Goal: Task Accomplishment & Management: Complete application form

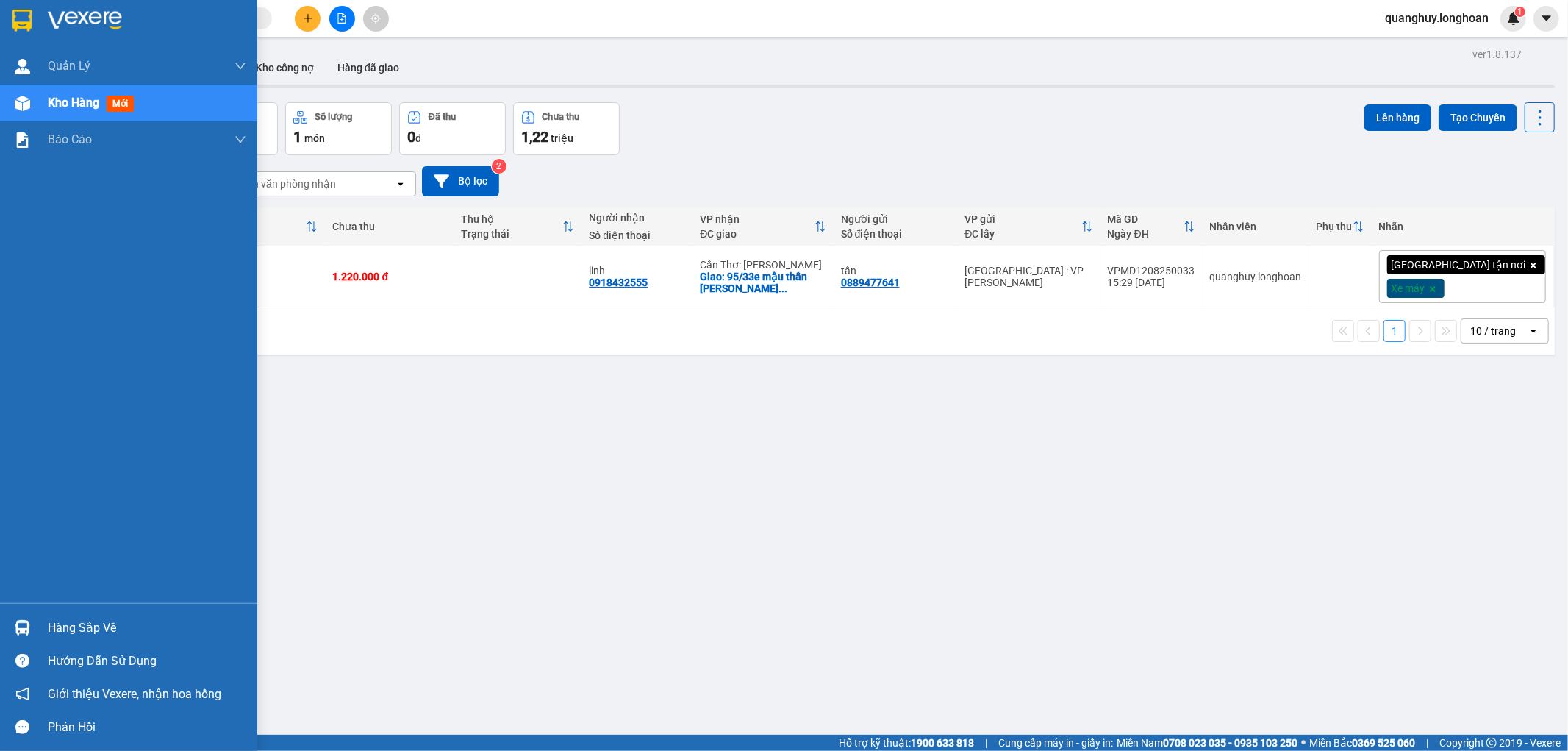
click at [28, 25] on img at bounding box center [22, 20] width 19 height 22
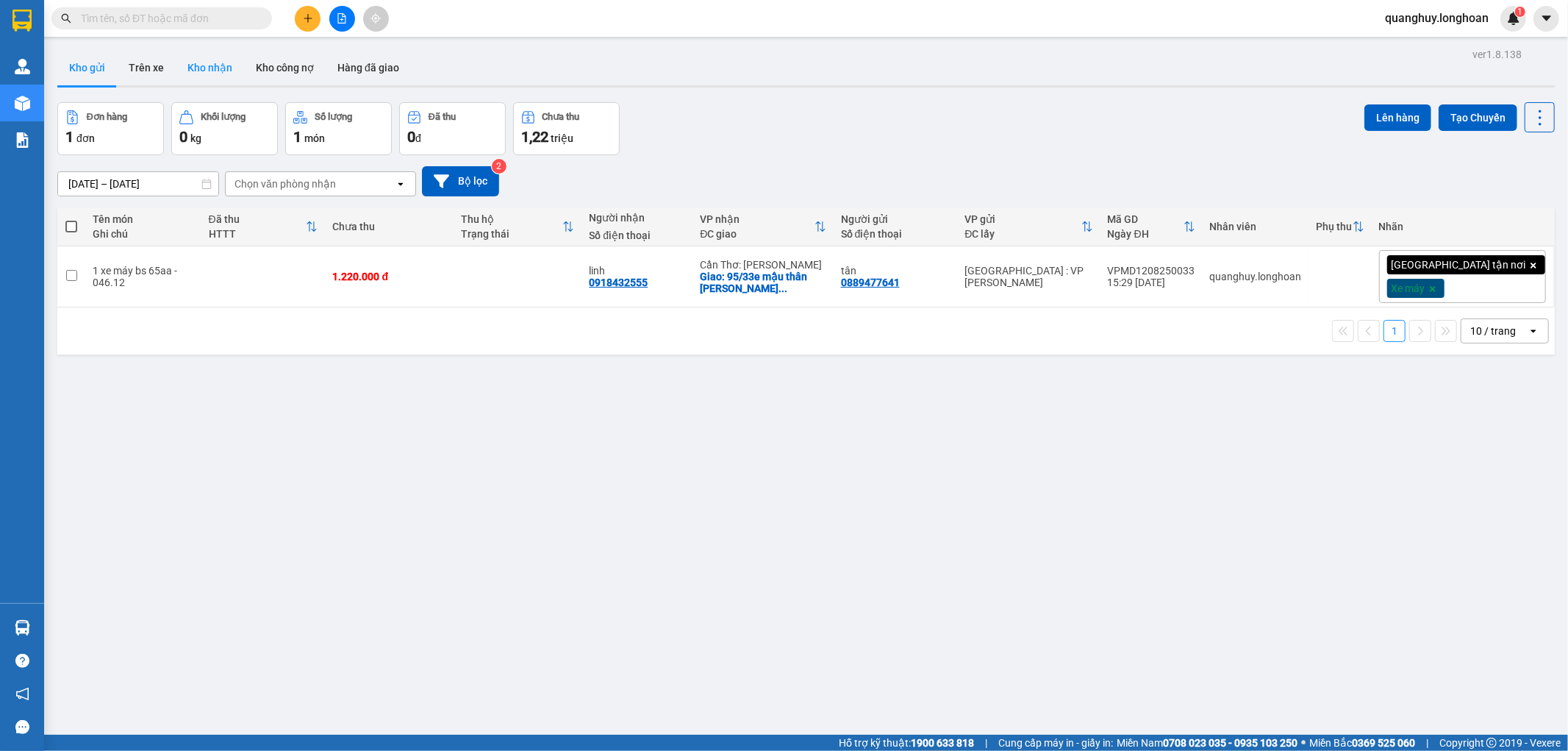
click at [208, 79] on button "Kho nhận" at bounding box center [210, 67] width 68 height 35
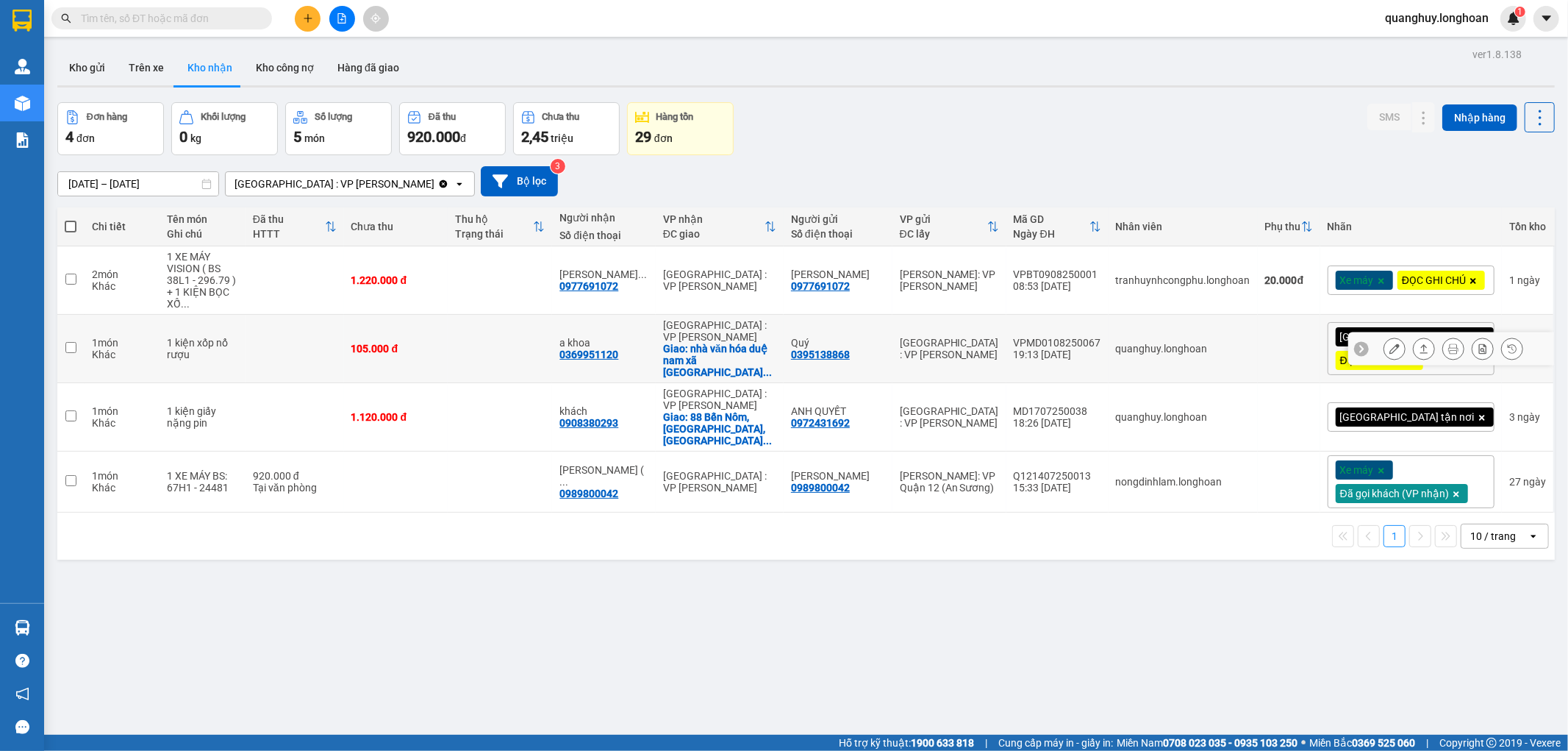
click at [1390, 346] on icon at bounding box center [1395, 348] width 11 height 11
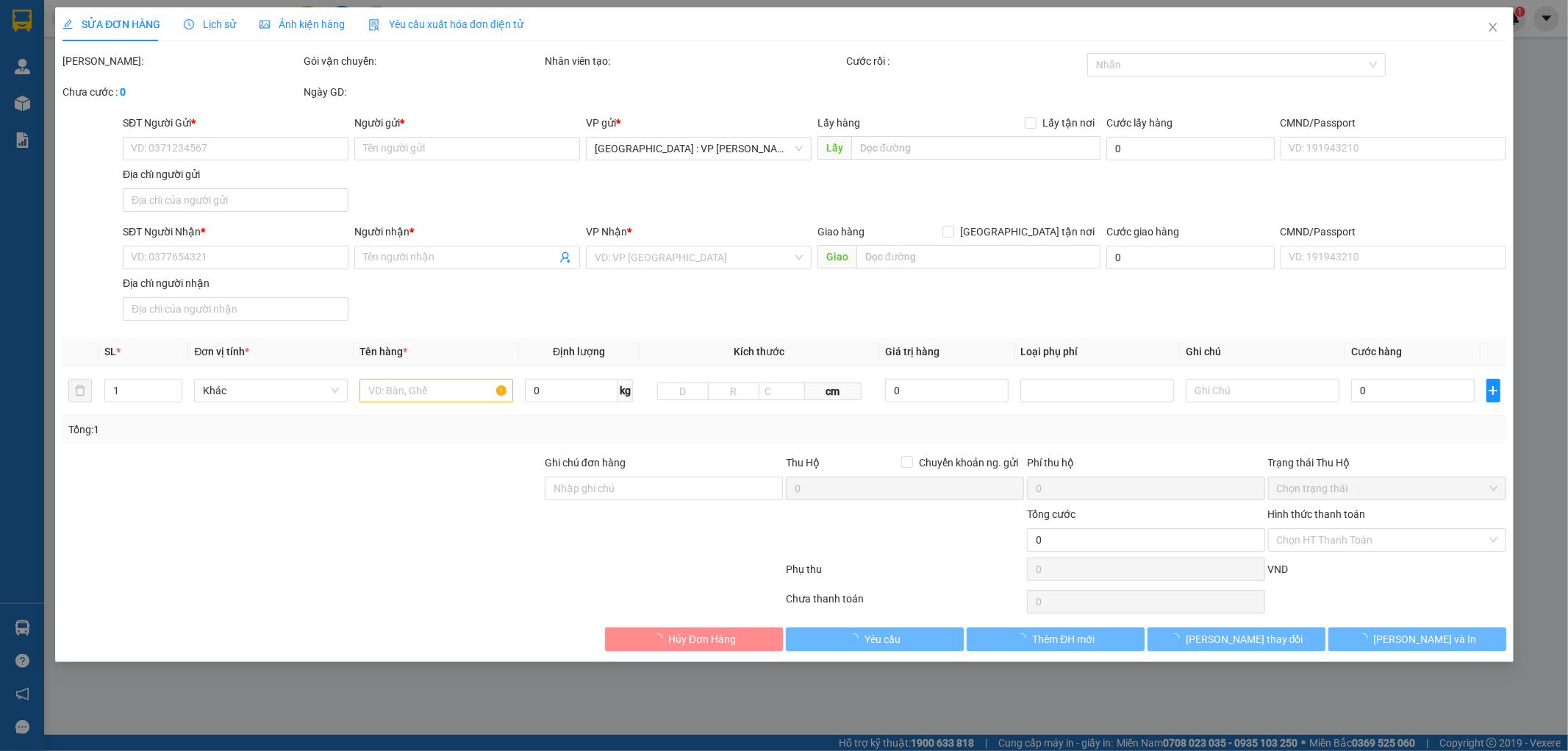
type input "0395138868"
type input "Quý"
type input "0369951120"
type input "a khoa"
checkbox input "true"
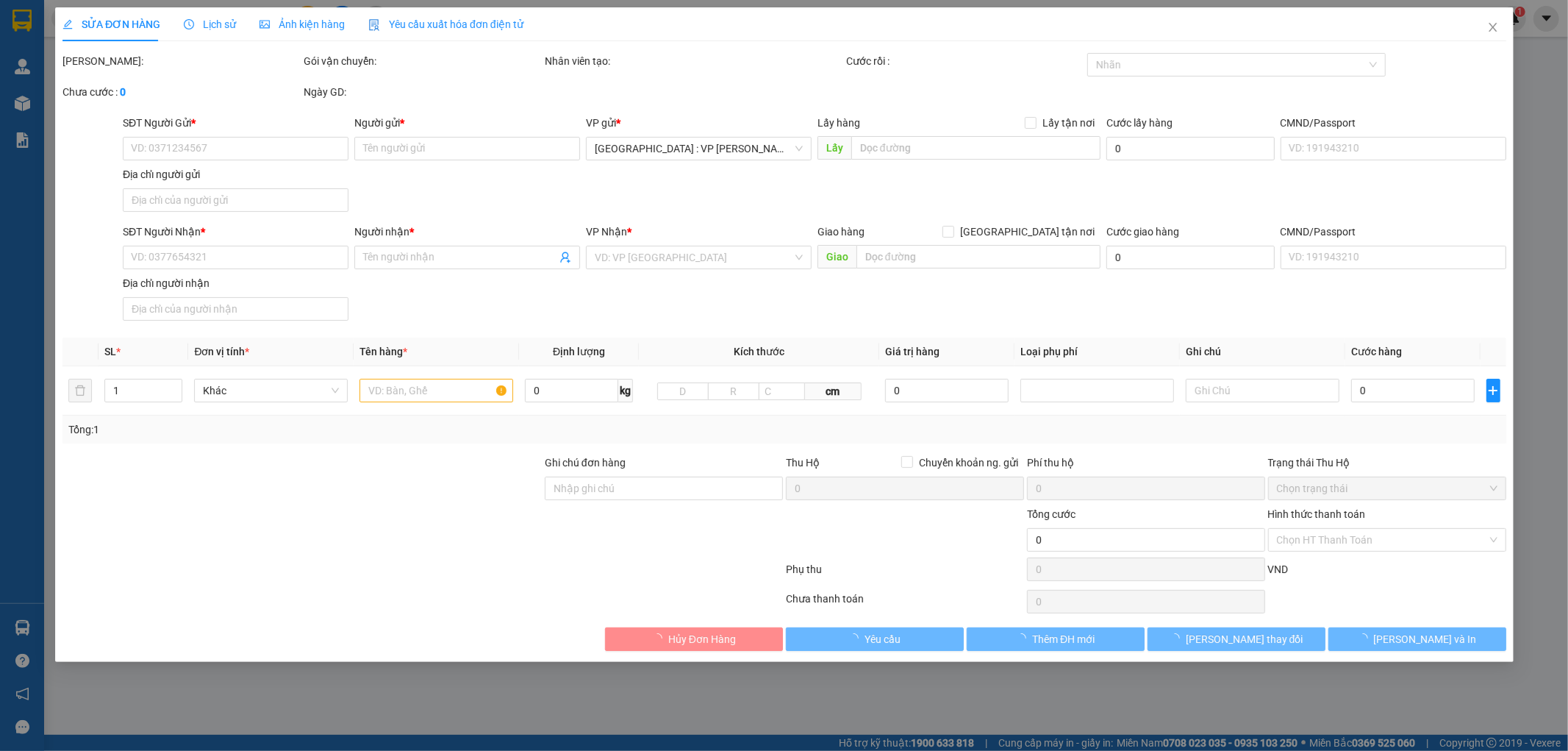
type input "nhà văn hóa duệ nam xã [GEOGRAPHIC_DATA]"
type input "Hàng Hoàn Về Văn Phòng,Đã Báo người Gửi"
checkbox input "true"
type input "10.000"
type input "105.000"
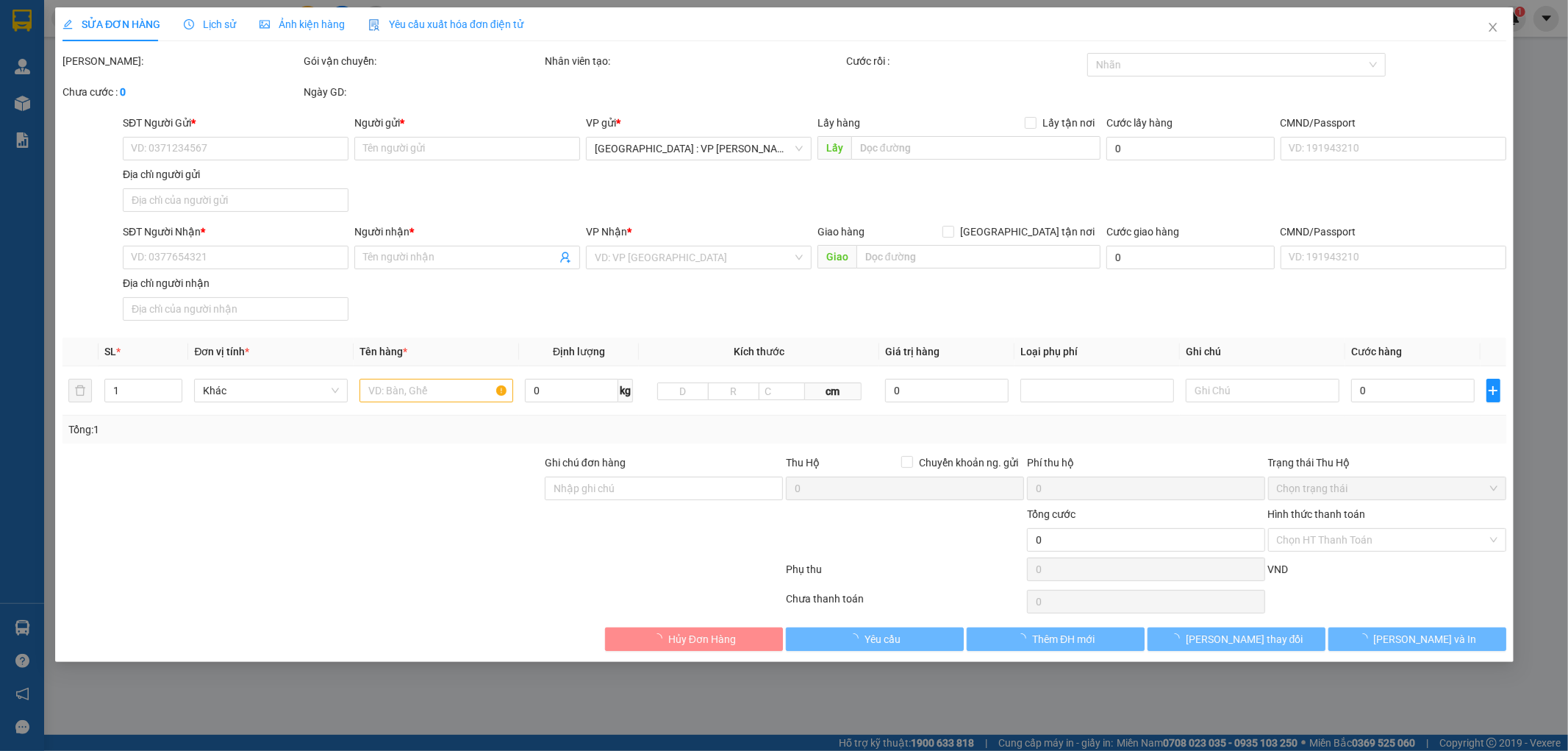
type input "105.000"
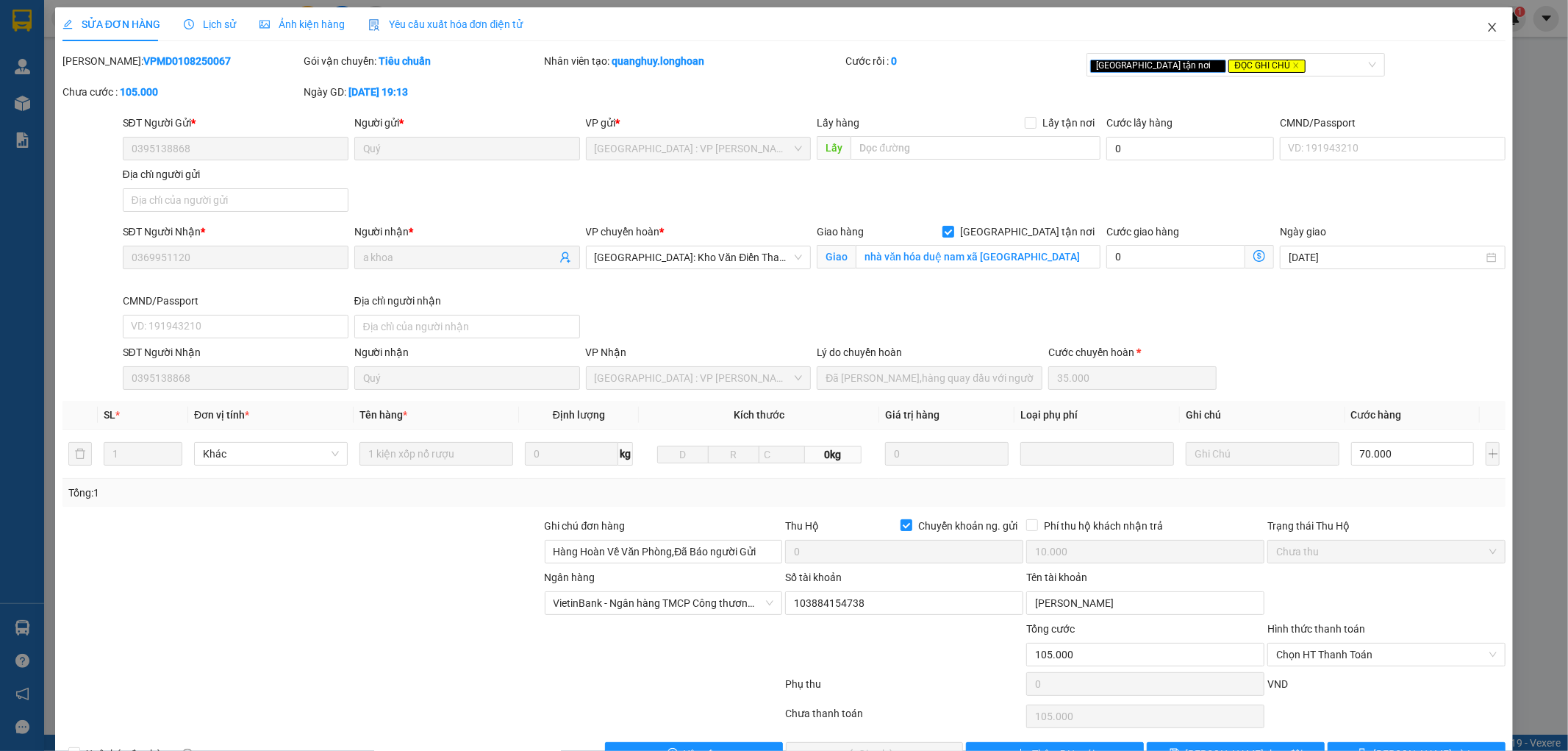
click at [1487, 29] on span "Close" at bounding box center [1492, 28] width 41 height 41
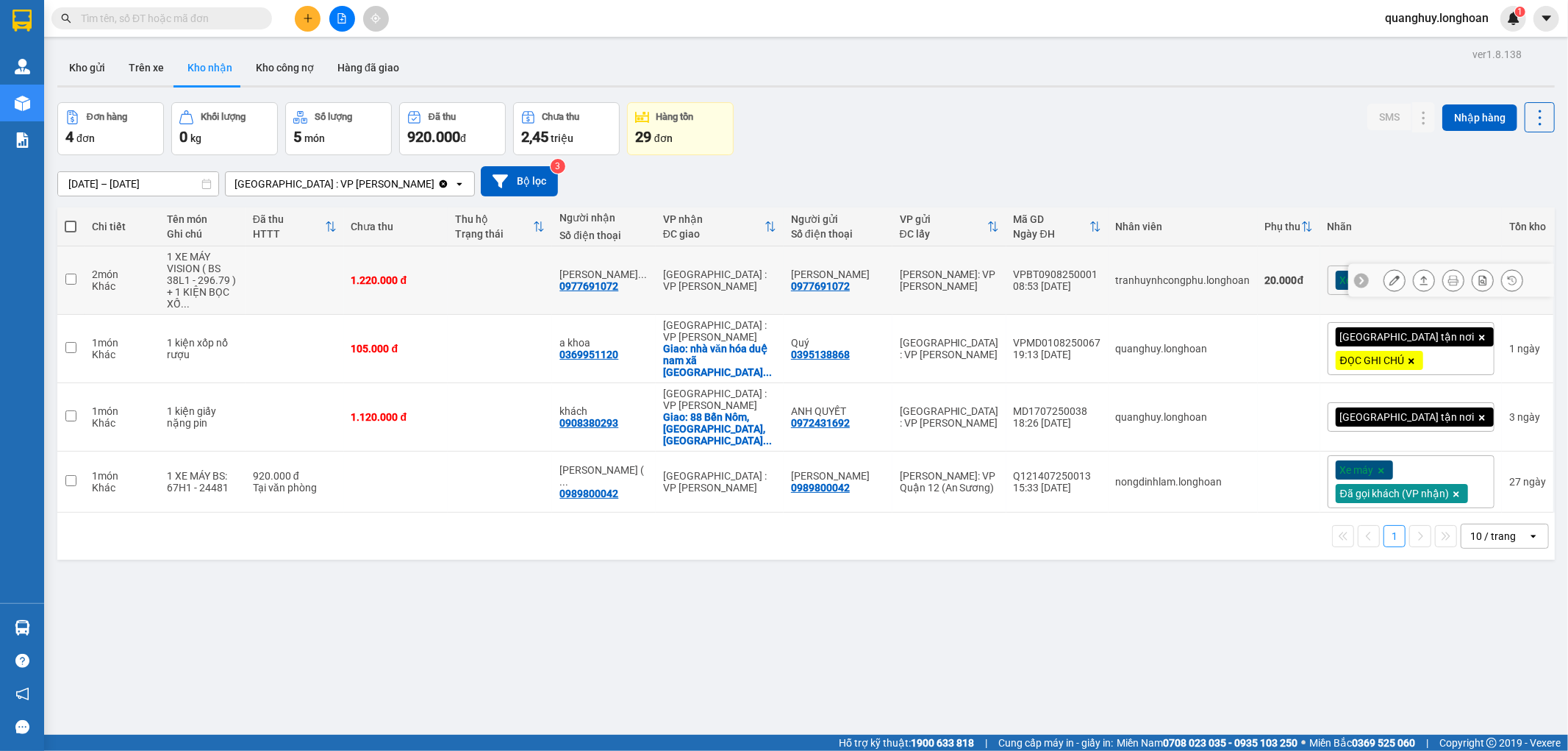
click at [1390, 279] on icon at bounding box center [1395, 280] width 11 height 11
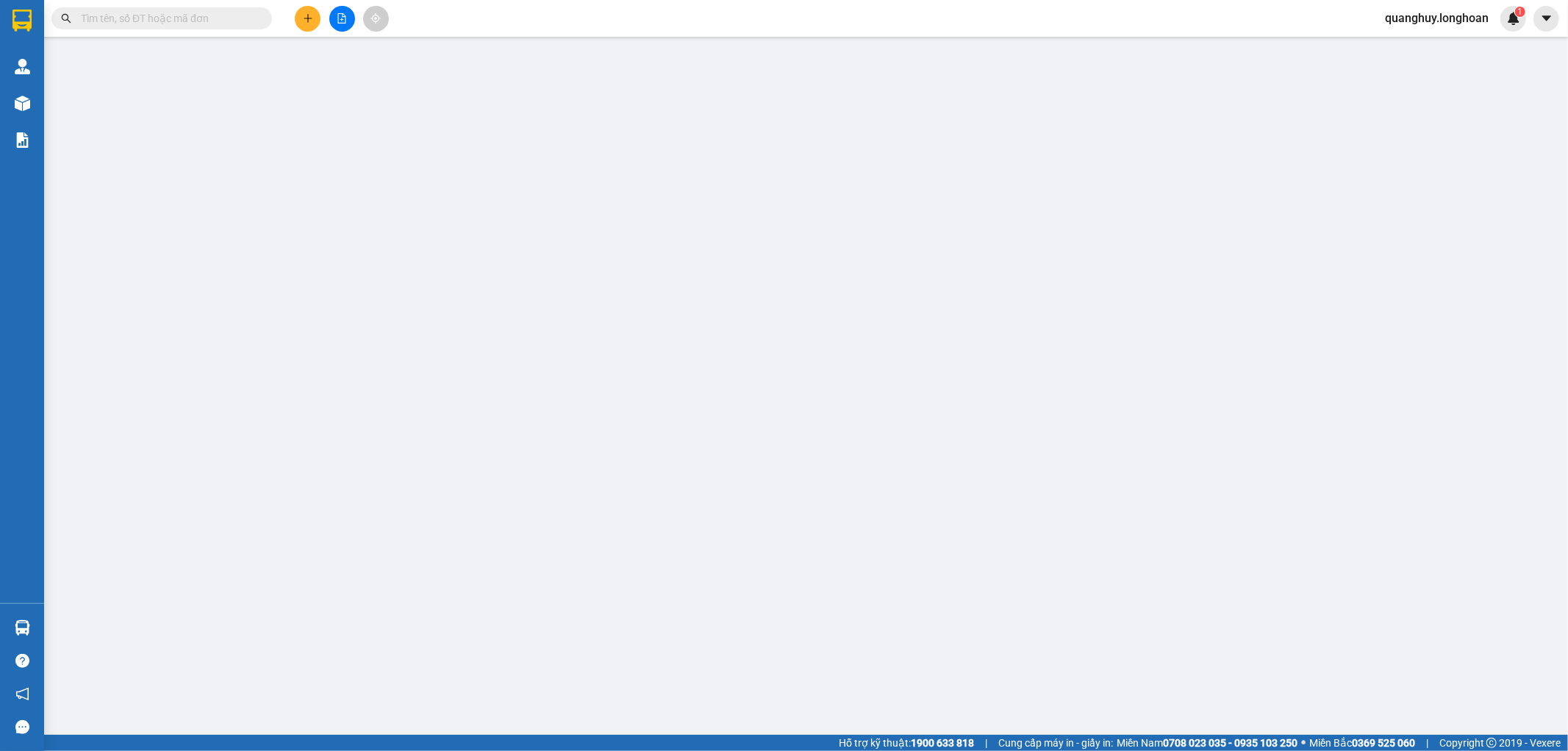
type input "0977691072"
type input "[PERSON_NAME]"
type input "0977691072"
type input "[PERSON_NAME]"
type input "CHÌA KHÓA + GIẤY TỜ XE QUẤN TAY LÁI"
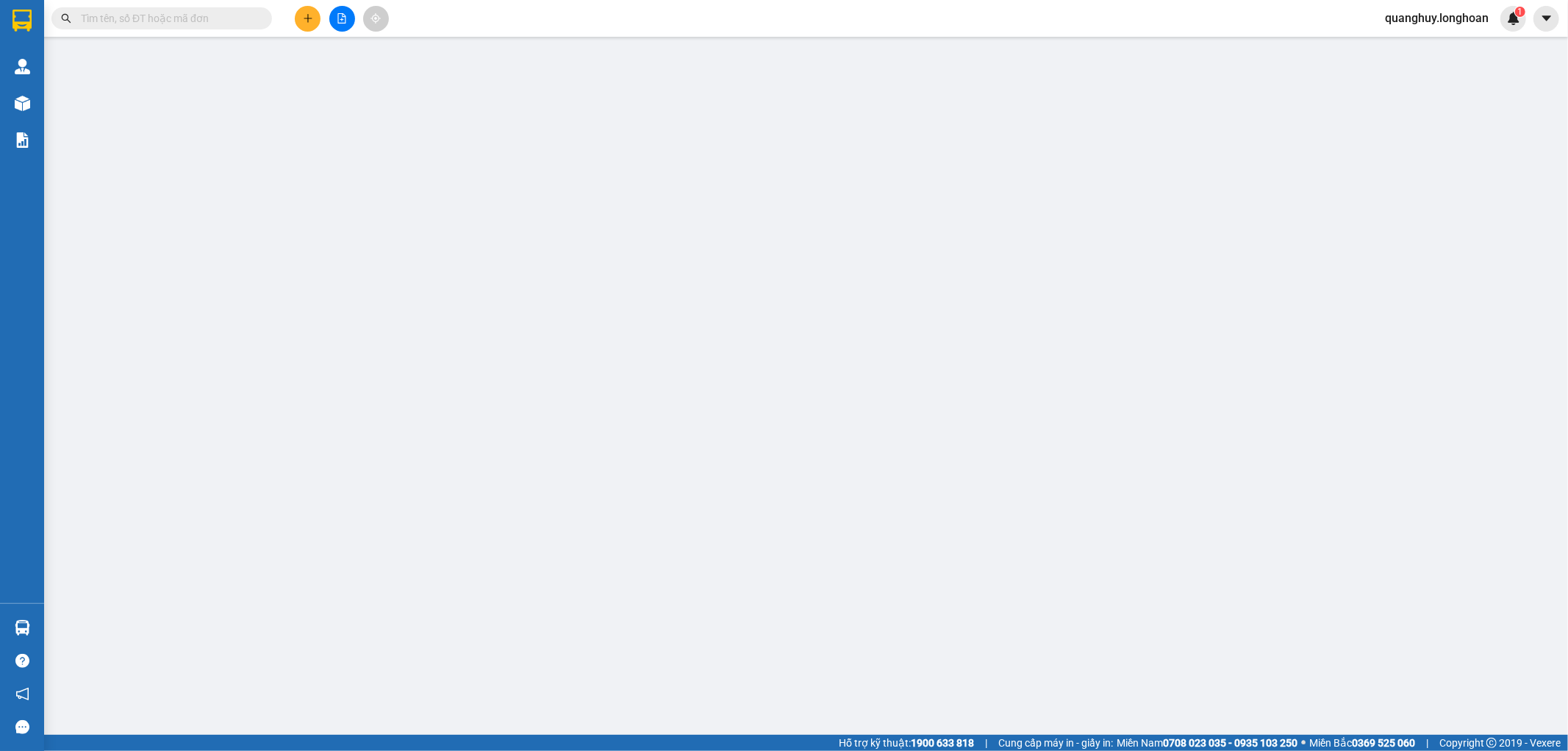
type input "1.220.000"
type input "20.000"
type input "1.220.000"
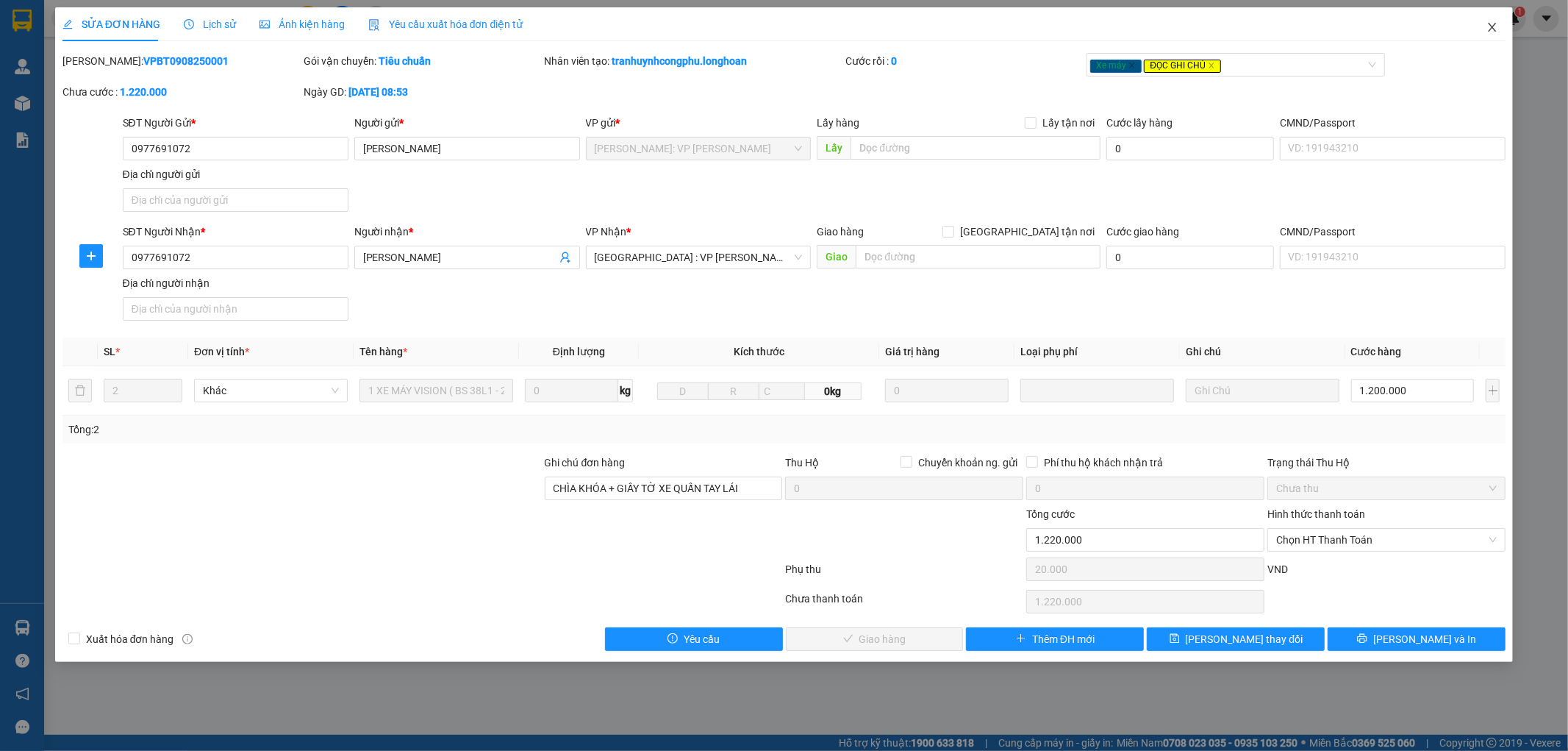
click at [1489, 26] on icon "close" at bounding box center [1492, 27] width 12 height 12
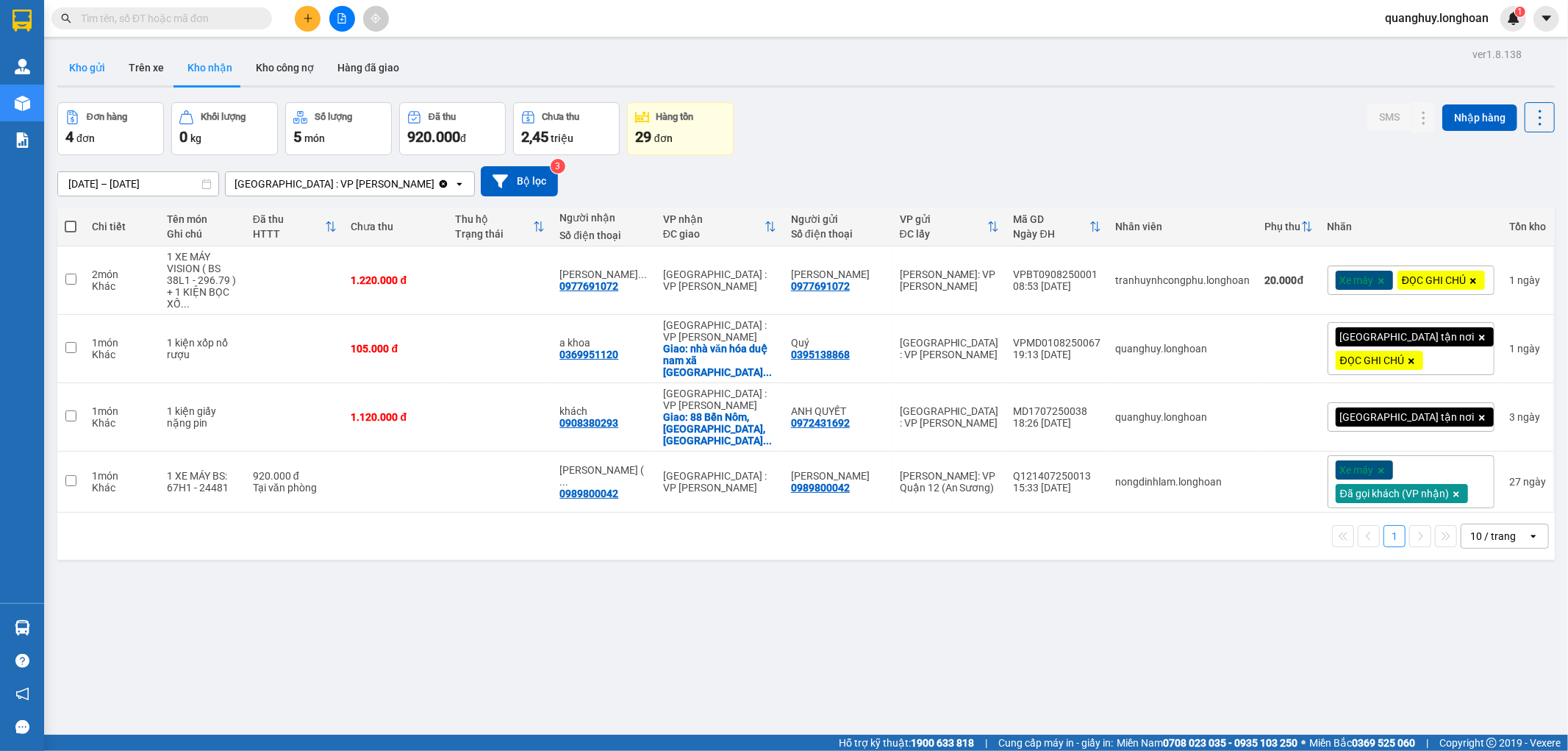
click at [85, 74] on button "Kho gửi" at bounding box center [87, 67] width 59 height 35
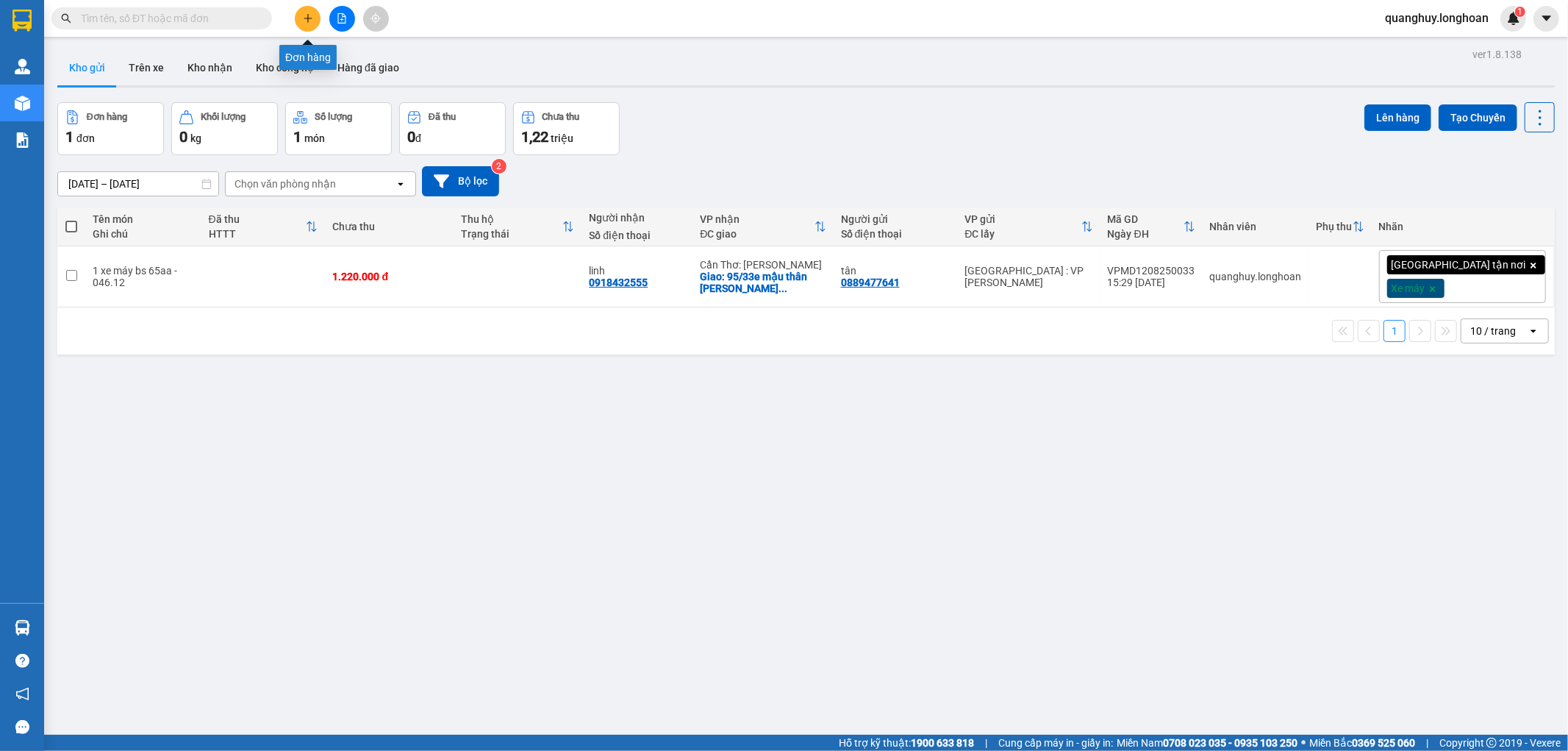
click at [315, 22] on button at bounding box center [308, 19] width 26 height 26
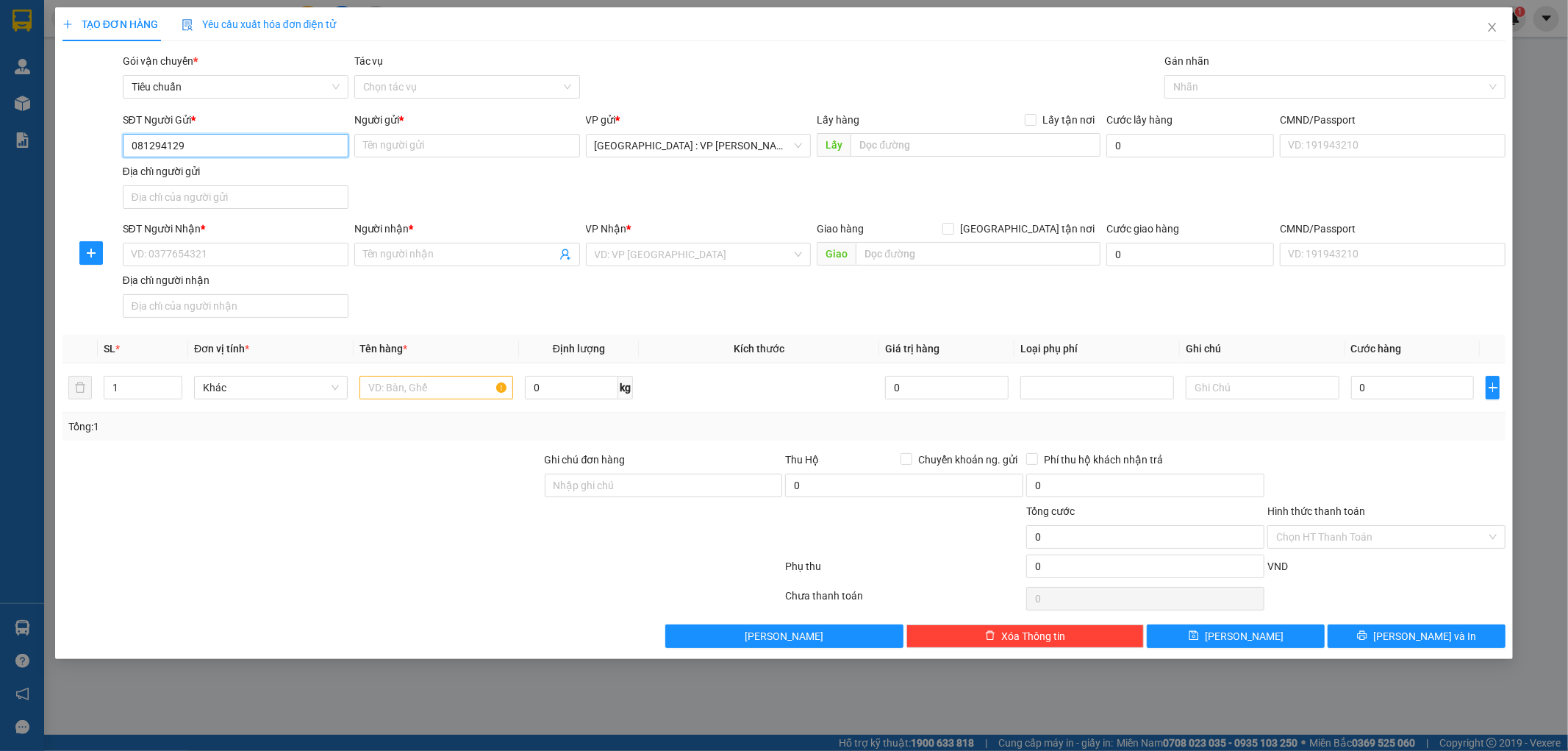
type input "0812941294"
click at [215, 180] on div "0812941294 - inox pro" at bounding box center [236, 175] width 208 height 16
type input "inox pro"
checkbox input "true"
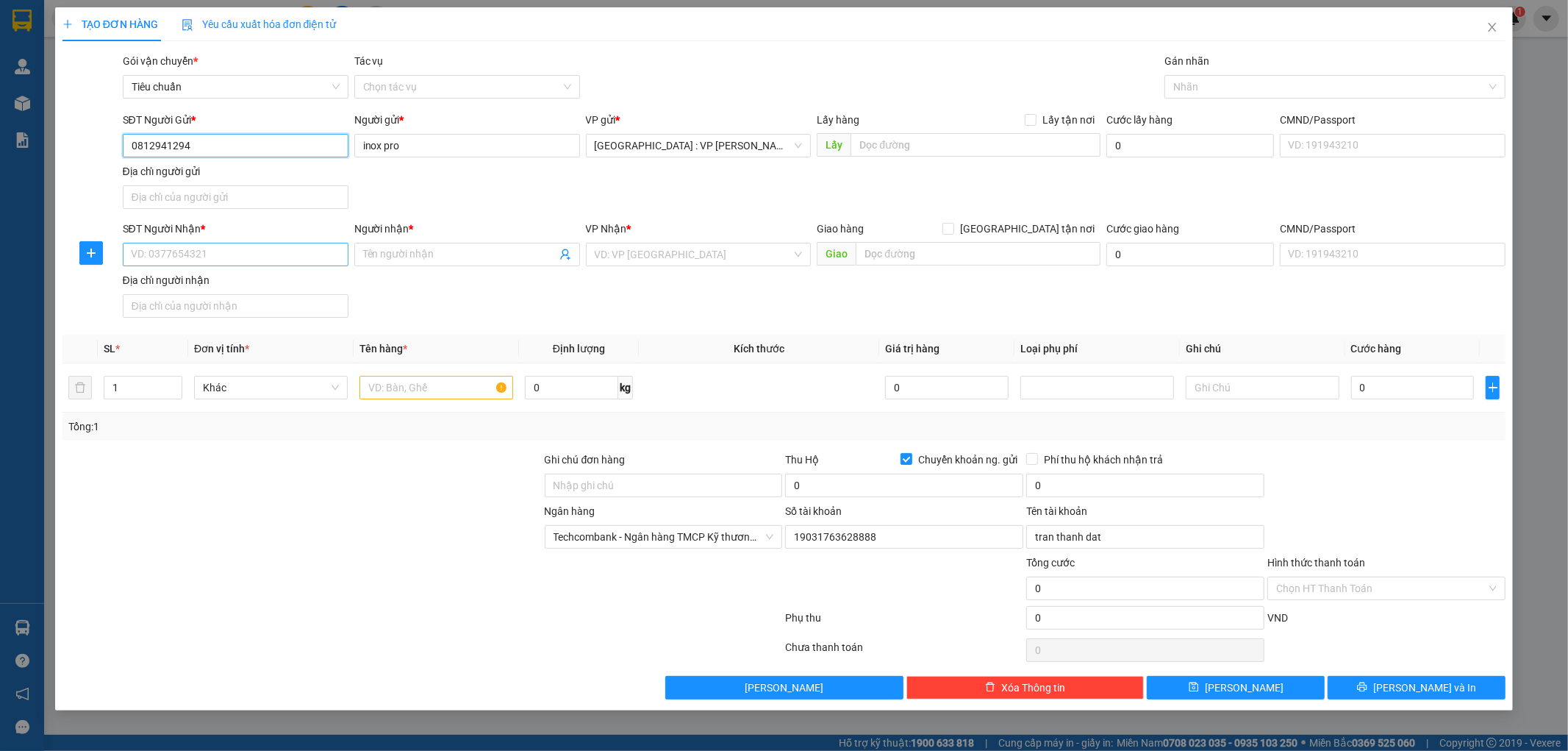
type input "0812941294"
click at [239, 259] on input "SĐT Người Nhận *" at bounding box center [236, 254] width 226 height 23
type input "0398027676"
click at [403, 254] on input "Người nhận *" at bounding box center [460, 254] width 193 height 16
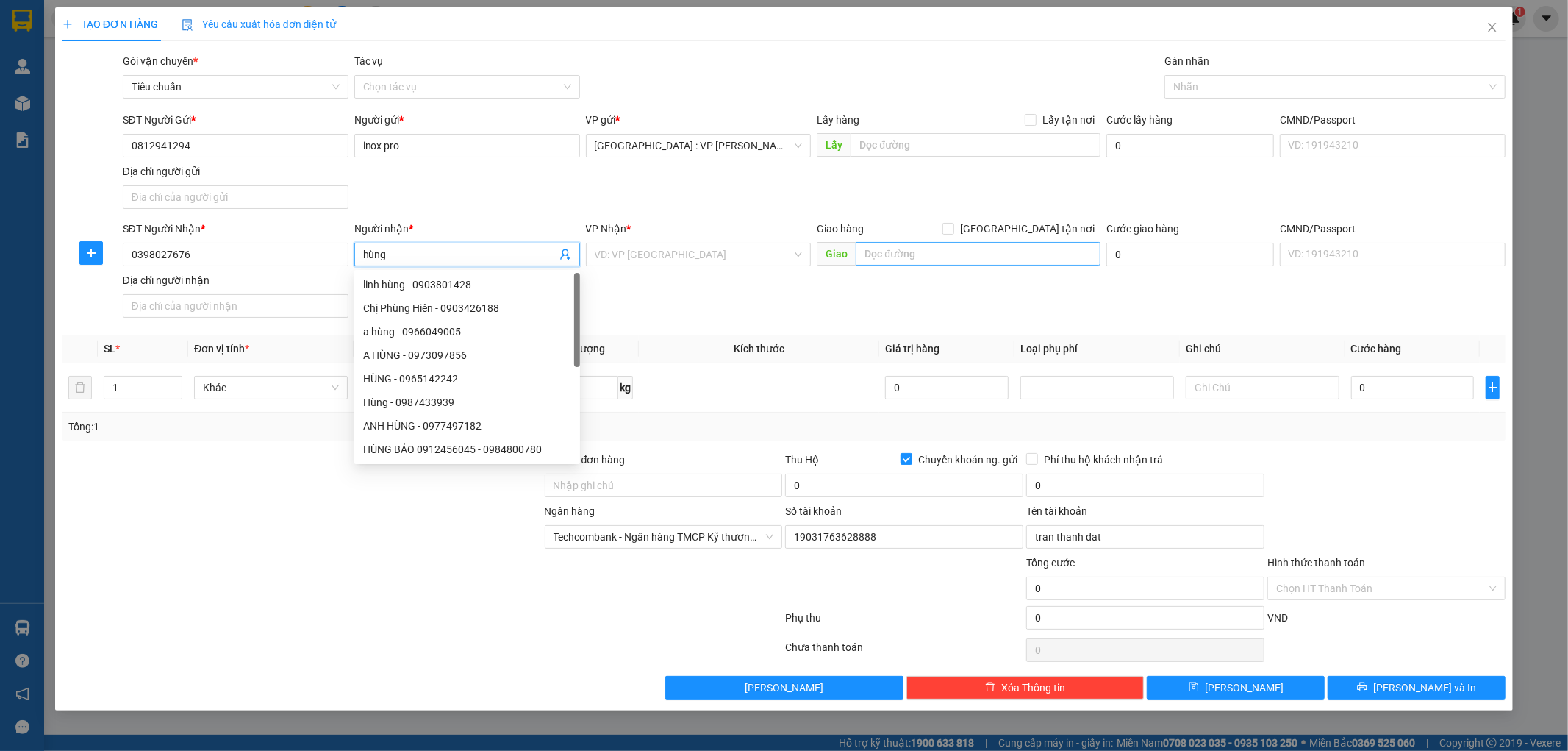
type input "hùng"
click at [925, 261] on input "text" at bounding box center [977, 253] width 245 height 23
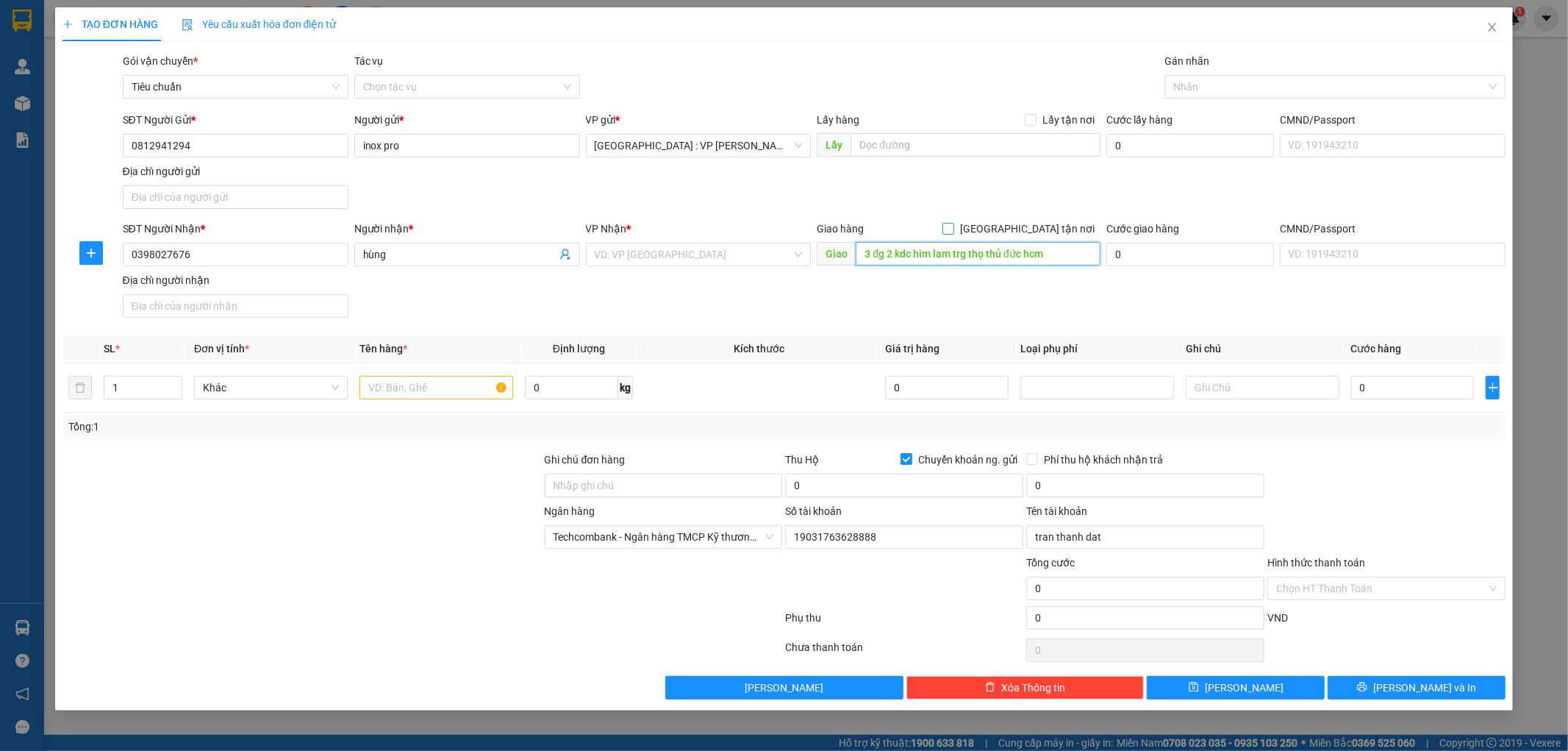
type input "3 đg 2 kdc him lam trg thọ thủ đức hcm"
click at [954, 234] on span at bounding box center [949, 229] width 12 height 12
click at [953, 233] on input "[GEOGRAPHIC_DATA] tận nơi" at bounding box center [948, 228] width 11 height 11
checkbox input "true"
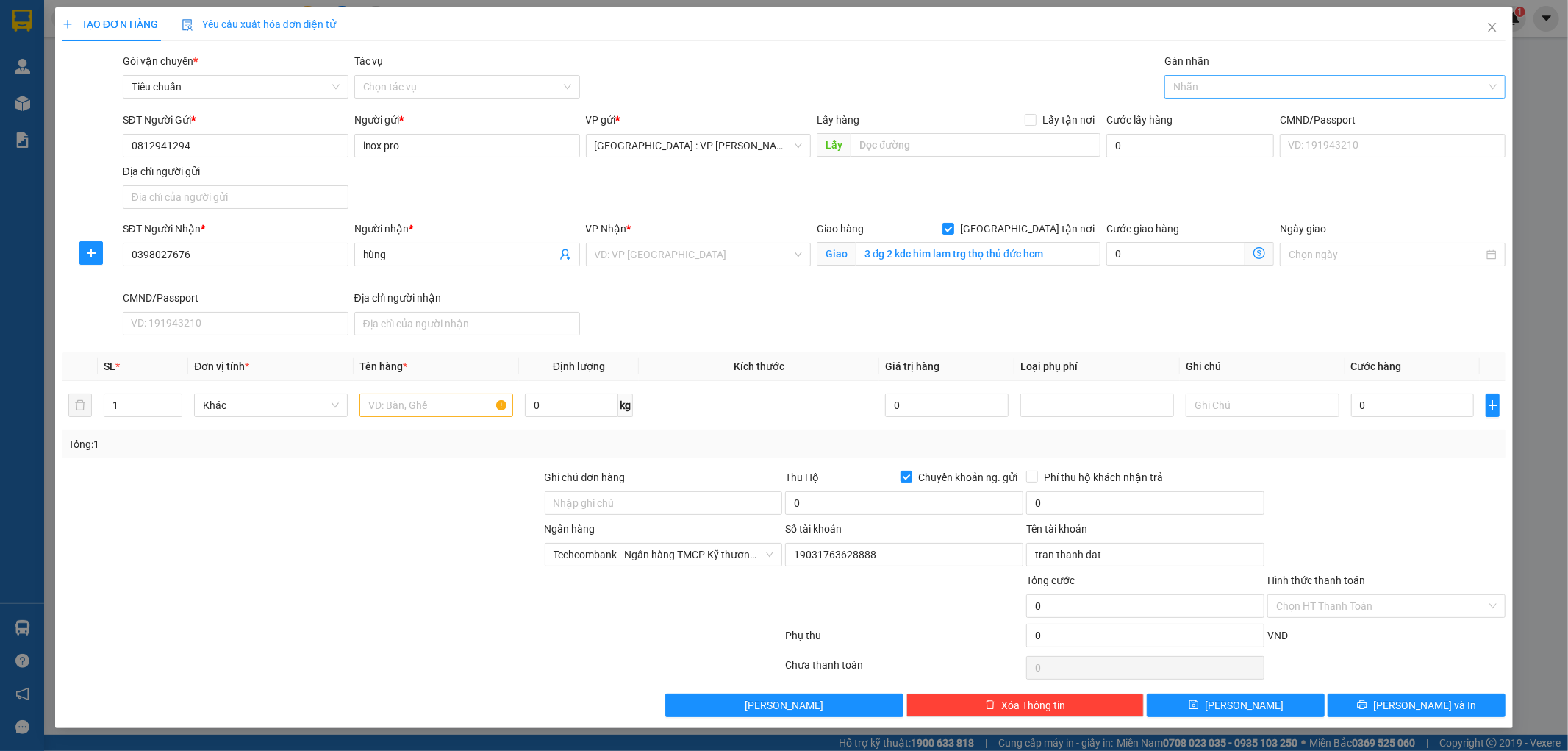
click at [1208, 84] on div at bounding box center [1327, 87] width 319 height 17
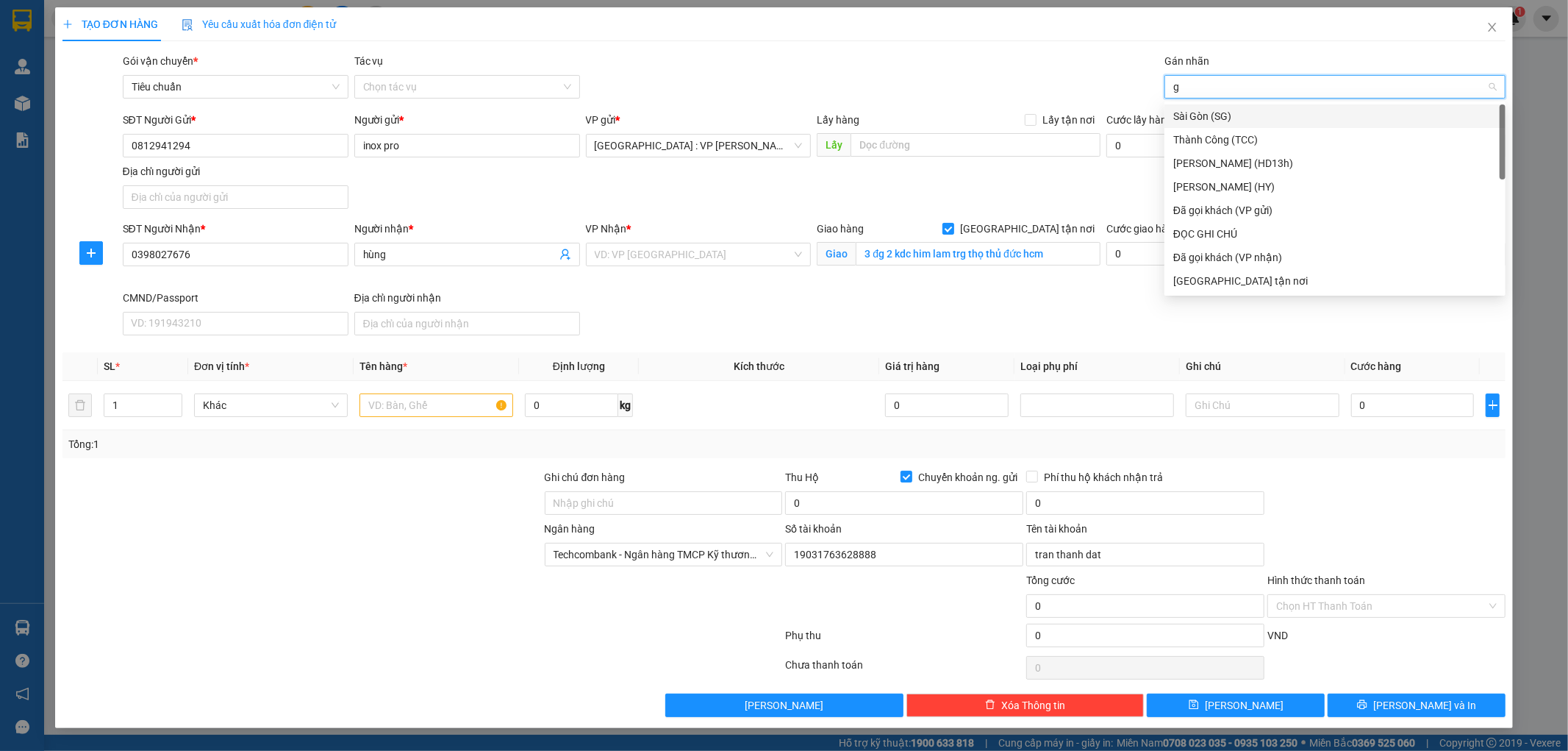
type input "gt"
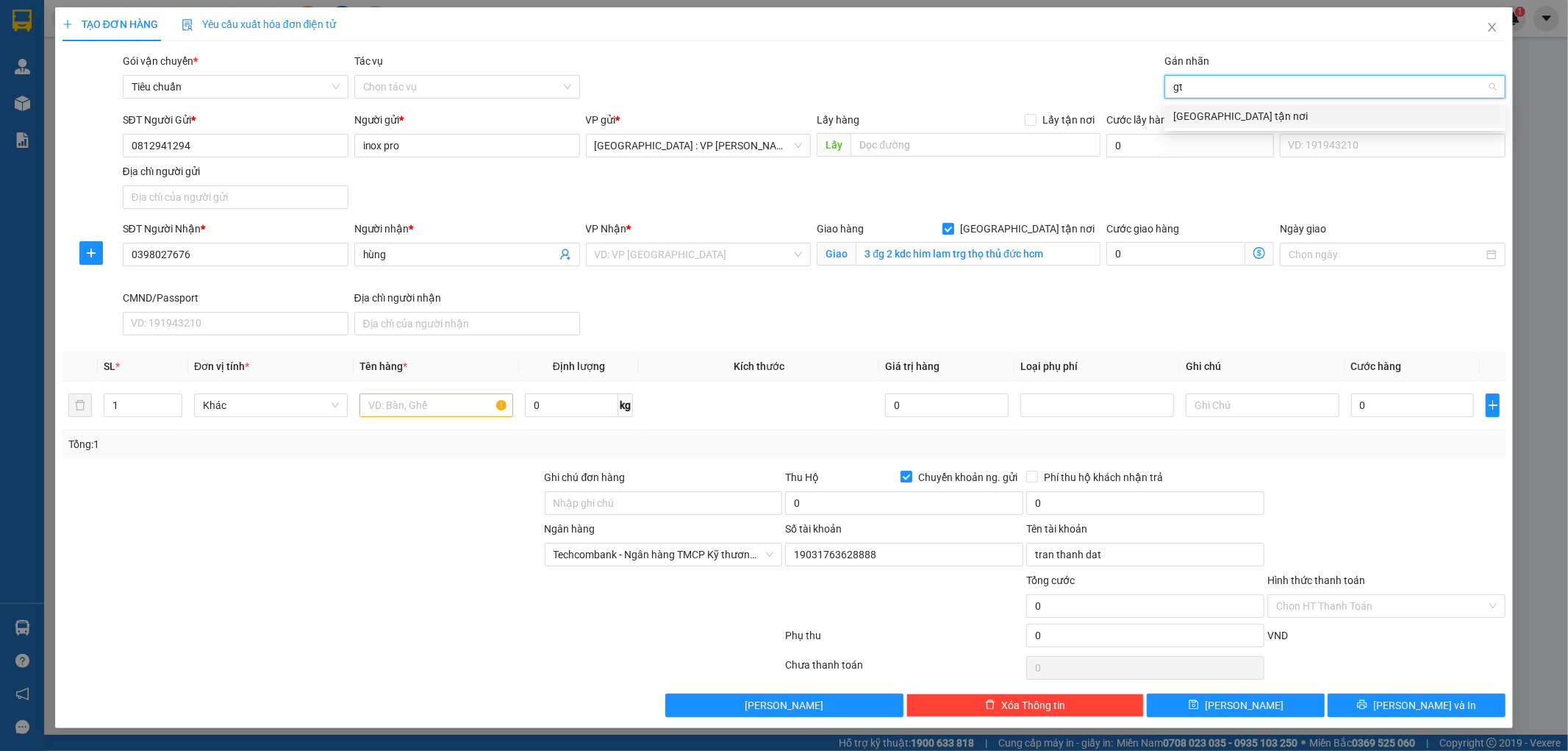
click at [1199, 114] on div "[GEOGRAPHIC_DATA] tận nơi" at bounding box center [1335, 116] width 324 height 16
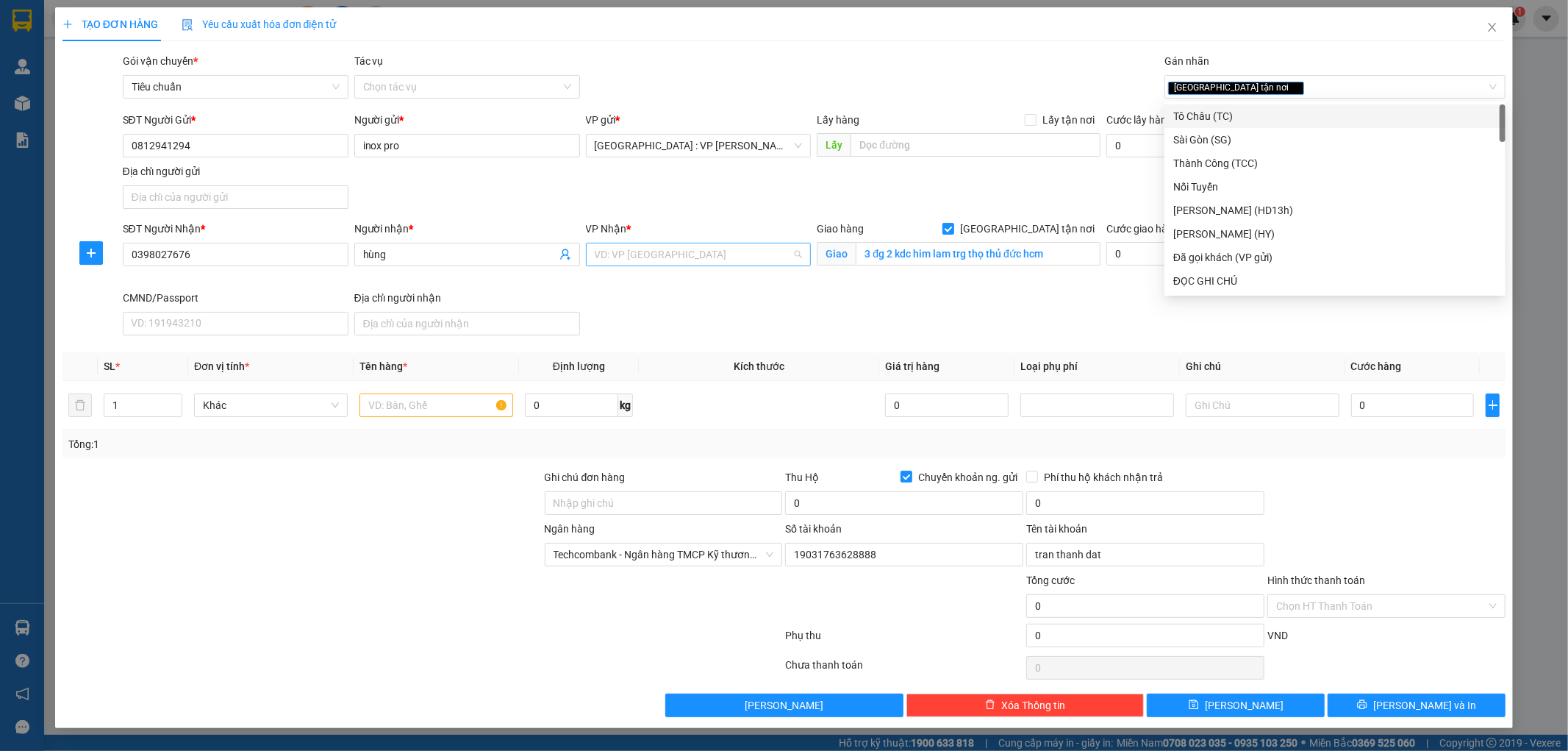
click at [734, 253] on input "search" at bounding box center [693, 254] width 198 height 22
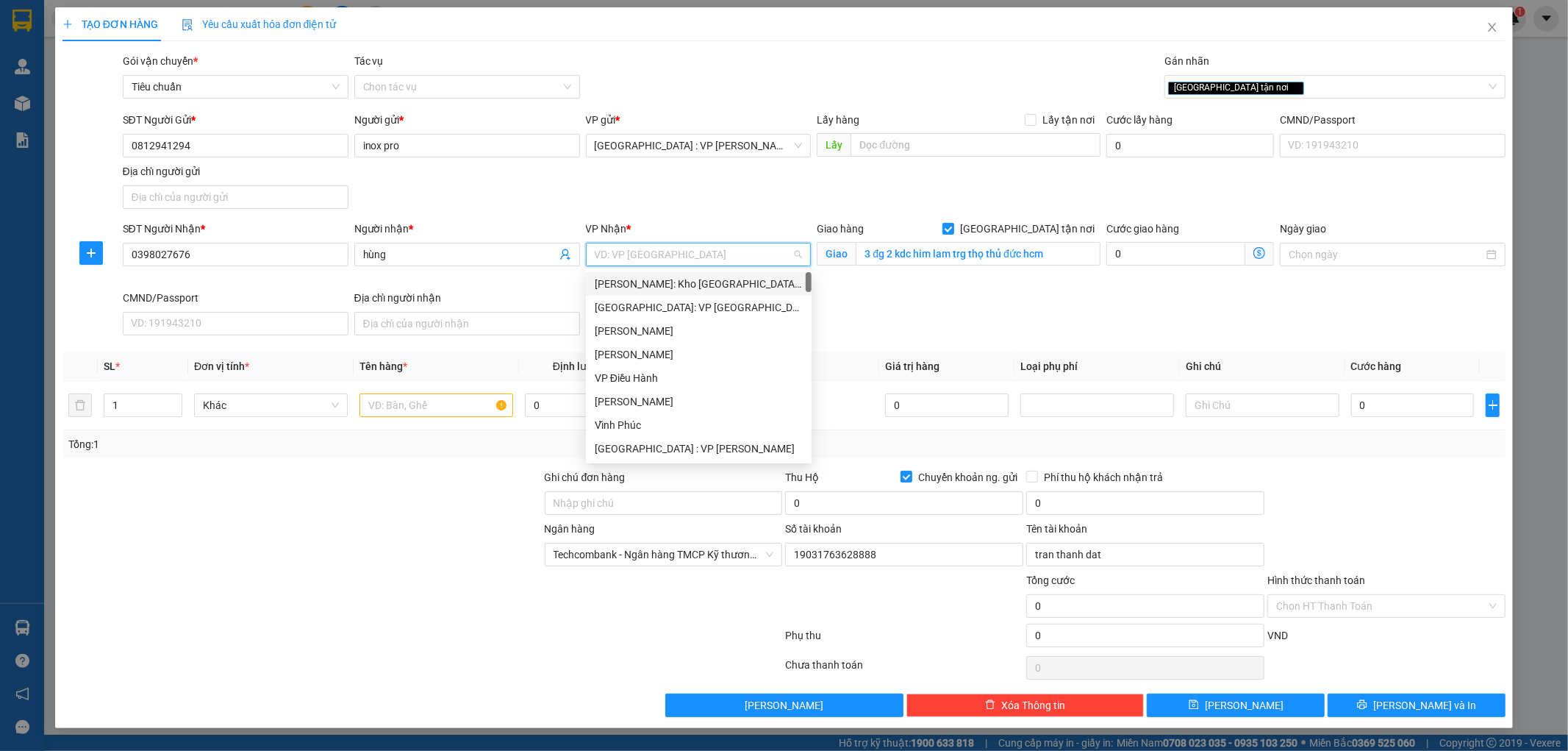
type input "2"
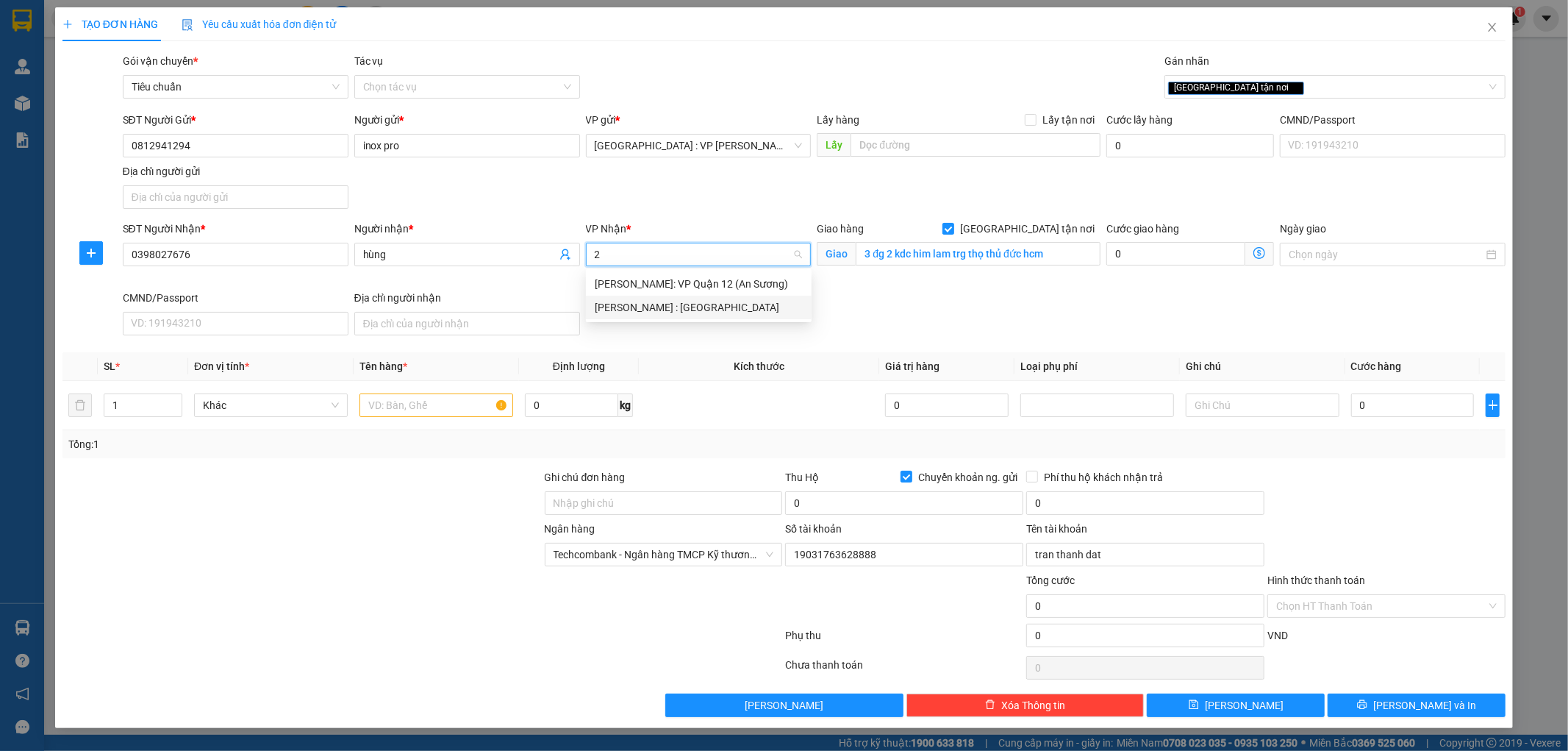
click at [677, 303] on div "[PERSON_NAME] : [GEOGRAPHIC_DATA]" at bounding box center [698, 307] width 208 height 16
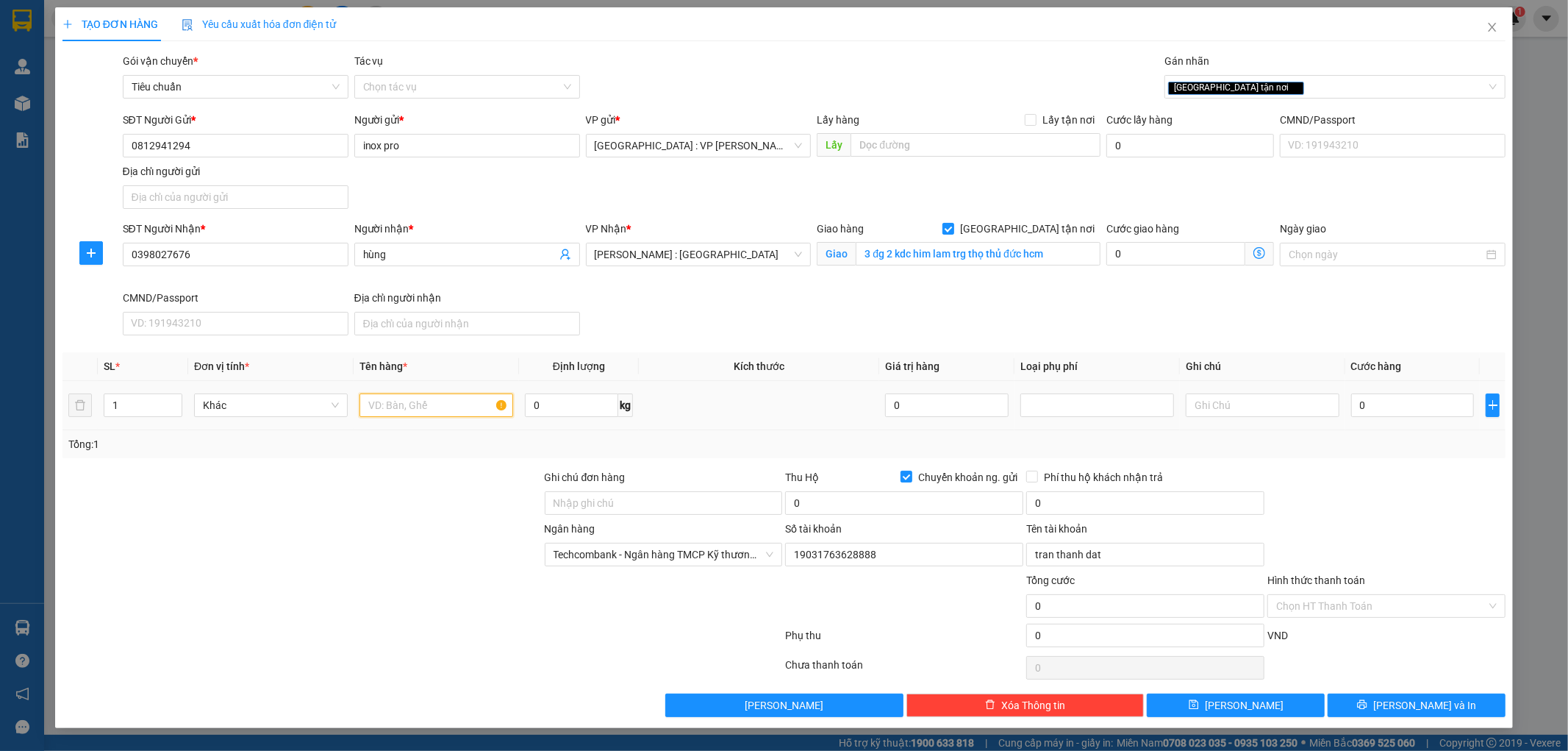
click at [475, 401] on input "text" at bounding box center [436, 405] width 153 height 23
type input "1 kiện kệ bọc pe"
click at [586, 497] on input "Ghi chú đơn hàng" at bounding box center [664, 503] width 239 height 23
type input "hàng ko đồng kiểm giao nguyên kiện hư vỡ k đền ( đã báo khách gửi )"
click at [1368, 409] on input "0" at bounding box center [1413, 405] width 123 height 23
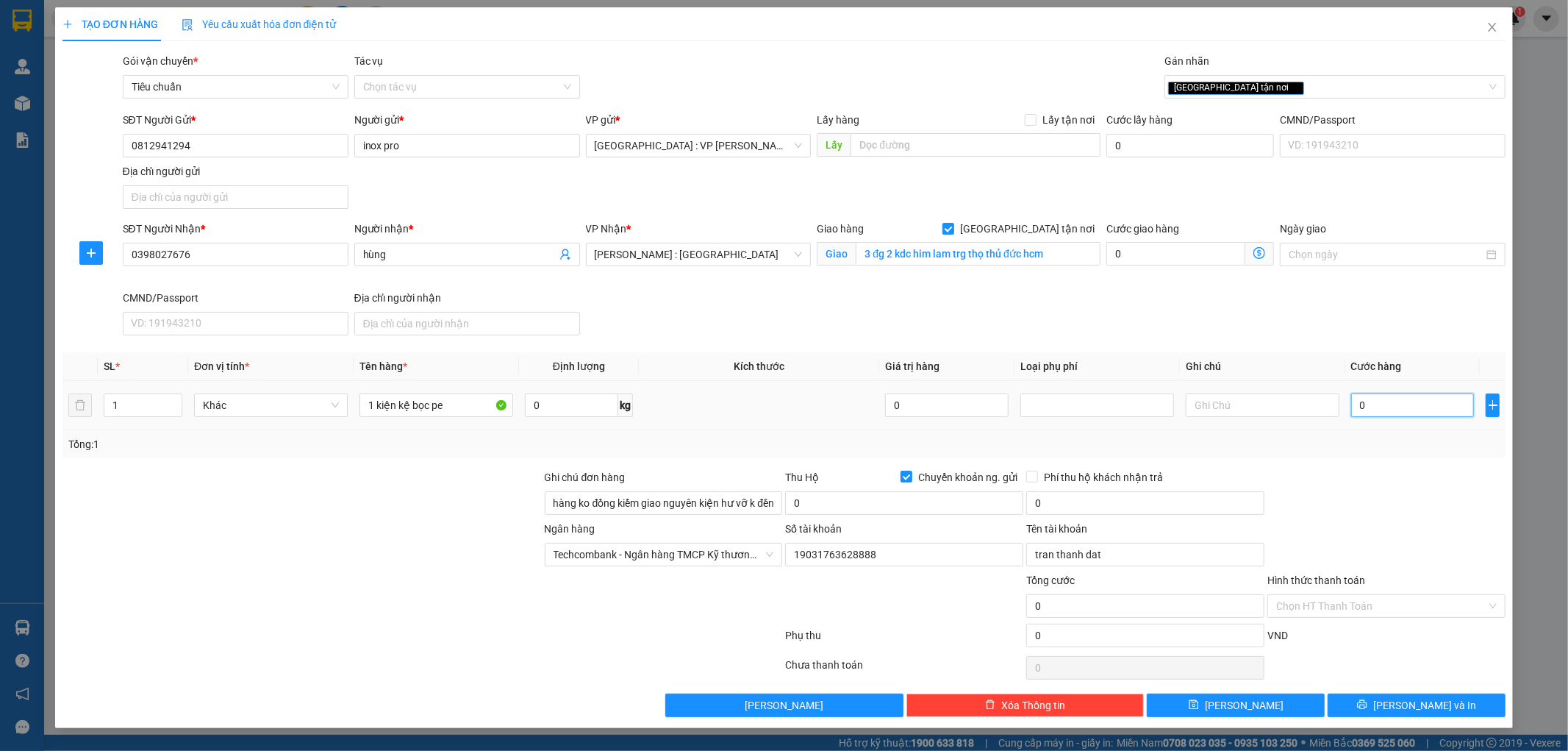
type input "6"
type input "60"
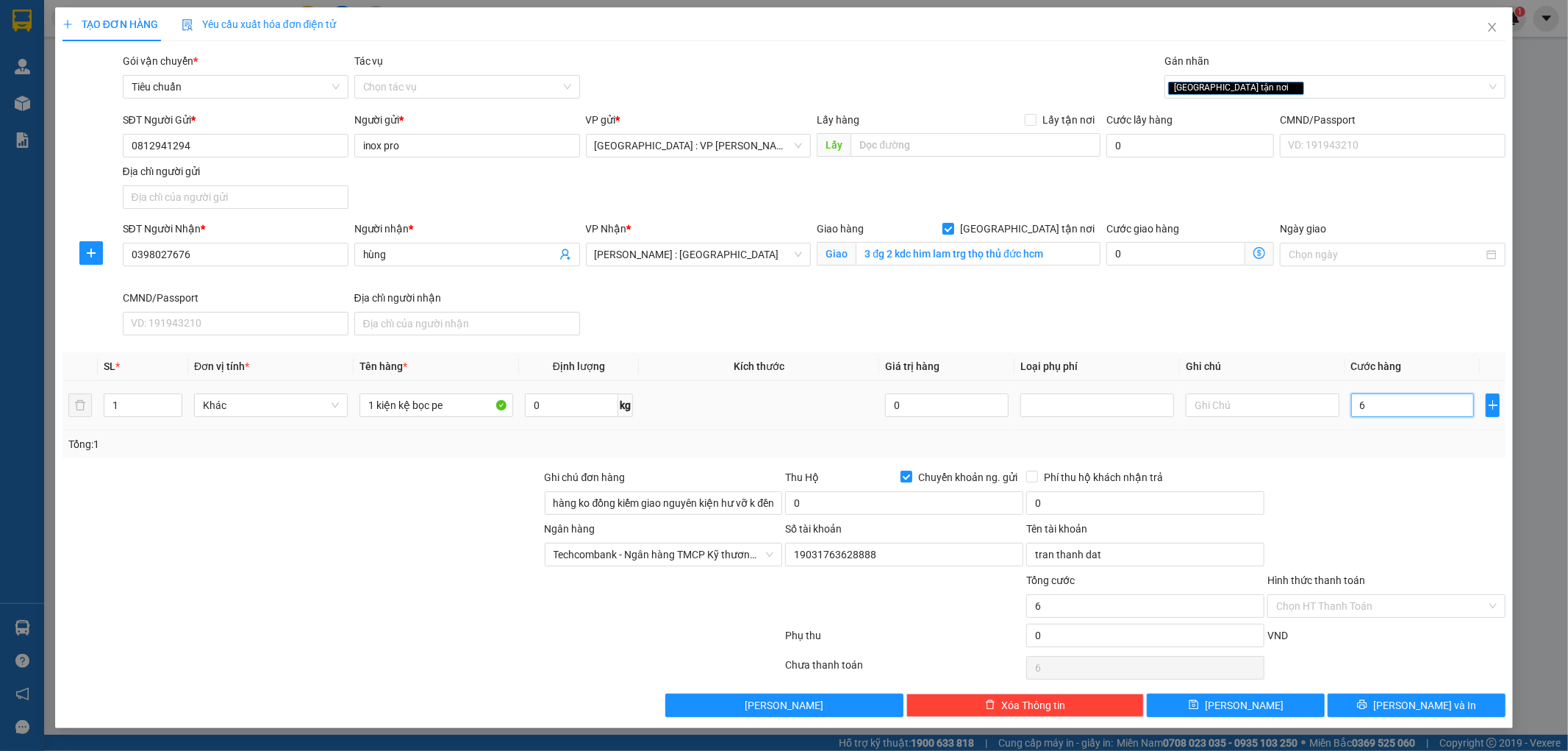
type input "60"
type input "600"
type input "6.000"
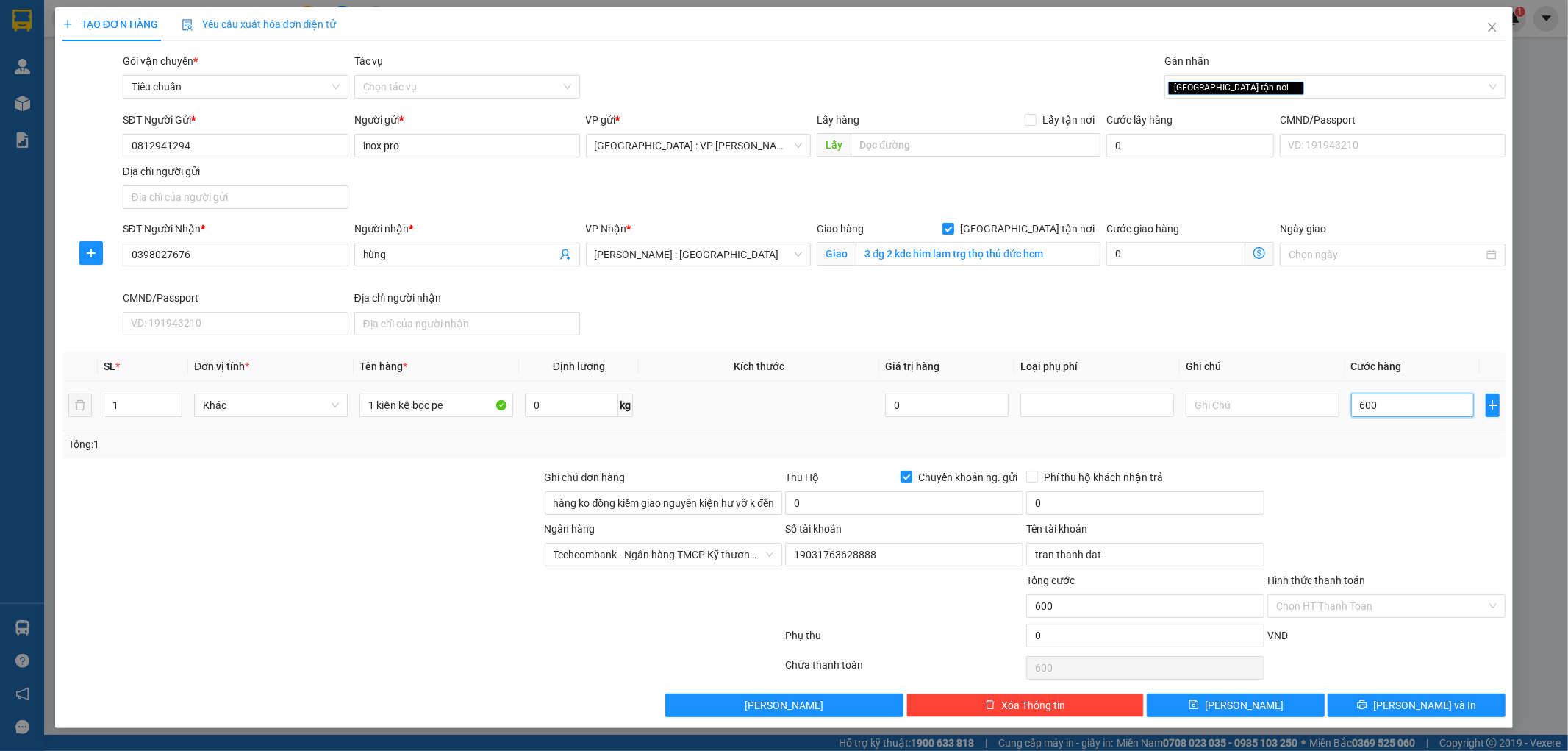
type input "6.000"
type input "60.000"
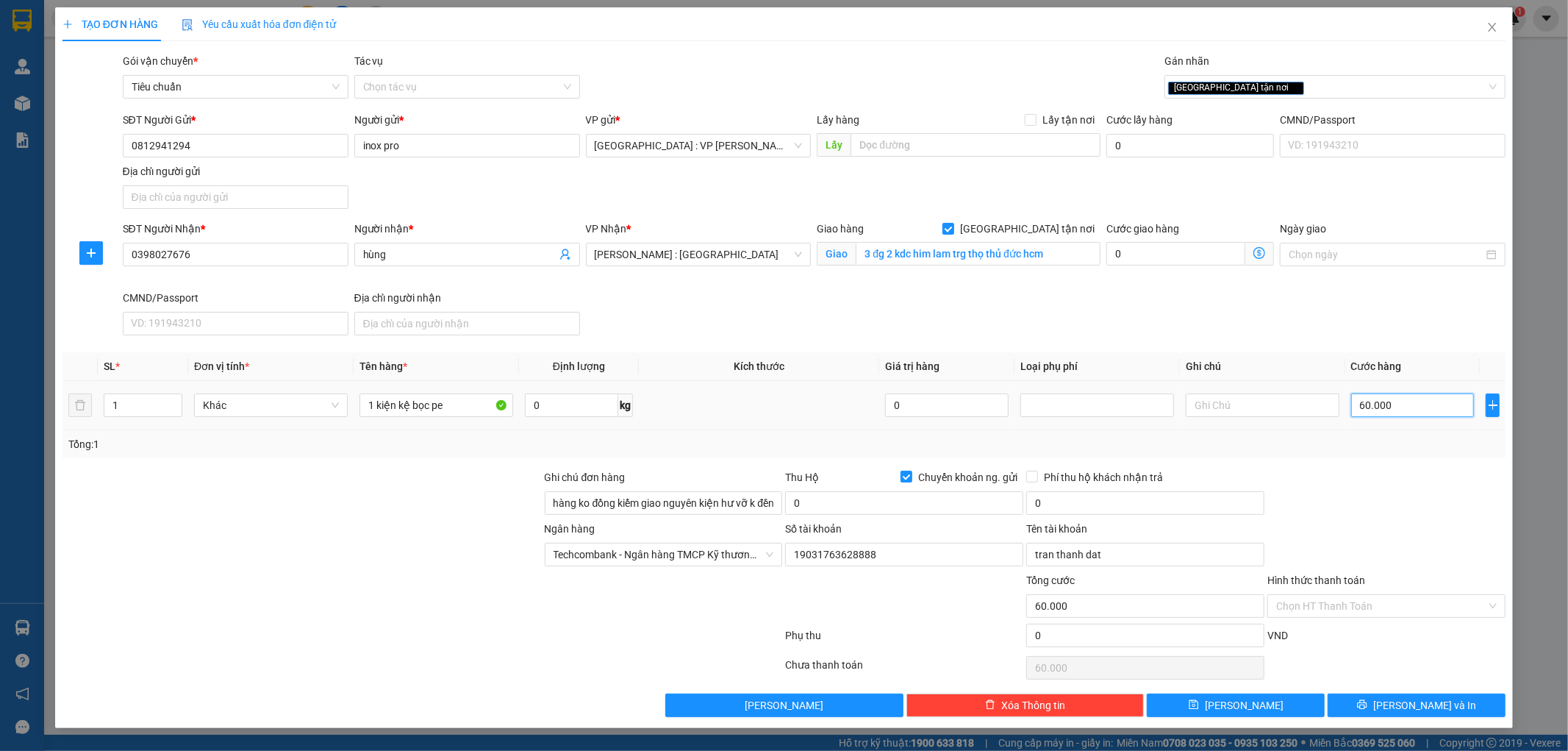
type input "600.000"
click at [1349, 494] on div at bounding box center [1386, 494] width 241 height 51
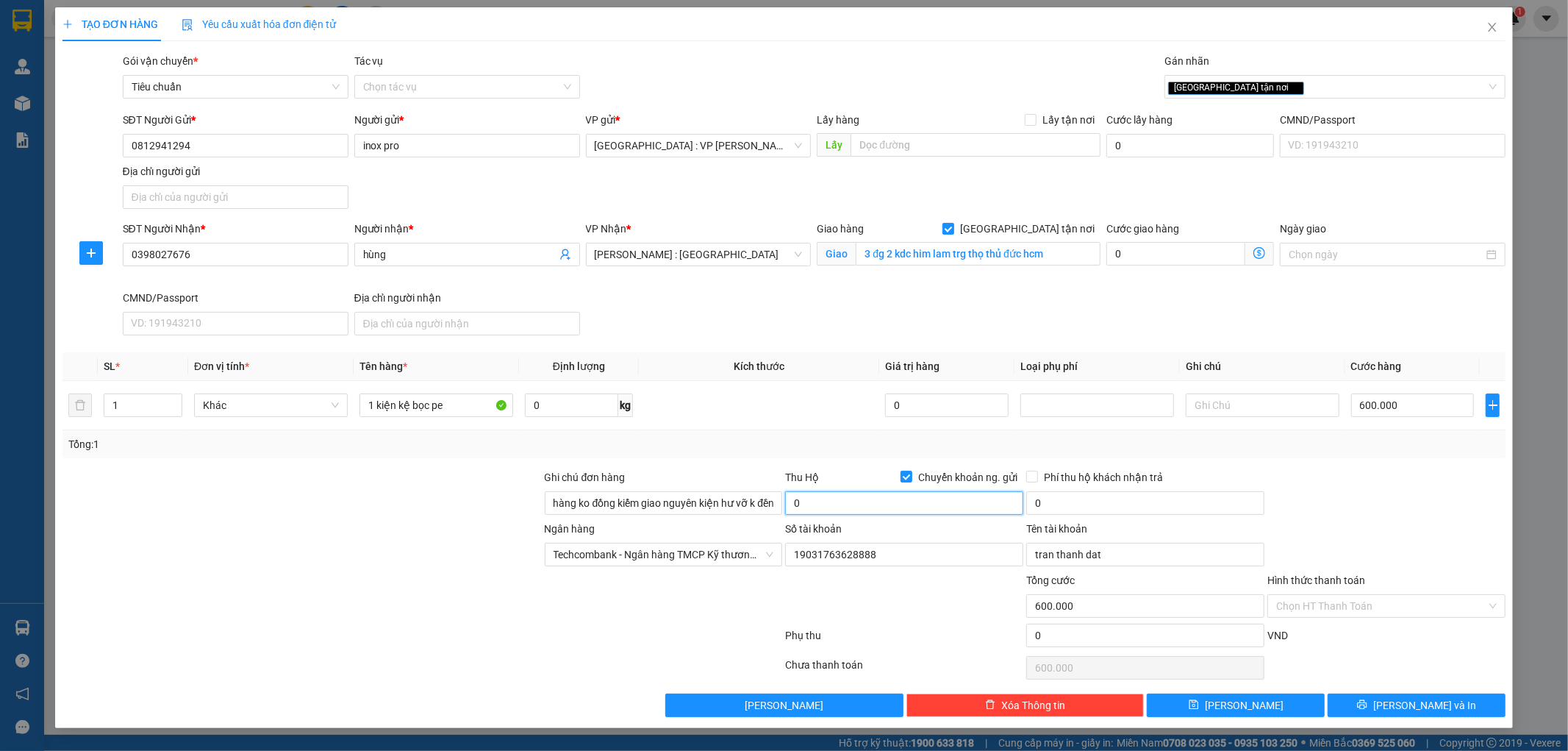
click at [964, 505] on input "0" at bounding box center [904, 503] width 239 height 23
type input "8.400.000"
click at [1081, 505] on input "0" at bounding box center [1145, 503] width 239 height 23
type input "25.000"
click at [1316, 515] on div at bounding box center [1386, 494] width 241 height 51
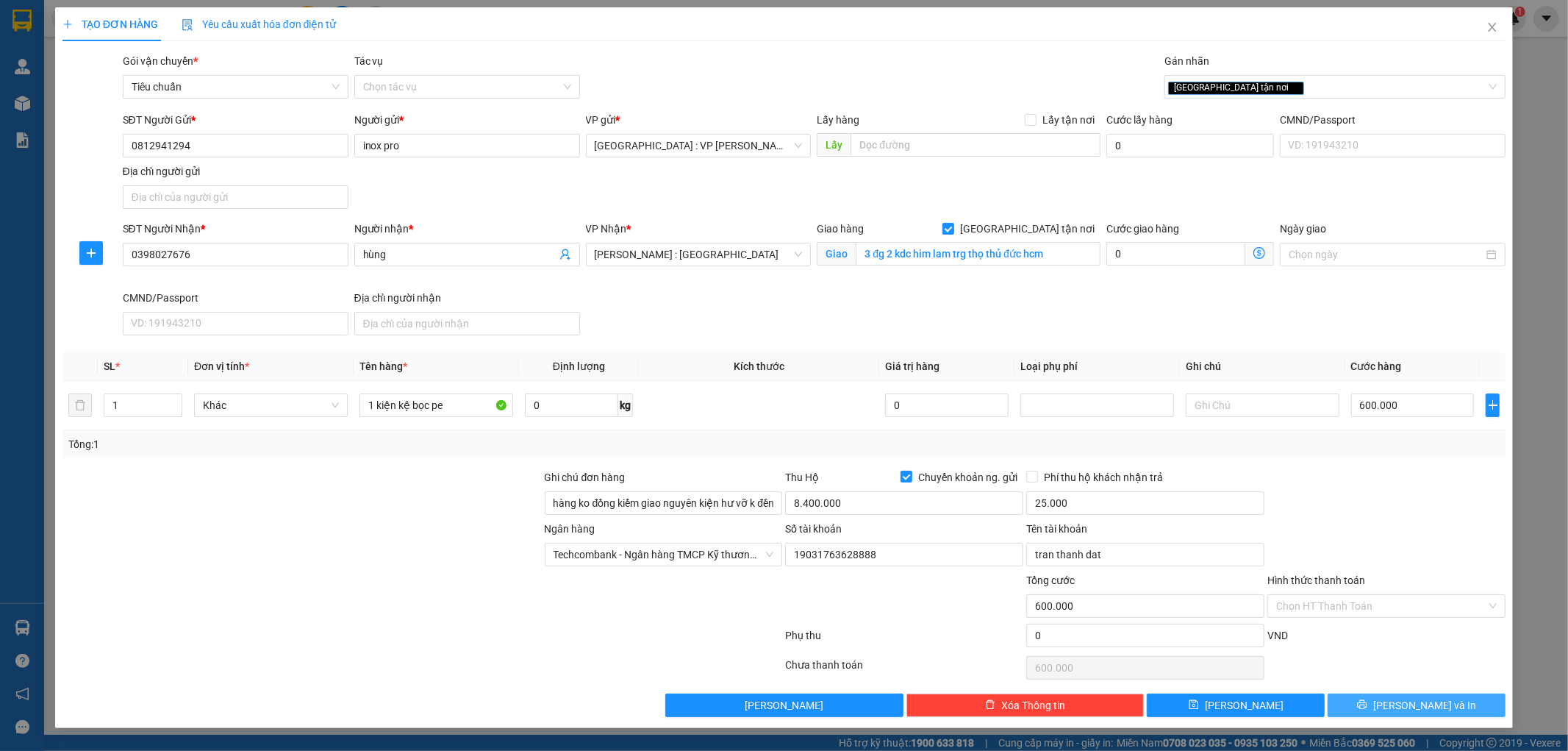
click at [1386, 700] on button "[PERSON_NAME] và In" at bounding box center [1416, 704] width 178 height 23
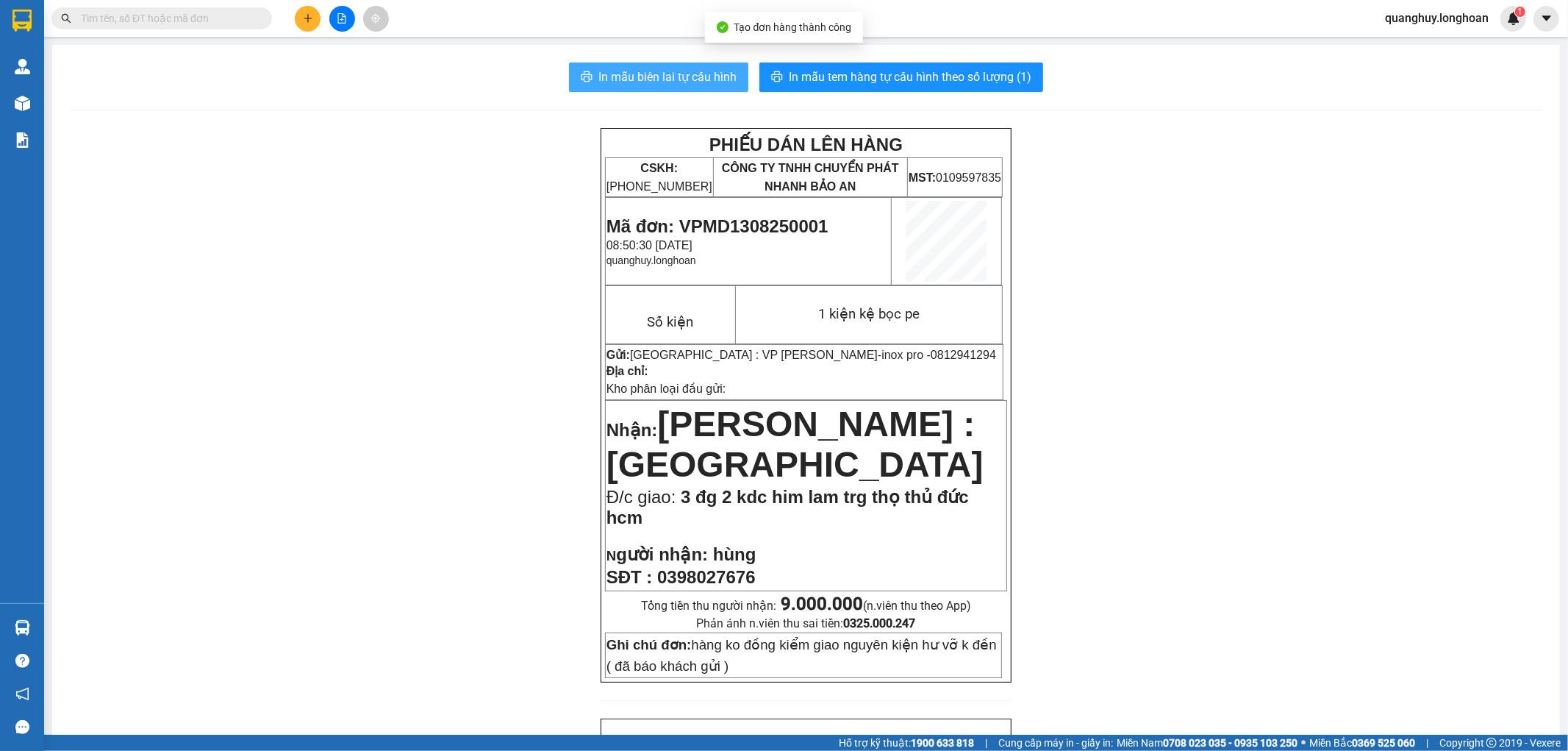
click at [703, 86] on button "In mẫu biên lai tự cấu hình" at bounding box center [658, 77] width 179 height 29
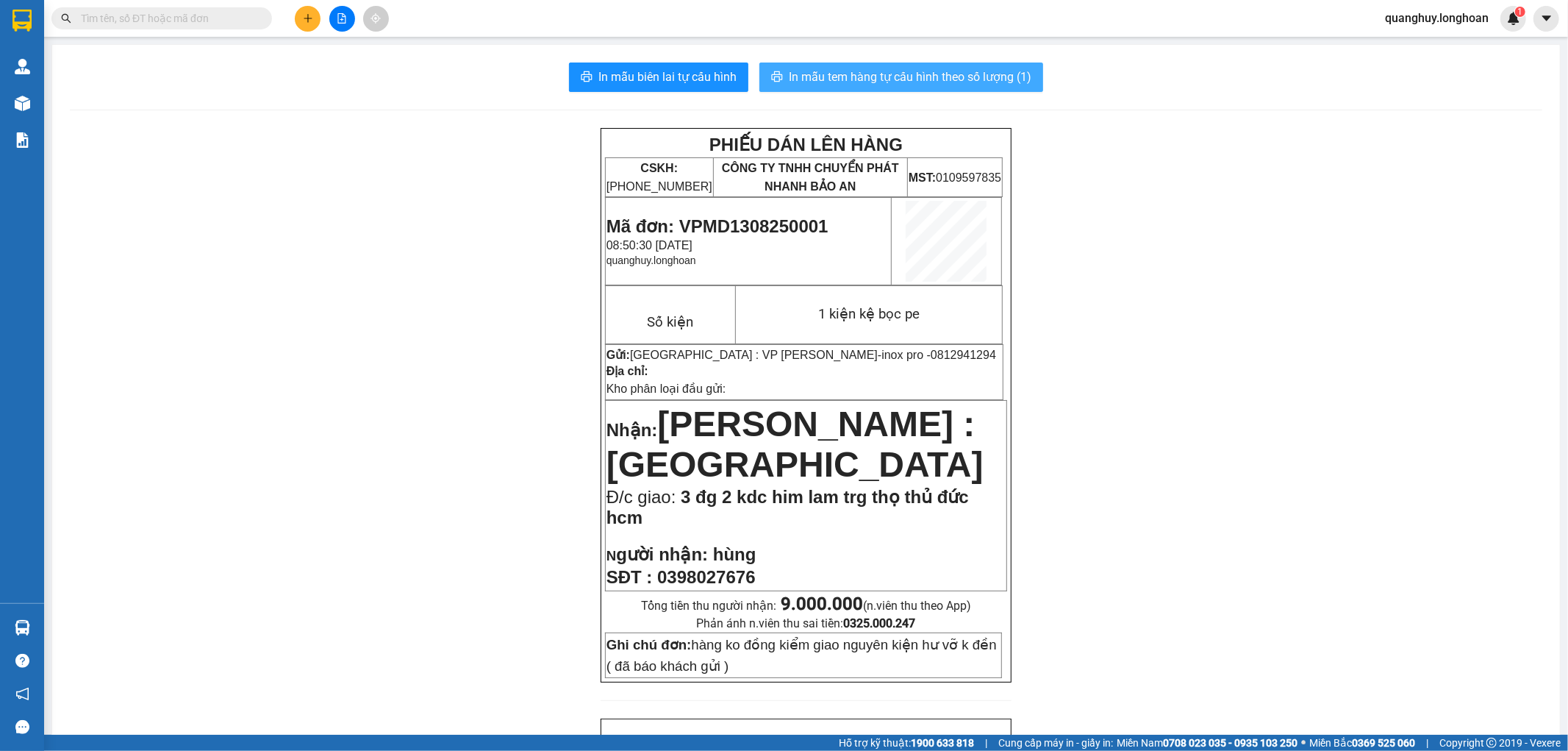
click at [899, 76] on span "In mẫu tem hàng tự cấu hình theo số lượng (1)" at bounding box center [910, 77] width 242 height 18
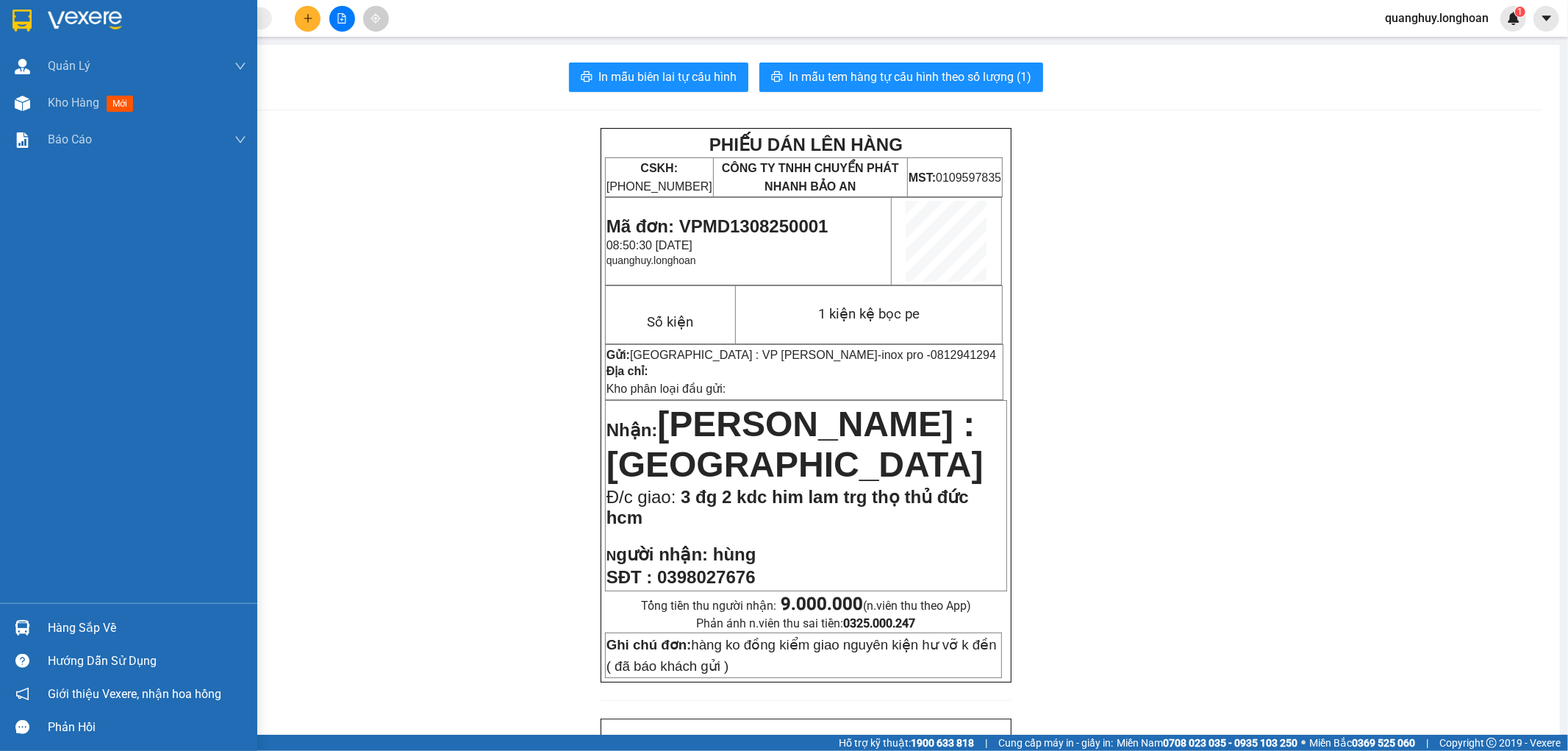
click at [26, 24] on img at bounding box center [22, 20] width 19 height 22
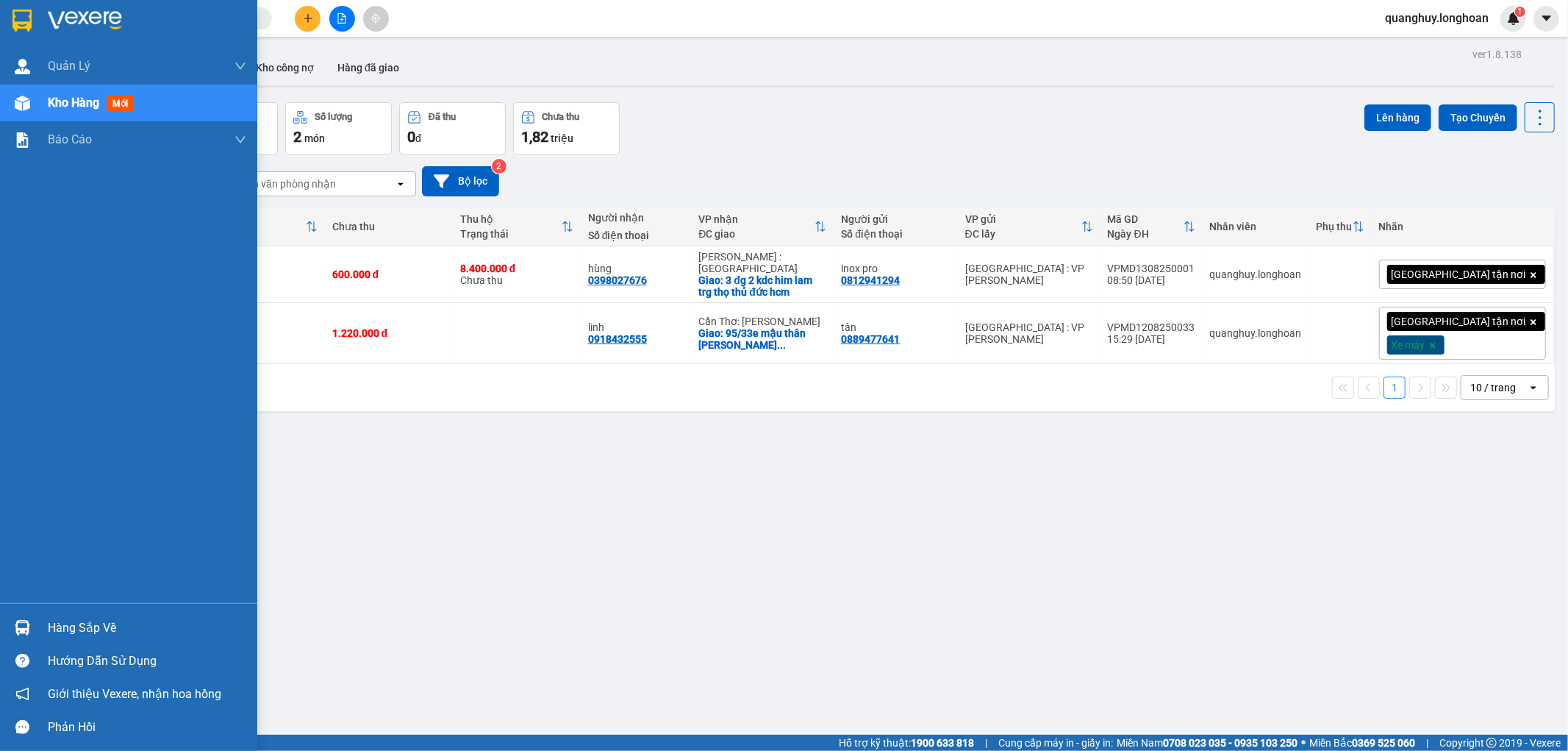
click at [10, 19] on div at bounding box center [23, 20] width 26 height 26
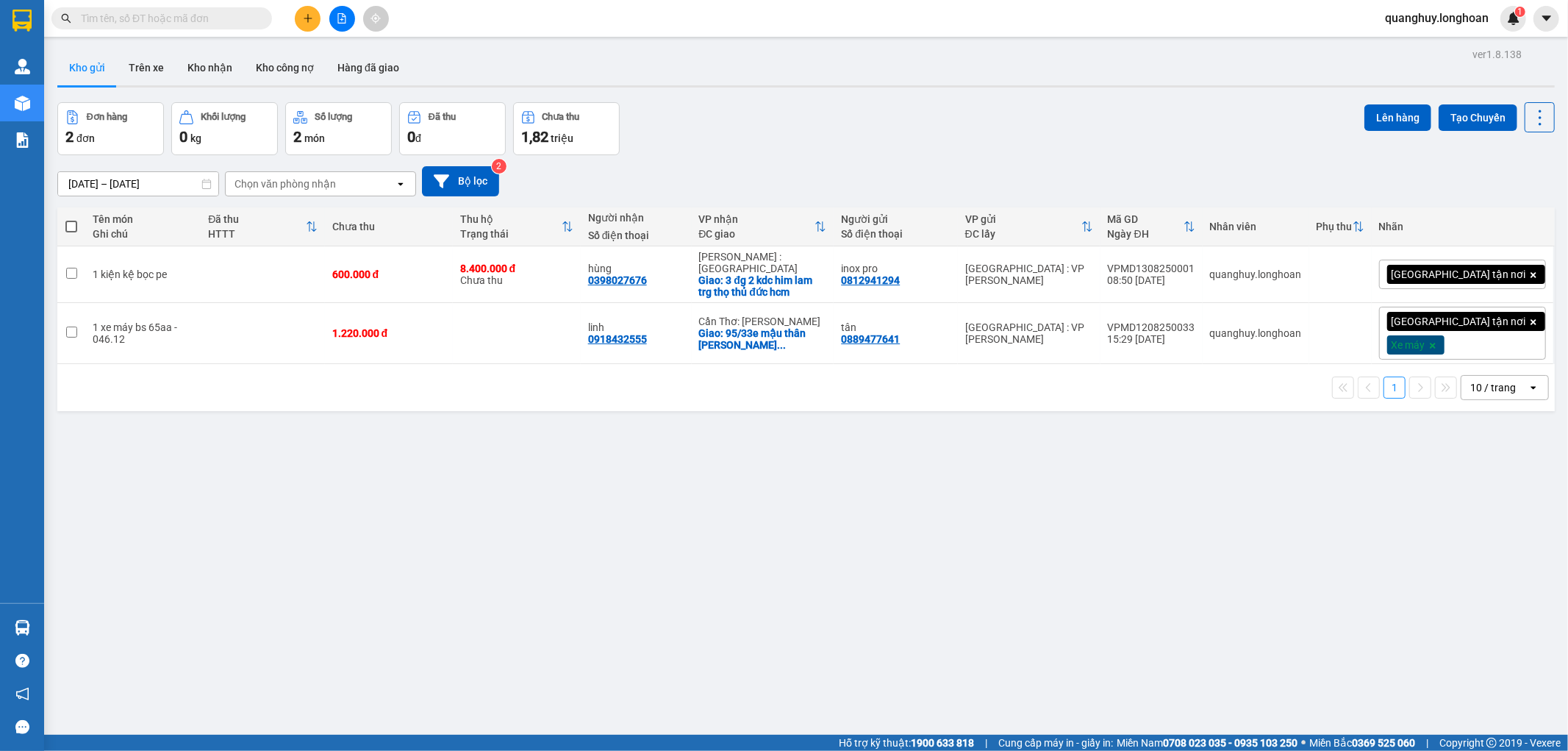
click at [349, 25] on button at bounding box center [342, 19] width 26 height 26
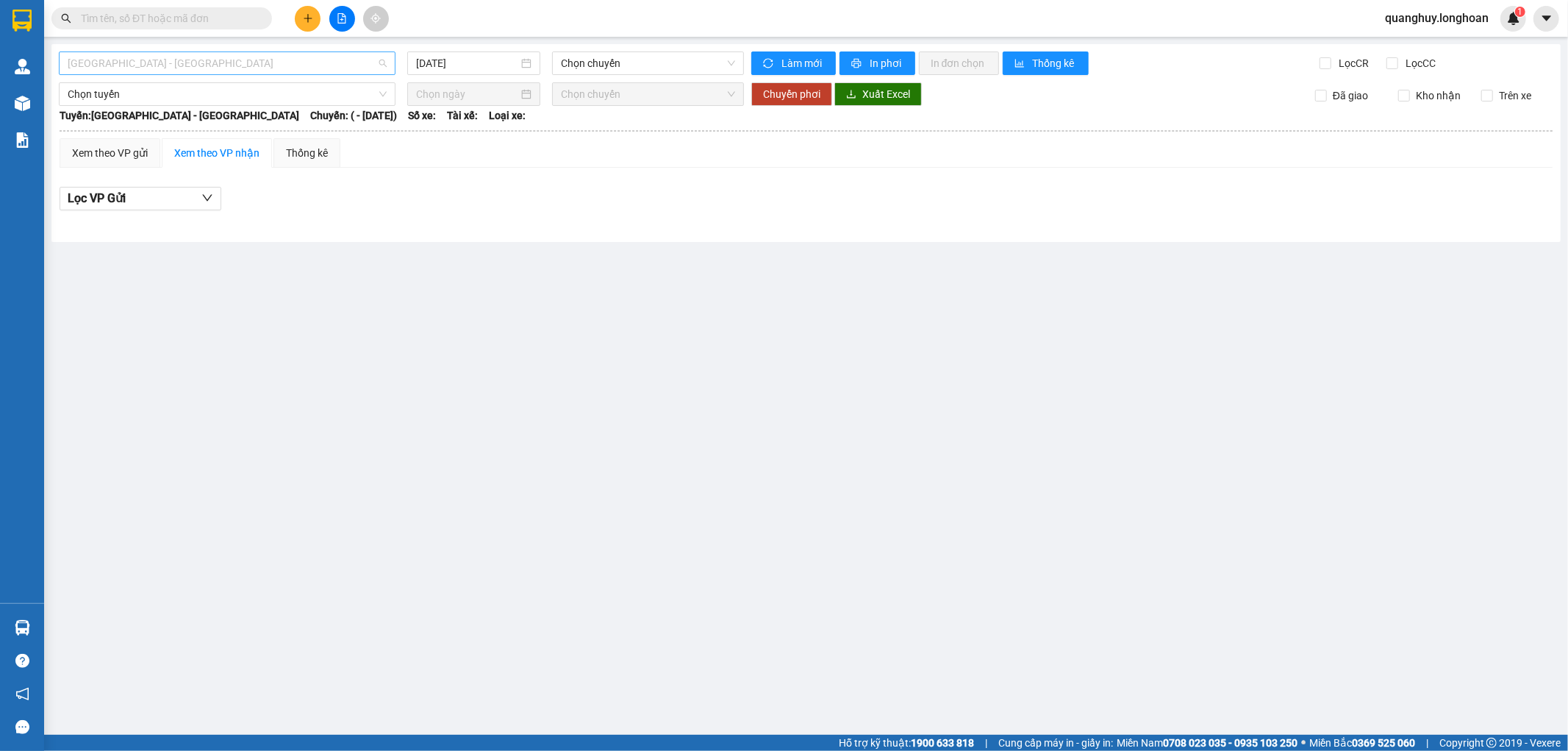
click at [240, 66] on span "[GEOGRAPHIC_DATA] - [GEOGRAPHIC_DATA]" at bounding box center [227, 62] width 319 height 22
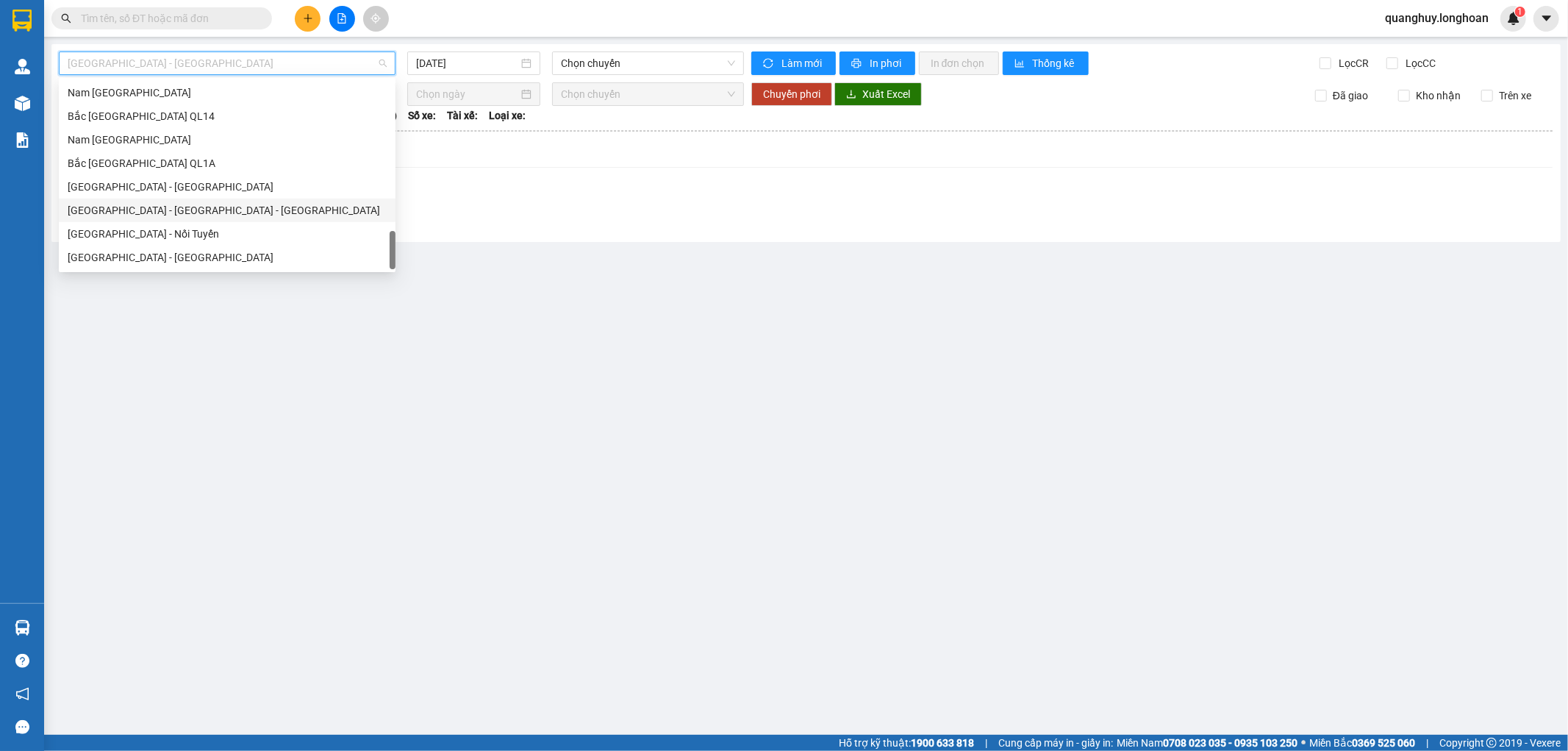
scroll to position [801, 0]
click at [165, 163] on div "VP Nam Từ Liêm - Kho HN" at bounding box center [227, 161] width 319 height 16
type input "[DATE]"
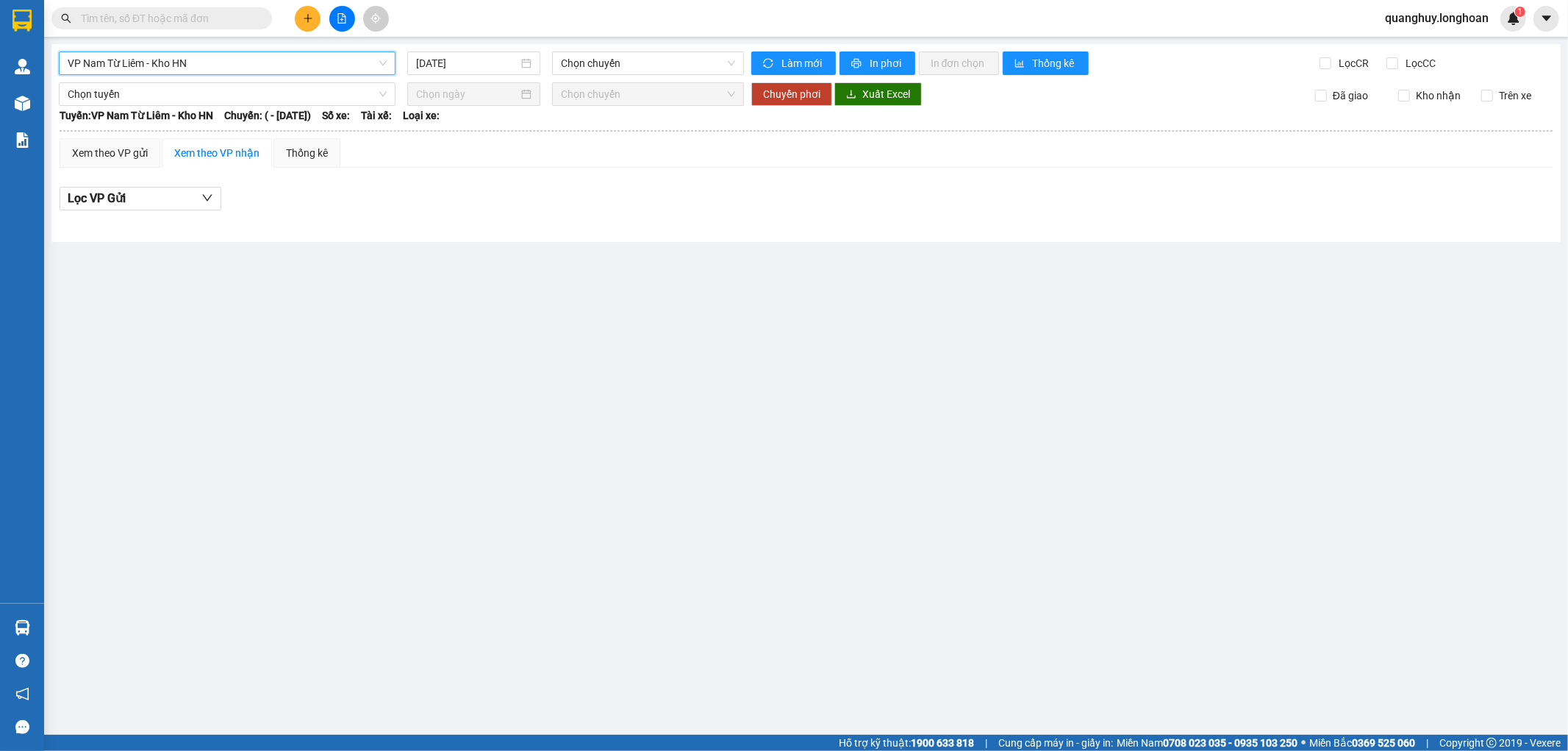
click at [197, 56] on span "VP Nam Từ Liêm - Kho HN" at bounding box center [227, 62] width 319 height 22
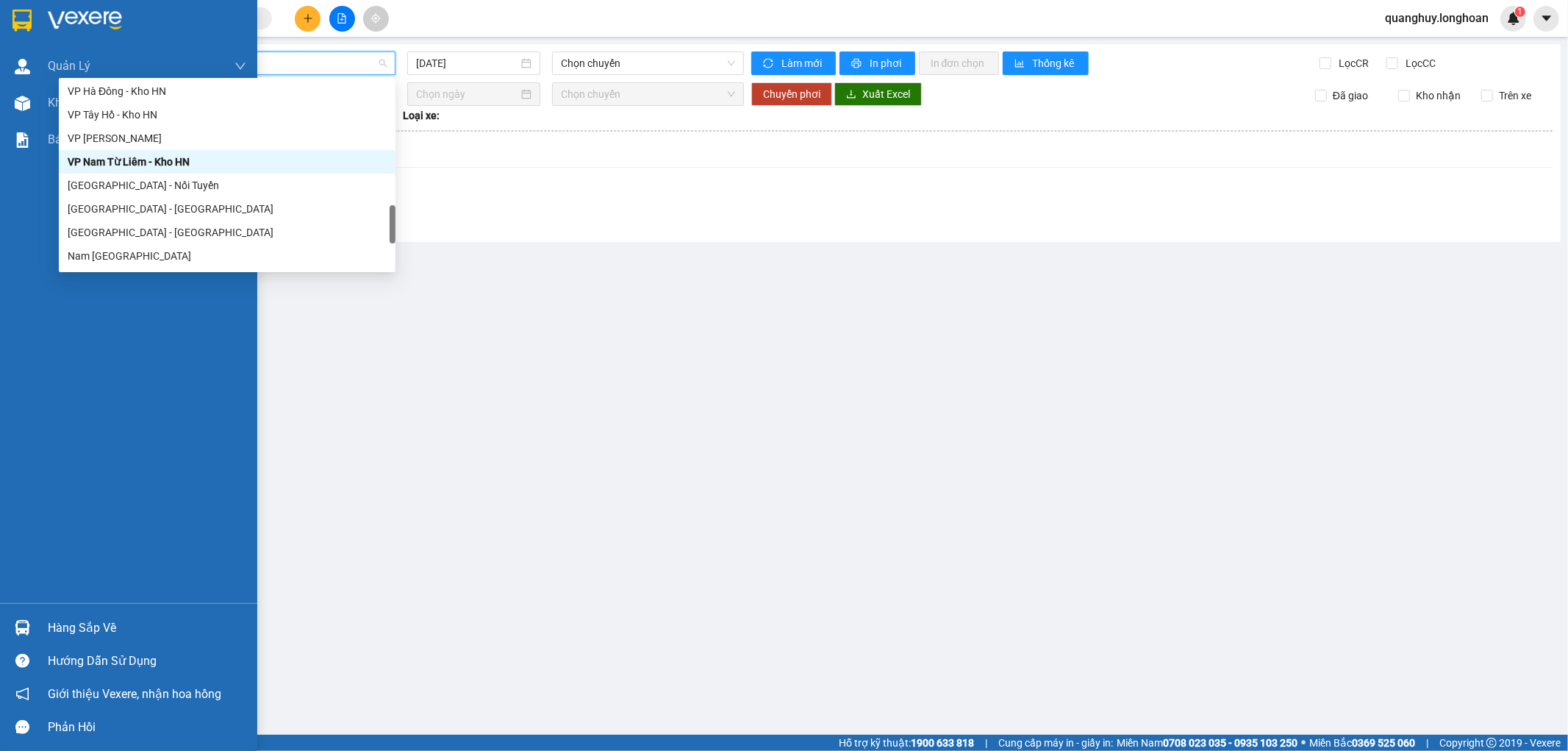
click at [16, 20] on img at bounding box center [22, 20] width 19 height 22
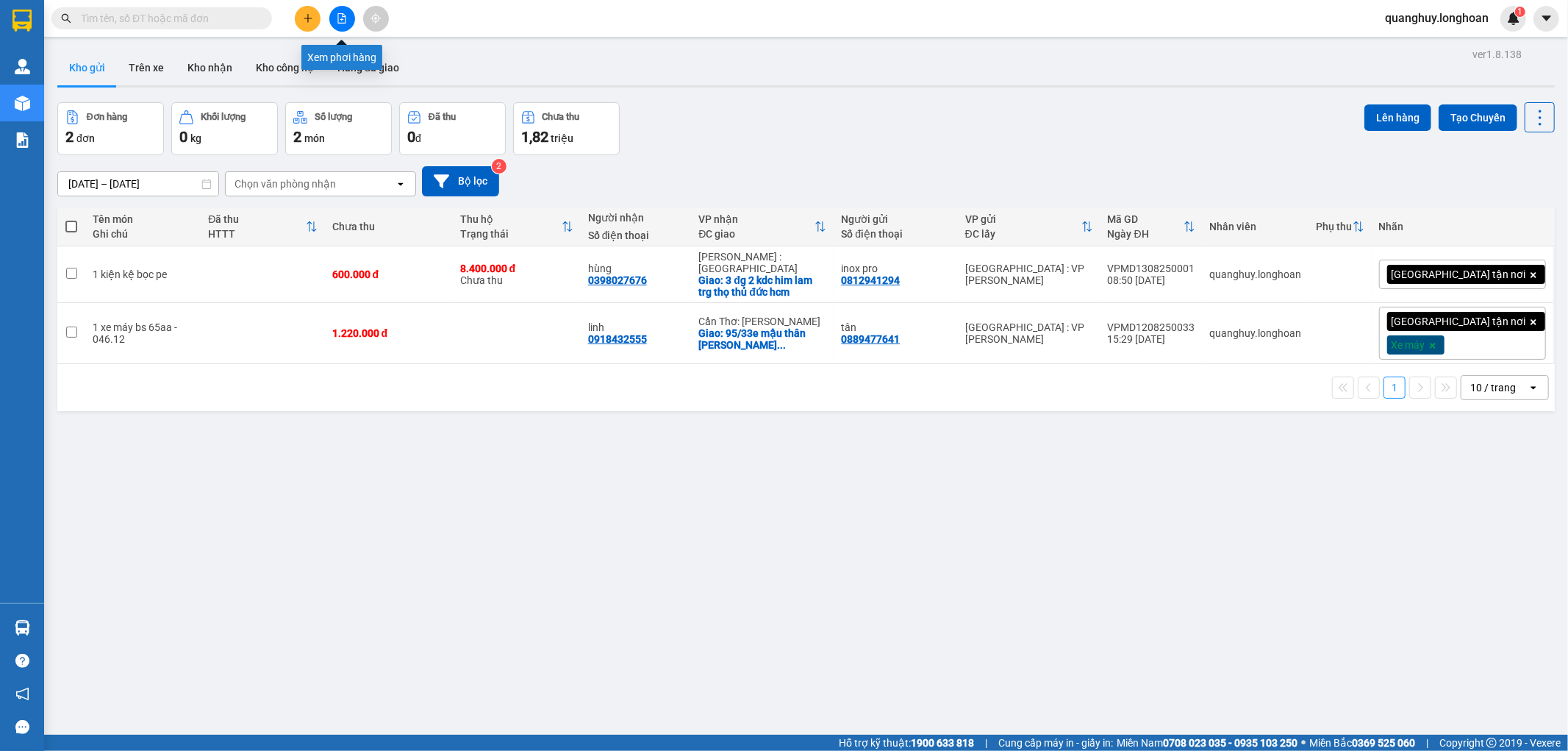
click at [340, 19] on icon "file-add" at bounding box center [342, 19] width 8 height 11
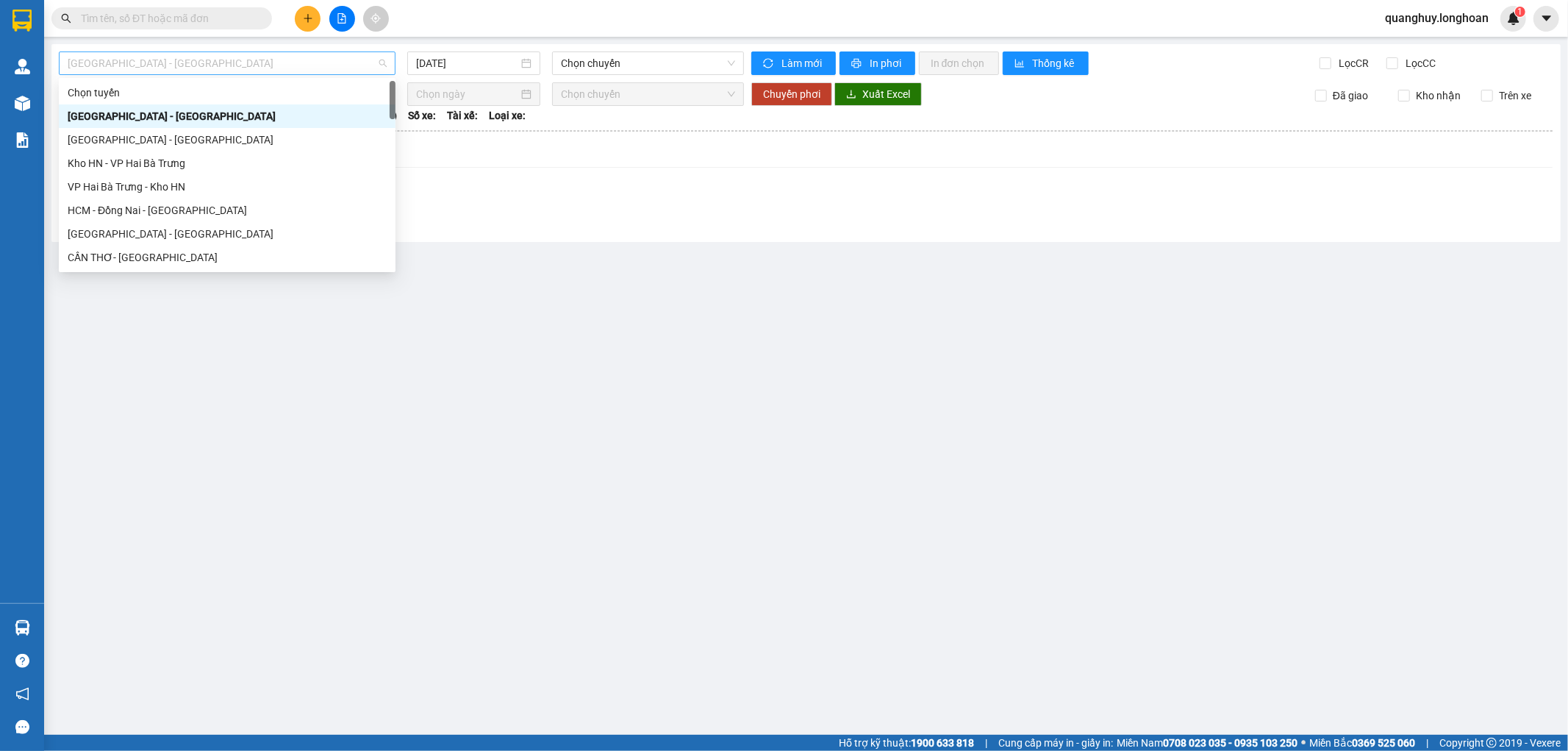
click at [285, 64] on span "[GEOGRAPHIC_DATA] - [GEOGRAPHIC_DATA]" at bounding box center [227, 62] width 319 height 22
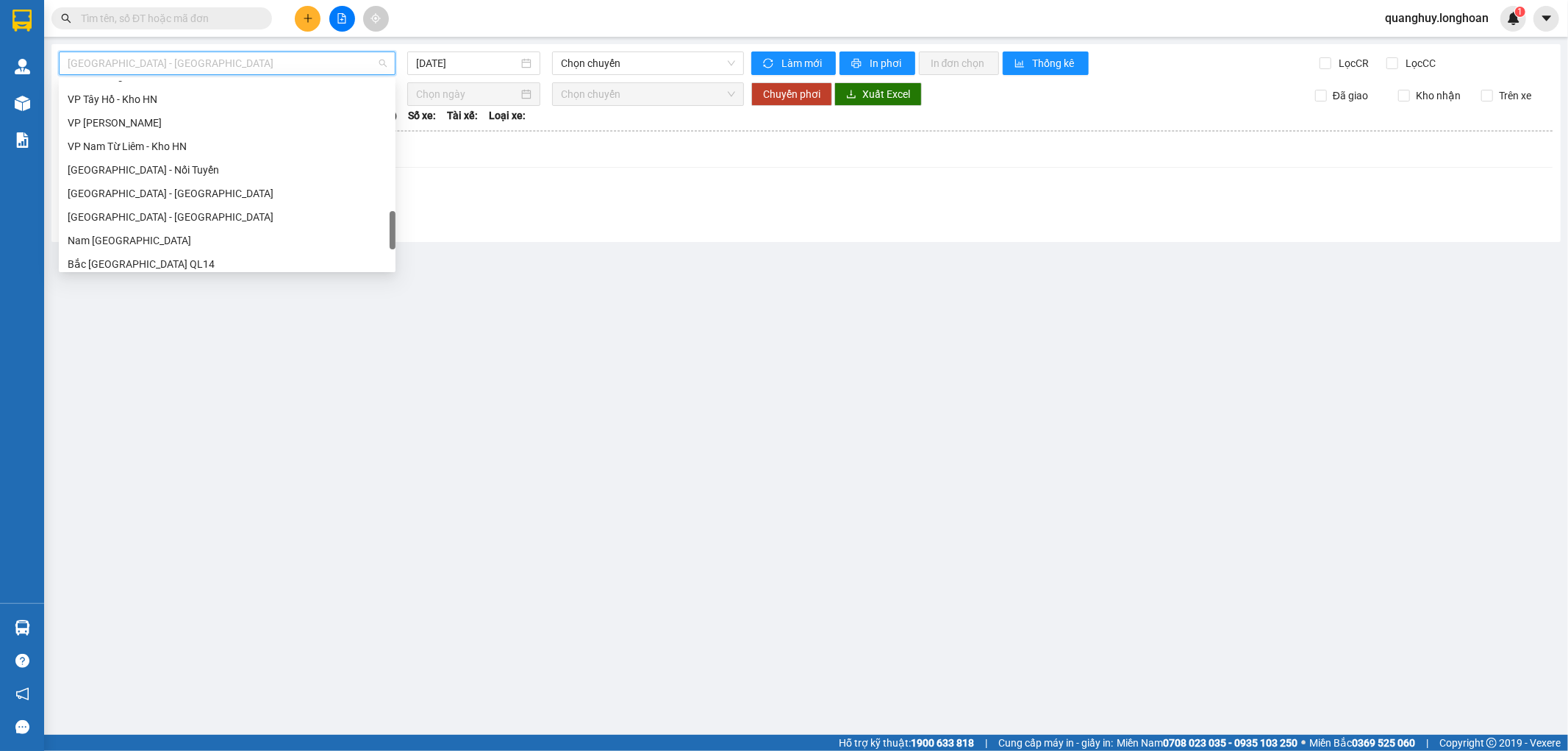
scroll to position [965, 0]
click at [134, 170] on div "Bắc [GEOGRAPHIC_DATA] QL1A" at bounding box center [227, 163] width 319 height 16
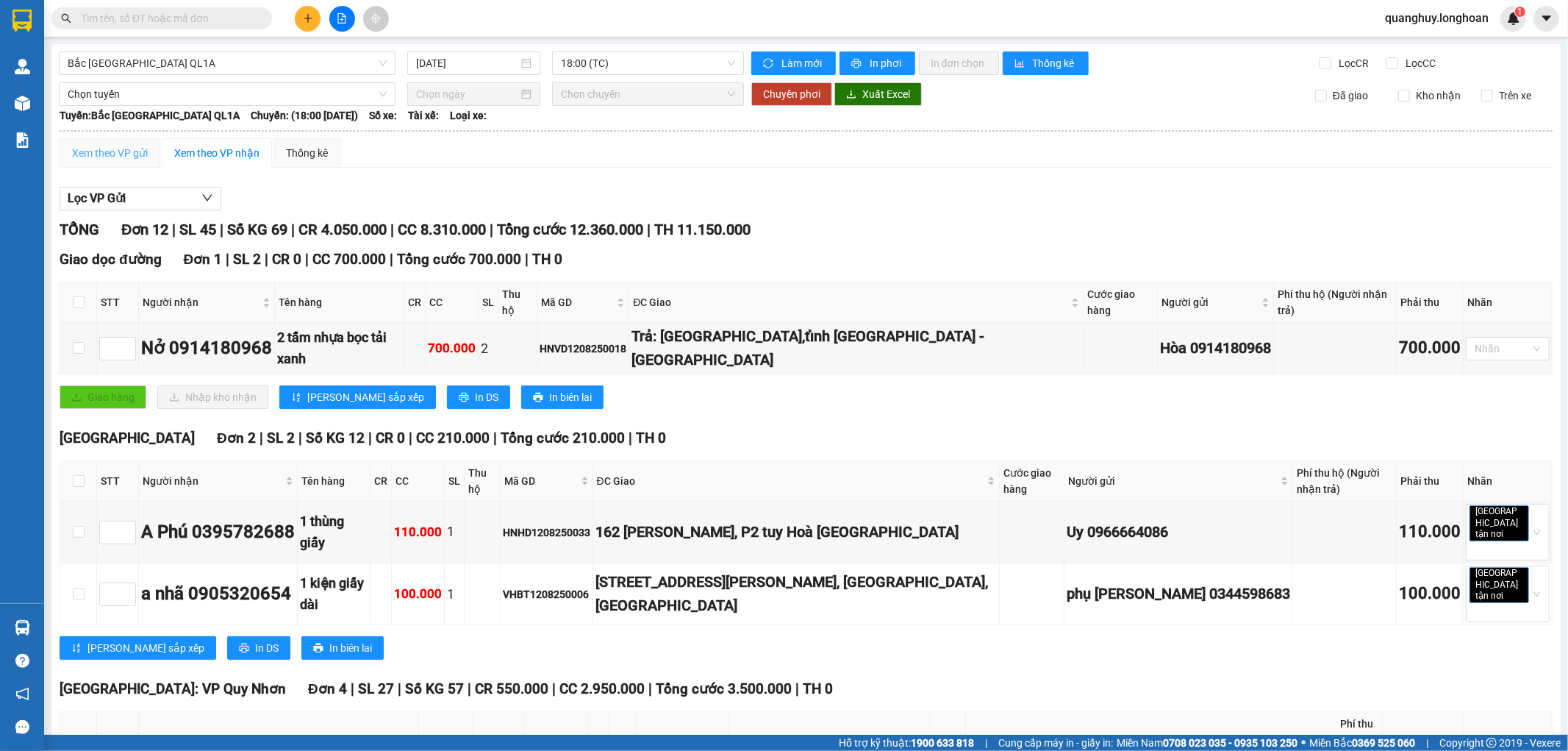
click at [148, 148] on div "Xem theo VP gửi" at bounding box center [110, 153] width 101 height 29
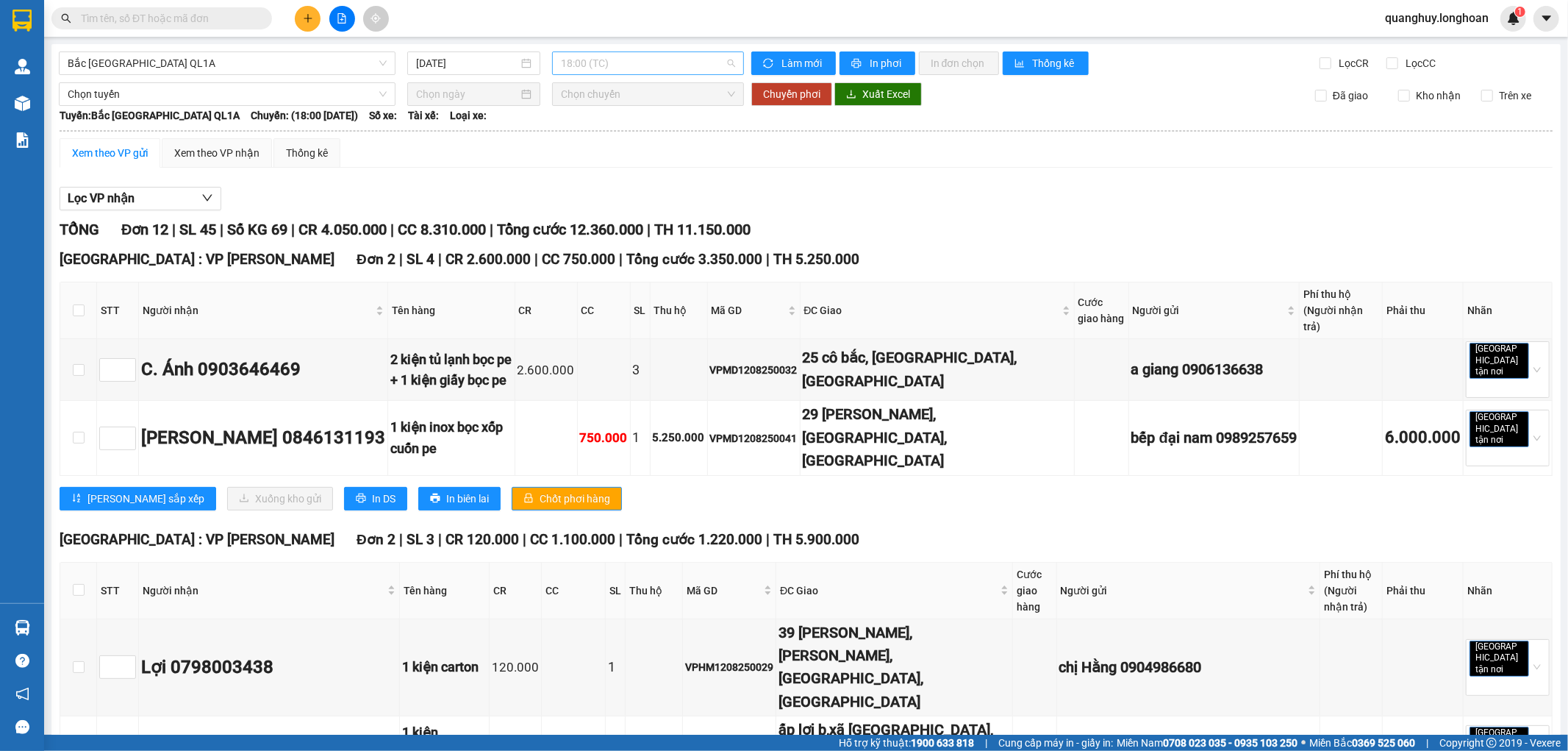
click at [649, 56] on span "18:00 (TC)" at bounding box center [647, 62] width 174 height 22
click at [608, 116] on div "18:00 (TC)" at bounding box center [615, 116] width 114 height 16
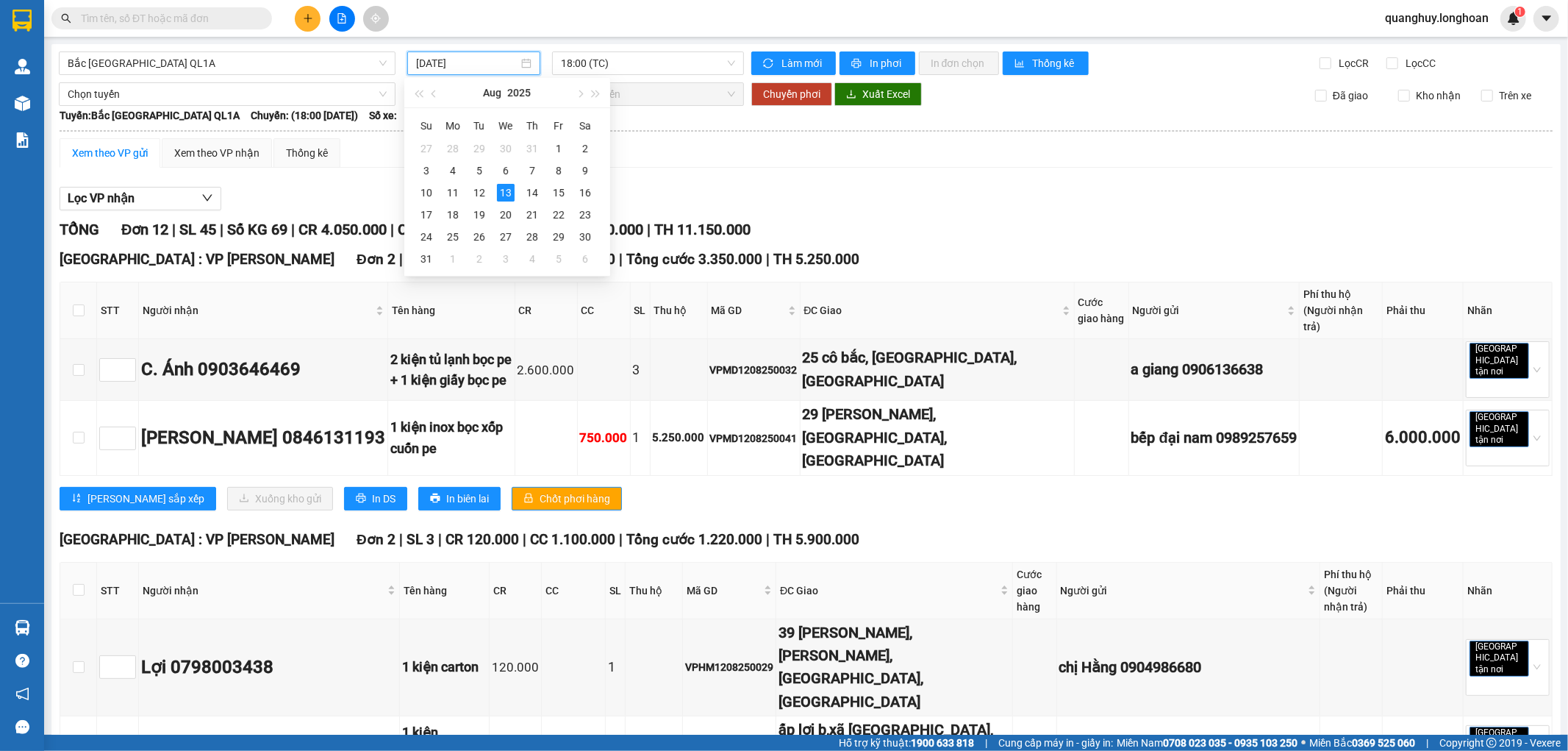
click at [507, 59] on input "[DATE]" at bounding box center [467, 62] width 102 height 16
click at [483, 190] on div "12" at bounding box center [479, 192] width 17 height 17
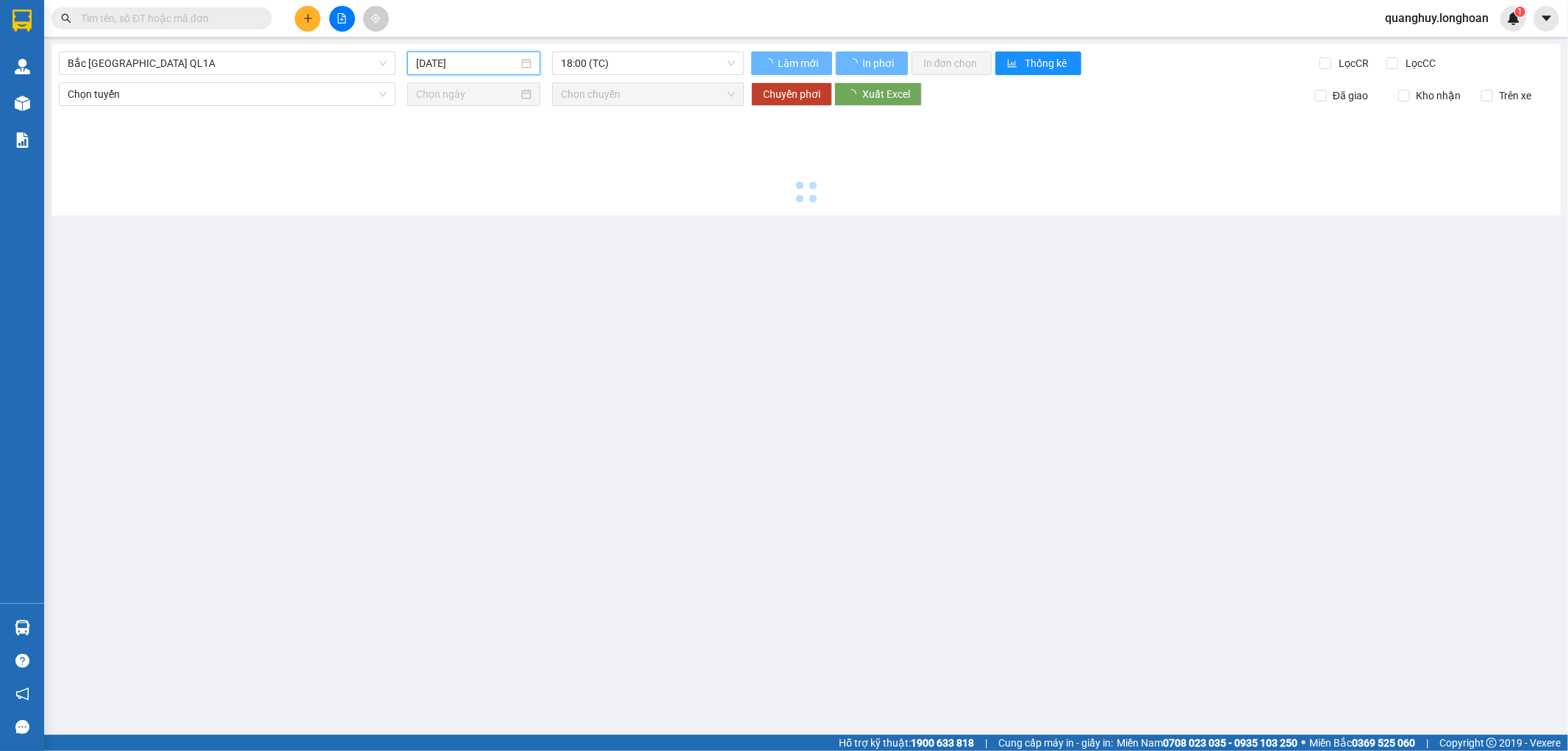
type input "[DATE]"
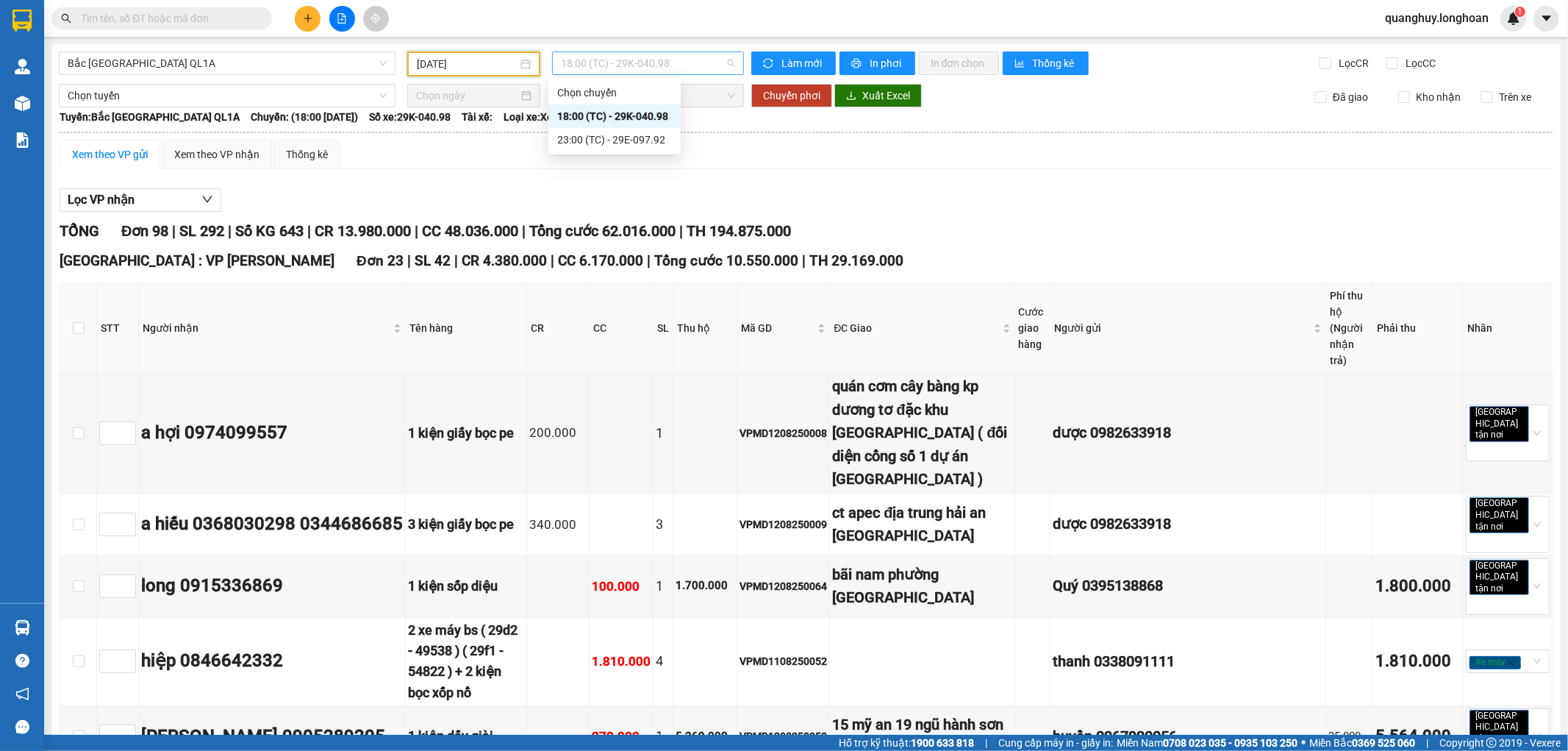
click at [651, 74] on span "18:00 (TC) - 29K-040.98" at bounding box center [647, 62] width 174 height 22
click at [627, 144] on div "23:00 (TC) - 29E-097.92" at bounding box center [615, 139] width 114 height 16
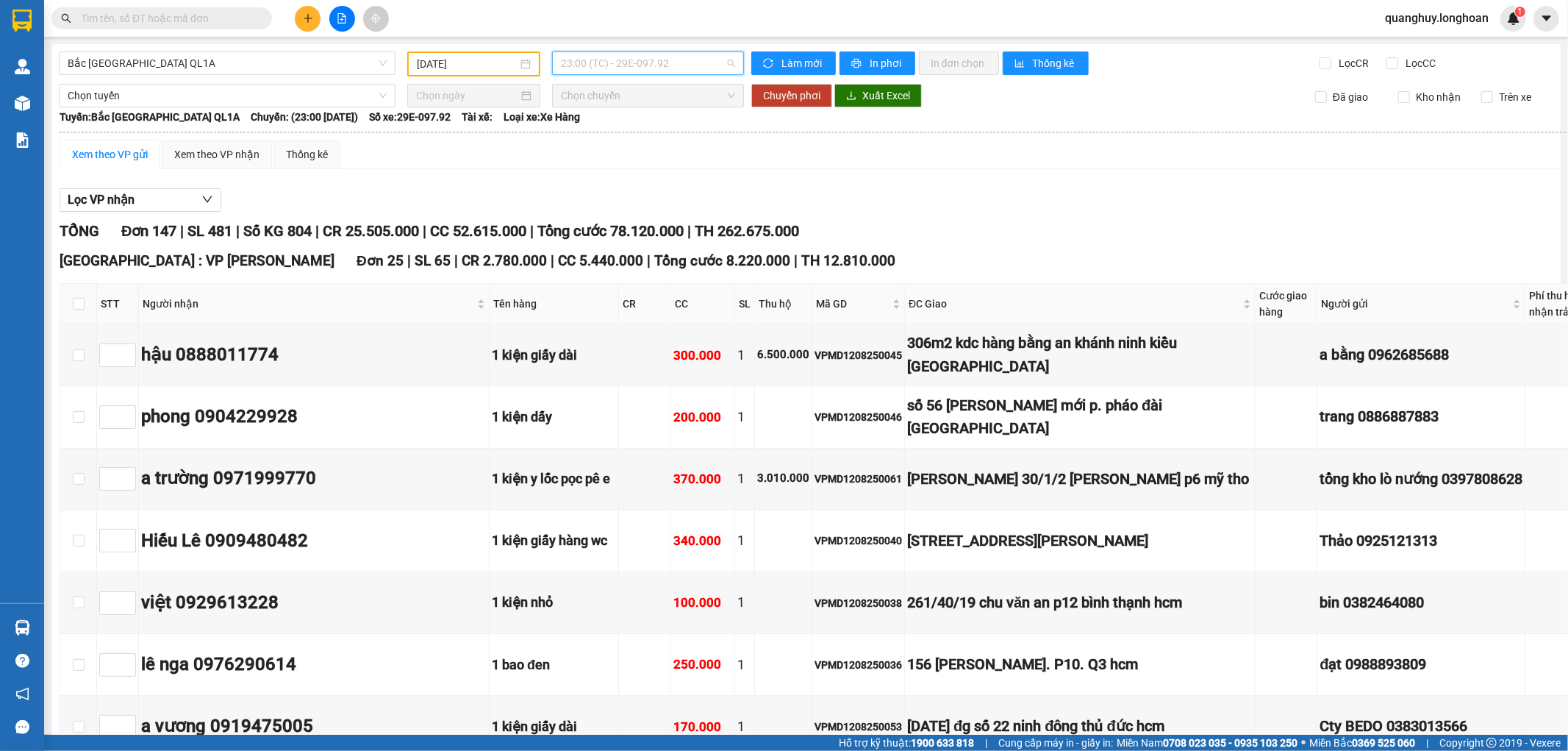
click at [667, 56] on span "23:00 (TC) - 29E-097.92" at bounding box center [647, 62] width 174 height 22
click at [628, 117] on div "18:00 (TC) - 29K-040.98" at bounding box center [615, 116] width 114 height 16
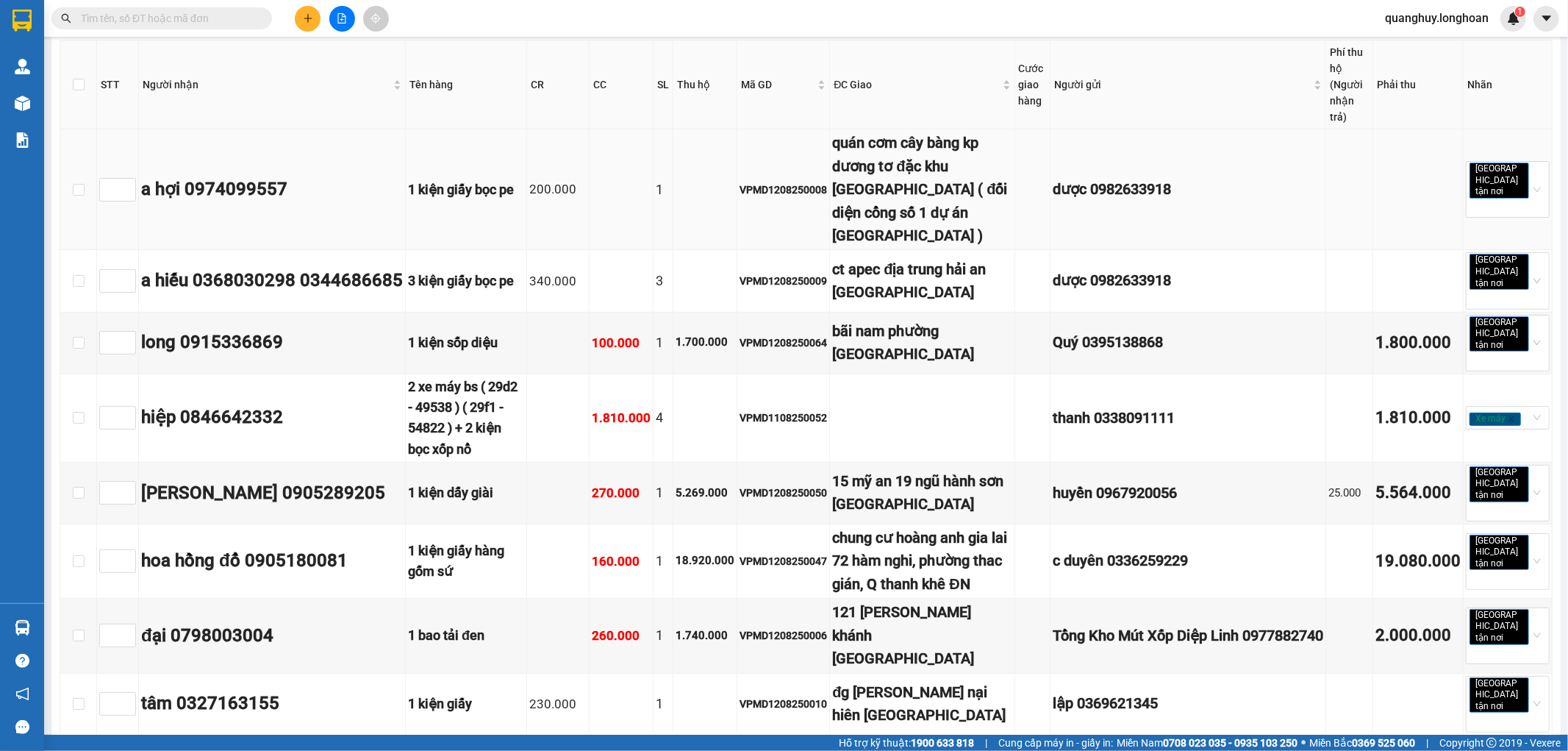
scroll to position [245, 0]
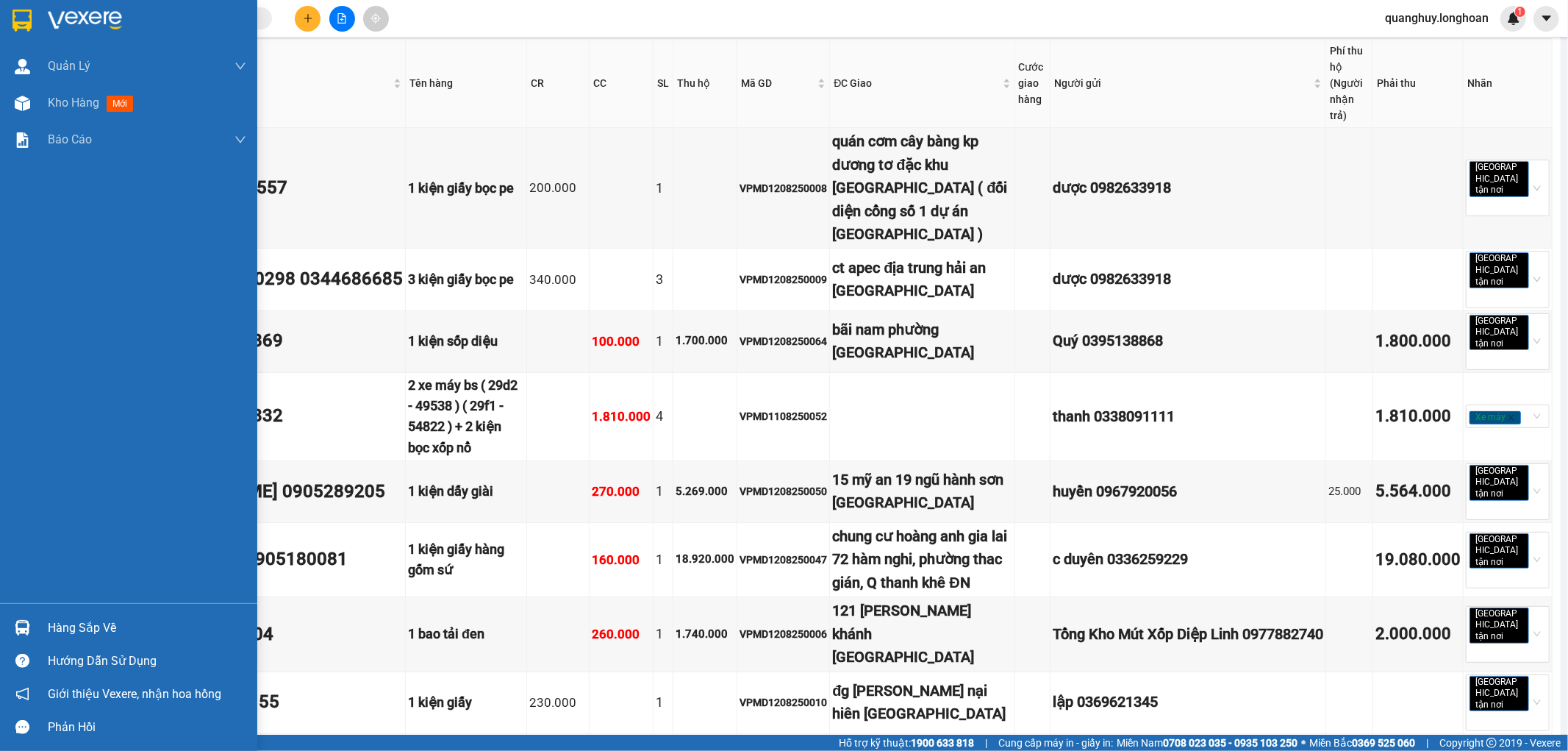
click at [26, 23] on img at bounding box center [22, 20] width 19 height 22
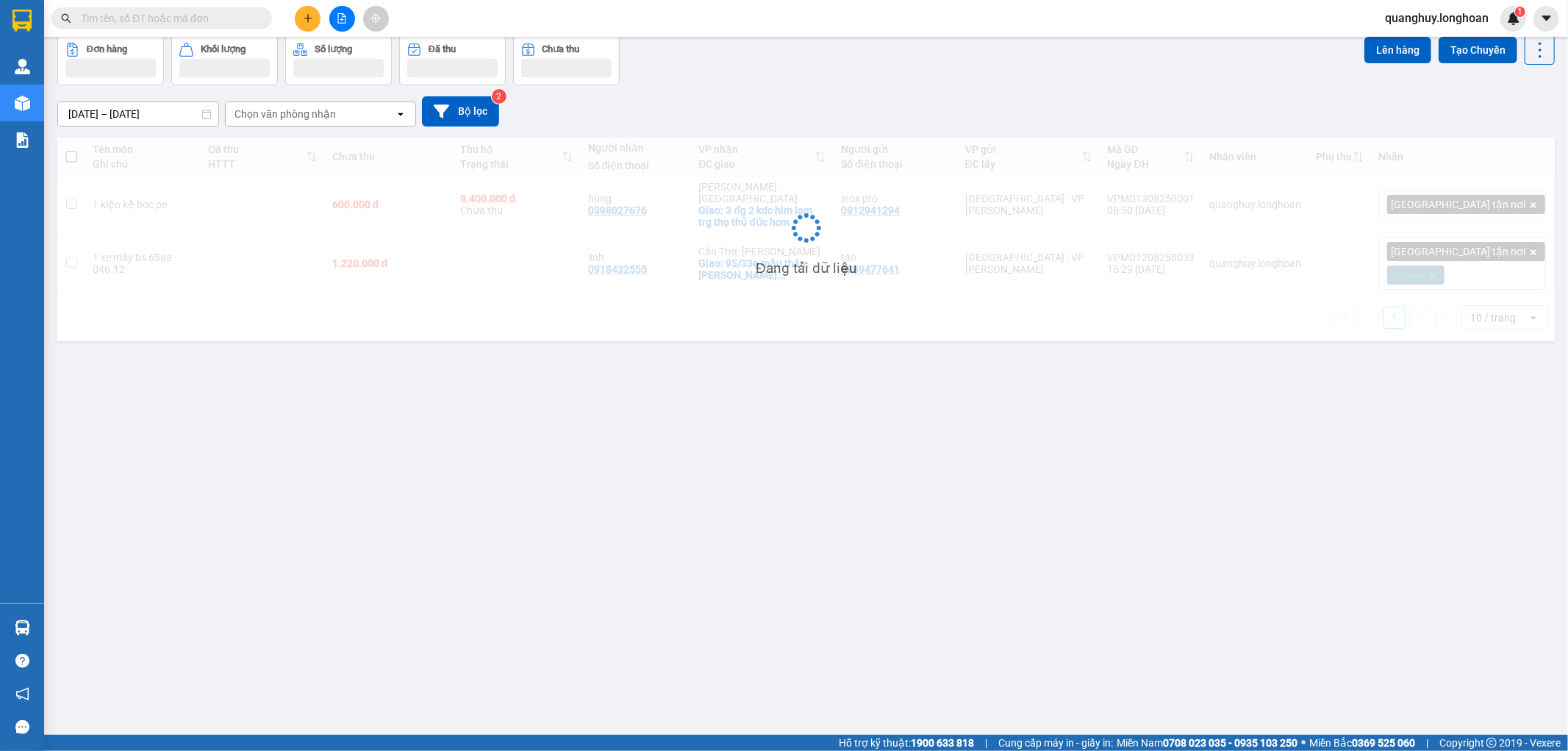
scroll to position [68, 0]
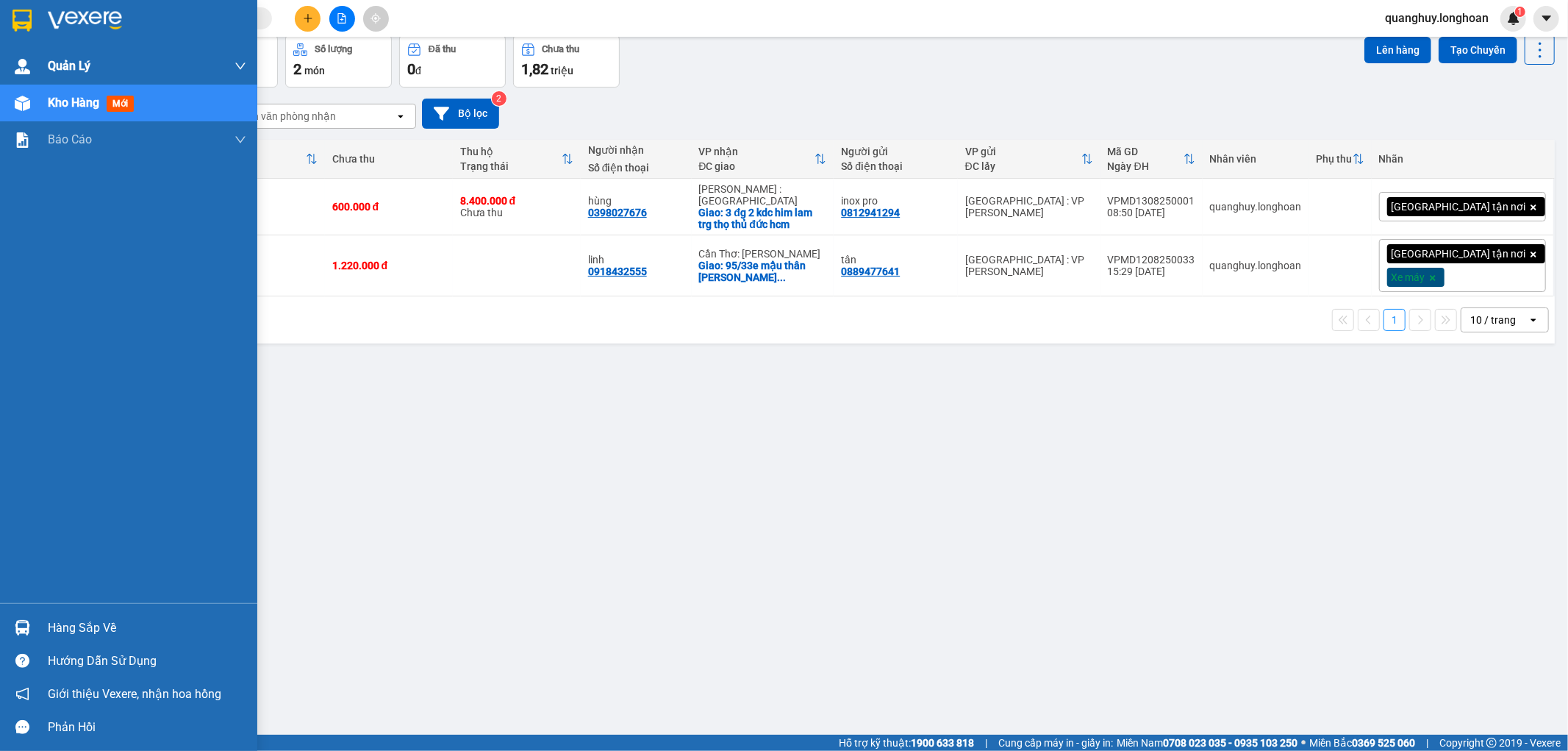
drag, startPoint x: 20, startPoint y: 13, endPoint x: 205, endPoint y: 52, distance: 189.1
click at [20, 14] on img at bounding box center [22, 20] width 19 height 22
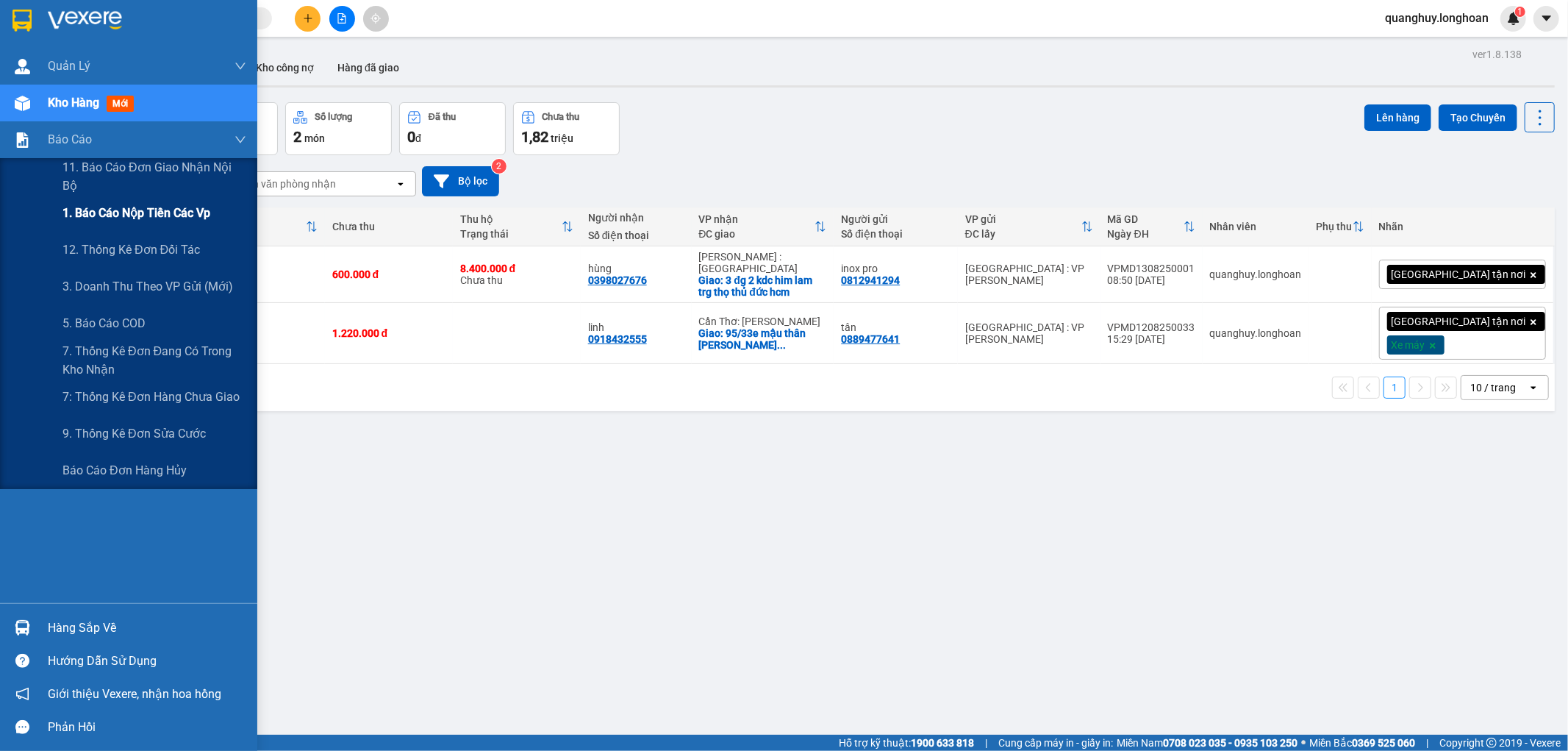
click at [129, 210] on span "1. Báo cáo nộp tiền các vp" at bounding box center [136, 213] width 147 height 18
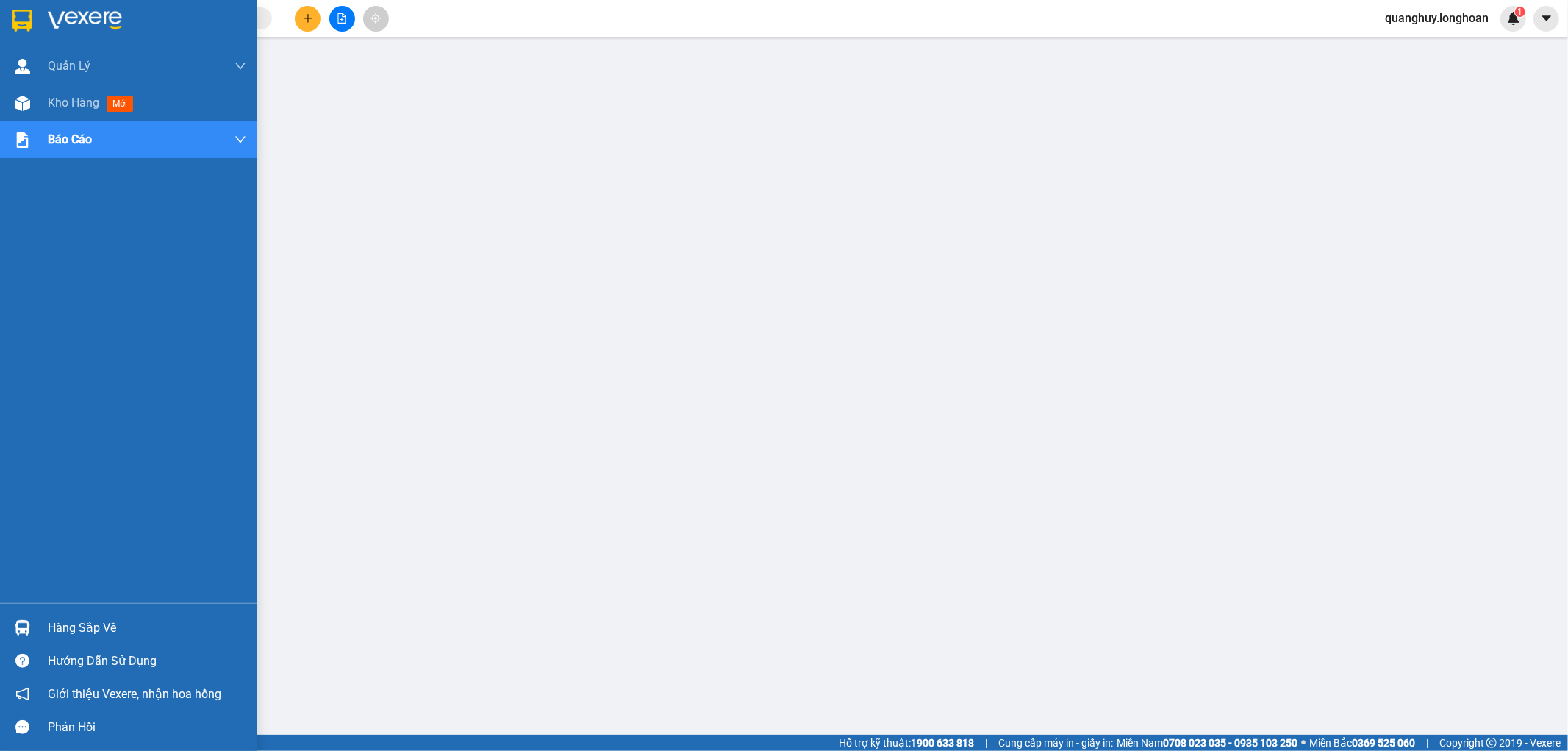
click at [23, 24] on img at bounding box center [22, 20] width 19 height 22
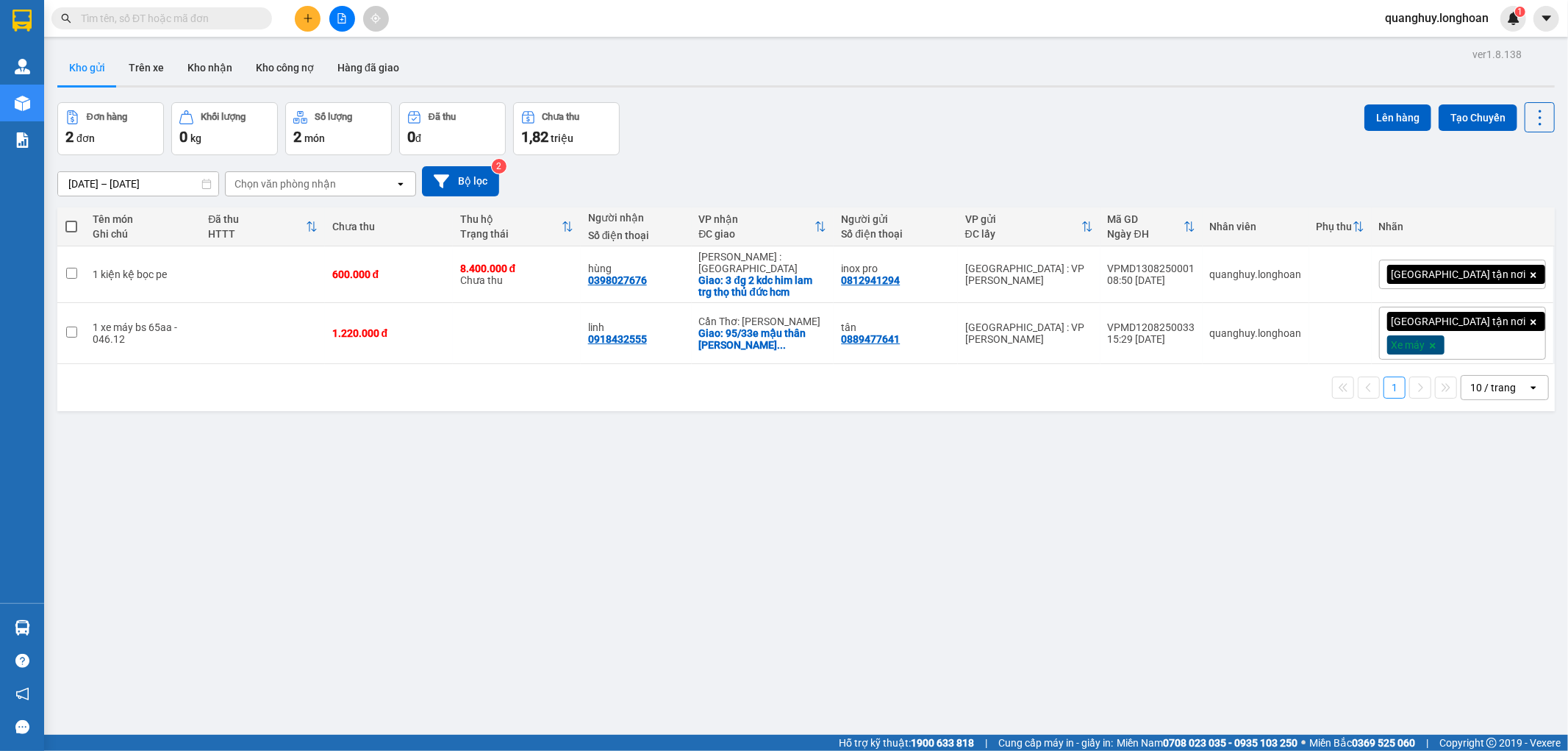
click at [125, 208] on th "Tên món Ghi chú" at bounding box center [142, 227] width 115 height 39
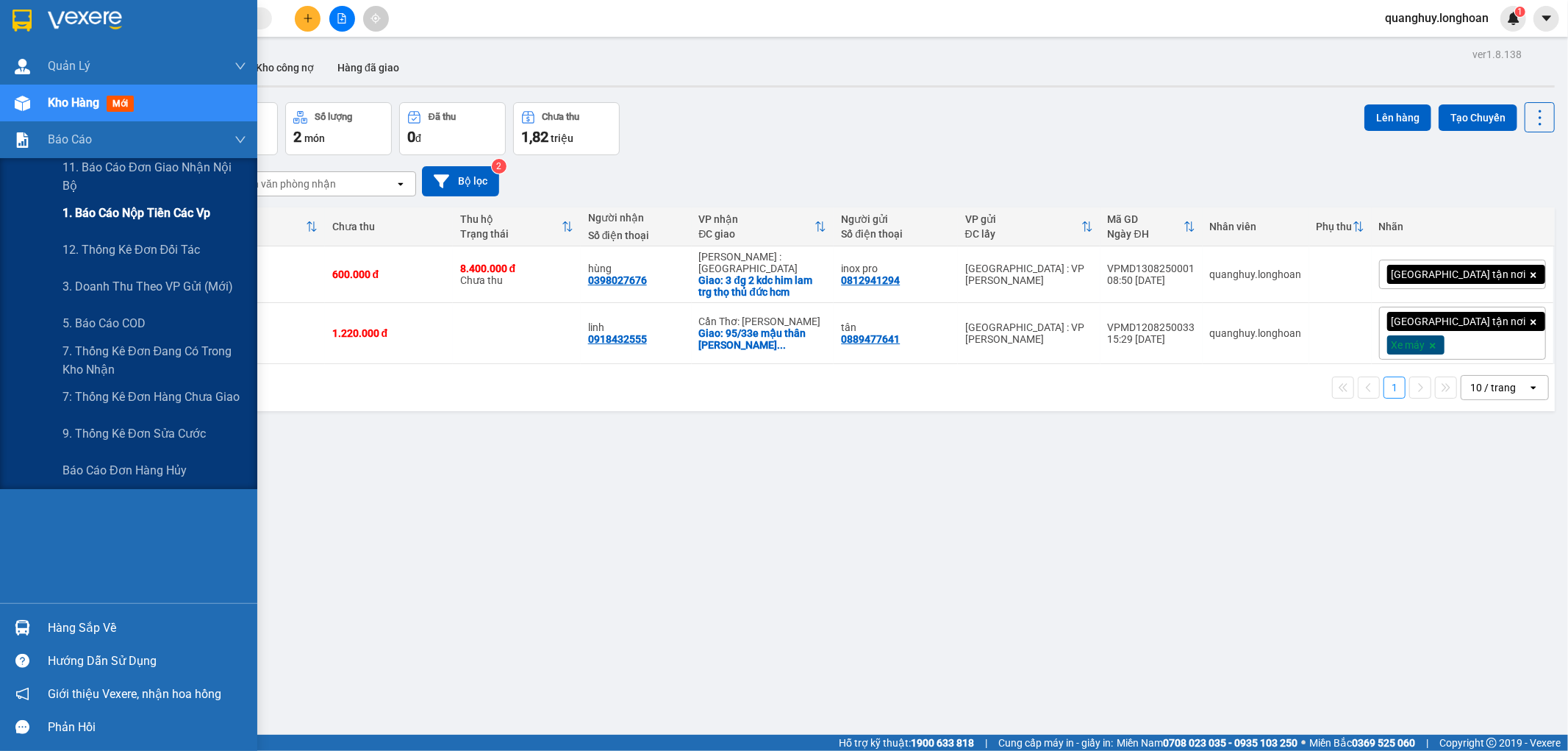
click at [126, 217] on span "1. Báo cáo nộp tiền các vp" at bounding box center [136, 213] width 147 height 18
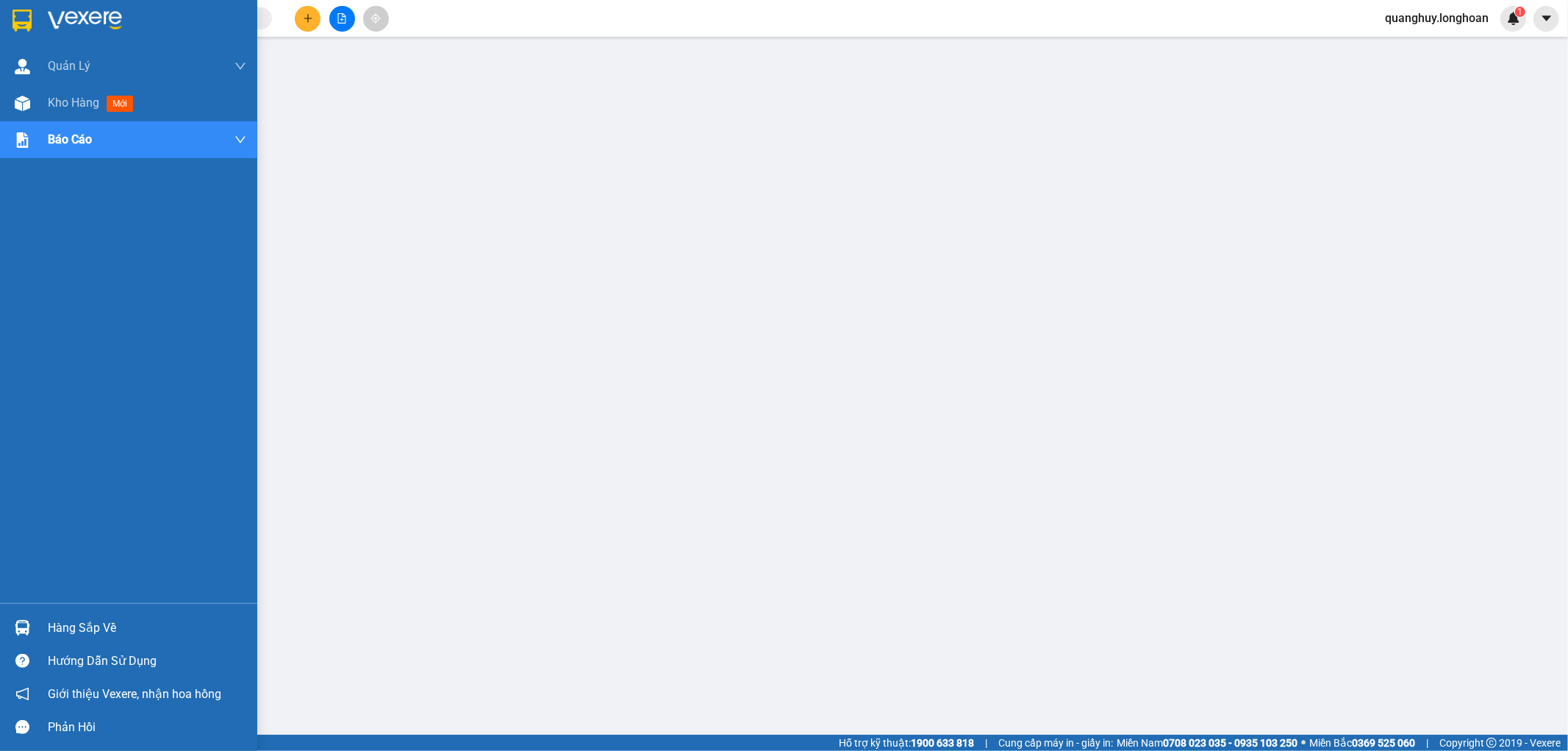
click at [20, 27] on img at bounding box center [22, 20] width 19 height 22
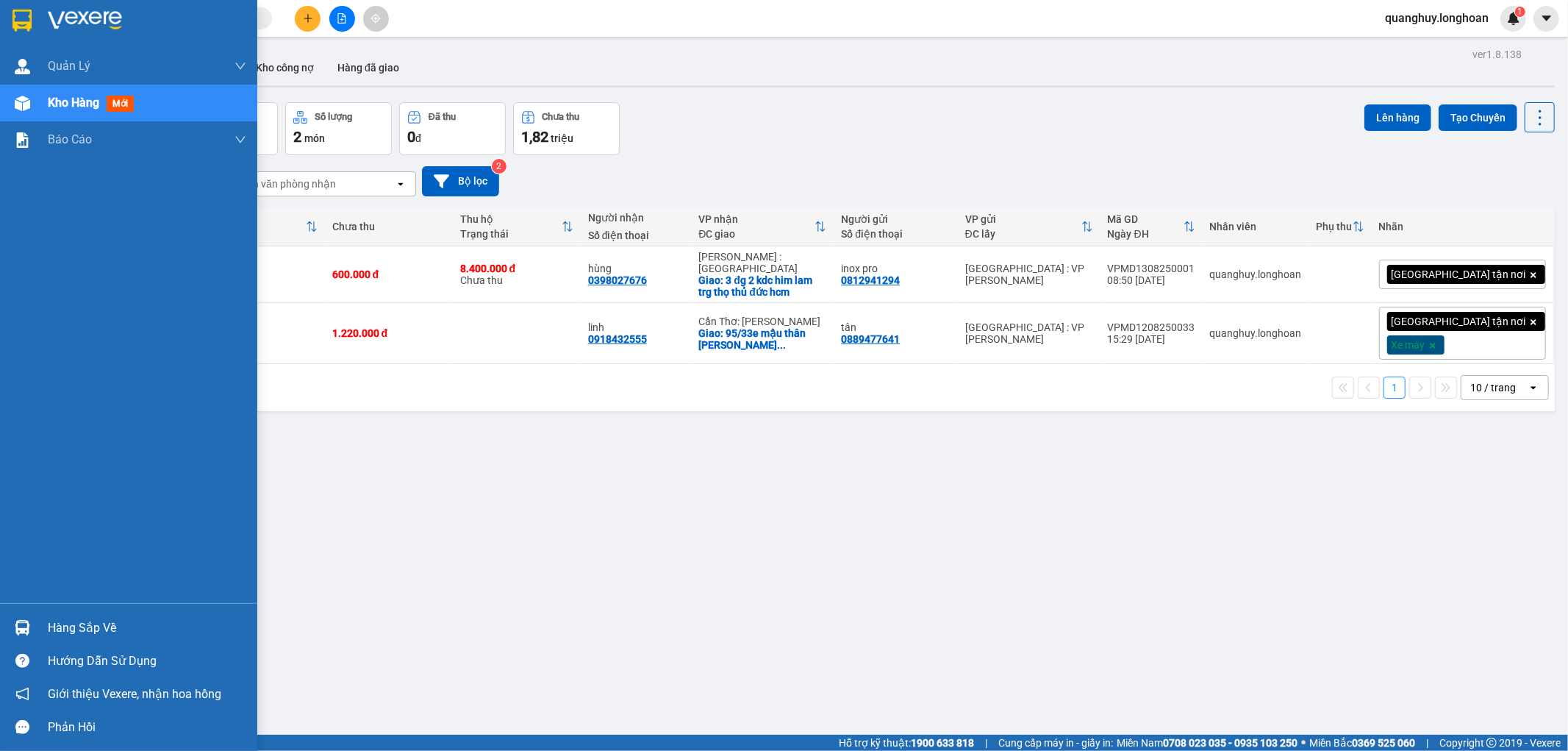
click at [30, 15] on img at bounding box center [22, 20] width 19 height 22
click at [38, 25] on div at bounding box center [129, 24] width 257 height 48
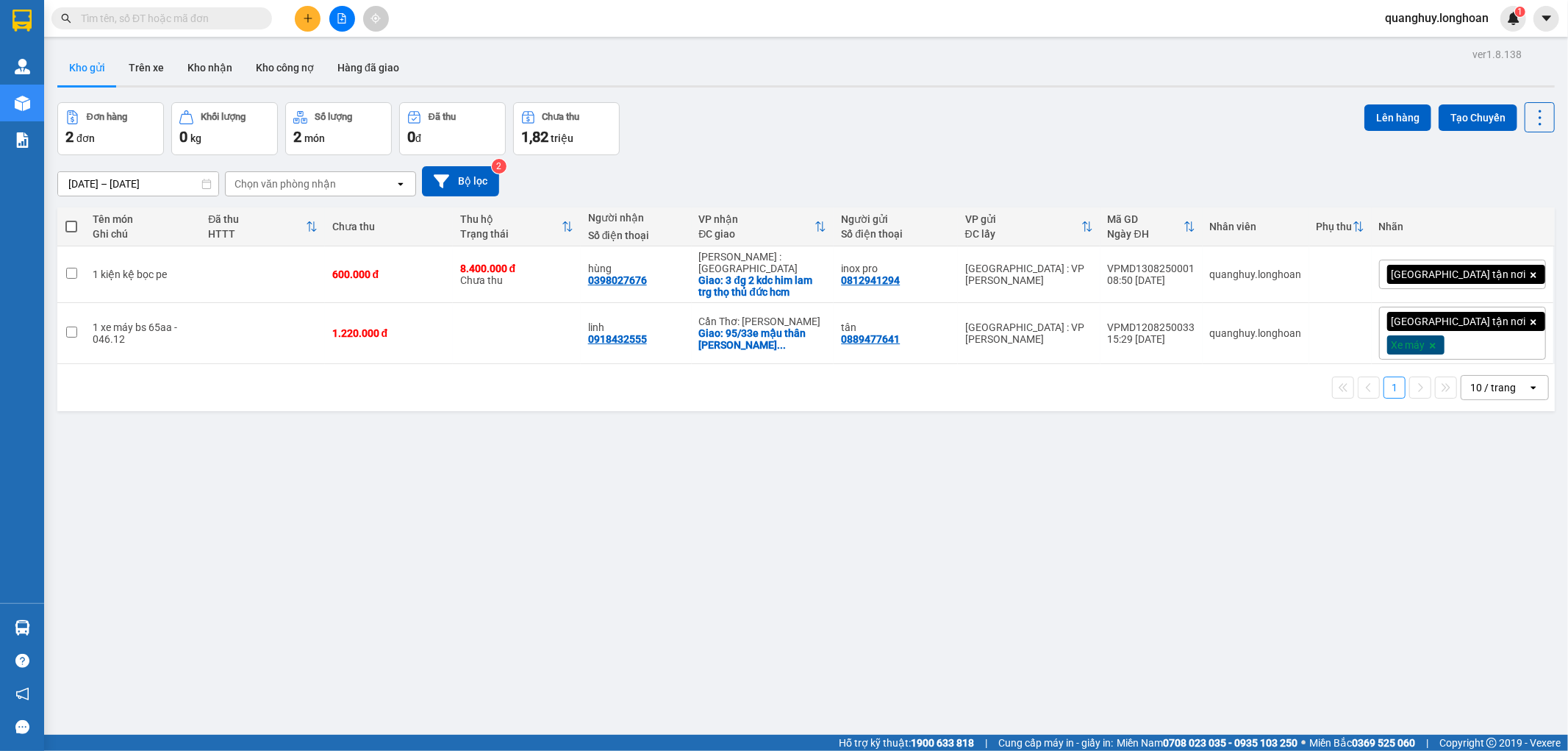
click at [206, 25] on input "text" at bounding box center [167, 18] width 174 height 16
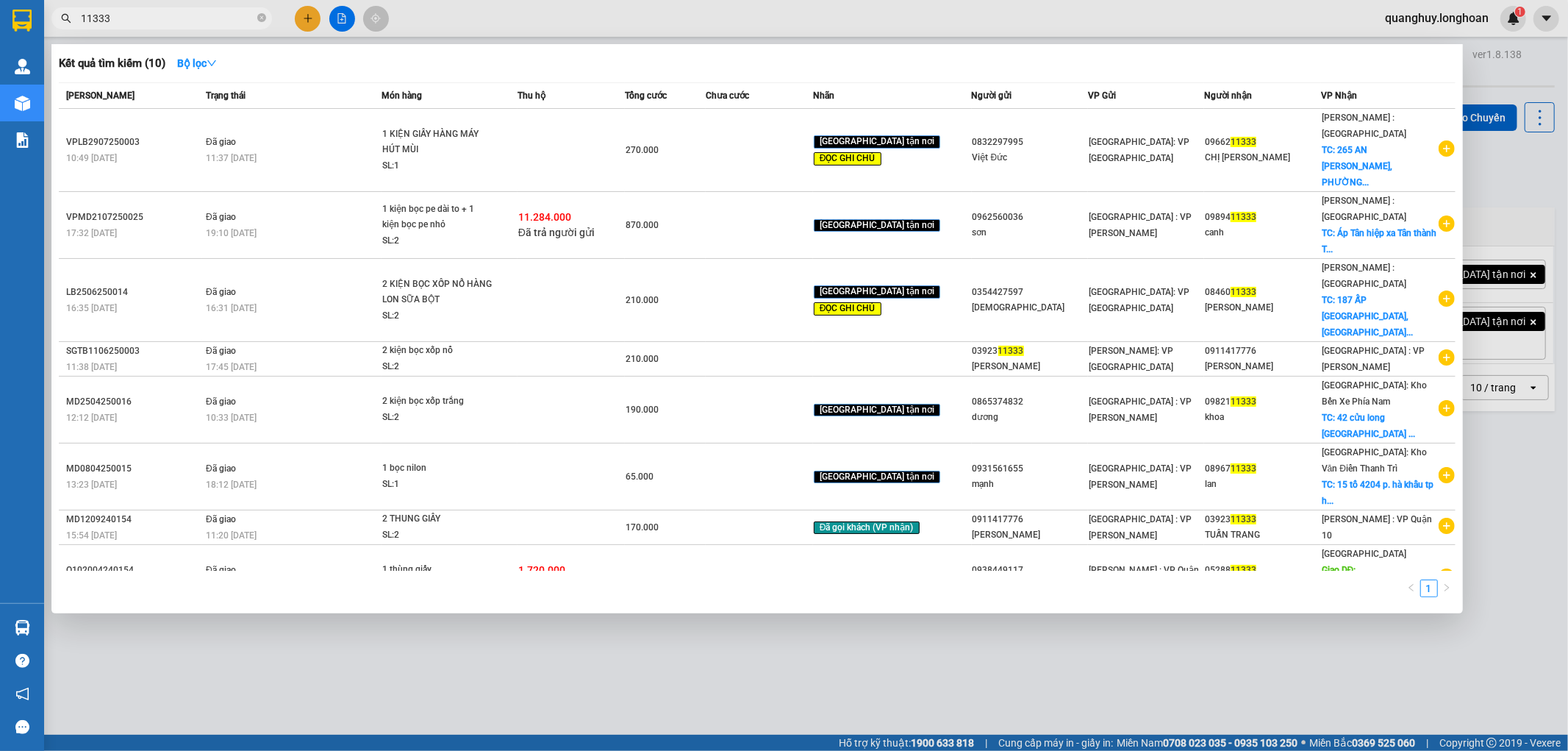
type input "11333"
click at [566, 686] on div at bounding box center [784, 376] width 1568 height 751
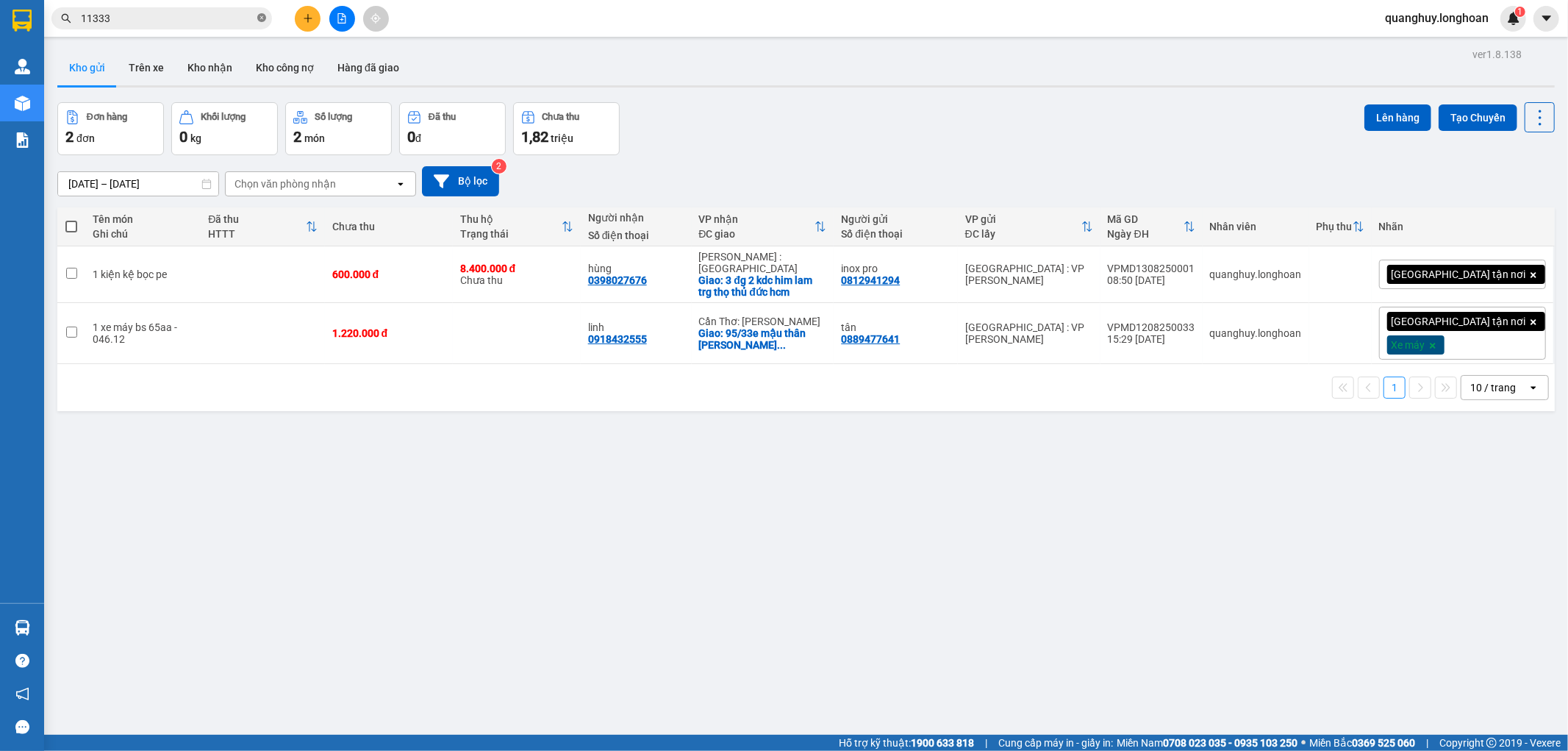
click at [265, 20] on icon "close-circle" at bounding box center [262, 18] width 9 height 9
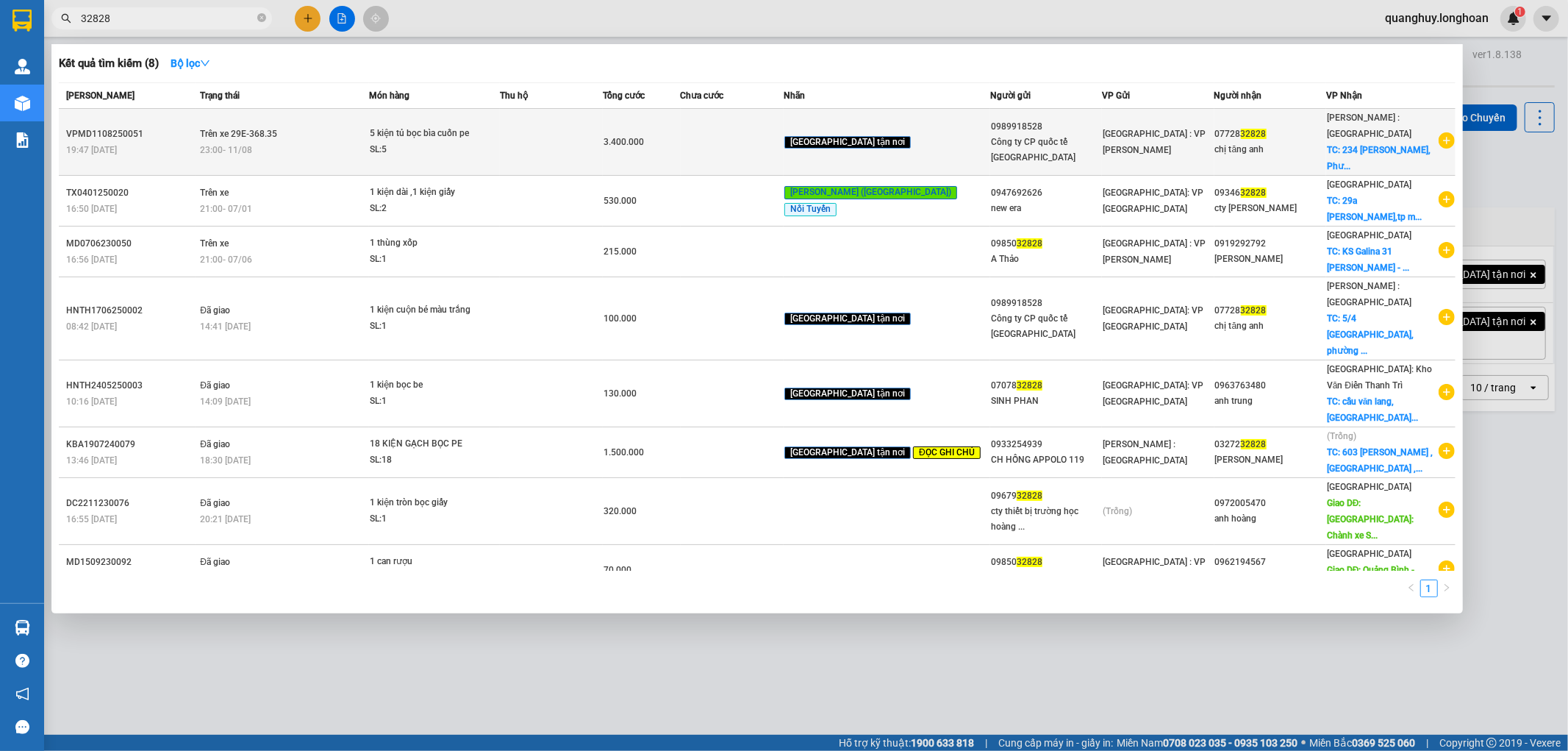
type input "32828"
click at [256, 139] on span "Trên xe 29E-368.35" at bounding box center [239, 134] width 77 height 11
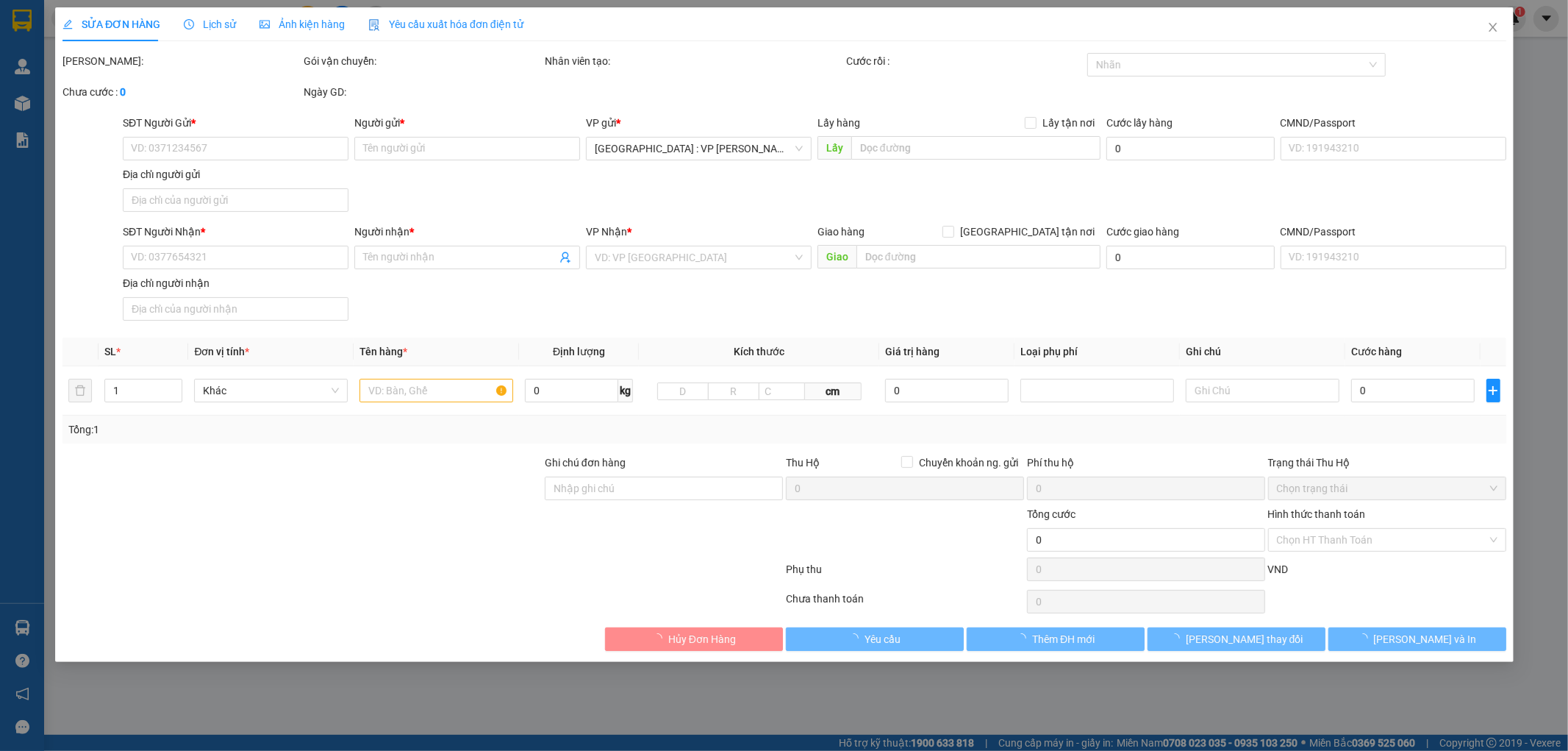
type input "0989918528"
type input "Công ty CP quốc tế [GEOGRAPHIC_DATA]"
type input "0772832828"
type input "chị tăng anh"
checkbox input "true"
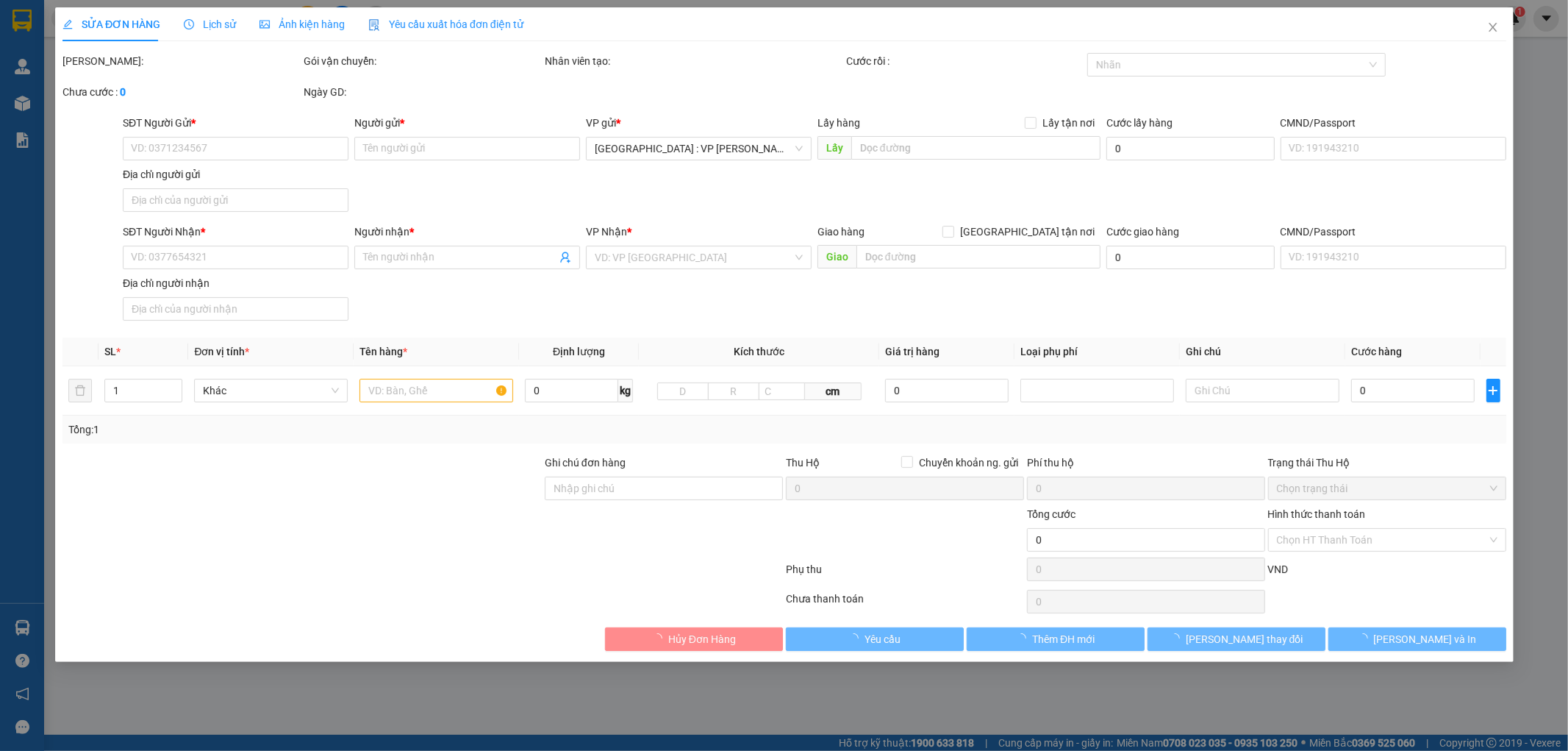
type input "[STREET_ADDRESS][PERSON_NAME]"
type input "hàng ko đồng kiểm giao nguyên kiện hư vỡ k đền"
type input "3.400.000"
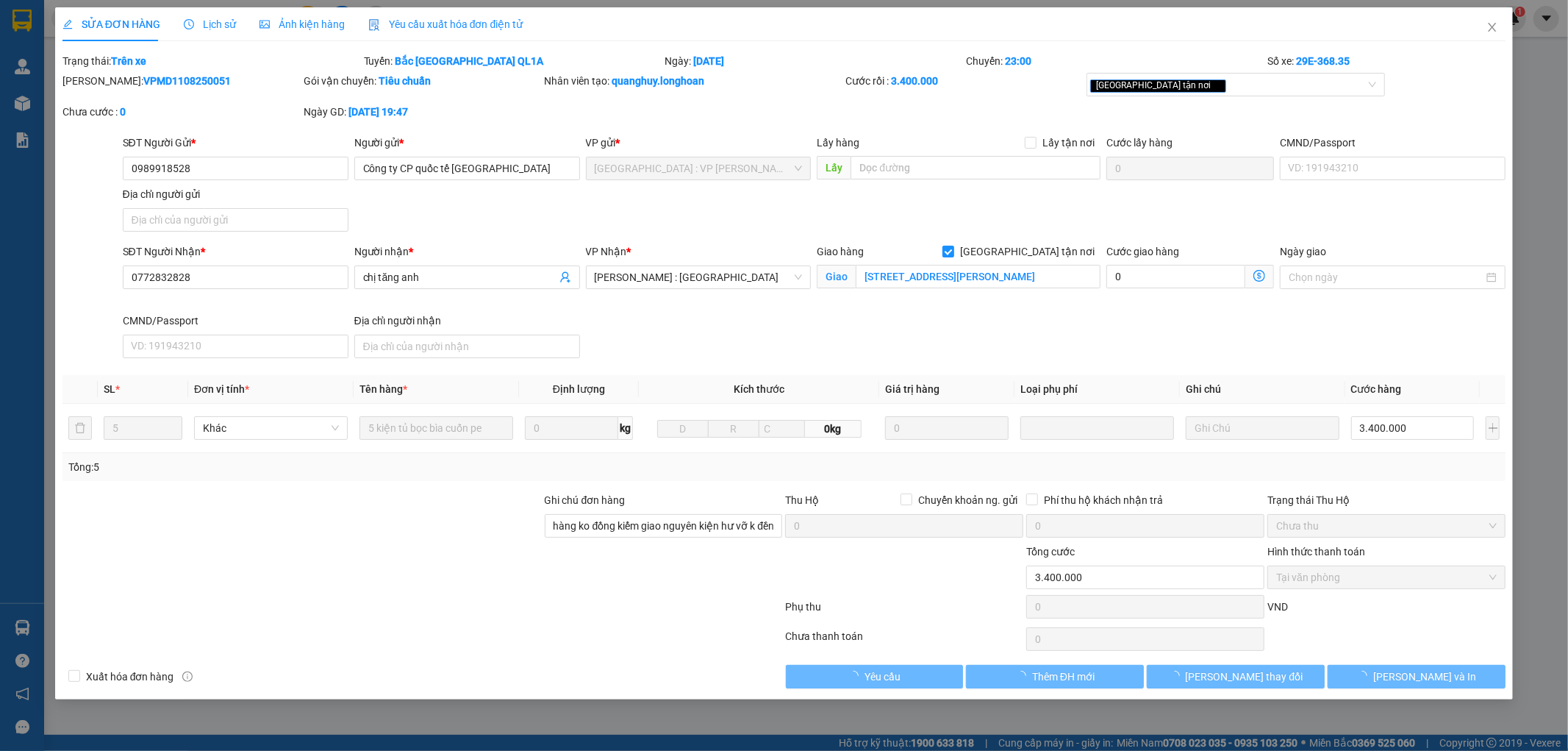
click at [173, 24] on div "SỬA ĐƠN HÀNG Lịch sử Ảnh kiện hàng Yêu cầu xuất hóa đơn điện tử" at bounding box center [293, 24] width 461 height 34
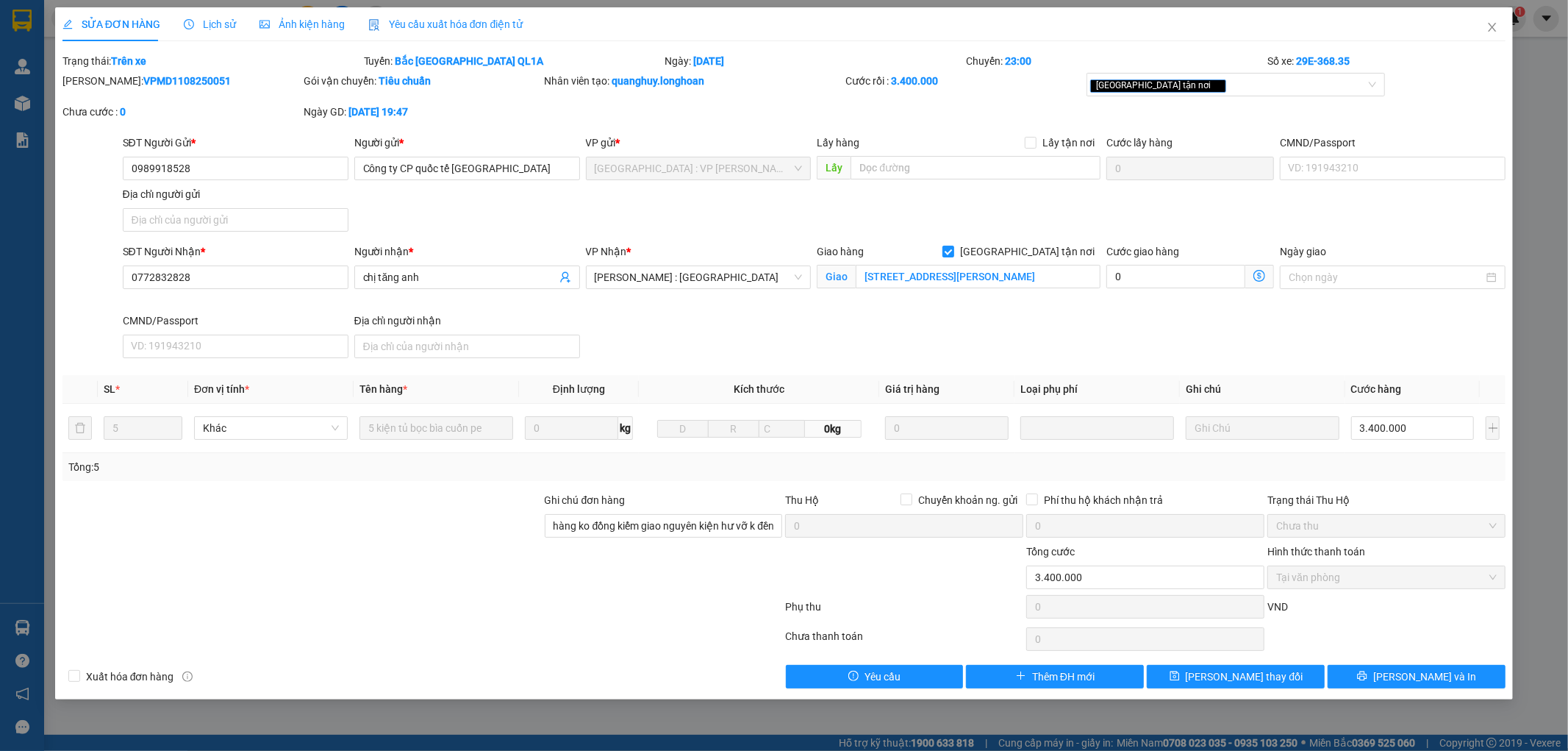
click at [203, 12] on div "Lịch sử" at bounding box center [209, 24] width 52 height 34
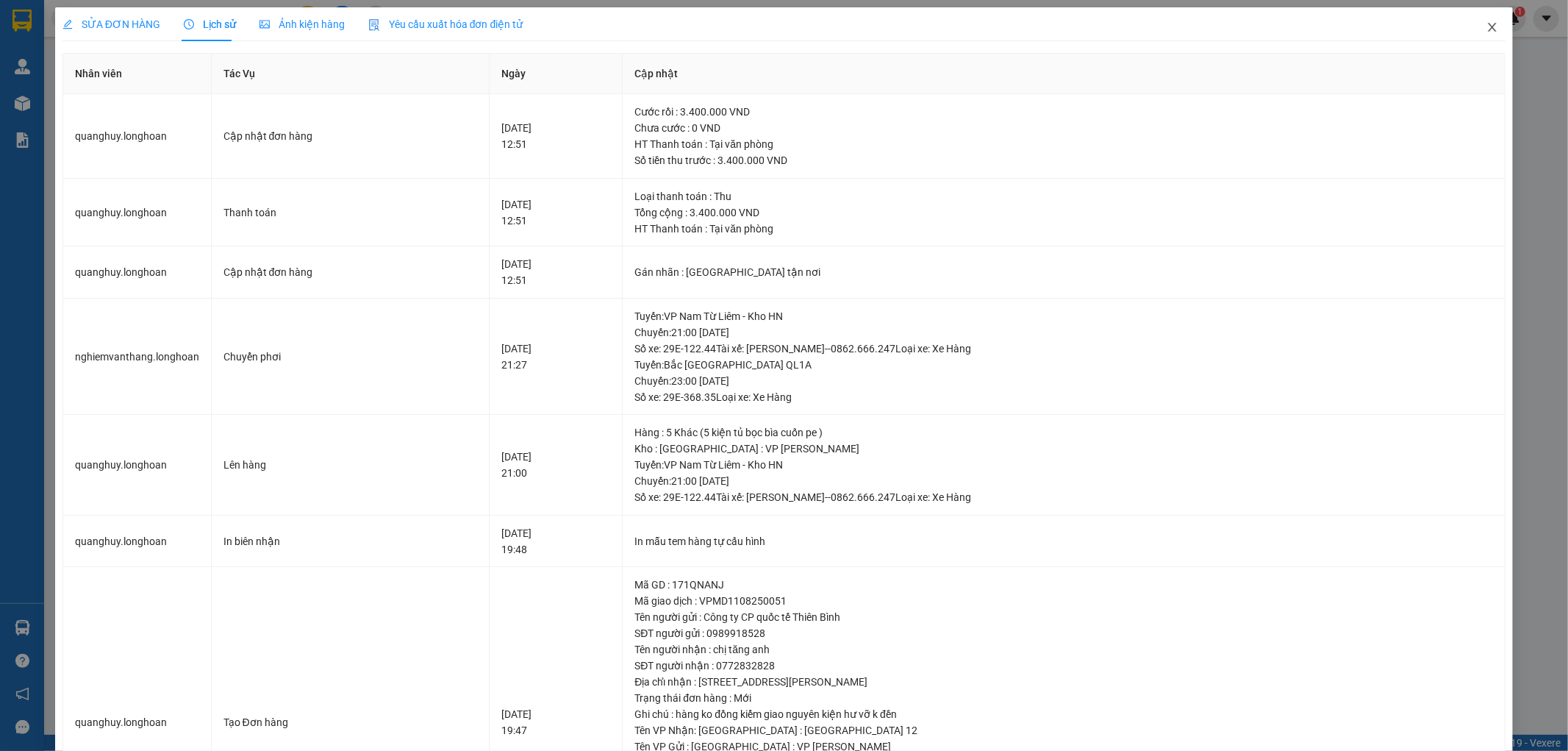
click at [1489, 31] on span "Close" at bounding box center [1492, 28] width 41 height 41
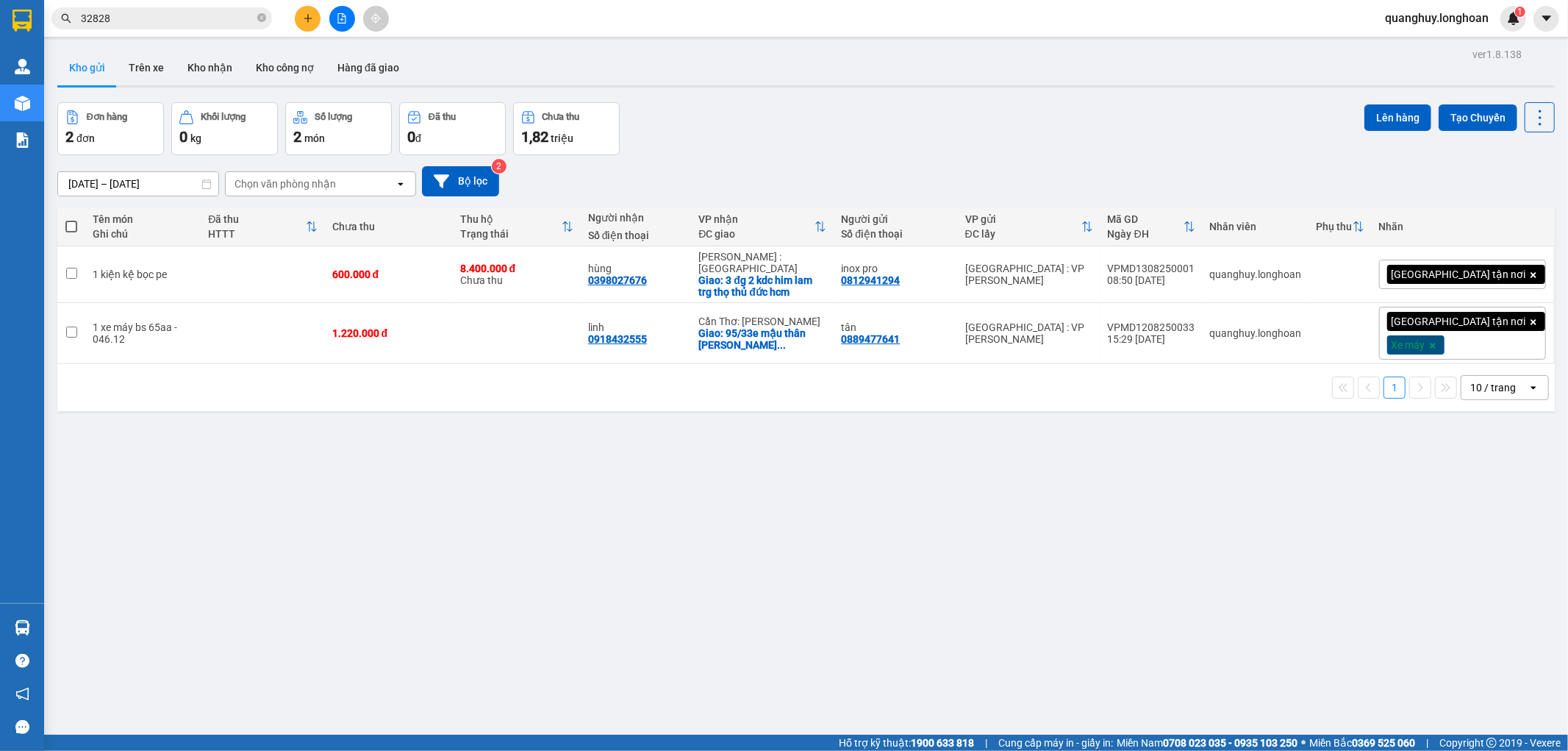
drag, startPoint x: 263, startPoint y: 16, endPoint x: 248, endPoint y: 23, distance: 16.6
click at [262, 17] on icon "close-circle" at bounding box center [262, 18] width 9 height 9
click at [239, 26] on input "text" at bounding box center [167, 18] width 174 height 16
paste input "0981094428"
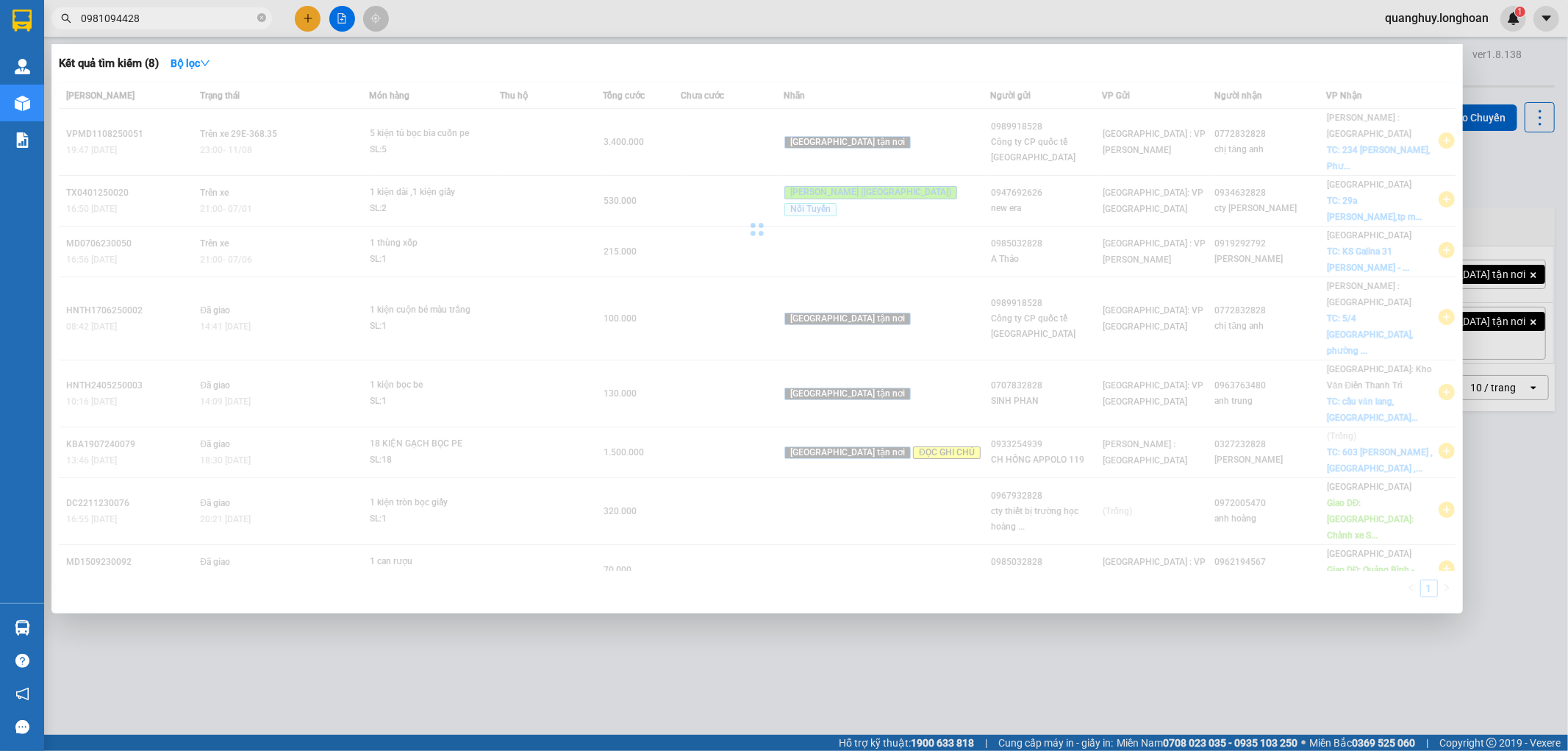
type input "0981094428"
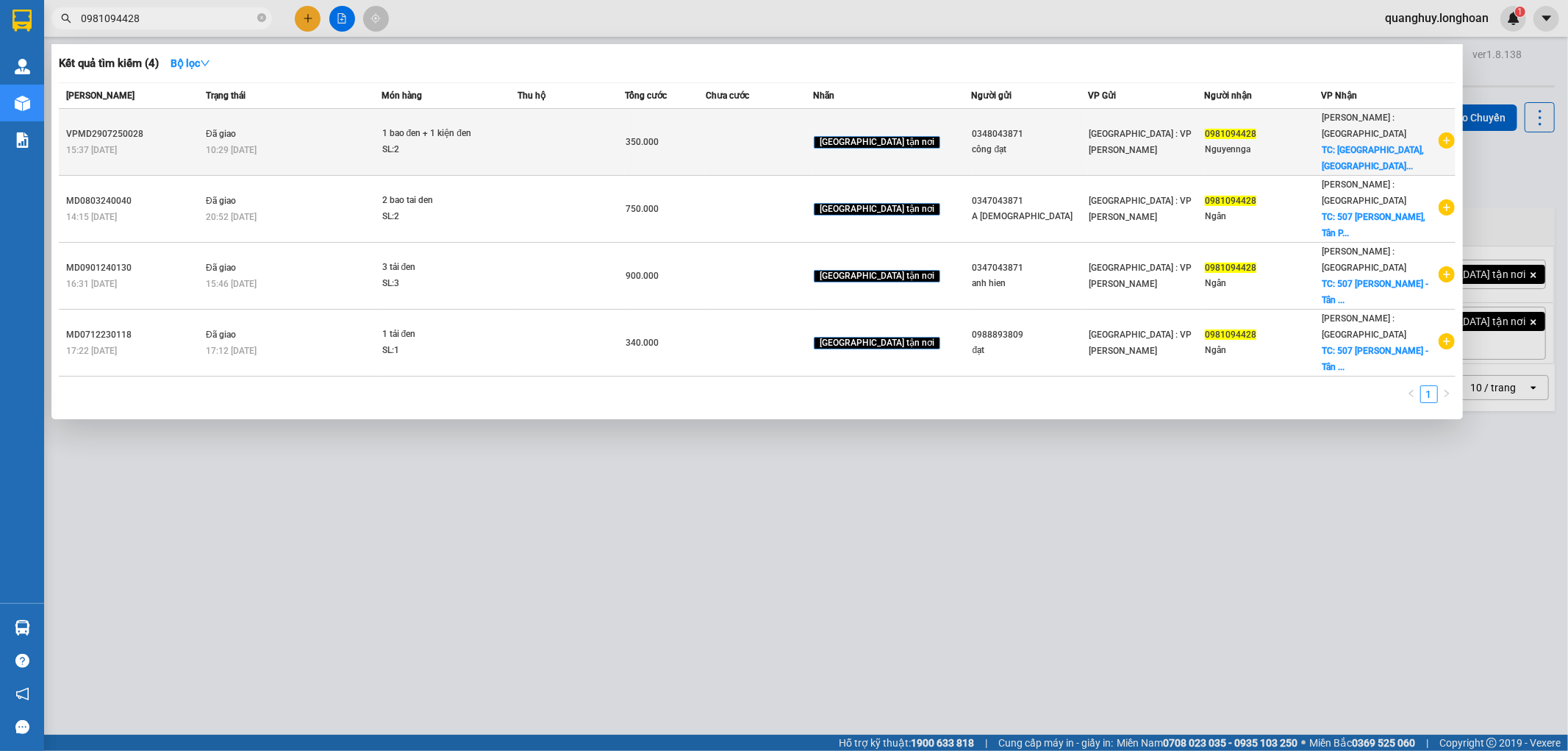
click at [1444, 141] on icon "plus-circle" at bounding box center [1446, 140] width 16 height 16
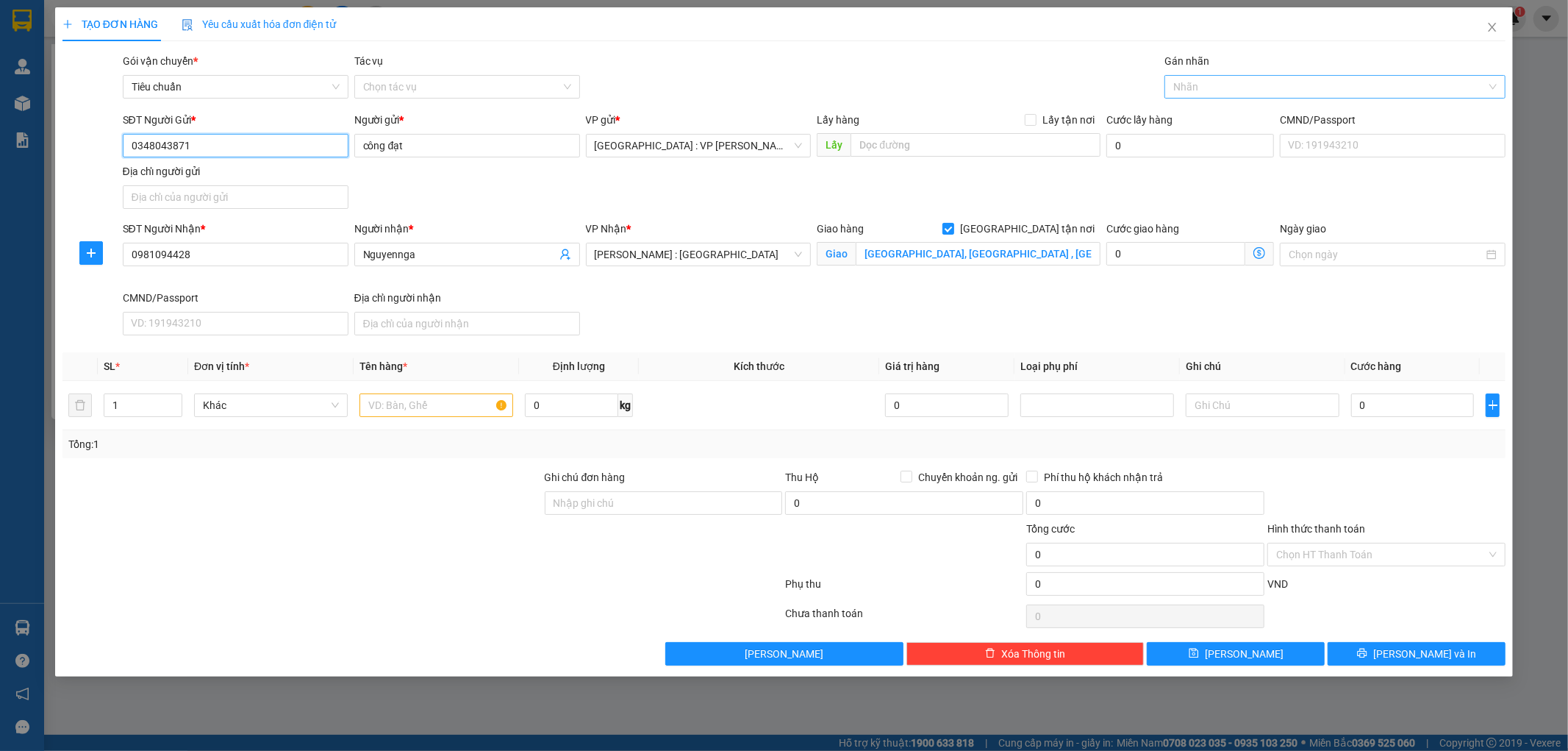
click at [1208, 93] on div at bounding box center [1327, 87] width 319 height 17
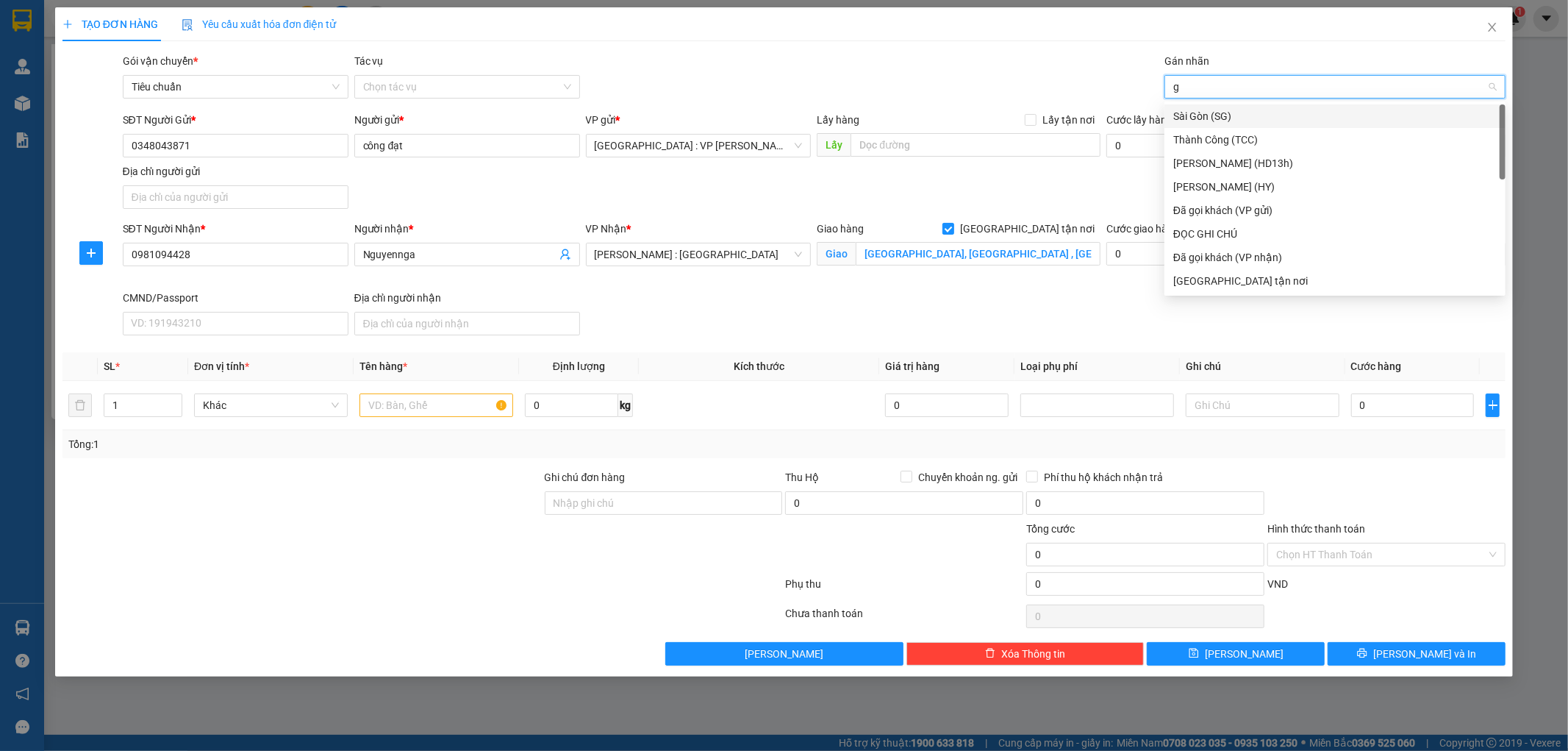
type input "gt"
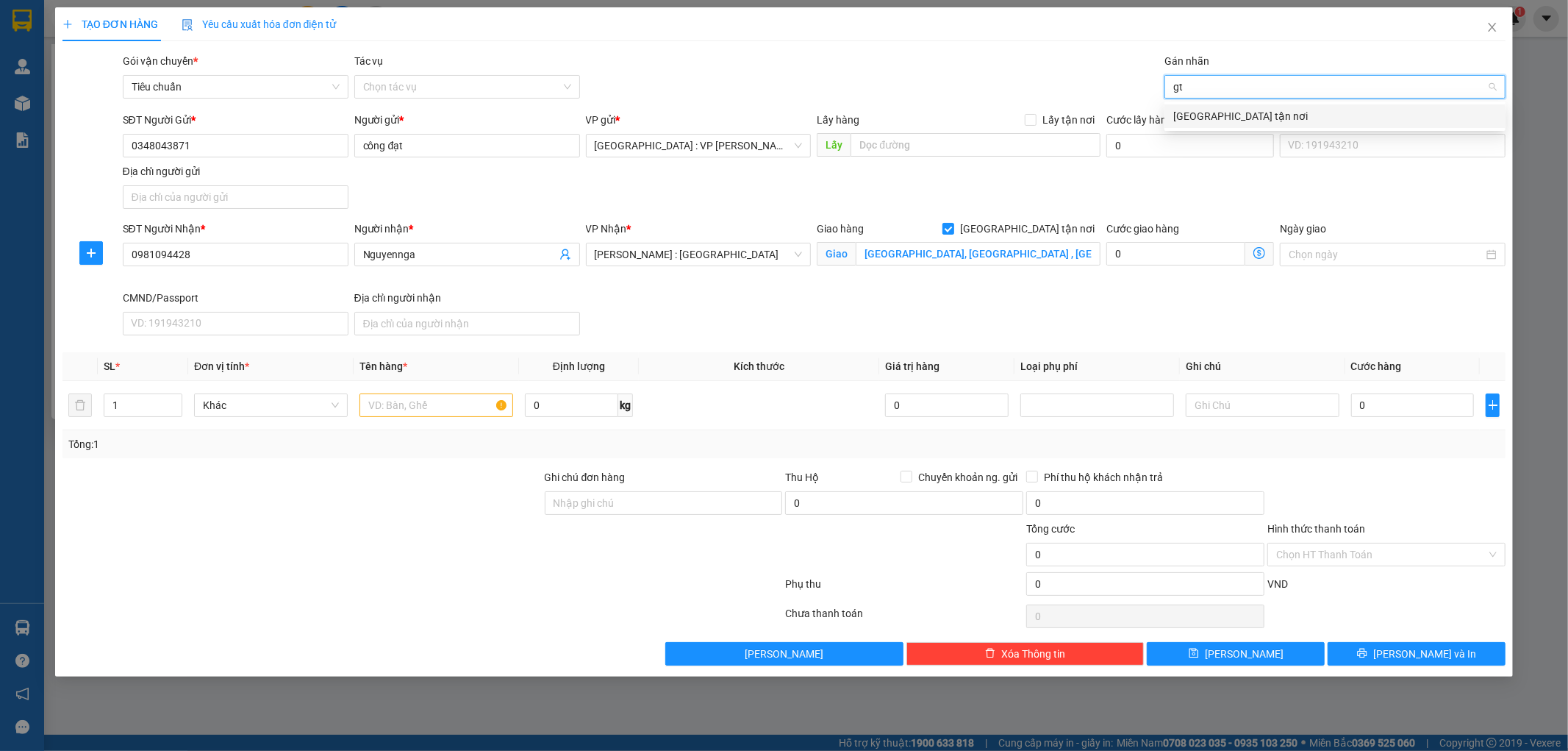
click at [1181, 121] on div "[GEOGRAPHIC_DATA] tận nơi" at bounding box center [1335, 116] width 324 height 16
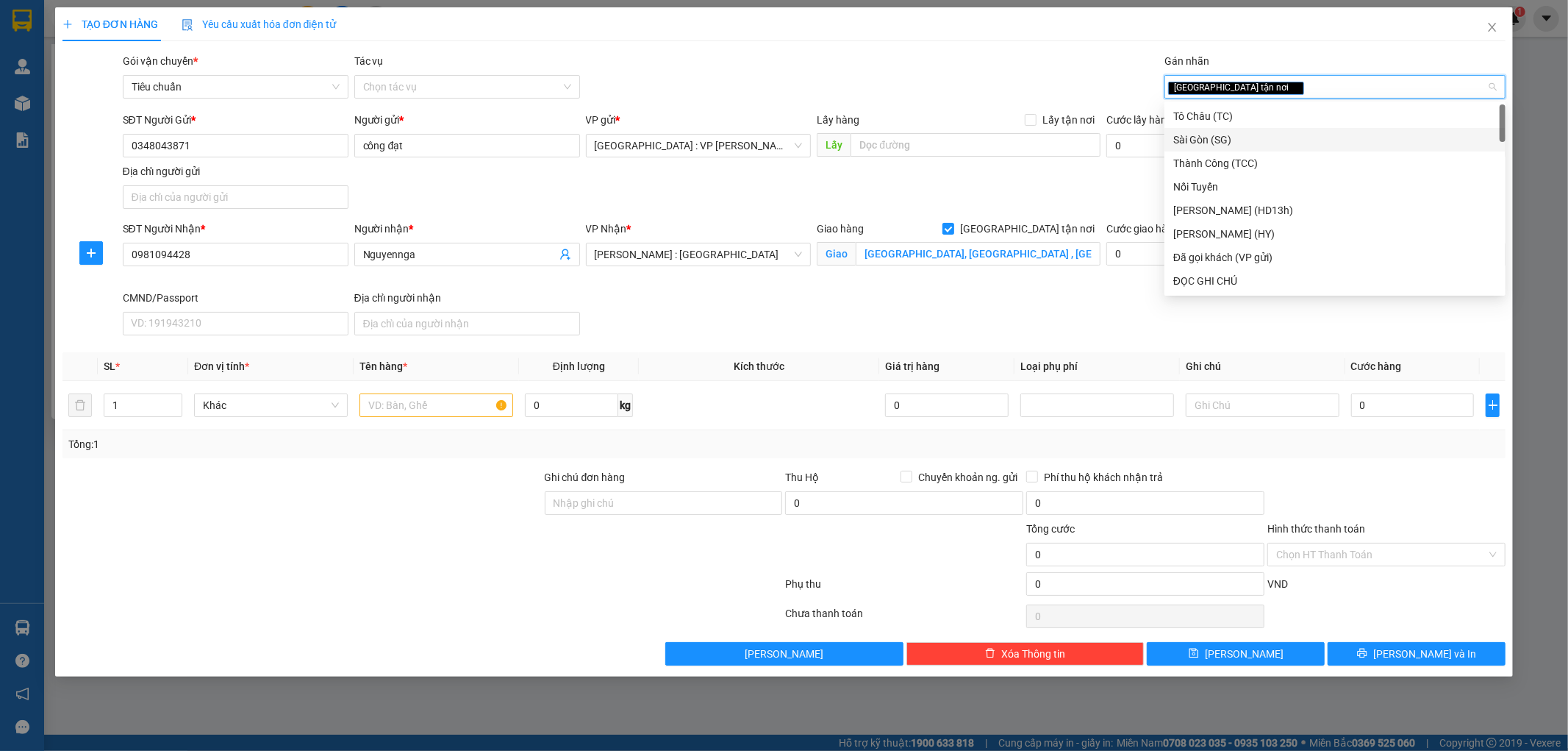
click at [1045, 186] on div "SĐT Người Gửi * 0348043871 Người gửi * công đạt VP gửi * [GEOGRAPHIC_DATA] : VP…" at bounding box center [814, 163] width 1390 height 103
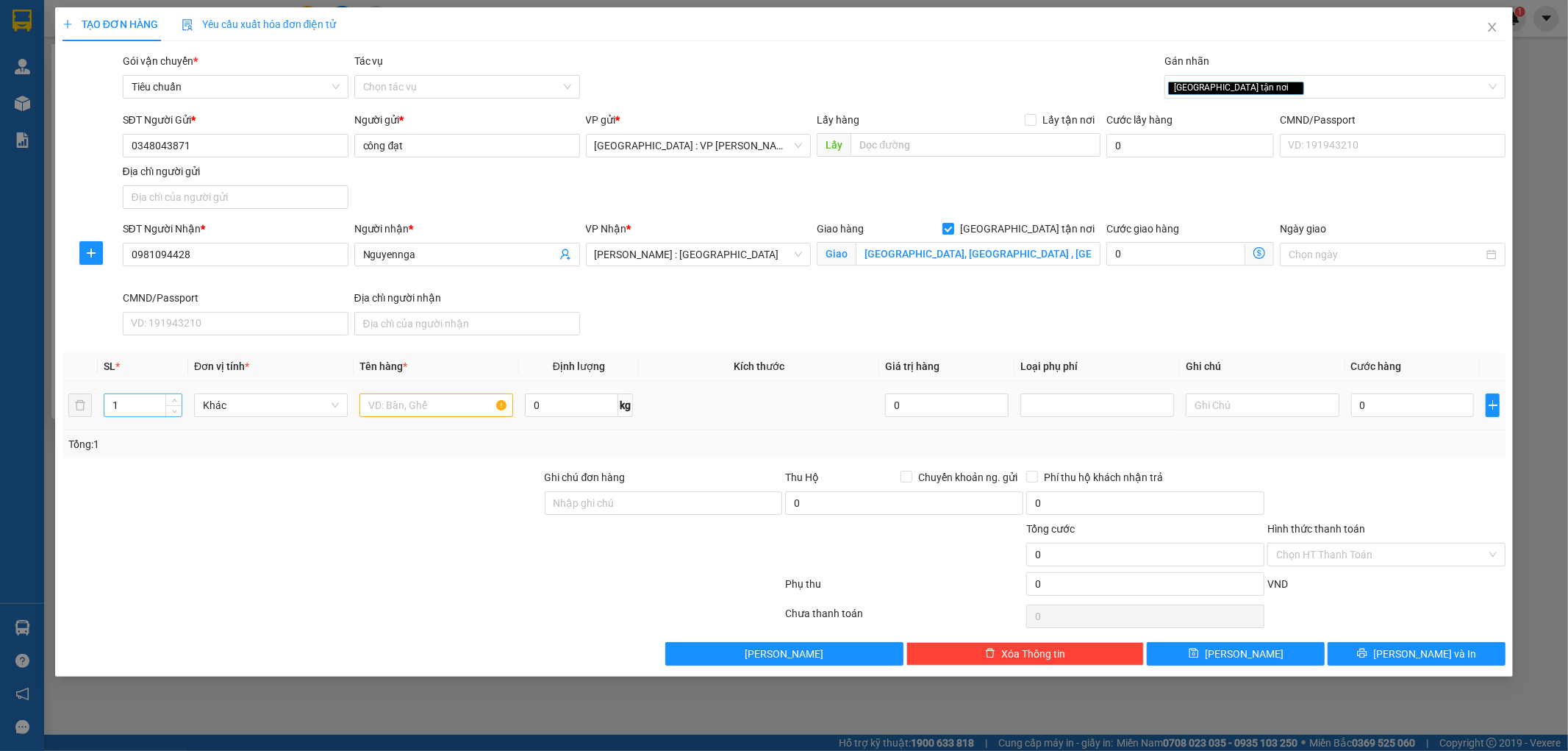
click at [136, 408] on input "1" at bounding box center [143, 405] width 77 height 22
type input "2"
click at [384, 400] on input "text" at bounding box center [436, 405] width 153 height 23
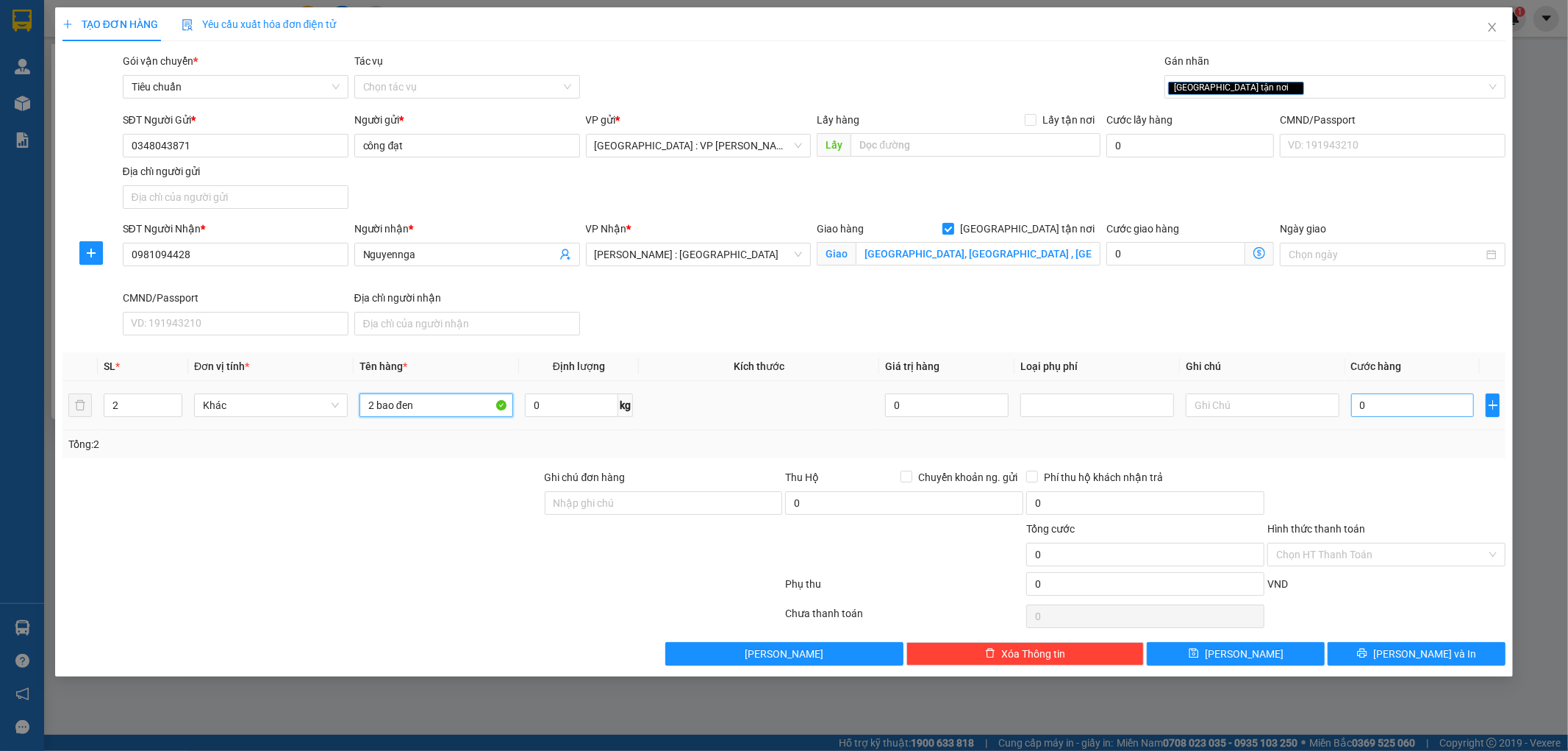
type input "2 bao đen"
click at [1399, 406] on input "0" at bounding box center [1413, 405] width 123 height 23
type input "4"
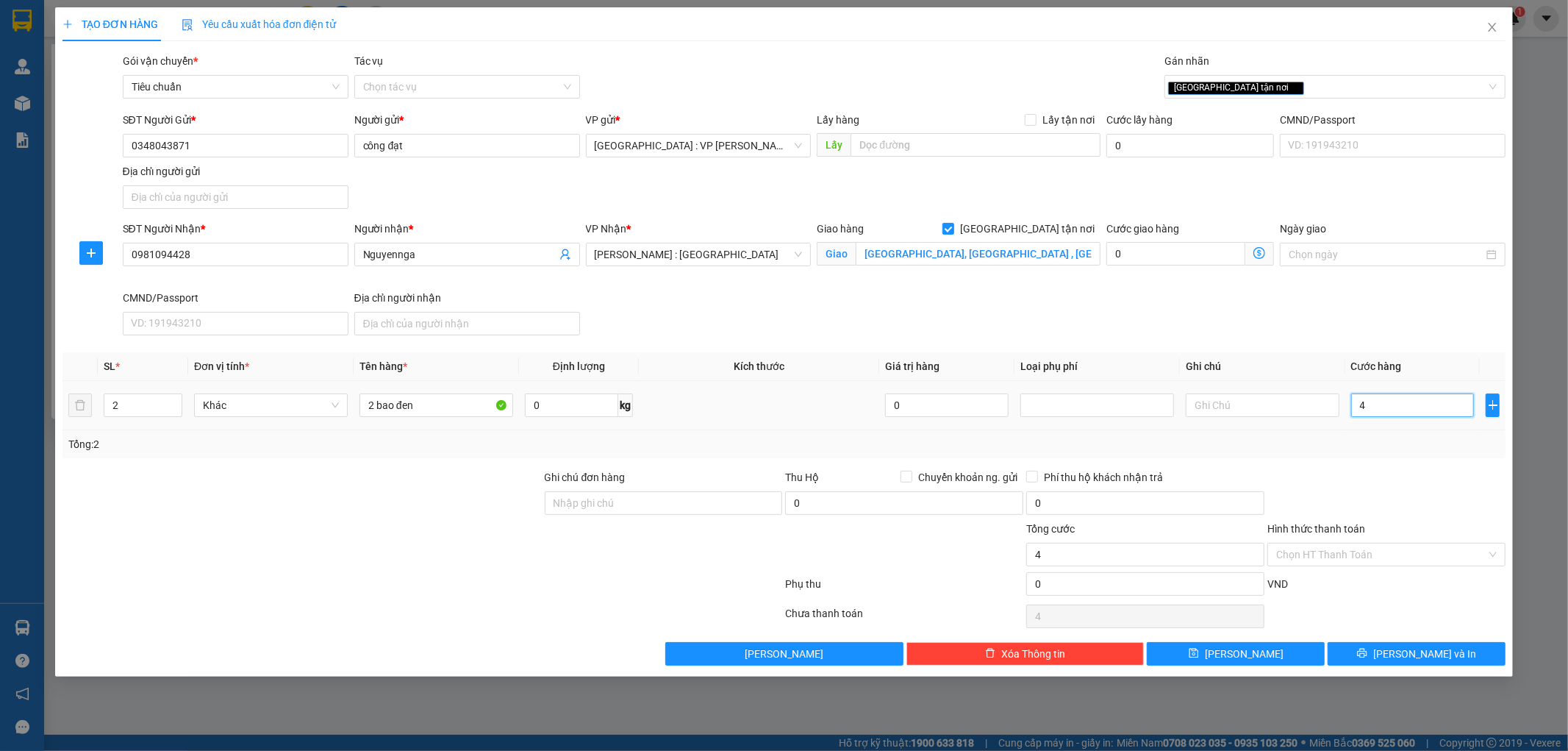
type input "40"
type input "400"
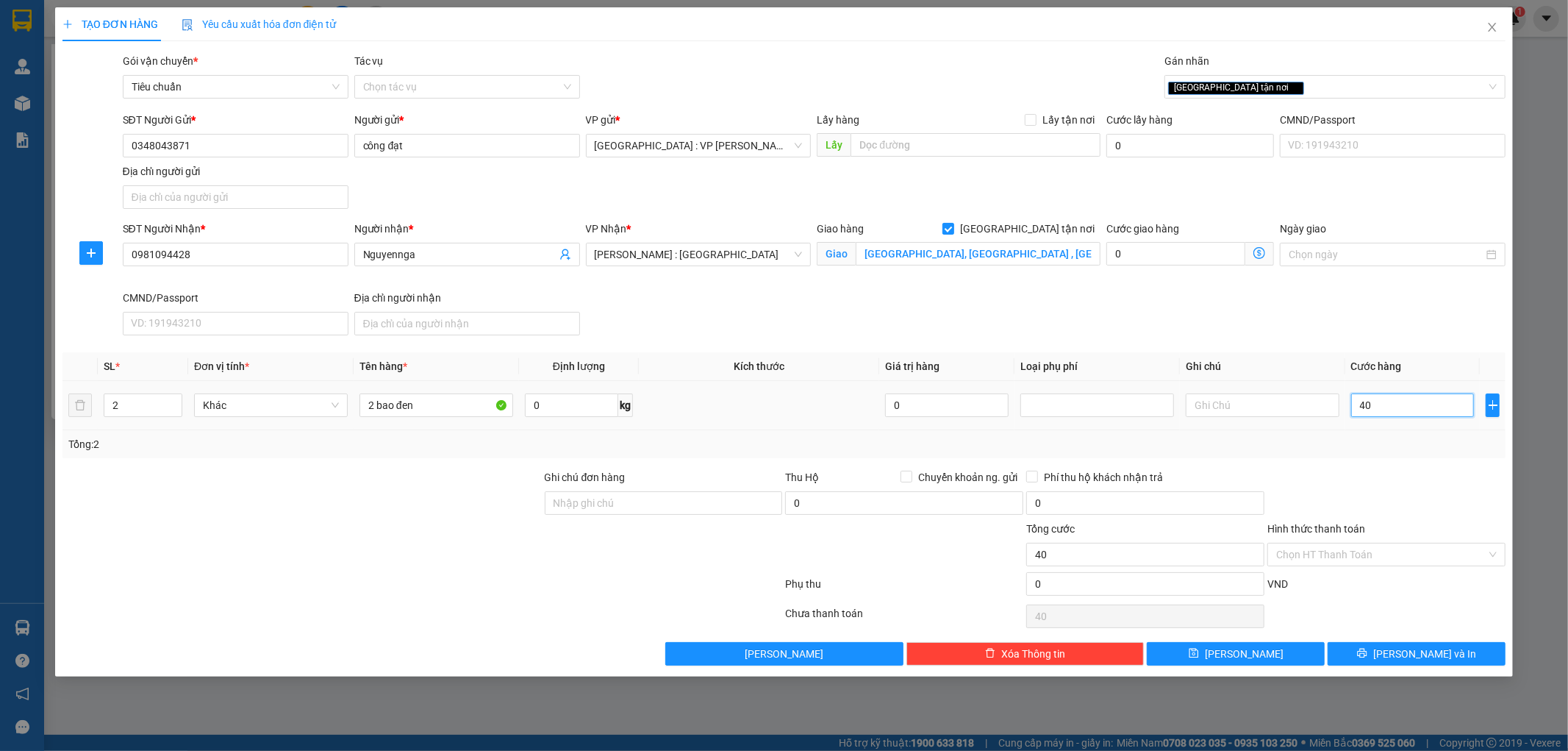
type input "400"
type input "4.000"
type input "40.000"
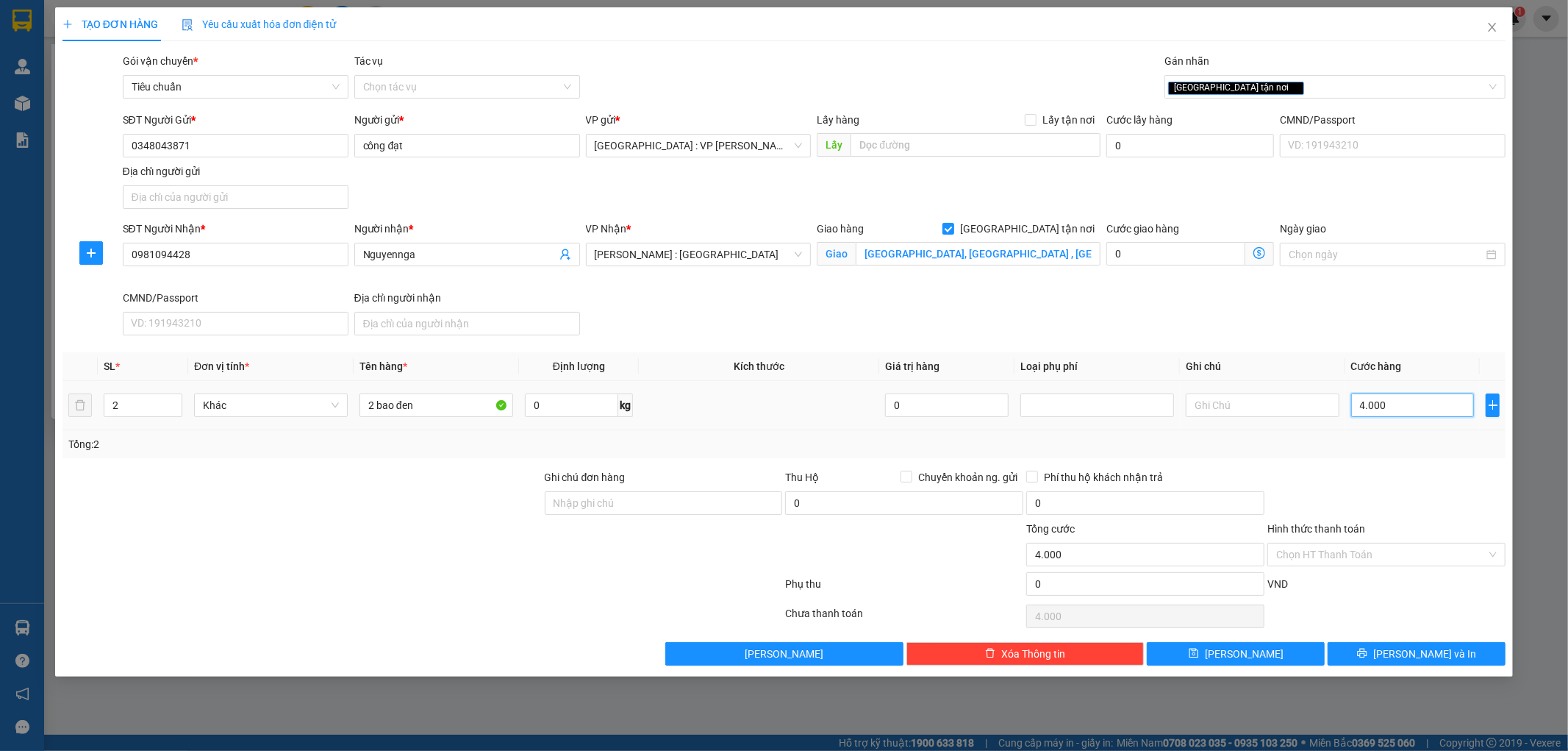
type input "40.000"
type input "400.000"
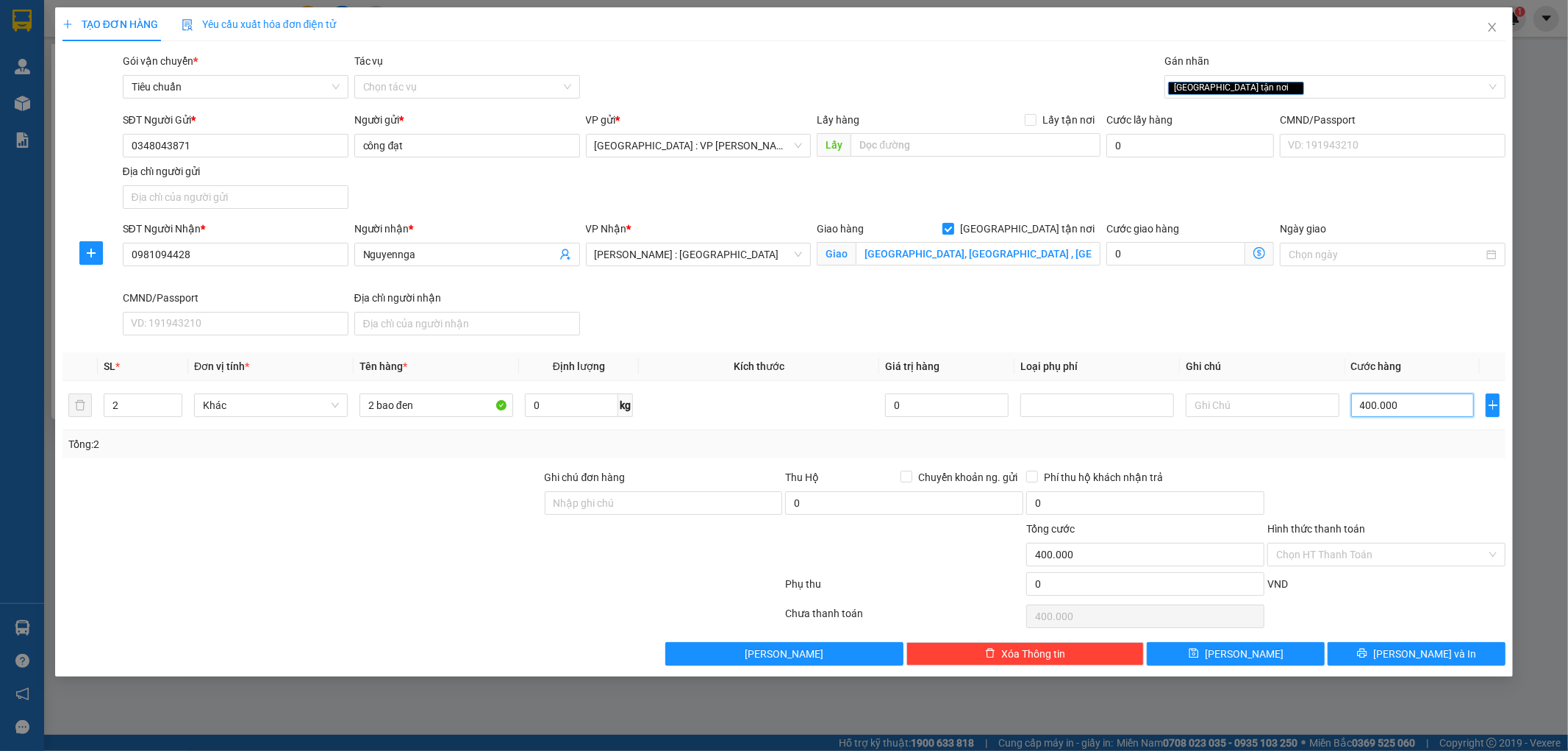
type input "400.000"
drag, startPoint x: 1377, startPoint y: 640, endPoint x: 1377, endPoint y: 650, distance: 10.0
click at [1377, 641] on div "Transit Pickup Surcharge Ids Transit Deliver Surcharge Ids Transit Deliver Surc…" at bounding box center [784, 359] width 1444 height 613
click at [1377, 652] on button "[PERSON_NAME] và In" at bounding box center [1416, 653] width 178 height 23
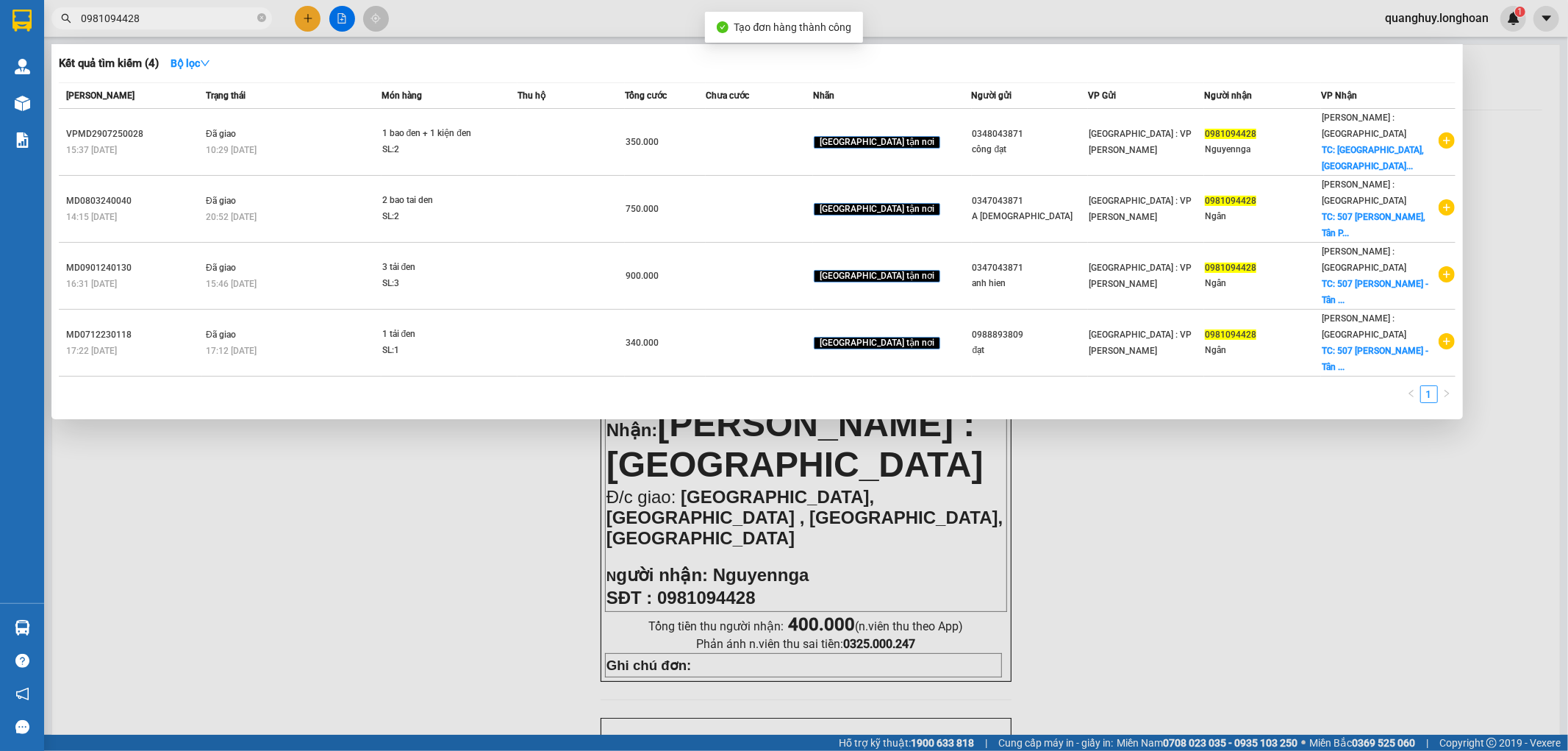
click at [1083, 589] on div at bounding box center [784, 376] width 1568 height 751
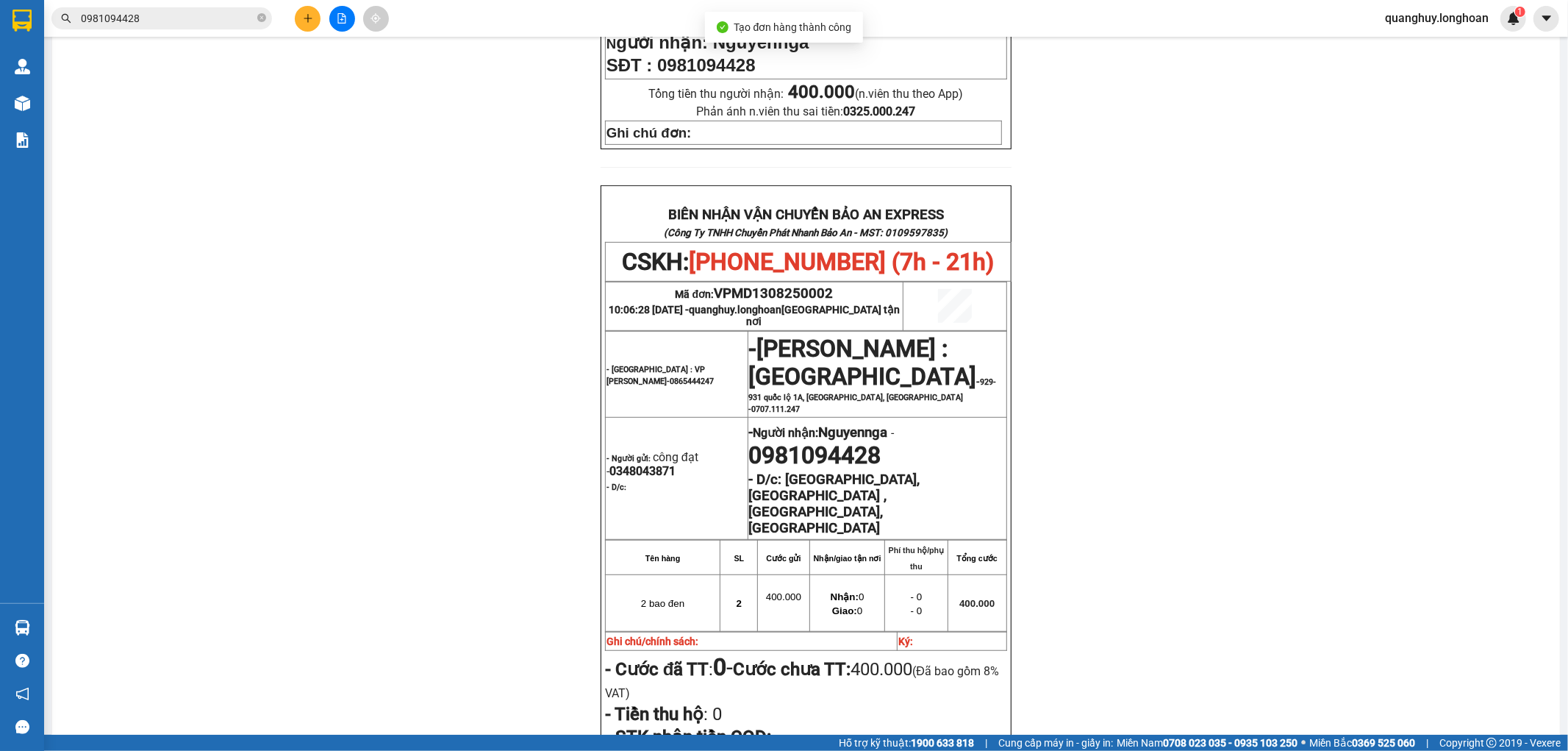
scroll to position [653, 0]
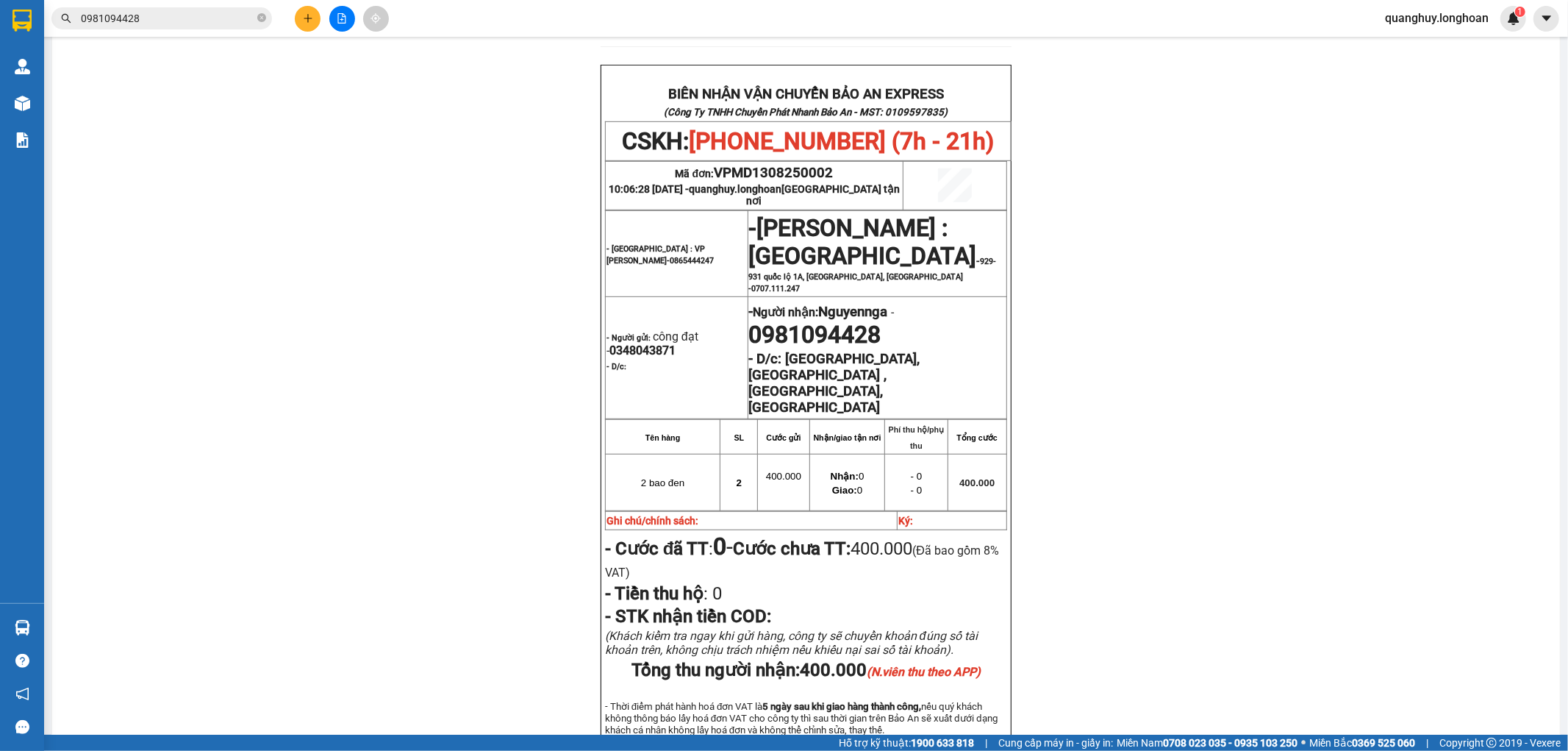
click at [748, 315] on td "- Người nhận: Nguyennga - 0981094428 - D/c: [GEOGRAPHIC_DATA], [GEOGRAPHIC_DATA…" at bounding box center [877, 357] width 259 height 122
drag, startPoint x: 751, startPoint y: 318, endPoint x: 871, endPoint y: 318, distance: 120.0
click at [871, 321] on span "0981094428" at bounding box center [816, 334] width 132 height 28
click at [772, 321] on span "0981094428" at bounding box center [816, 334] width 132 height 28
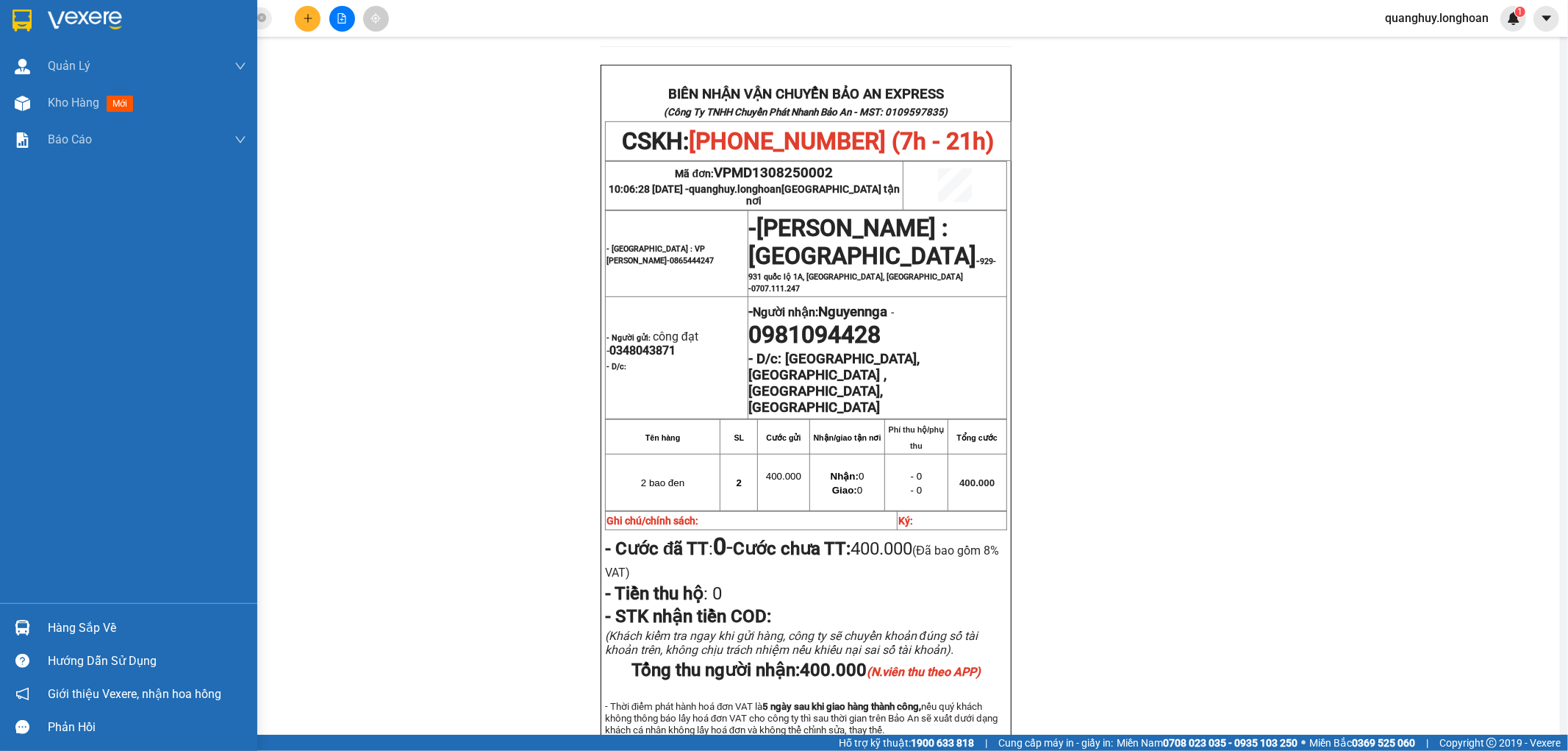
click at [23, 20] on img at bounding box center [22, 20] width 19 height 22
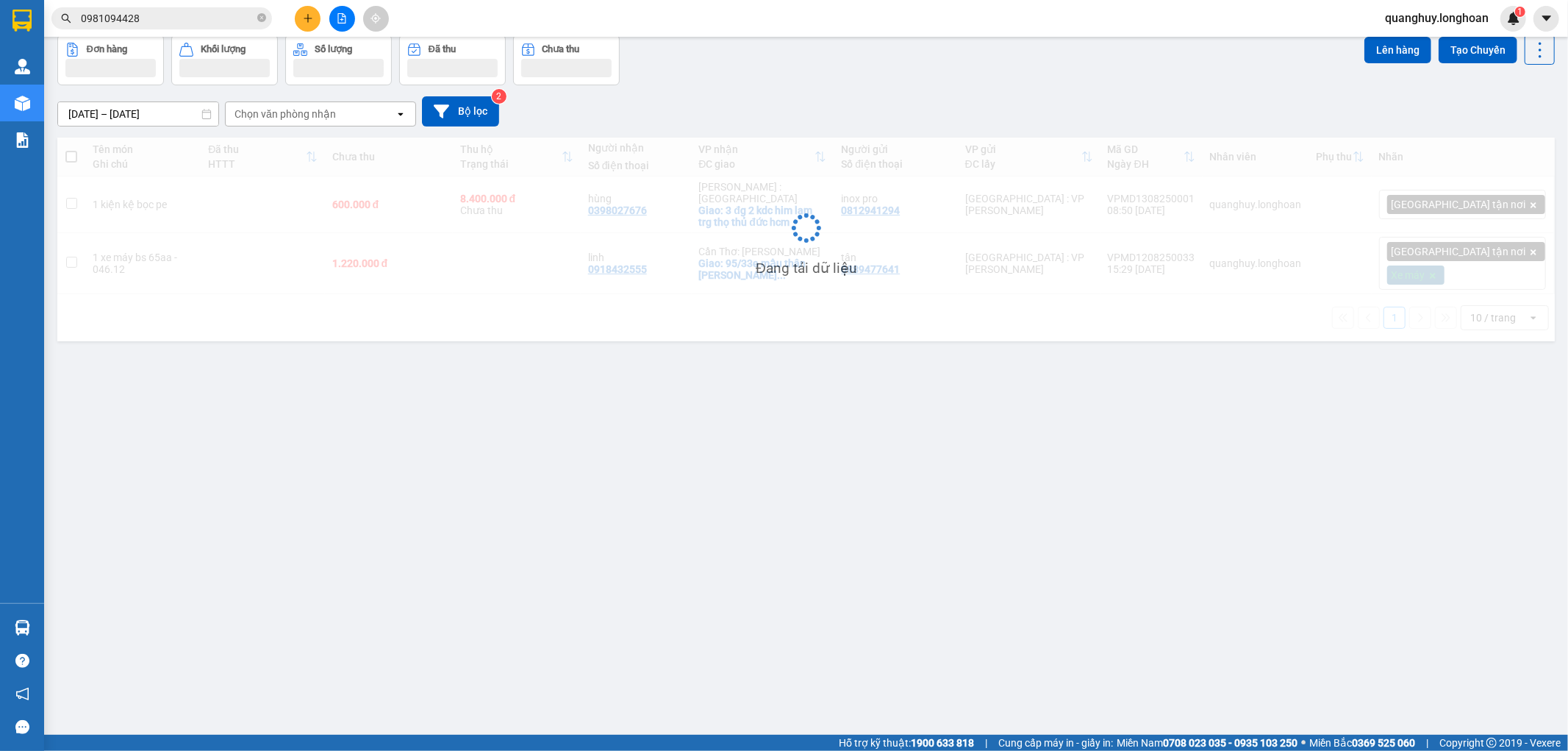
scroll to position [68, 0]
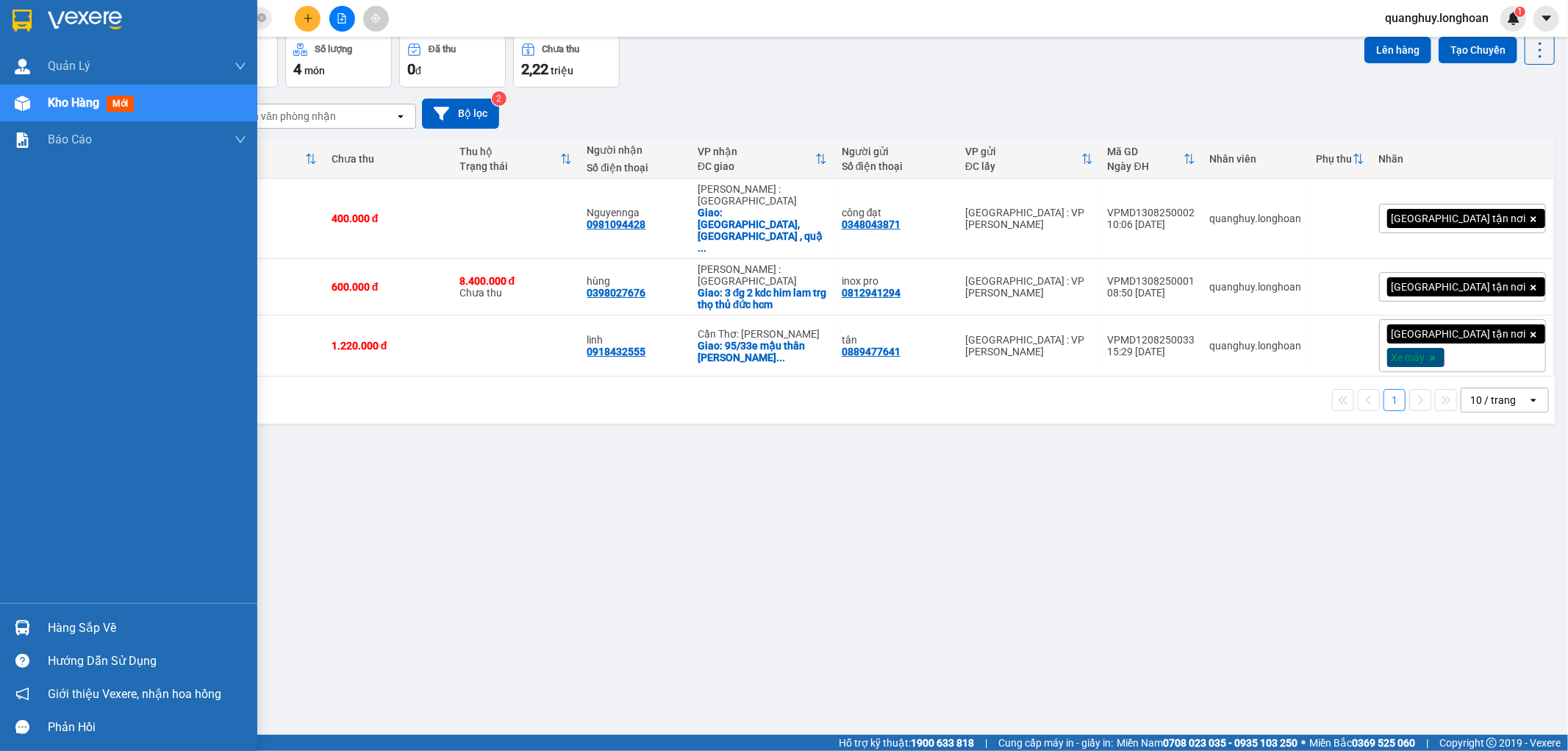
click at [23, 13] on img at bounding box center [22, 20] width 19 height 22
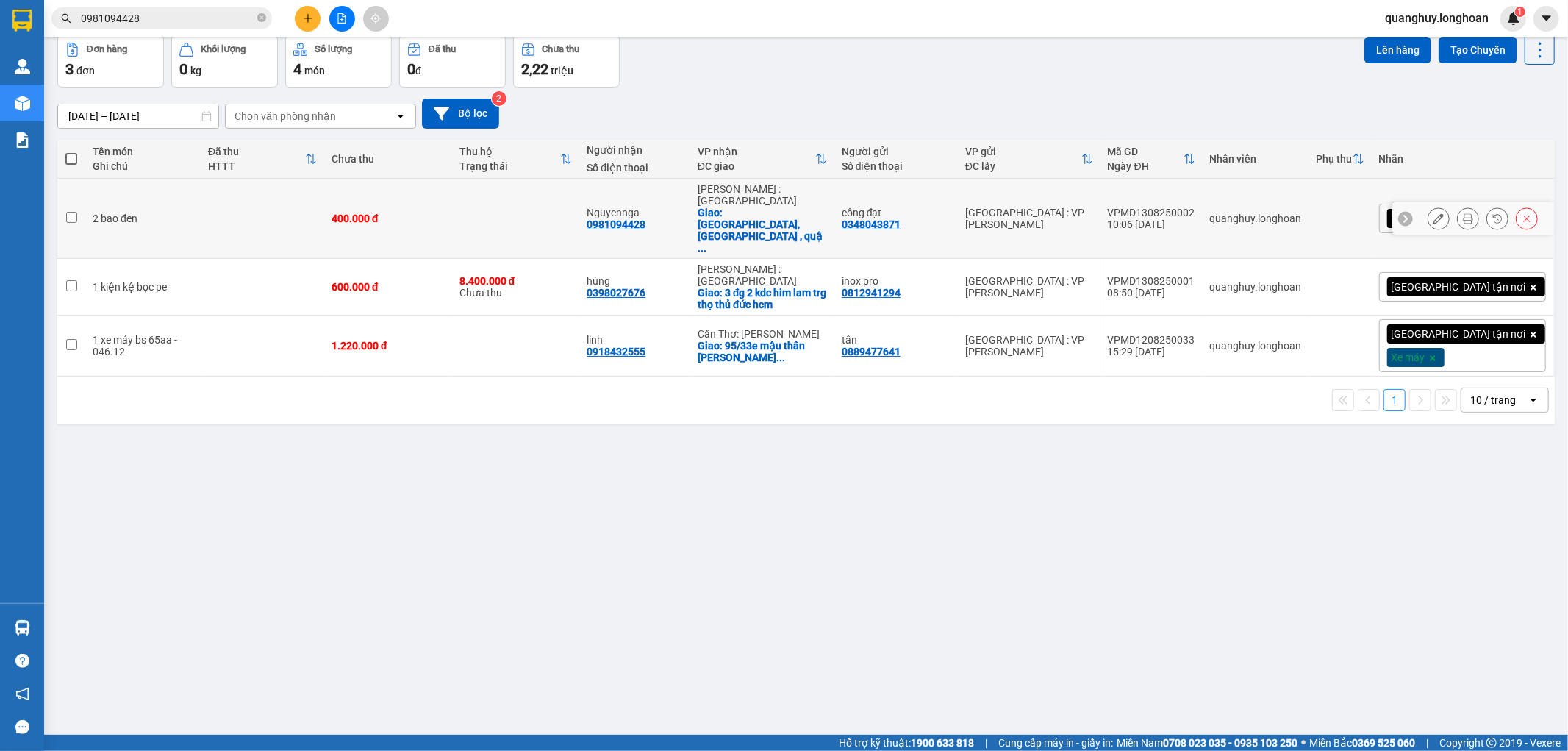
click at [498, 207] on td at bounding box center [516, 218] width 128 height 80
checkbox input "true"
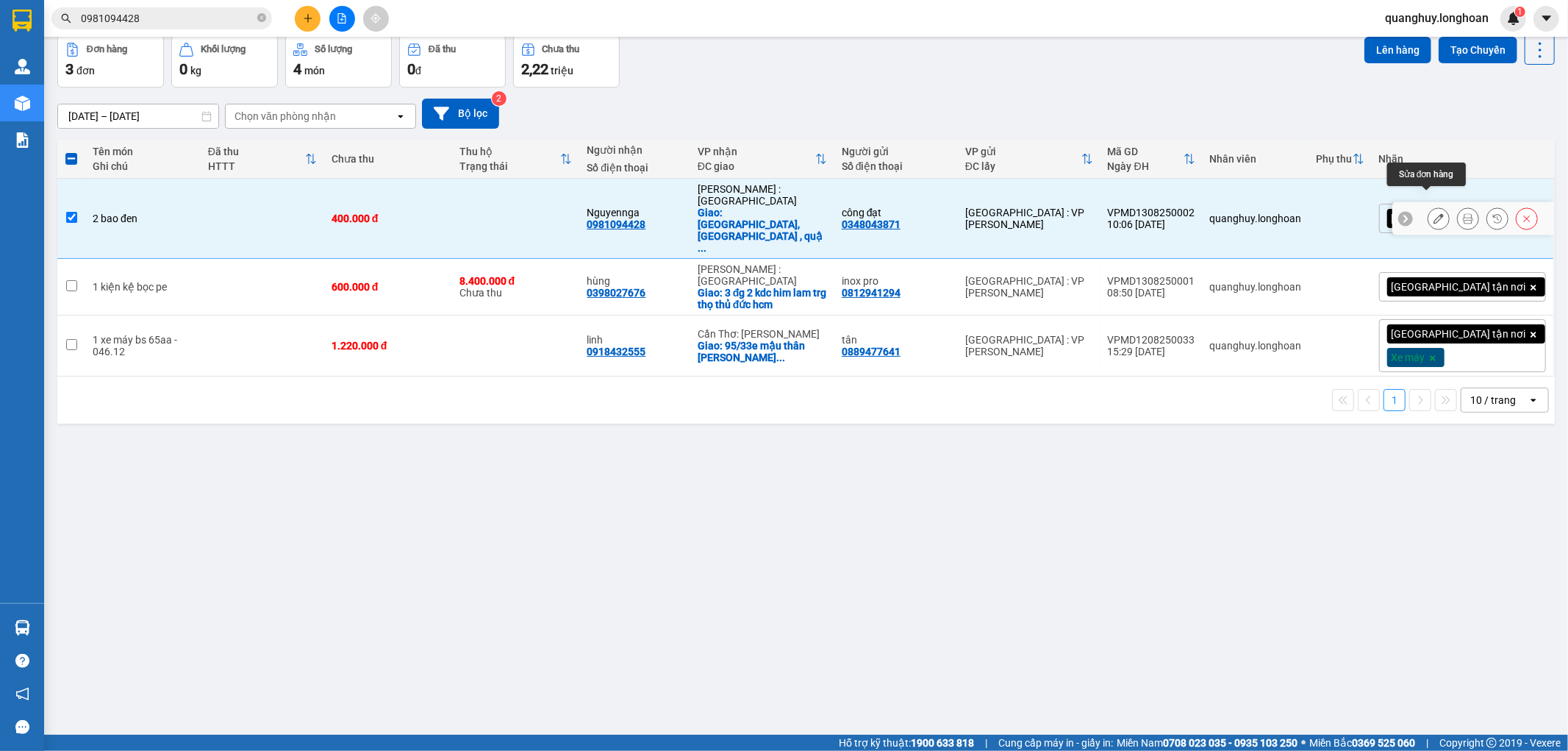
click at [1433, 213] on icon at bounding box center [1439, 218] width 11 height 11
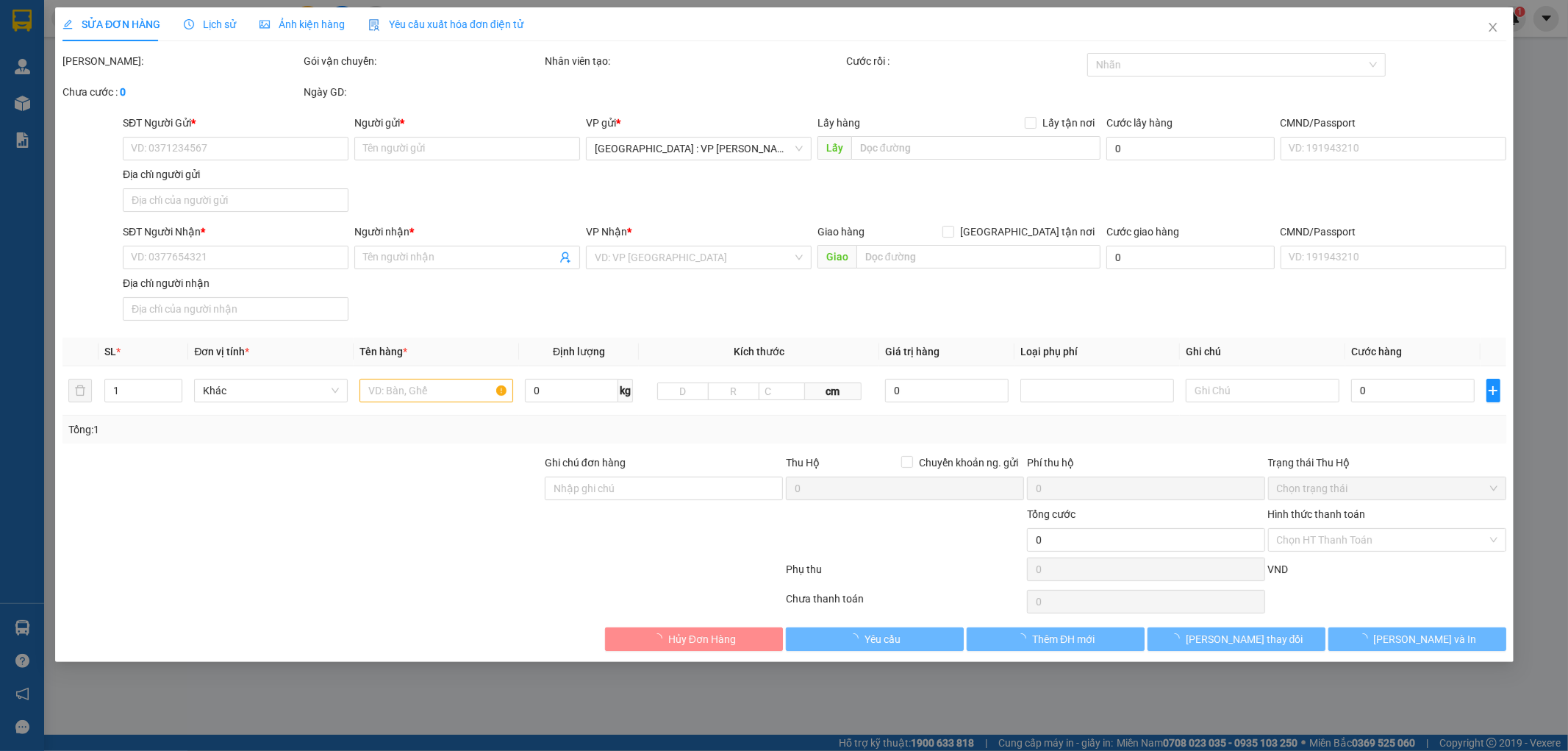
type input "0348043871"
type input "công đạt"
type input "0981094428"
type input "Nguyennga"
checkbox input "true"
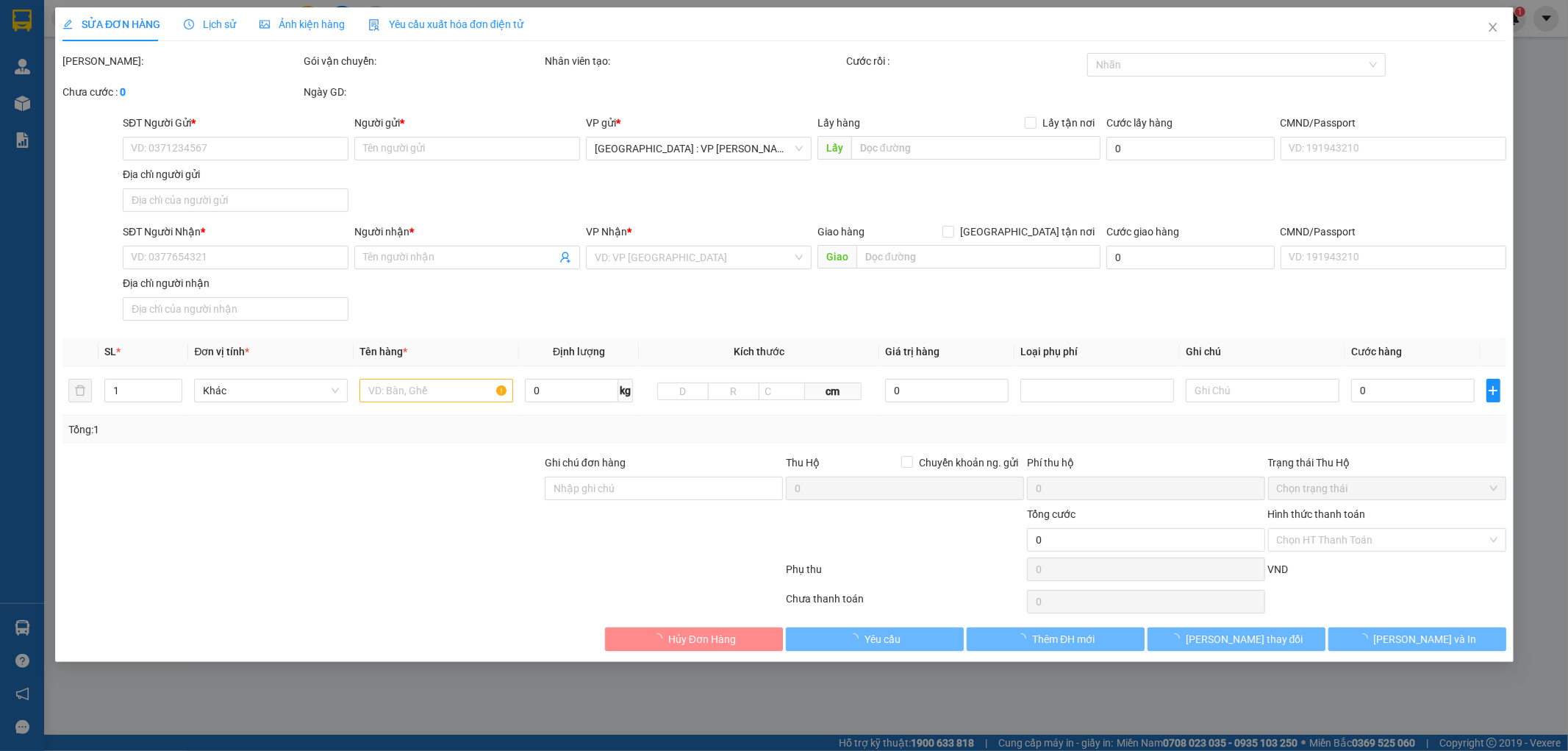
type input "[GEOGRAPHIC_DATA], [GEOGRAPHIC_DATA] , [GEOGRAPHIC_DATA], [GEOGRAPHIC_DATA]"
type input "400.000"
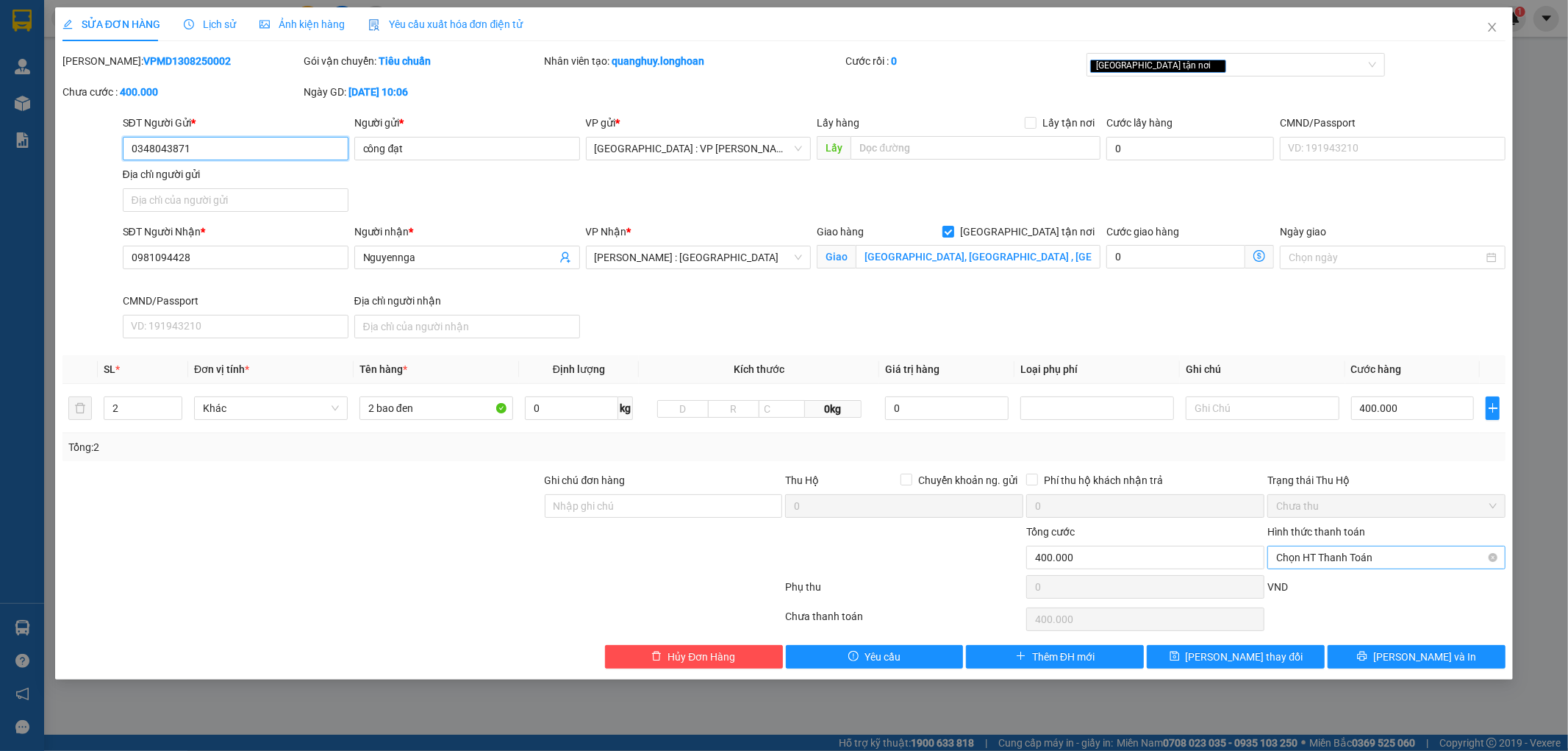
click at [1345, 555] on span "Chọn HT Thanh Toán" at bounding box center [1386, 557] width 220 height 22
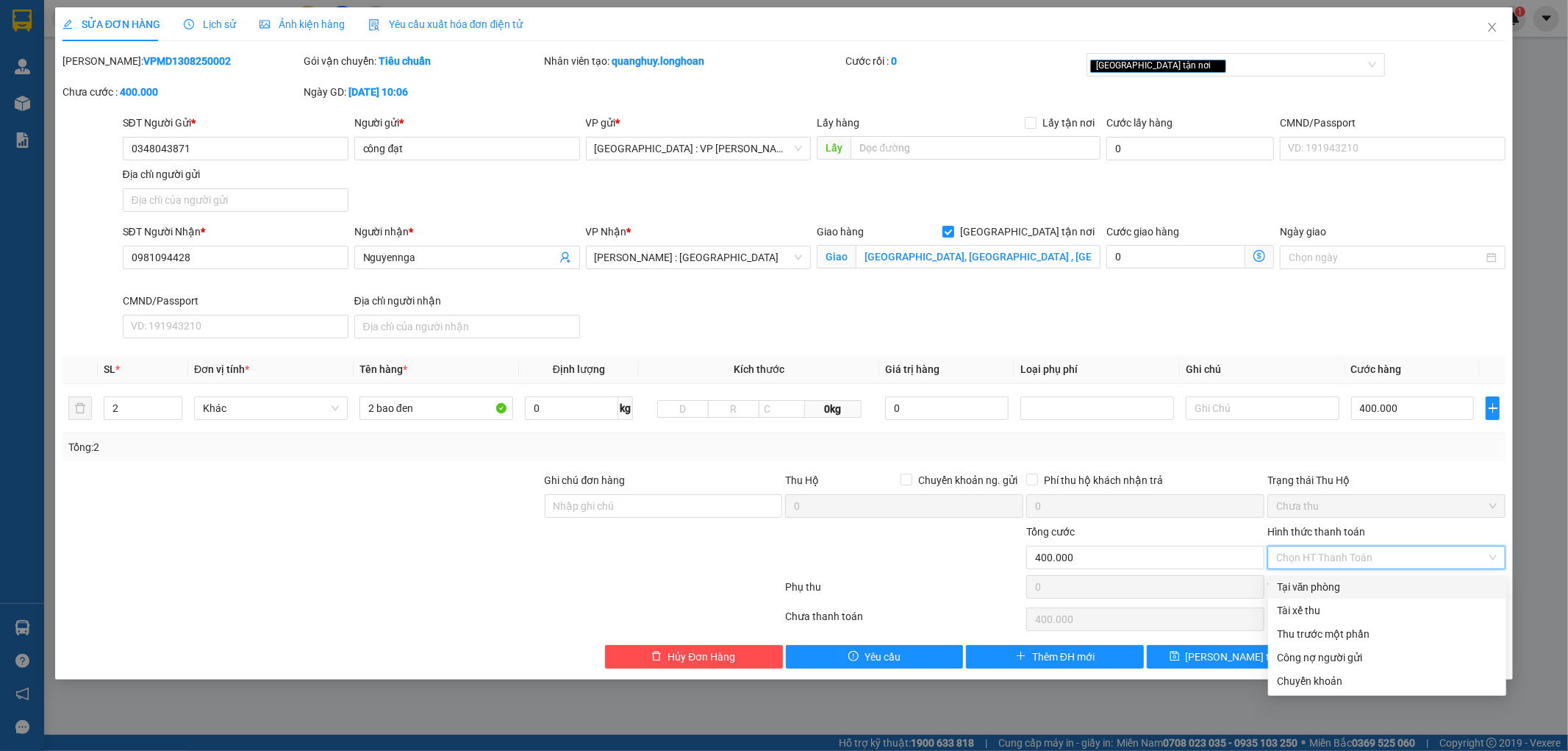
click at [1323, 585] on div "Tại văn phòng" at bounding box center [1387, 586] width 220 height 16
type input "0"
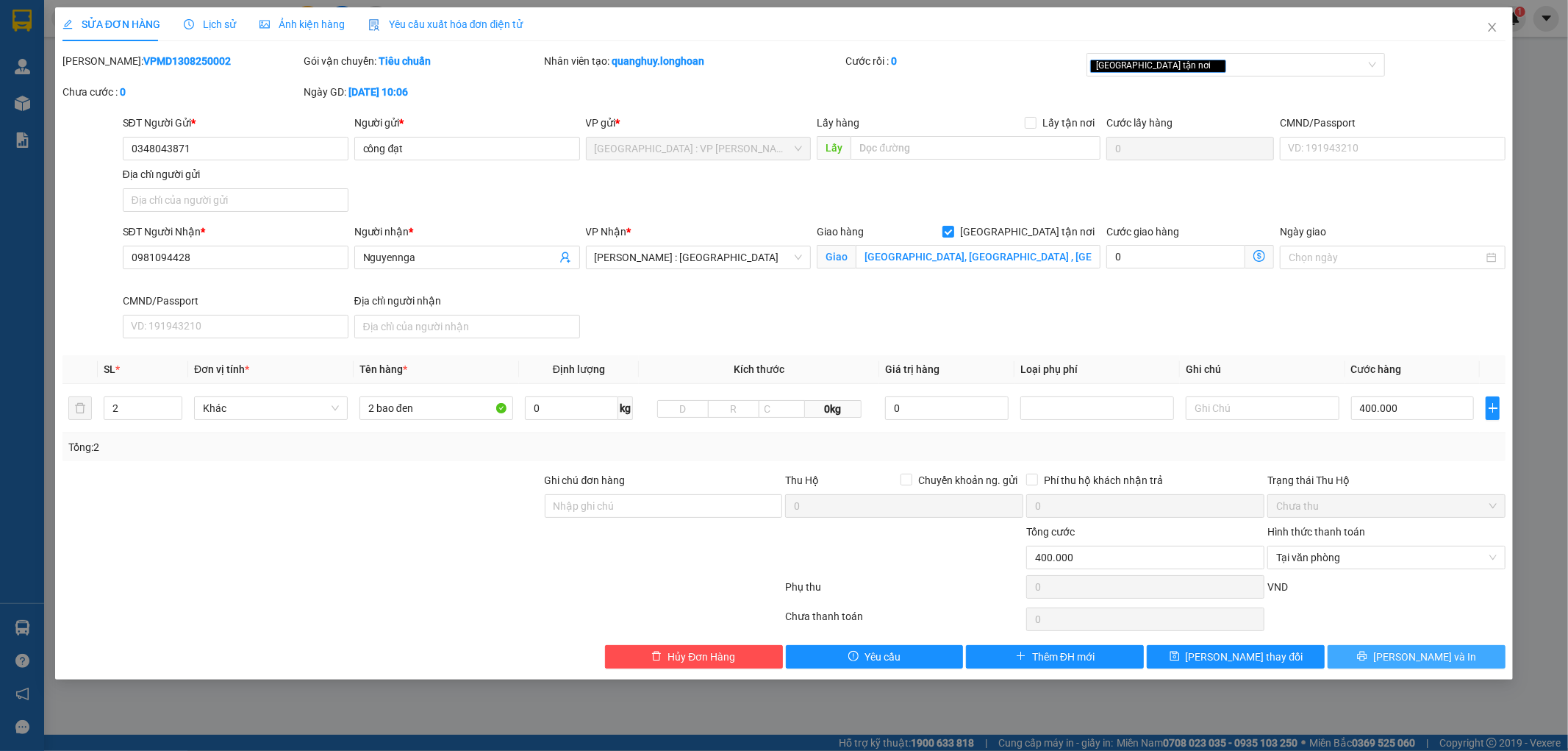
click at [1370, 661] on button "[PERSON_NAME] và In" at bounding box center [1416, 656] width 178 height 23
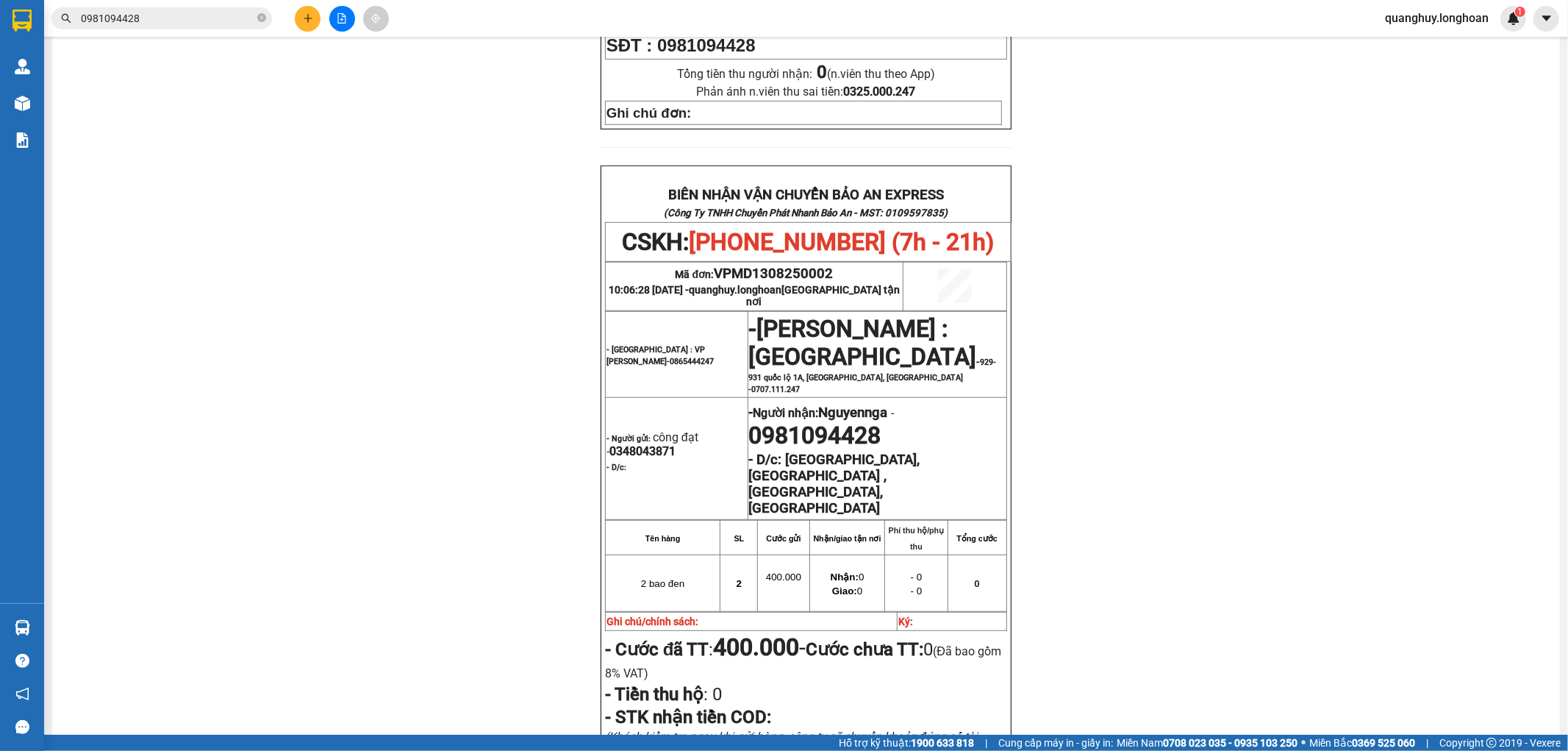
scroll to position [327, 0]
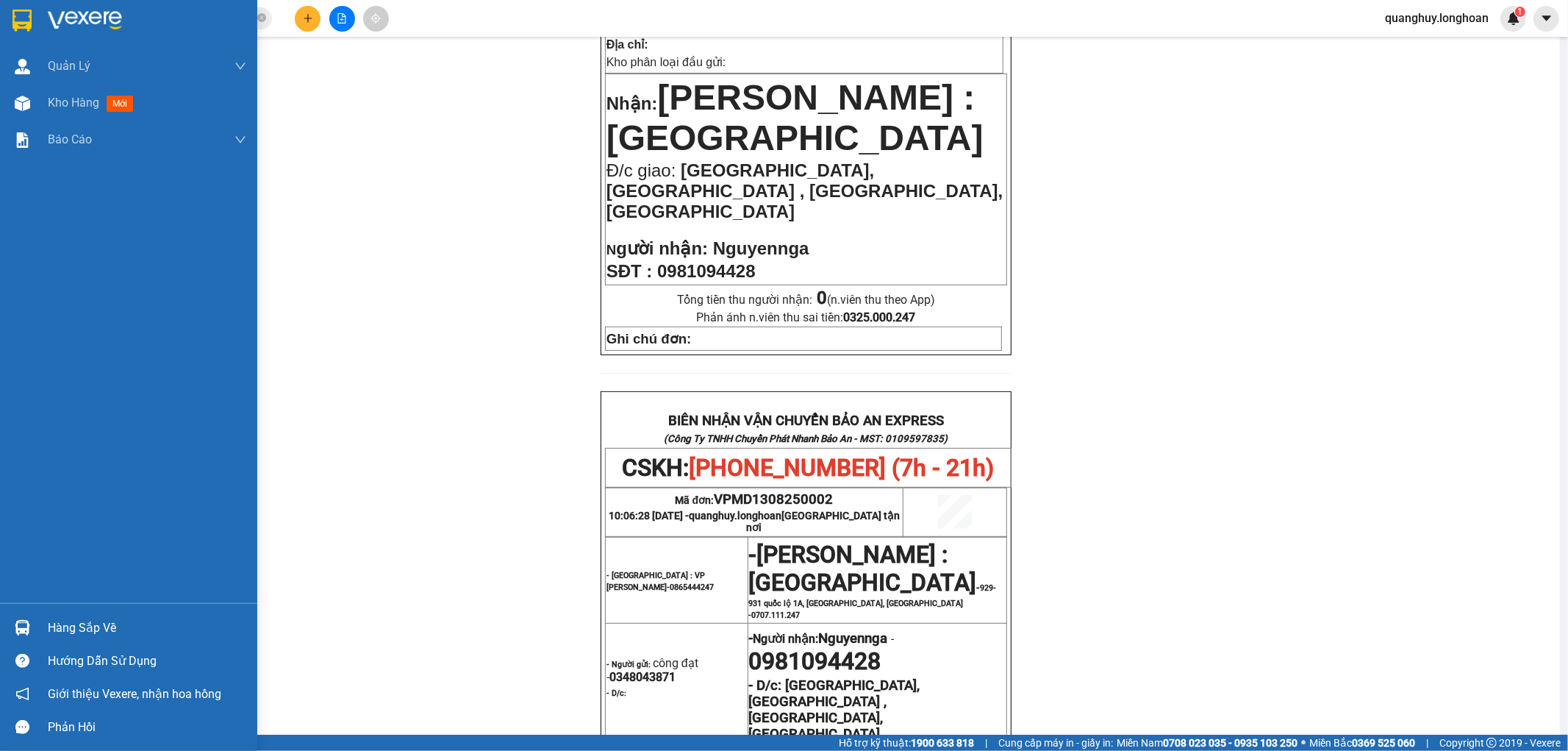
click at [23, 22] on img at bounding box center [22, 20] width 19 height 22
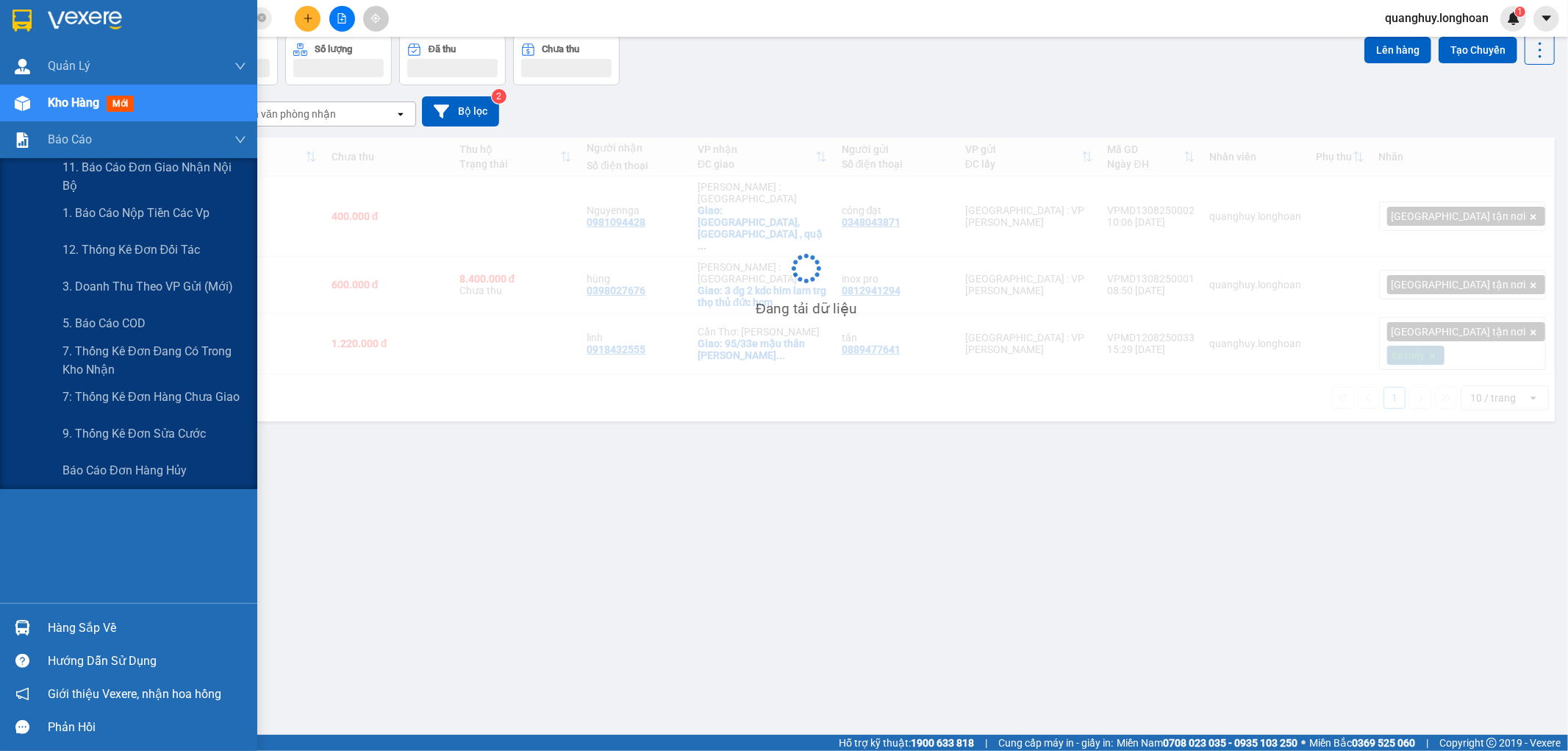
scroll to position [68, 0]
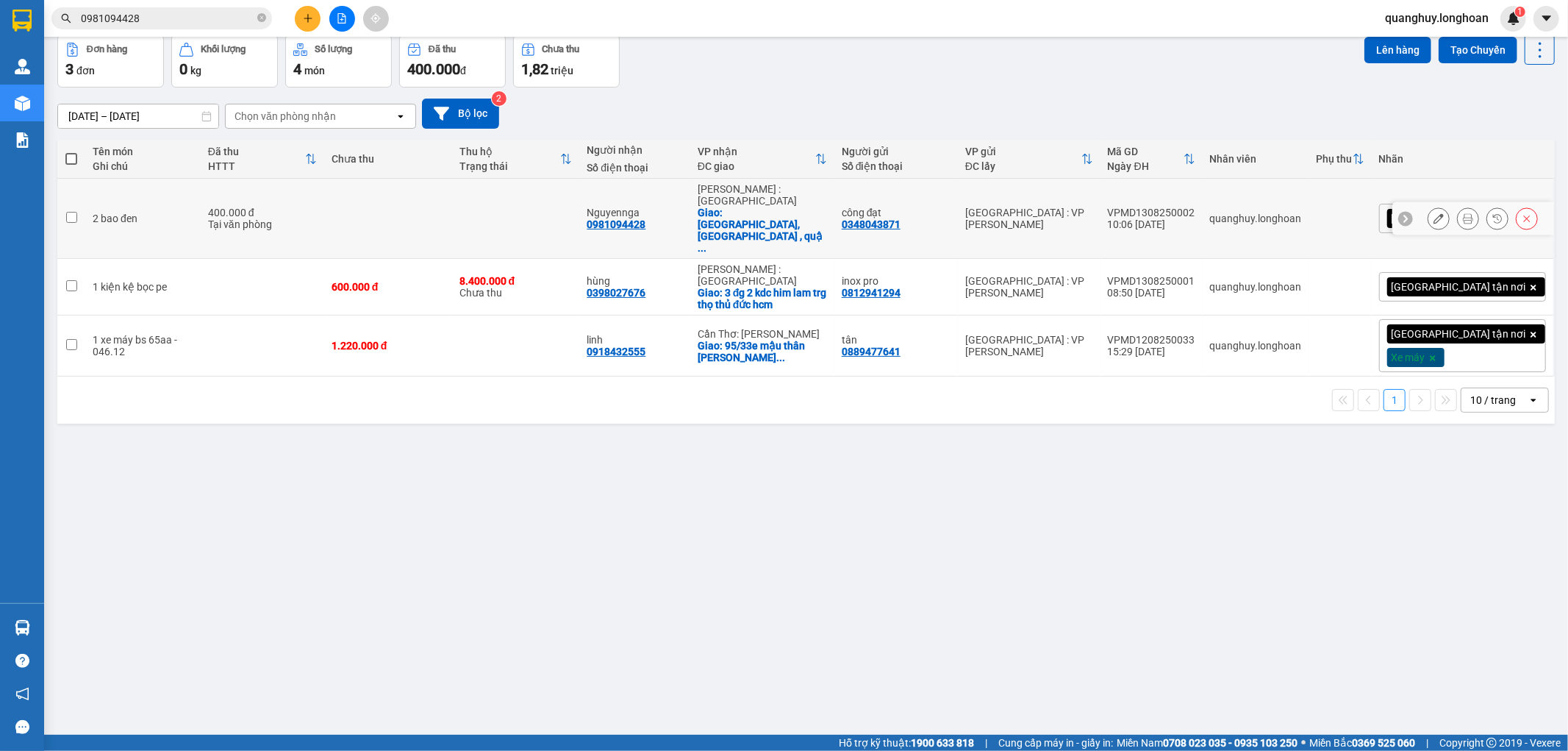
click at [201, 200] on td "2 bao đen" at bounding box center [142, 218] width 115 height 80
checkbox input "true"
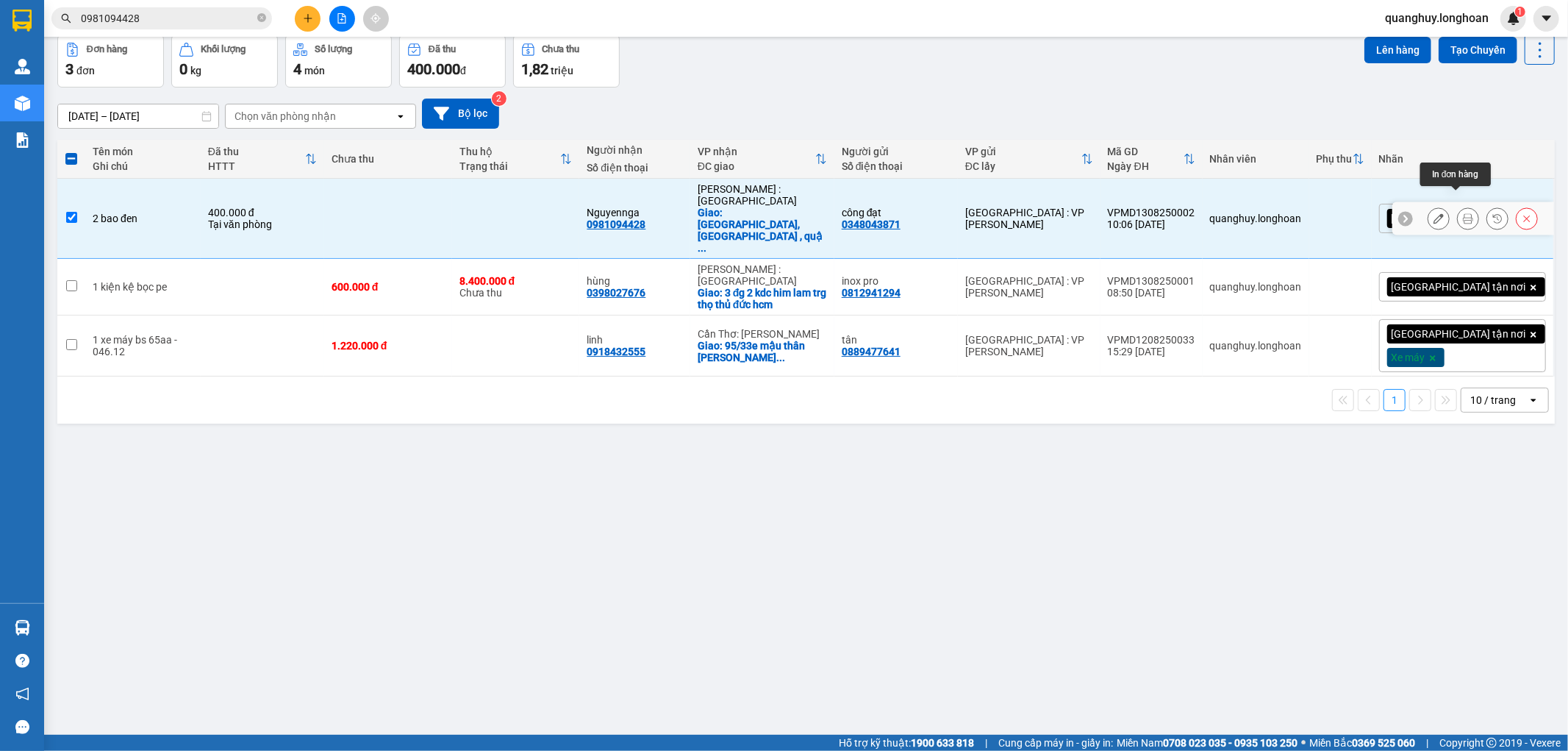
click at [1463, 213] on icon at bounding box center [1468, 218] width 11 height 11
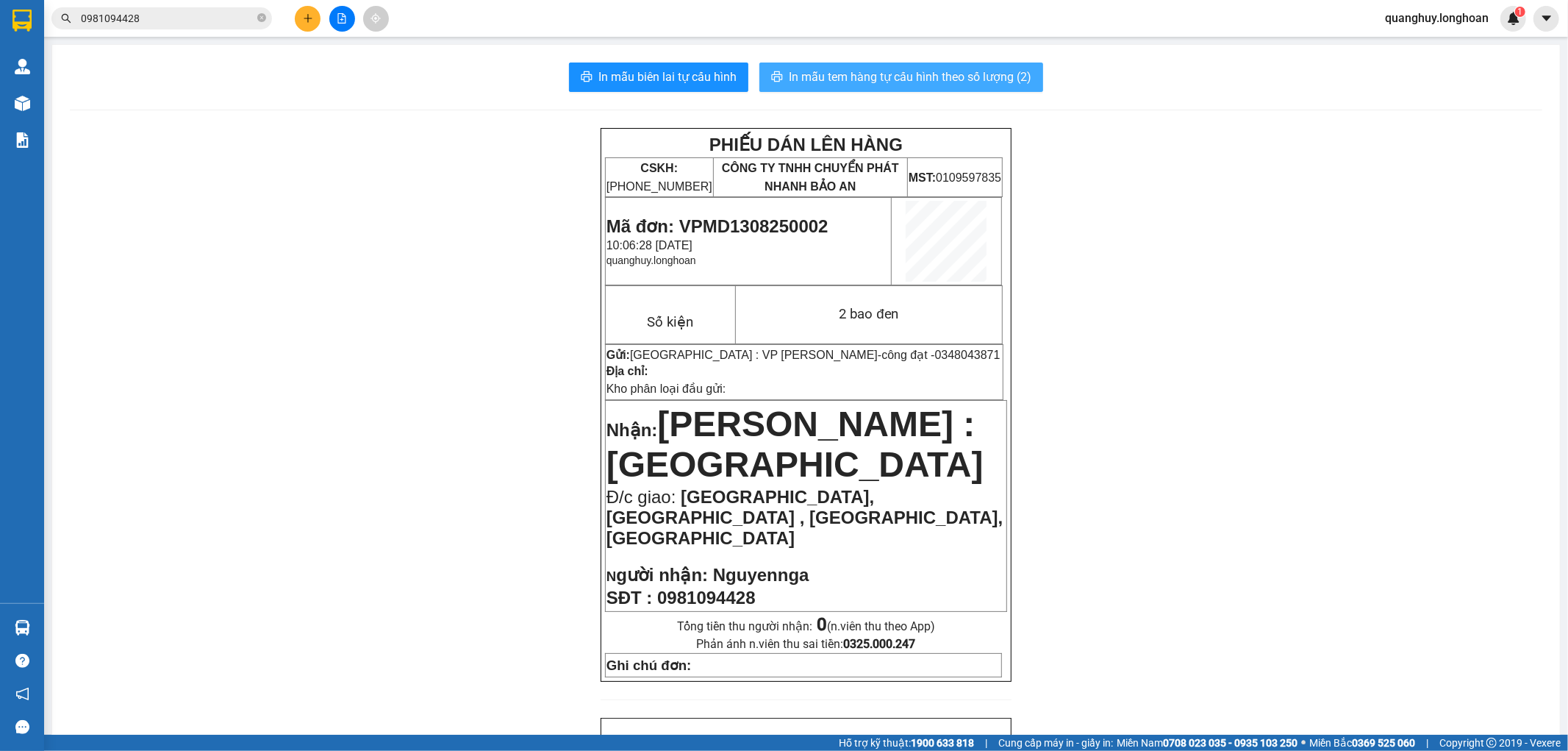
click at [886, 71] on span "In mẫu tem hàng tự cấu hình theo số lượng (2)" at bounding box center [910, 77] width 242 height 18
click at [258, 19] on icon "close-circle" at bounding box center [262, 18] width 9 height 9
click at [165, 19] on input "text" at bounding box center [167, 18] width 174 height 16
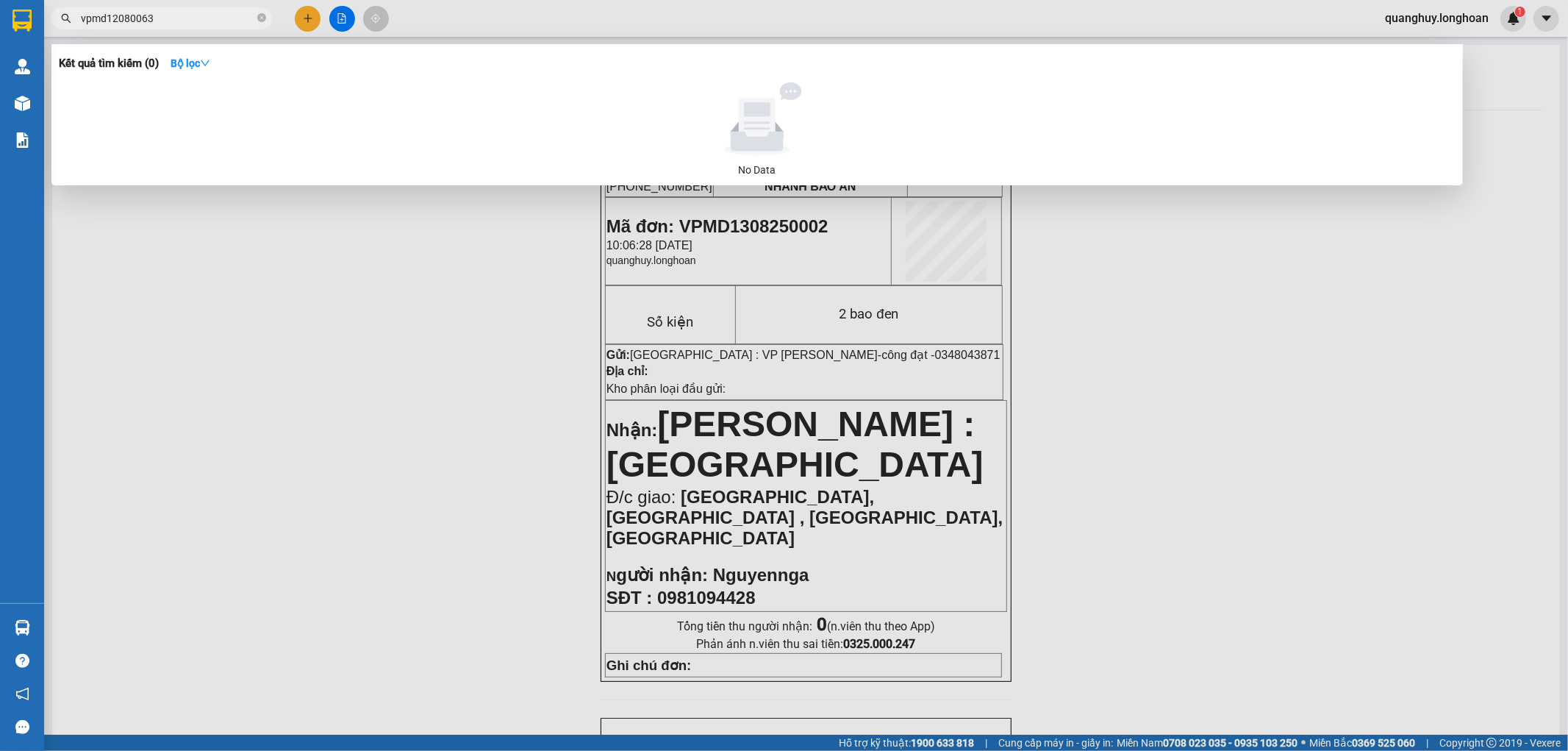
click at [159, 18] on input "vpmd12080063" at bounding box center [167, 18] width 174 height 16
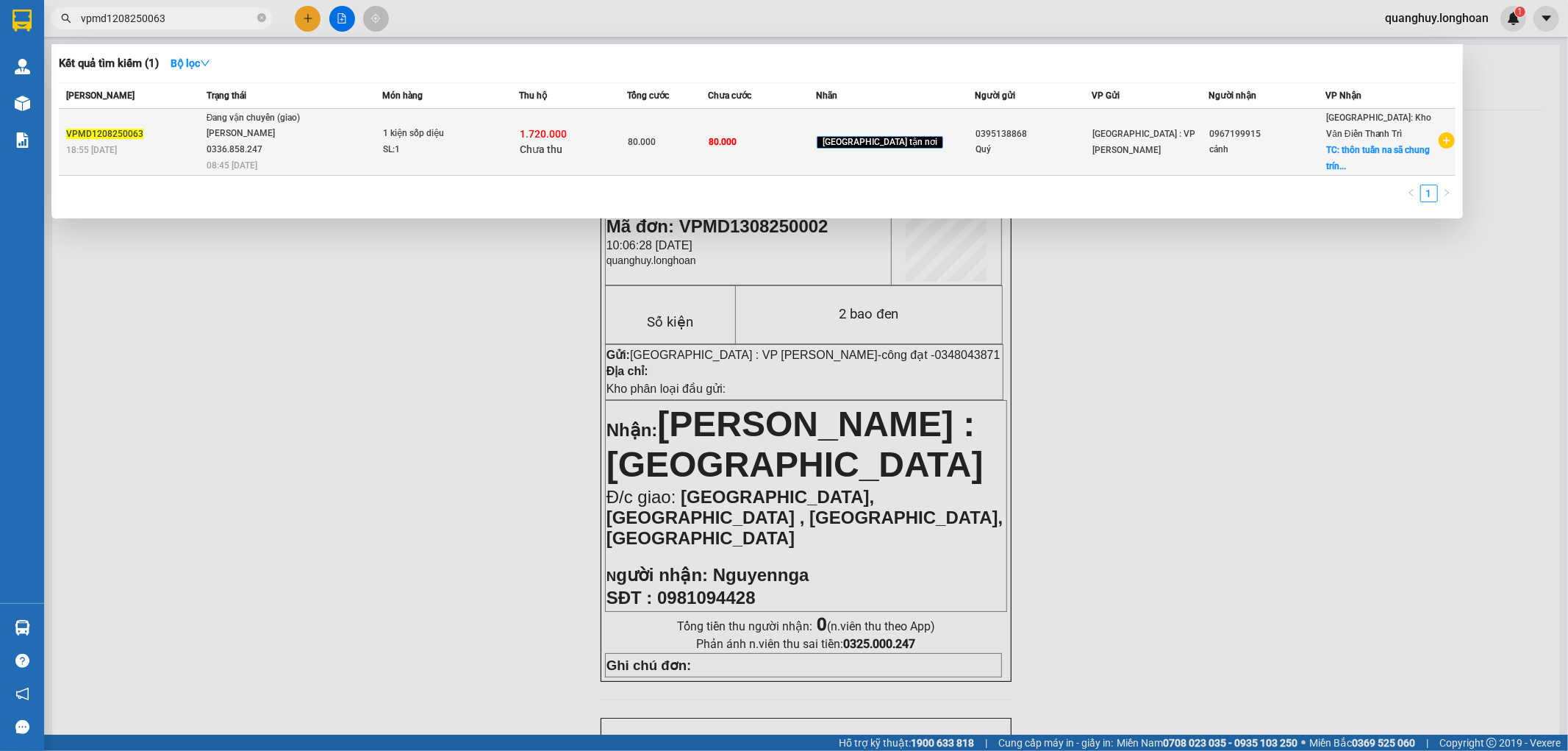
type input "vpmd1208250063"
click at [382, 147] on span "Đang vận chuyển (giao) [PERSON_NAME] 0336.858.247 08:45 [DATE]" at bounding box center [295, 141] width 176 height 61
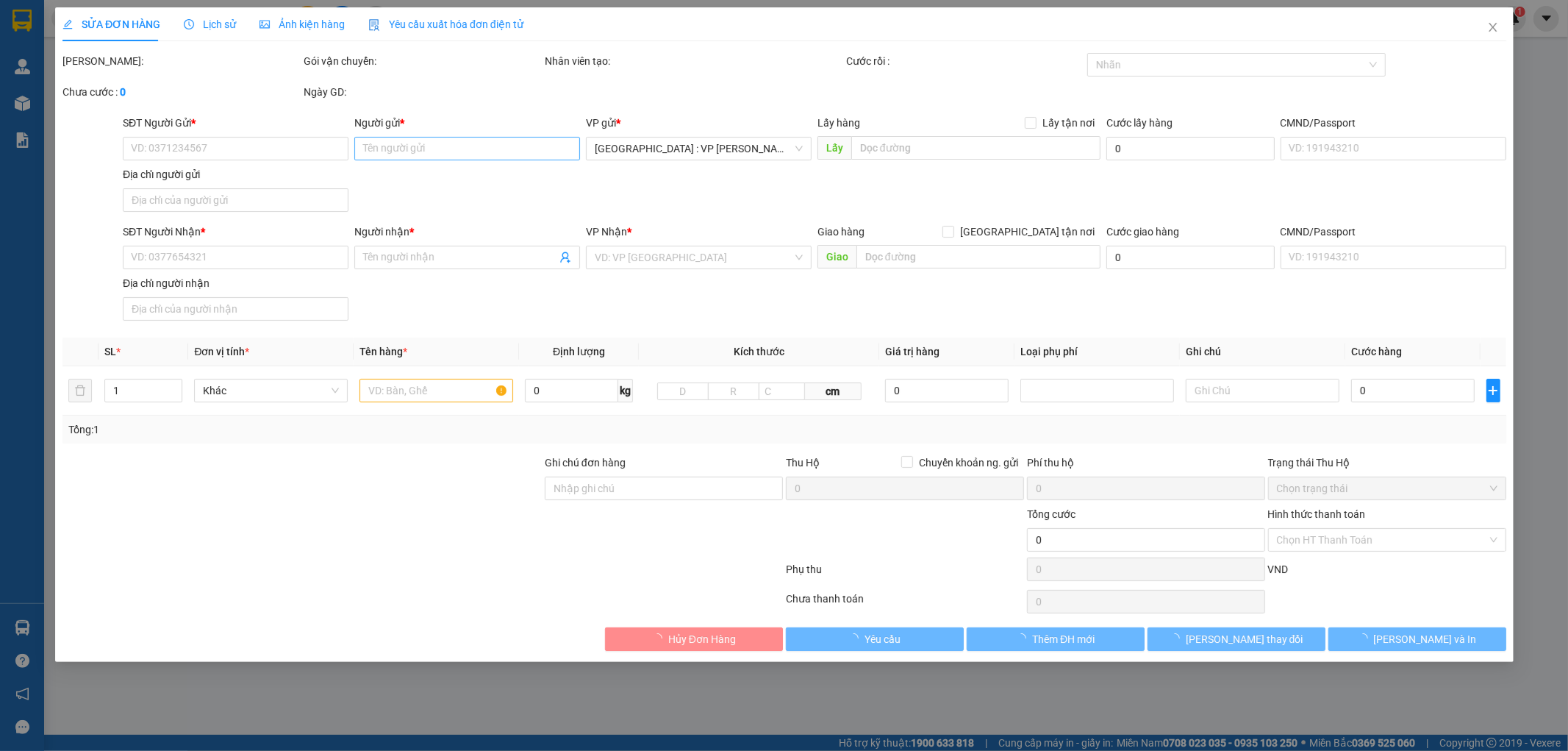
type input "0395138868"
type input "Quý"
type input "0967199915"
type input "cảnh"
checkbox input "true"
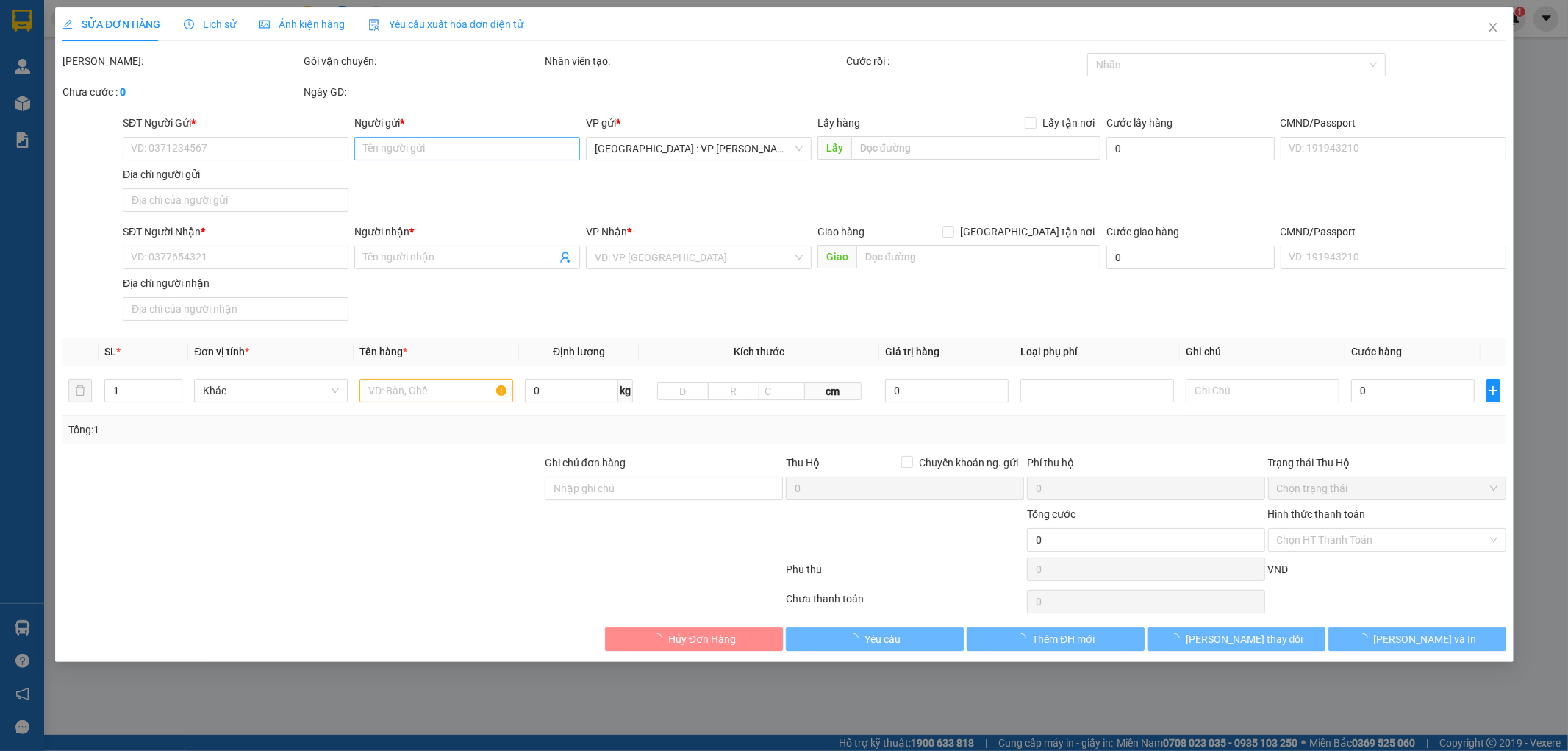
type input "thôn tuần na sã chung trính huyện nương tài [GEOGRAPHIC_DATA]"
type input "80.000"
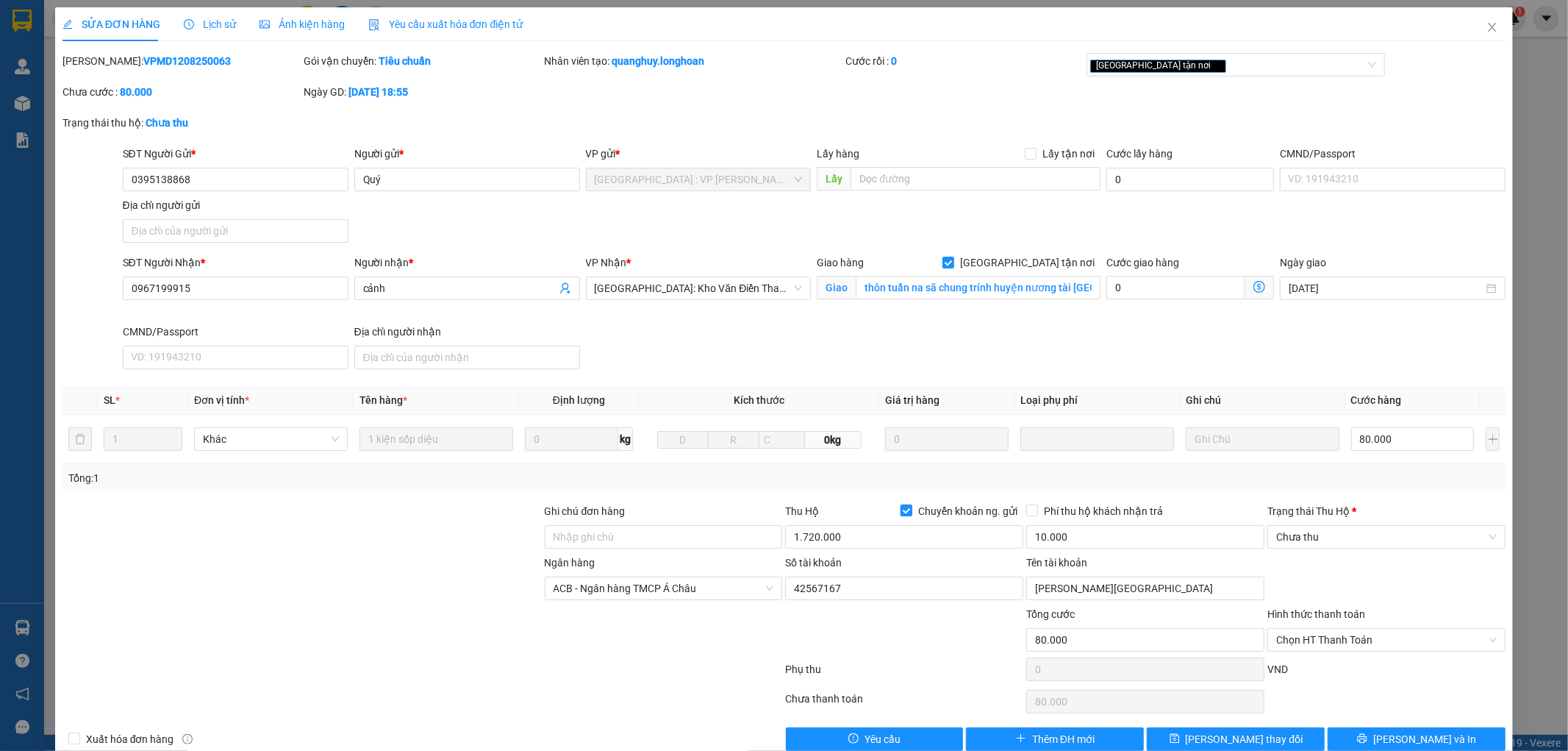
click at [901, 515] on input "Chuyển khoản ng. gửi" at bounding box center [906, 509] width 11 height 11
checkbox input "false"
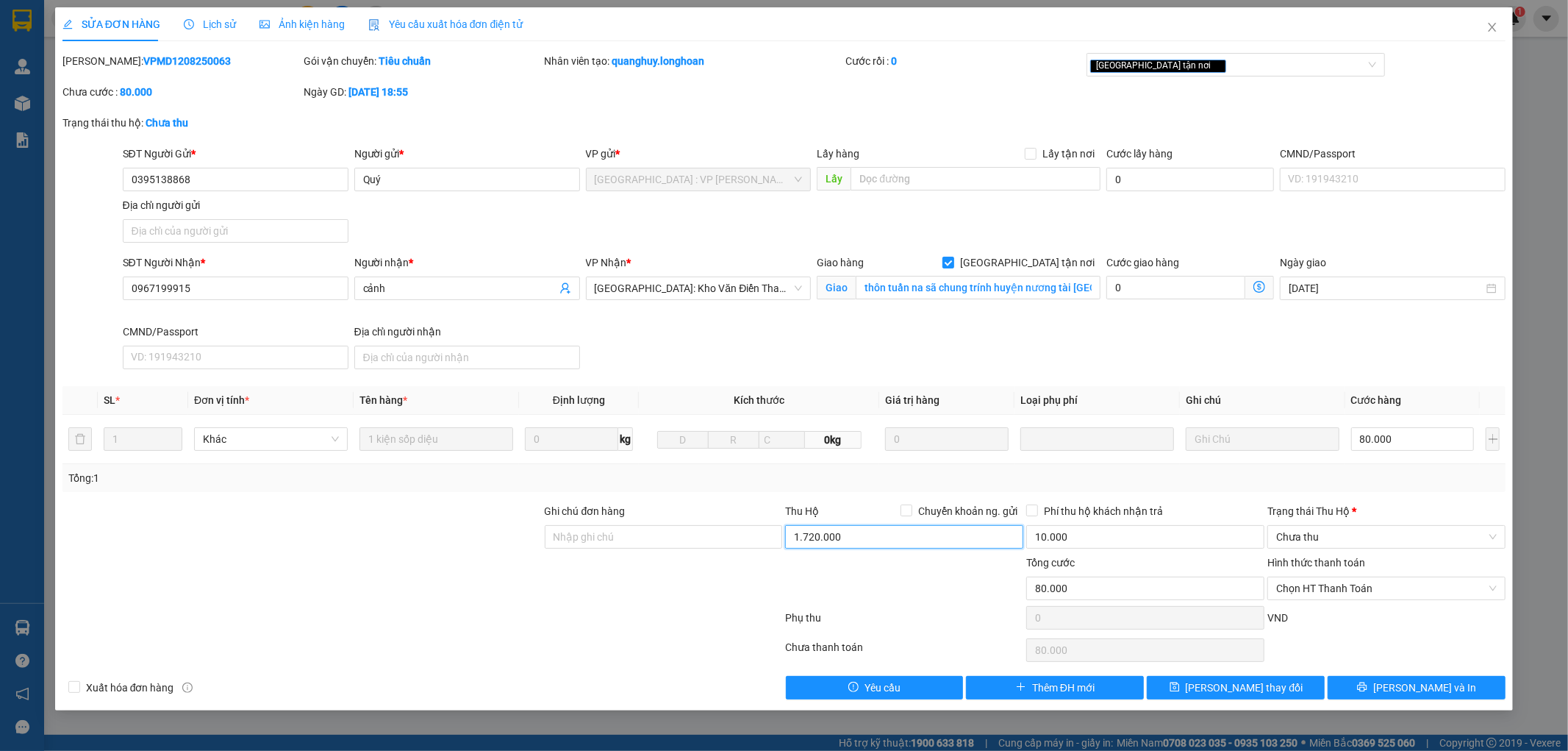
click at [907, 532] on input "1.720.000" at bounding box center [904, 537] width 239 height 23
type input "0"
click at [1097, 530] on input "10.000" at bounding box center [1145, 537] width 239 height 23
type input "0"
click at [1498, 26] on span "Close" at bounding box center [1492, 28] width 41 height 41
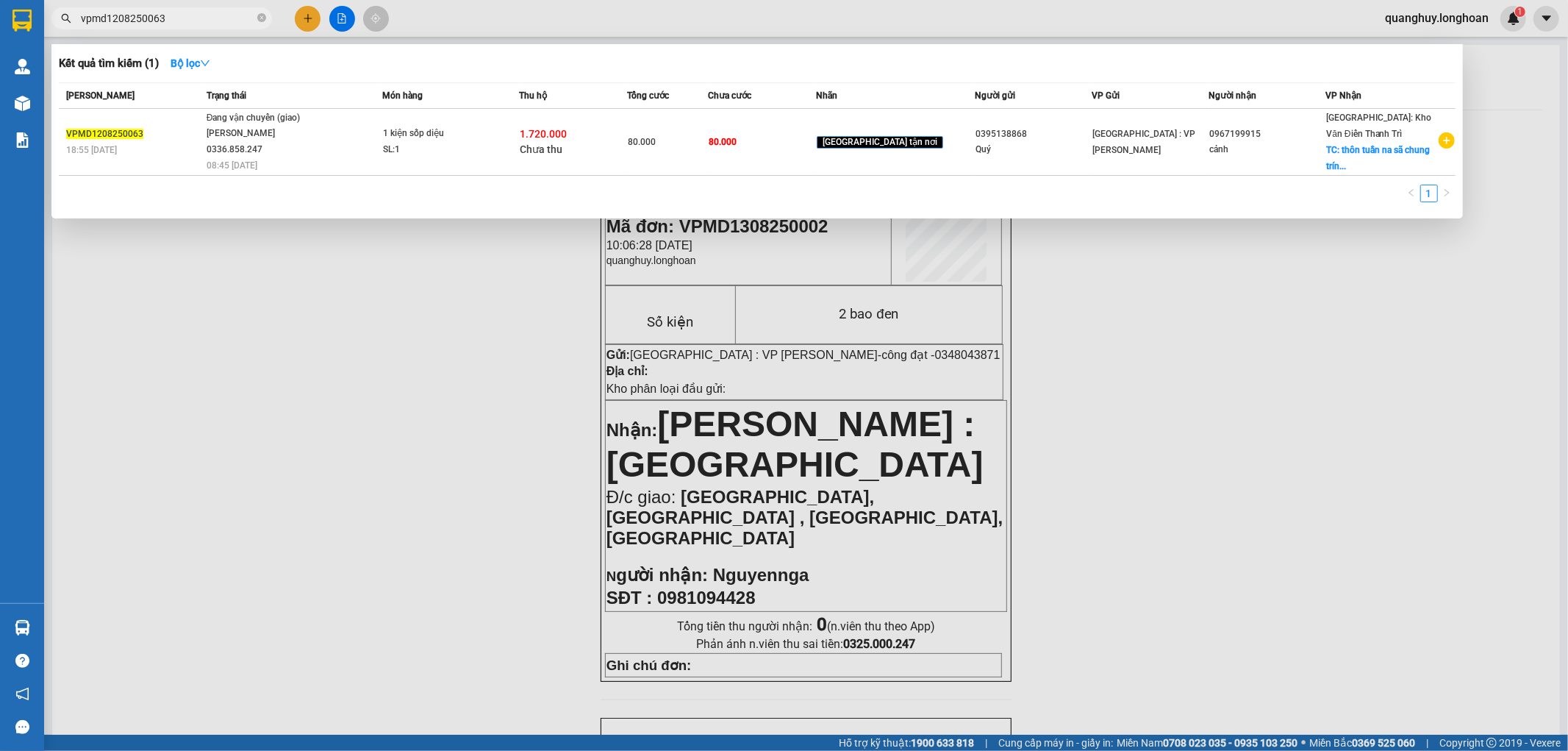
click at [201, 23] on input "vpmd1208250063" at bounding box center [167, 18] width 174 height 16
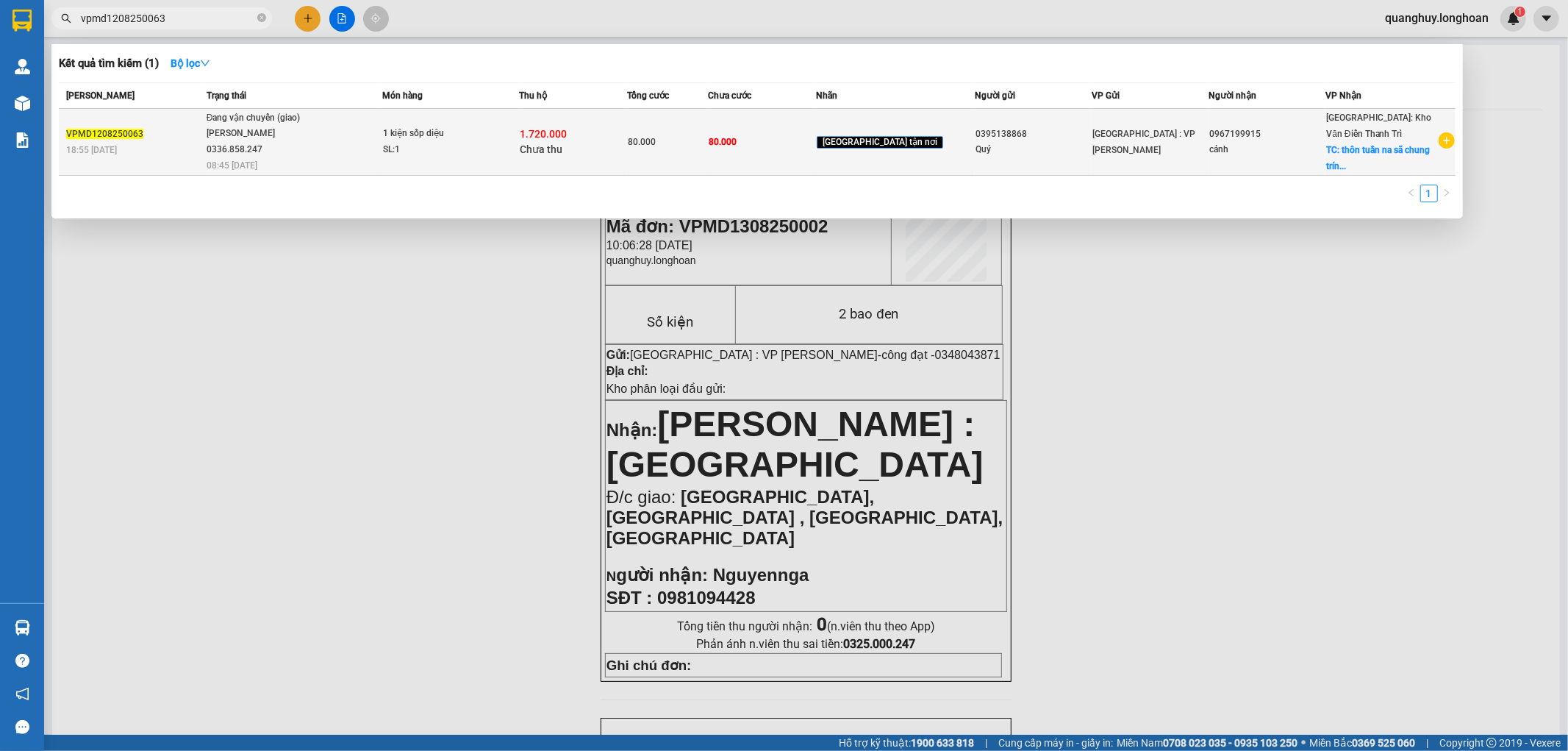
click at [290, 122] on div "Đang vận chuyển (giao)" at bounding box center [262, 118] width 111 height 16
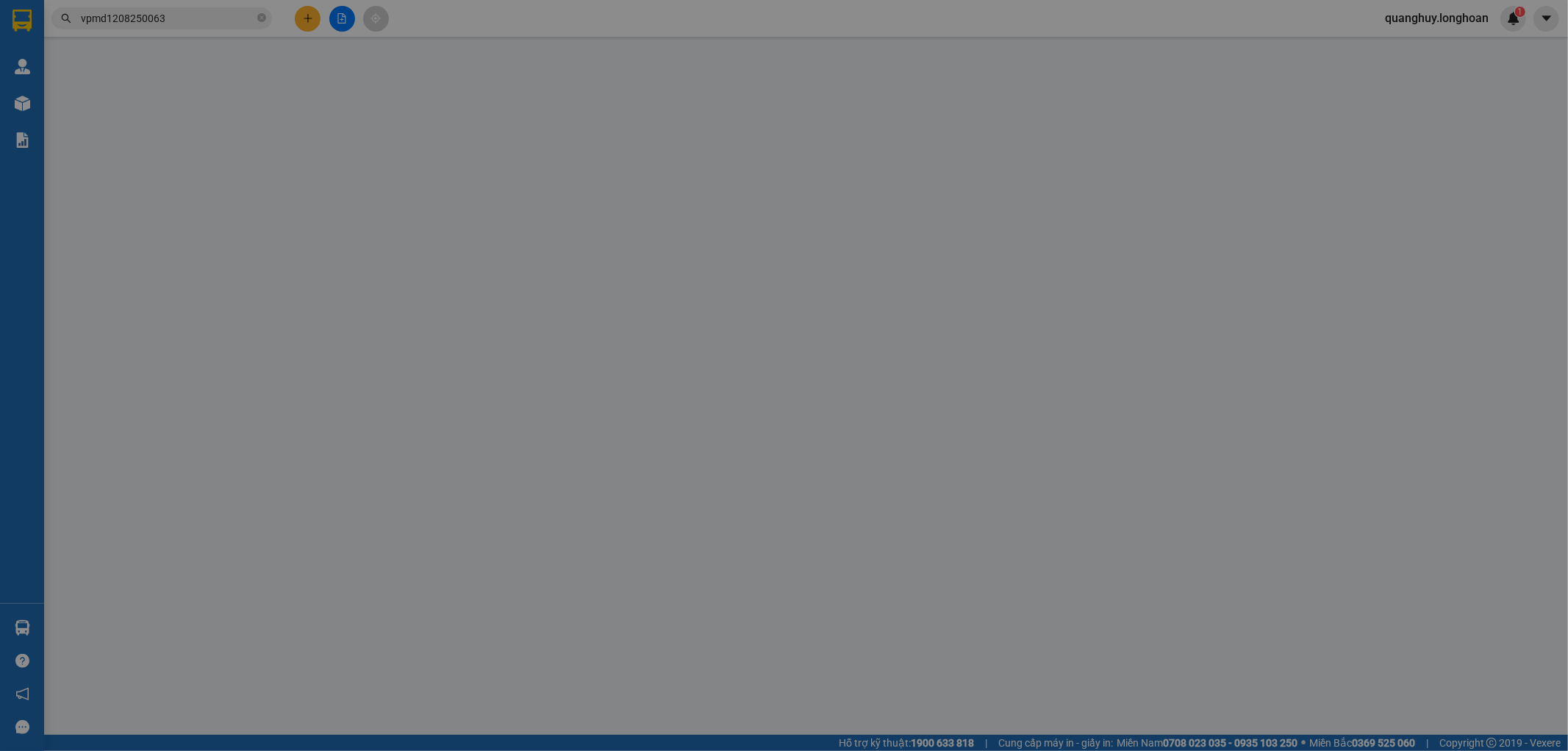
type input "0395138868"
type input "Quý"
type input "0967199915"
type input "cảnh"
checkbox input "true"
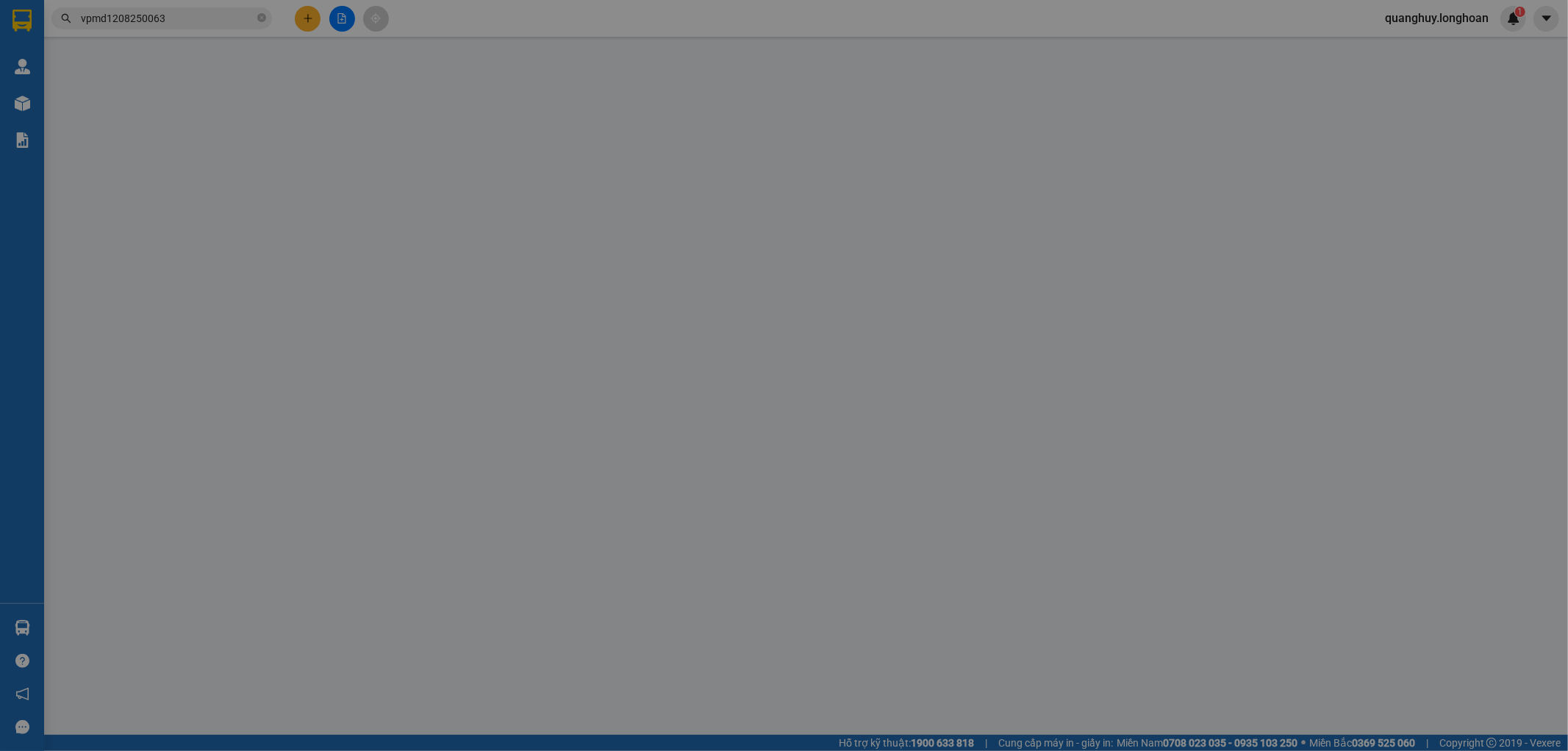
type input "thôn tuần na sã chung trính huyện nương tài [GEOGRAPHIC_DATA]"
type input "80.000"
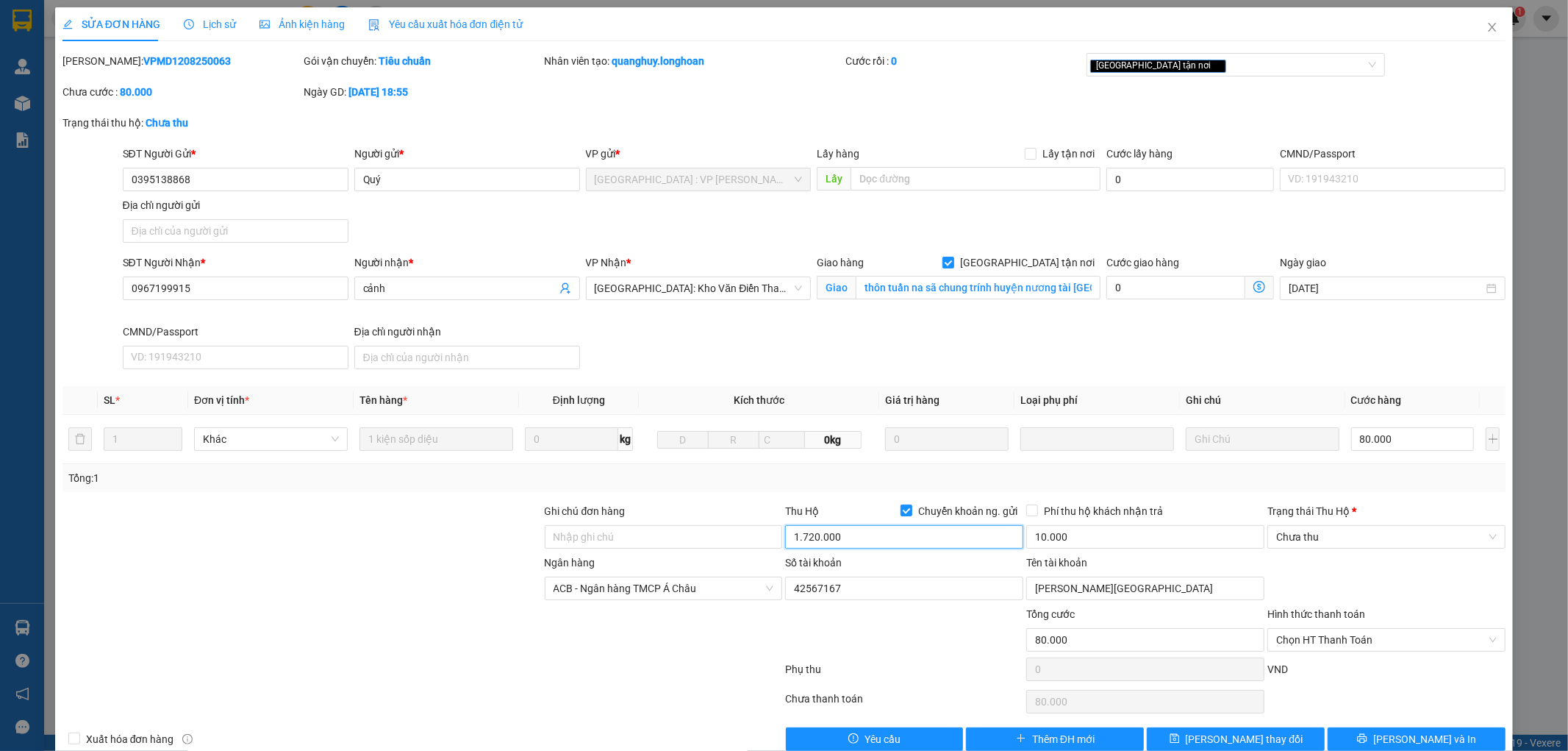
click at [858, 537] on input "1.720.000" at bounding box center [904, 537] width 239 height 23
type input "0"
click at [1063, 534] on input "10.000" at bounding box center [1145, 537] width 239 height 23
click at [1053, 537] on input "0" at bounding box center [1145, 537] width 239 height 23
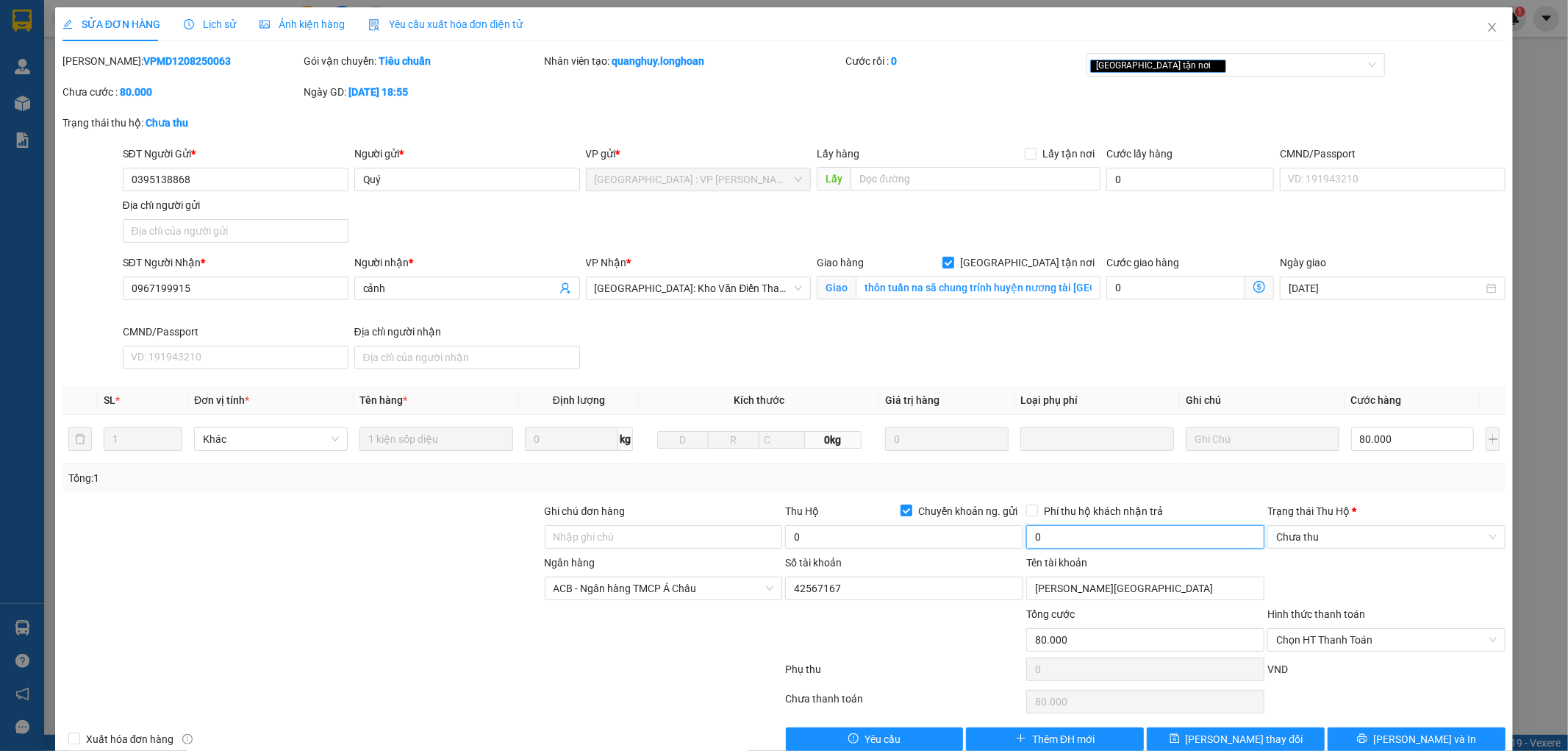
click at [1053, 537] on input "0" at bounding box center [1145, 537] width 239 height 23
type input "0"
click at [898, 538] on input "0" at bounding box center [904, 537] width 239 height 23
type input "0"
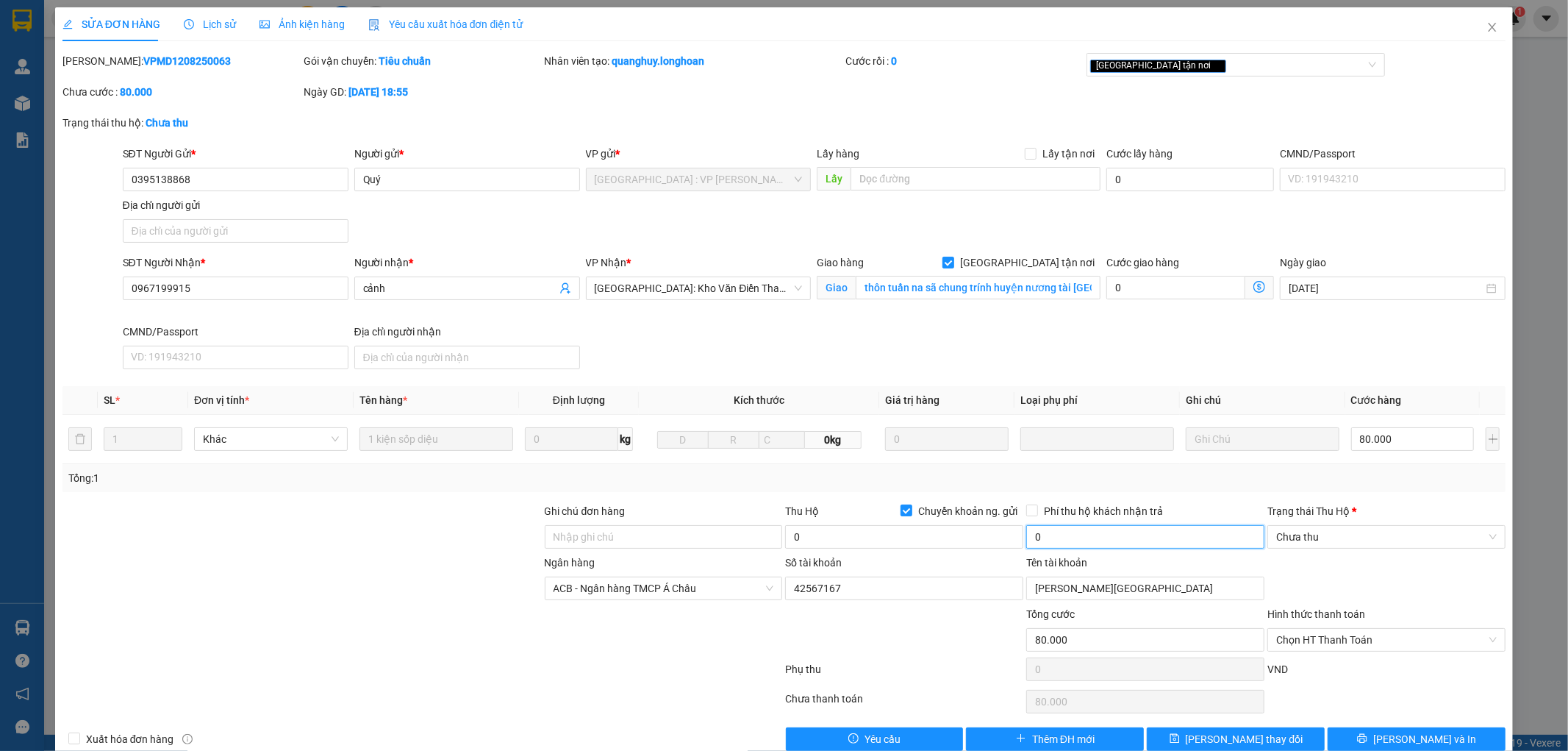
click at [1090, 530] on input "0" at bounding box center [1145, 537] width 239 height 23
type input "0"
click at [1356, 673] on div "VND" at bounding box center [1386, 673] width 241 height 26
click at [1320, 652] on div "Hình thức thanh toán Chọn HT Thanh Toán" at bounding box center [1386, 631] width 239 height 51
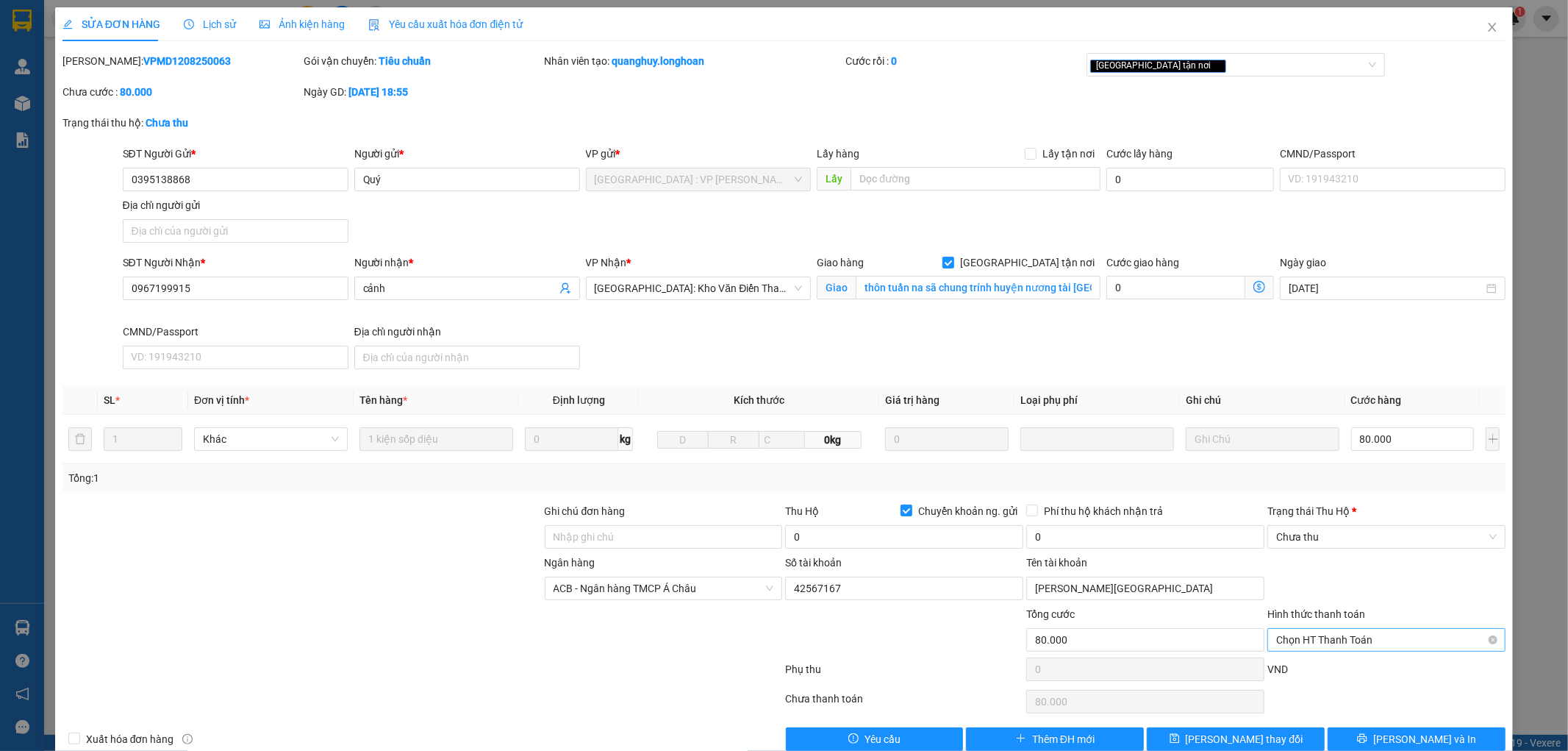
click at [1320, 651] on div "Hình thức thanh toán Chọn HT Thanh Toán" at bounding box center [1386, 631] width 239 height 51
click at [1320, 650] on span "Chọn HT Thanh Toán" at bounding box center [1386, 639] width 220 height 22
click at [1324, 669] on div "Tại văn phòng" at bounding box center [1376, 668] width 218 height 16
type input "0"
click at [1367, 738] on icon "printer" at bounding box center [1363, 738] width 11 height 11
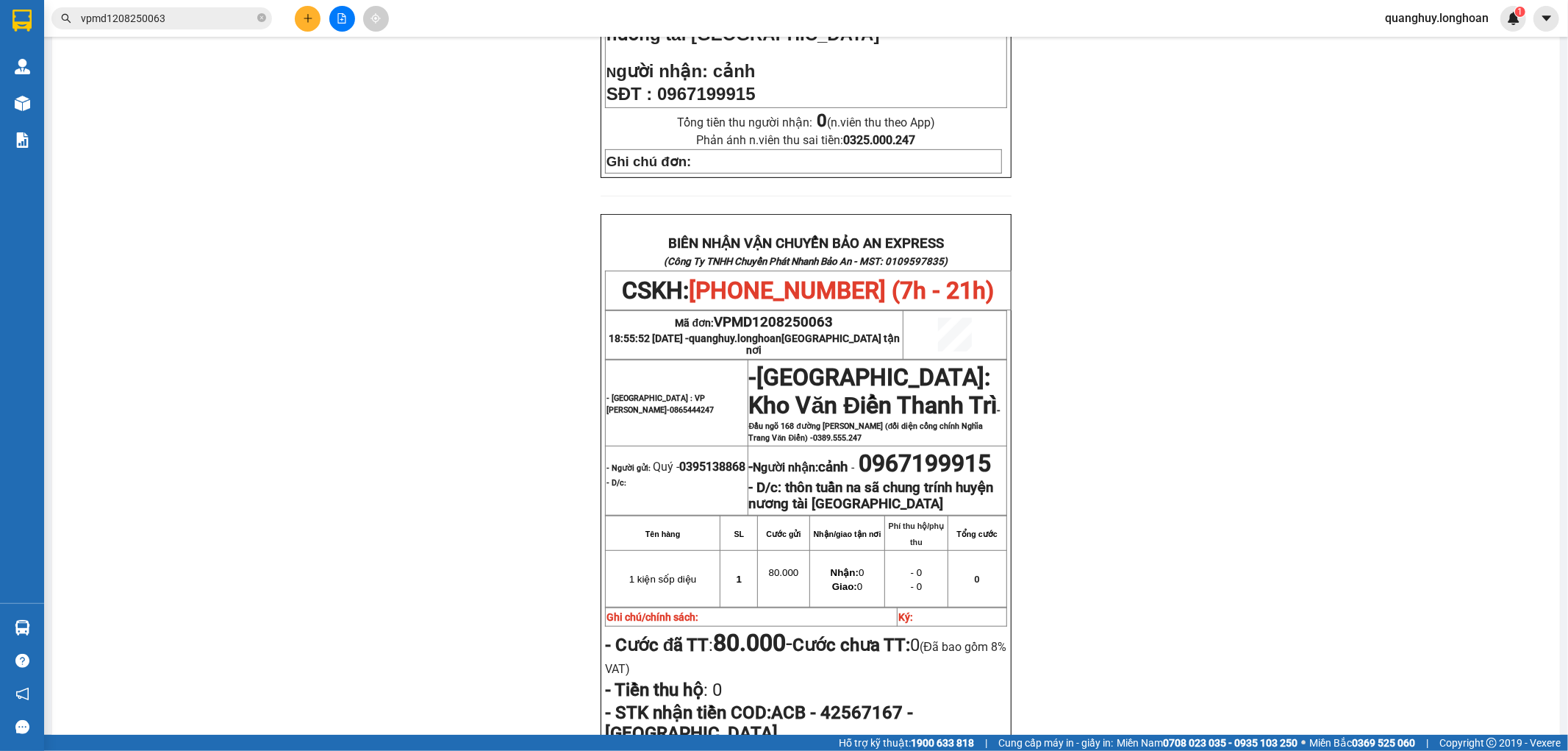
scroll to position [653, 0]
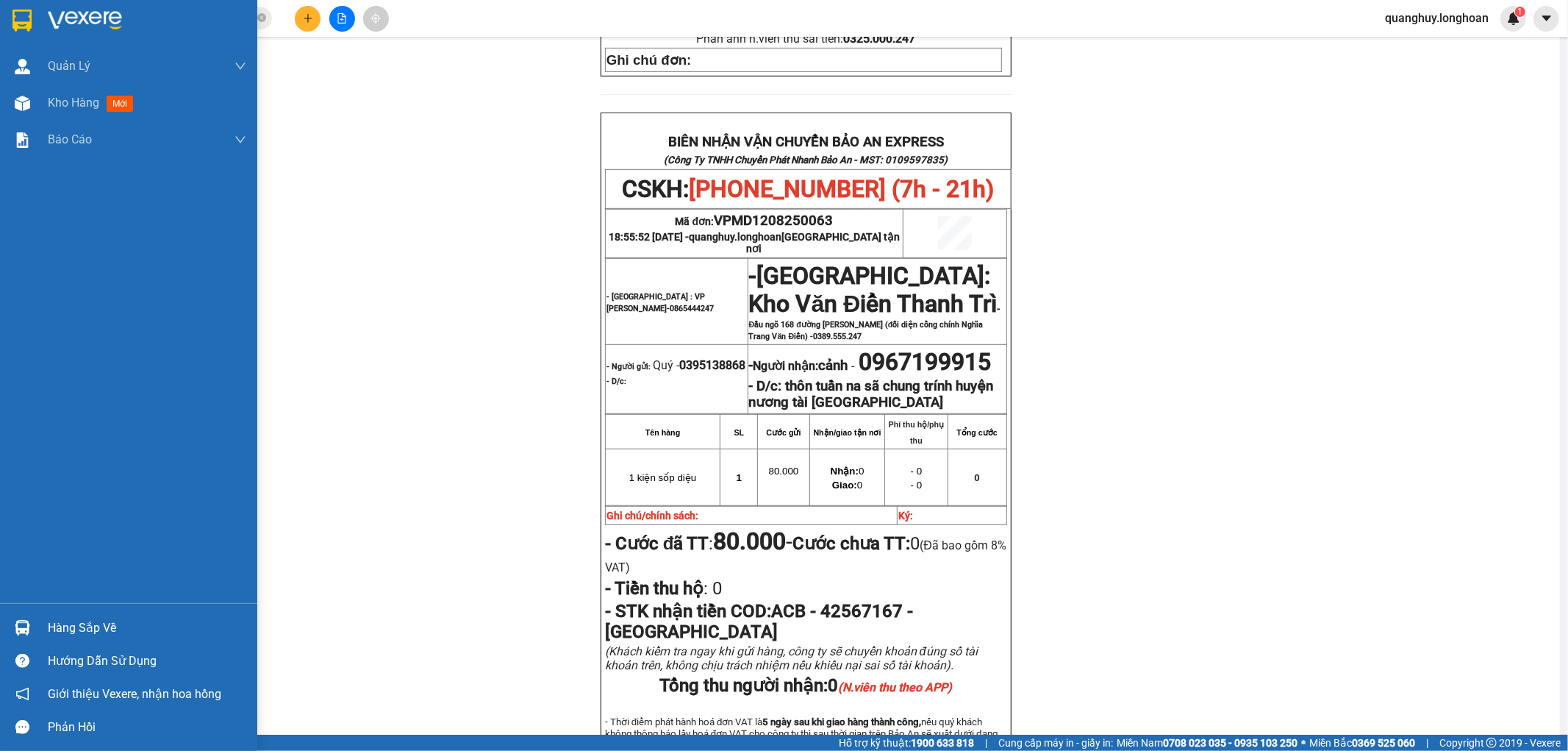
click at [11, 18] on div at bounding box center [23, 20] width 26 height 26
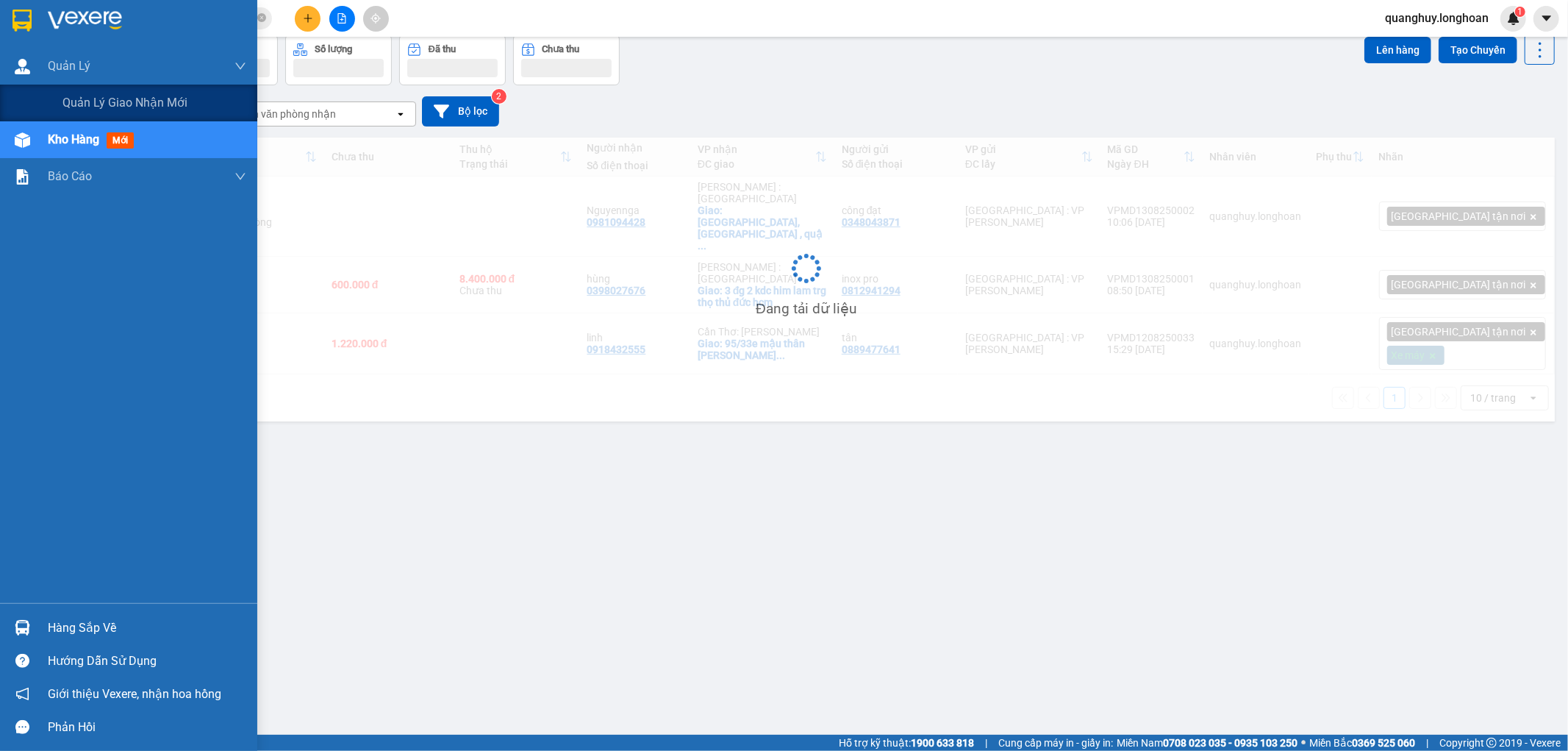
scroll to position [68, 0]
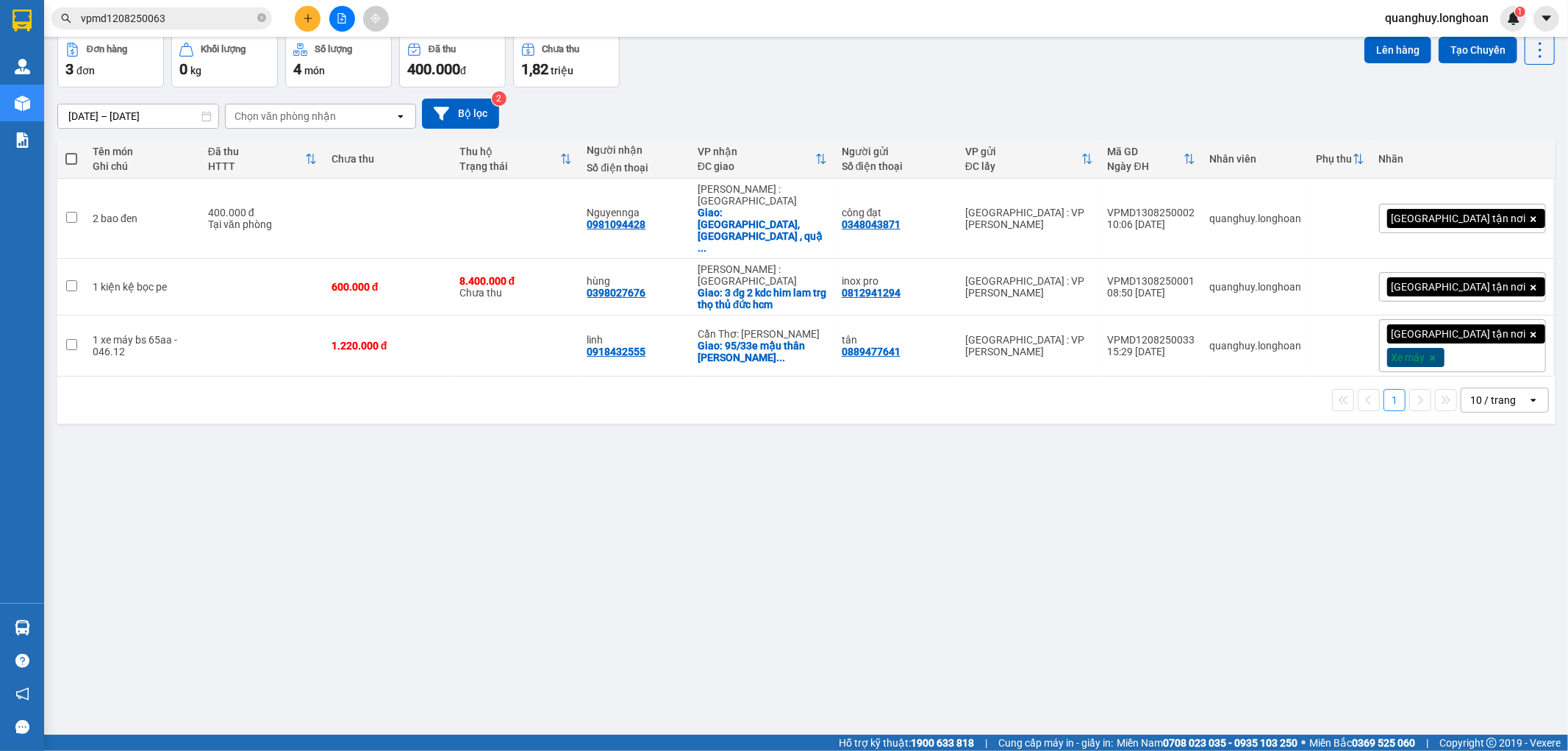
click at [332, 748] on div "Hỗ trợ kỹ thuật: 1900 633 818 | Cung cấp máy in - giấy in: [GEOGRAPHIC_DATA] 07…" at bounding box center [780, 742] width 1560 height 16
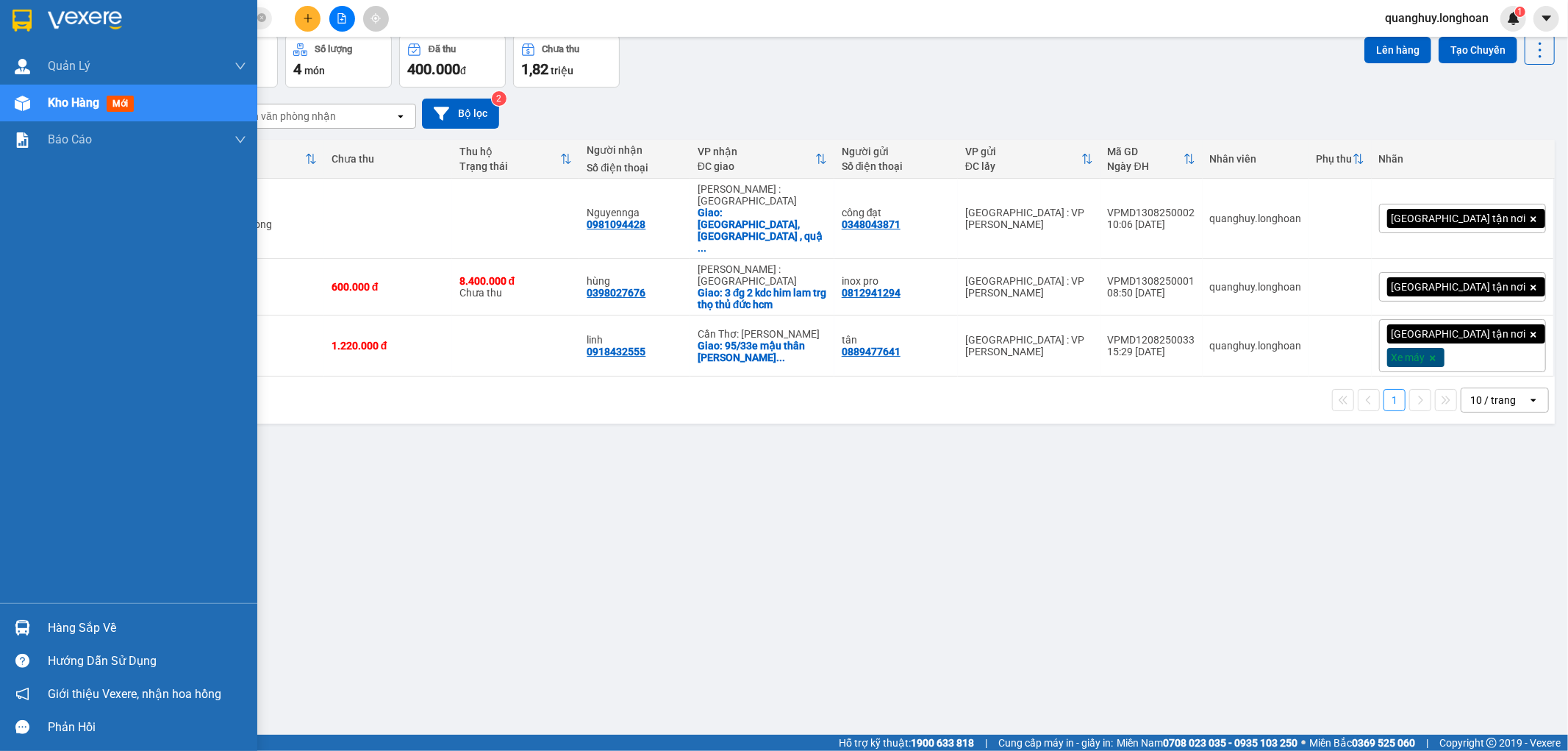
click at [19, 19] on img at bounding box center [22, 20] width 19 height 22
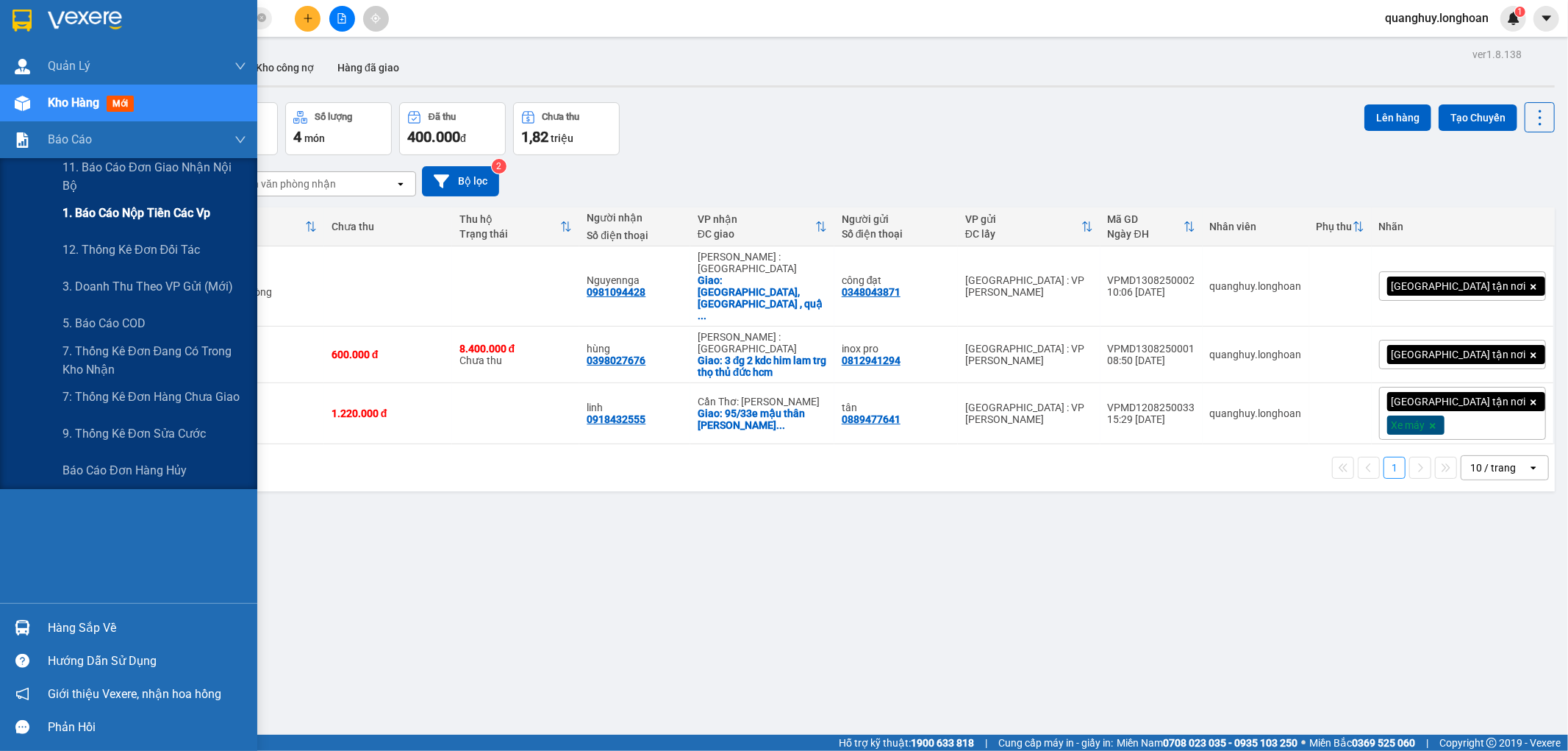
click at [107, 222] on span "1. Báo cáo nộp tiền các vp" at bounding box center [136, 213] width 147 height 18
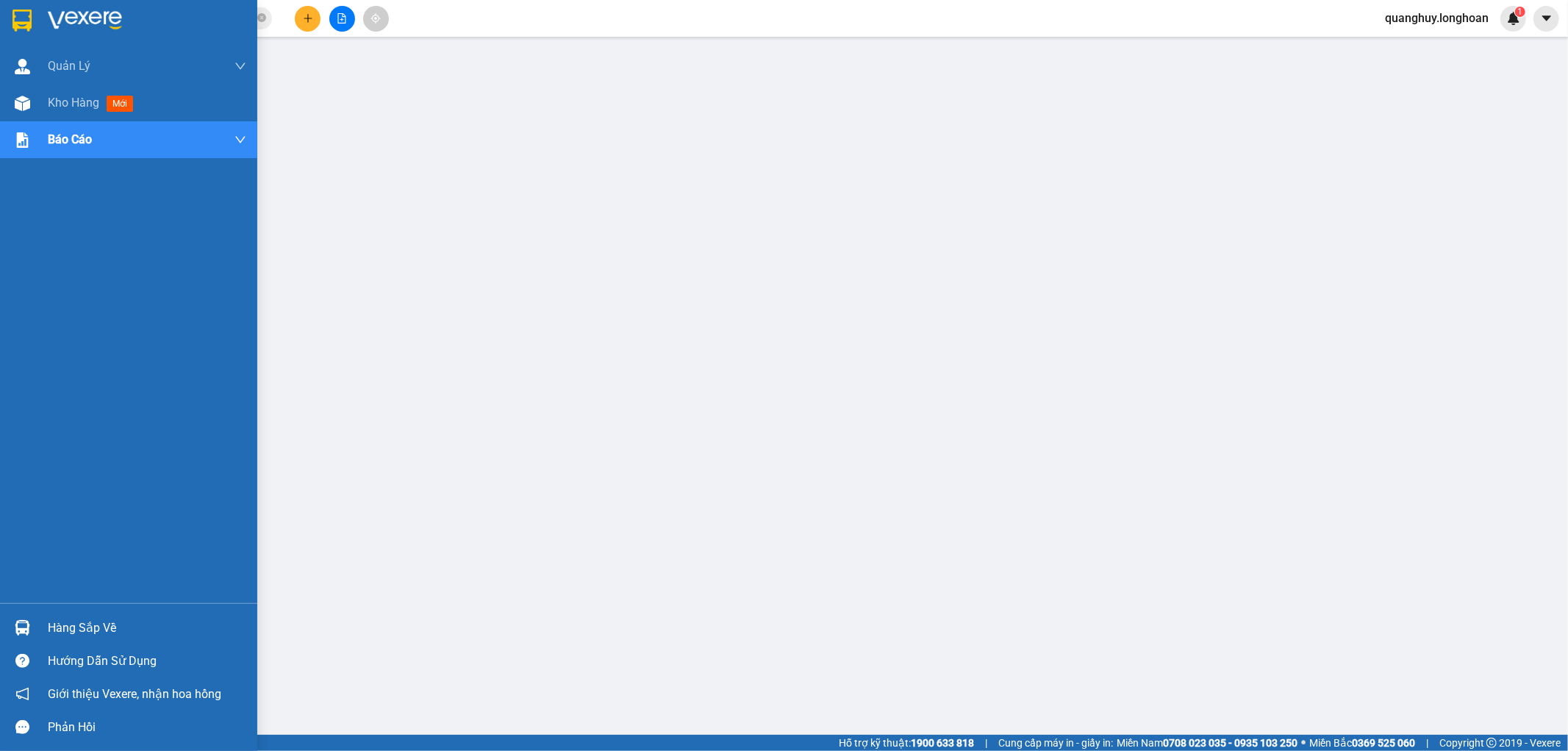
click at [26, 18] on img at bounding box center [22, 20] width 19 height 22
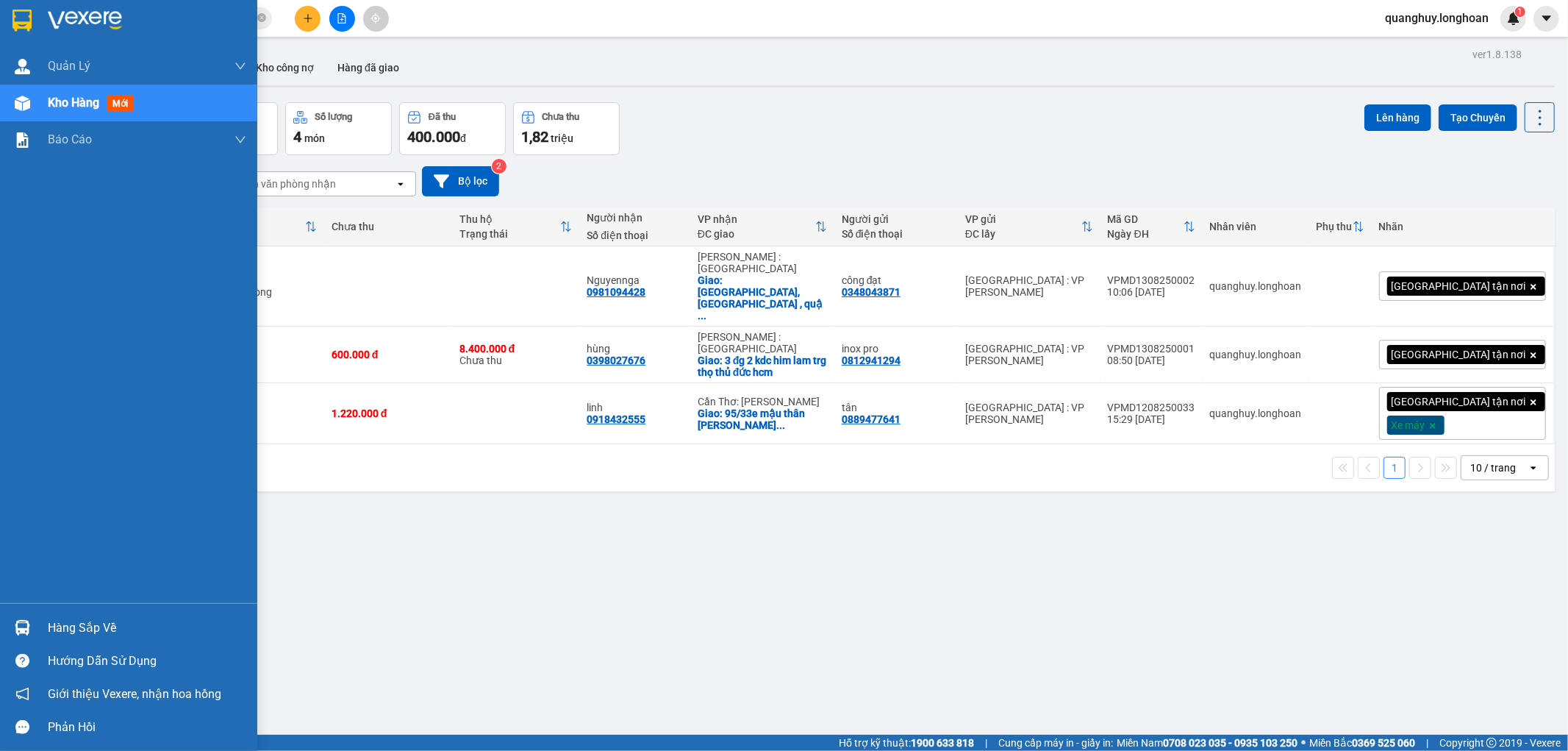
click at [16, 25] on img at bounding box center [22, 20] width 19 height 22
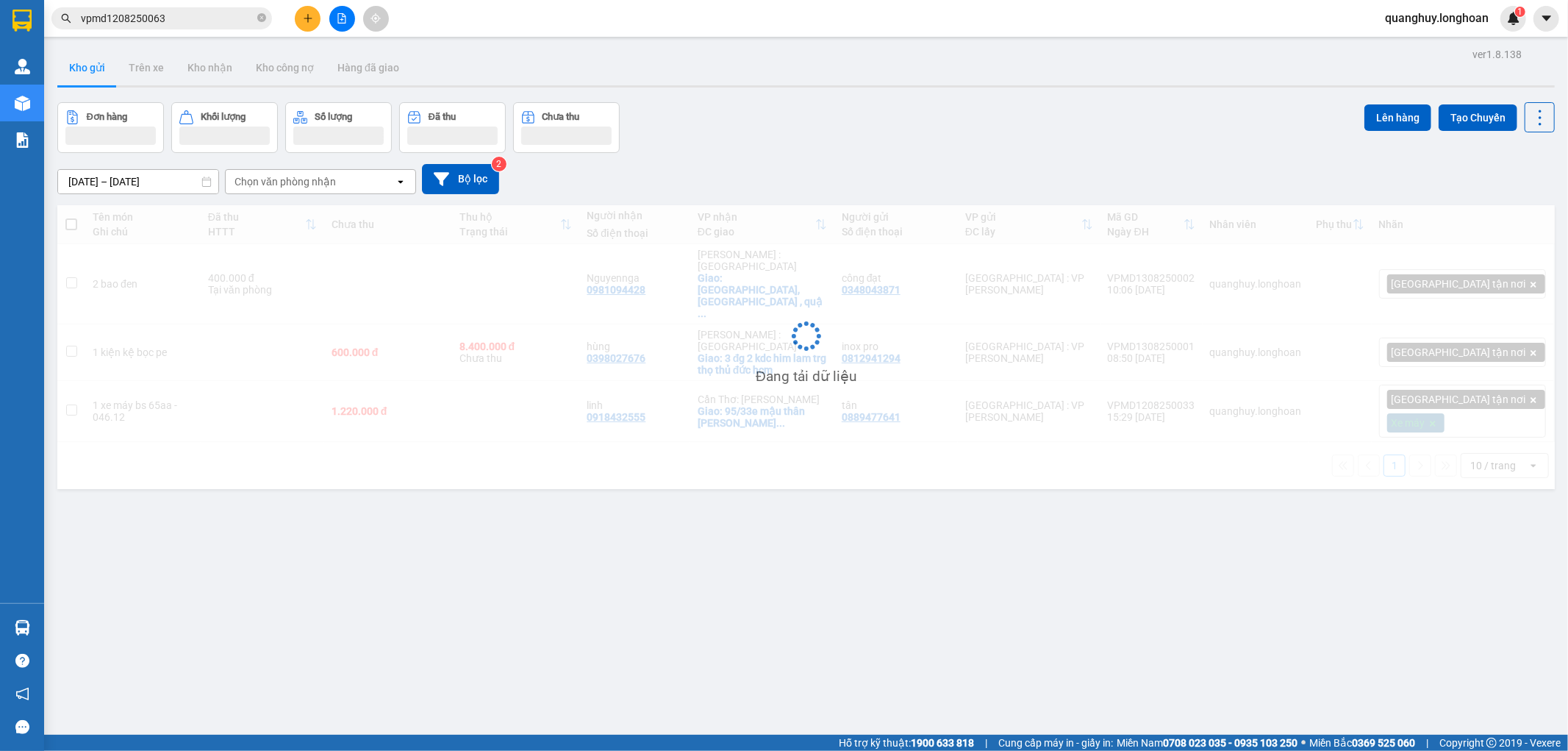
click at [256, 20] on span "vpmd1208250063" at bounding box center [161, 18] width 220 height 22
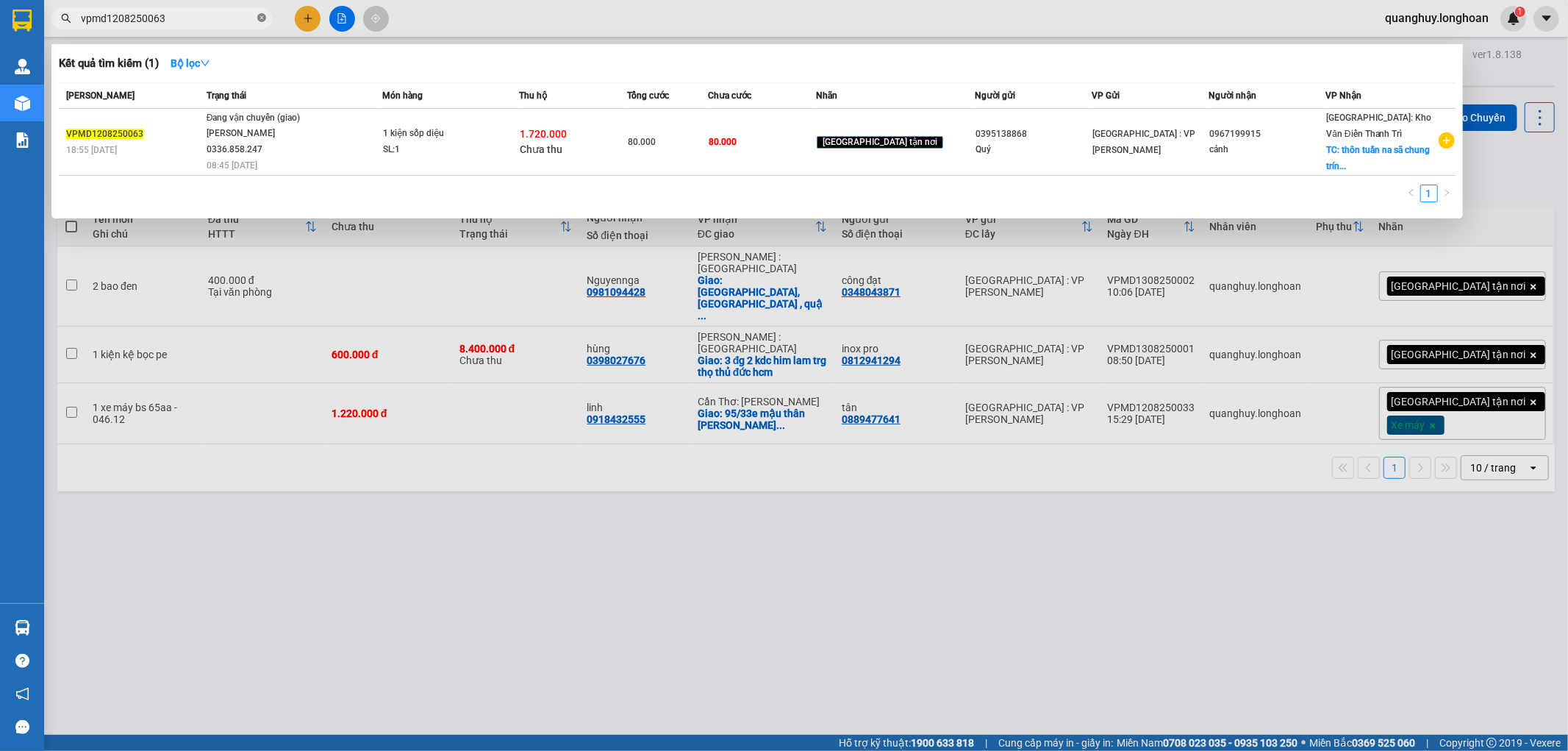
click at [257, 18] on icon "close-circle" at bounding box center [262, 18] width 9 height 9
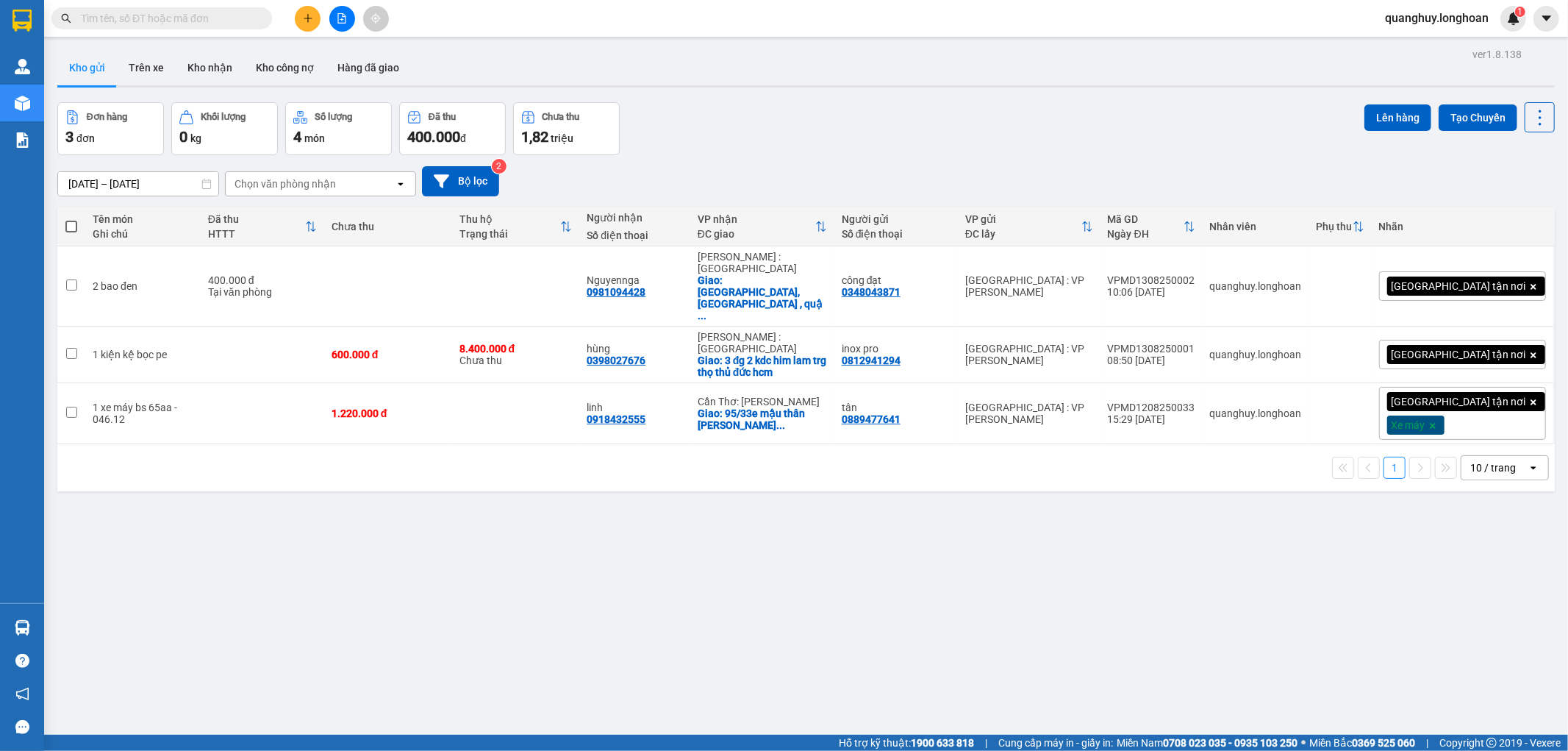
click at [219, 20] on input "text" at bounding box center [167, 18] width 174 height 16
paste input "0967199915"
type input "0967199915"
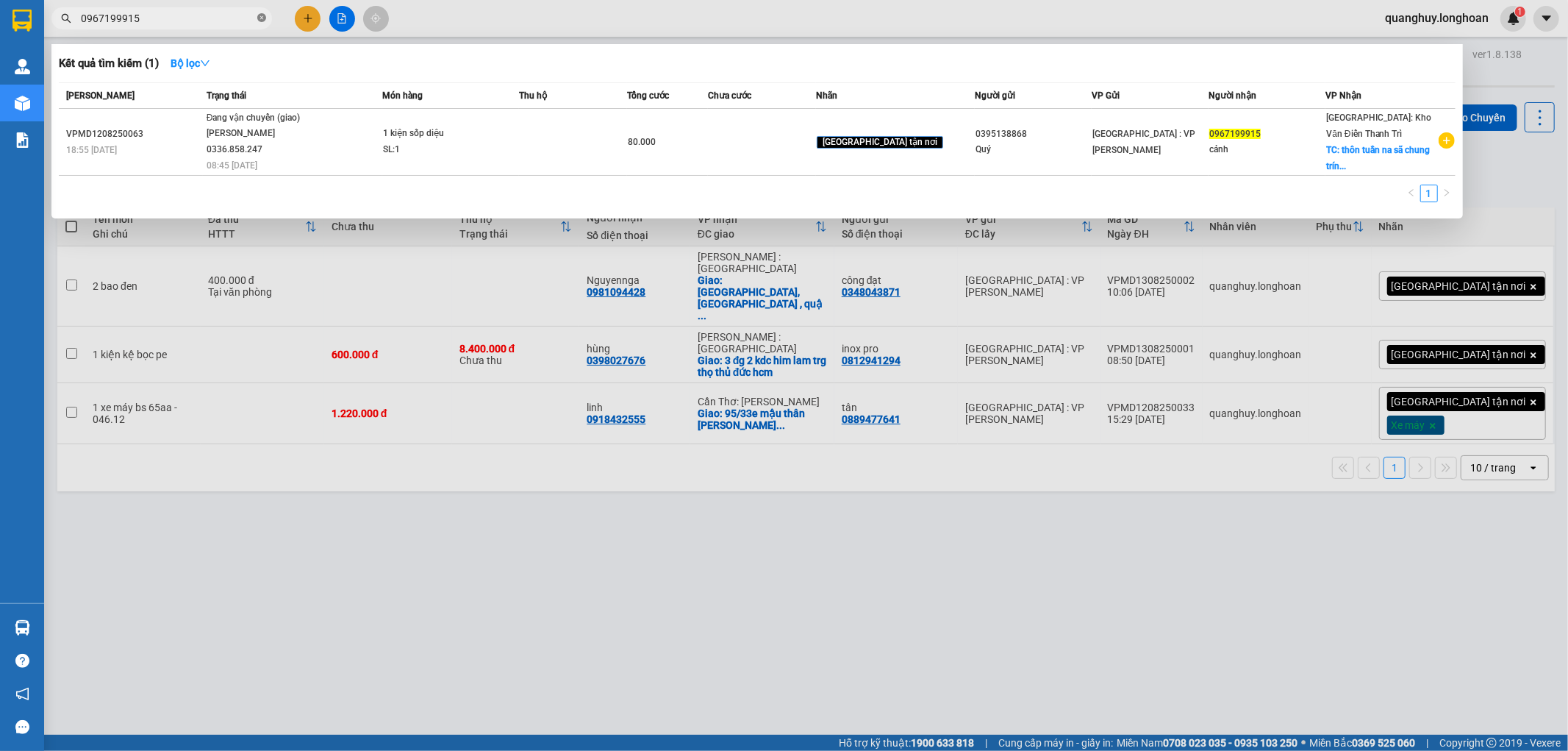
click at [259, 16] on icon "close-circle" at bounding box center [262, 18] width 9 height 9
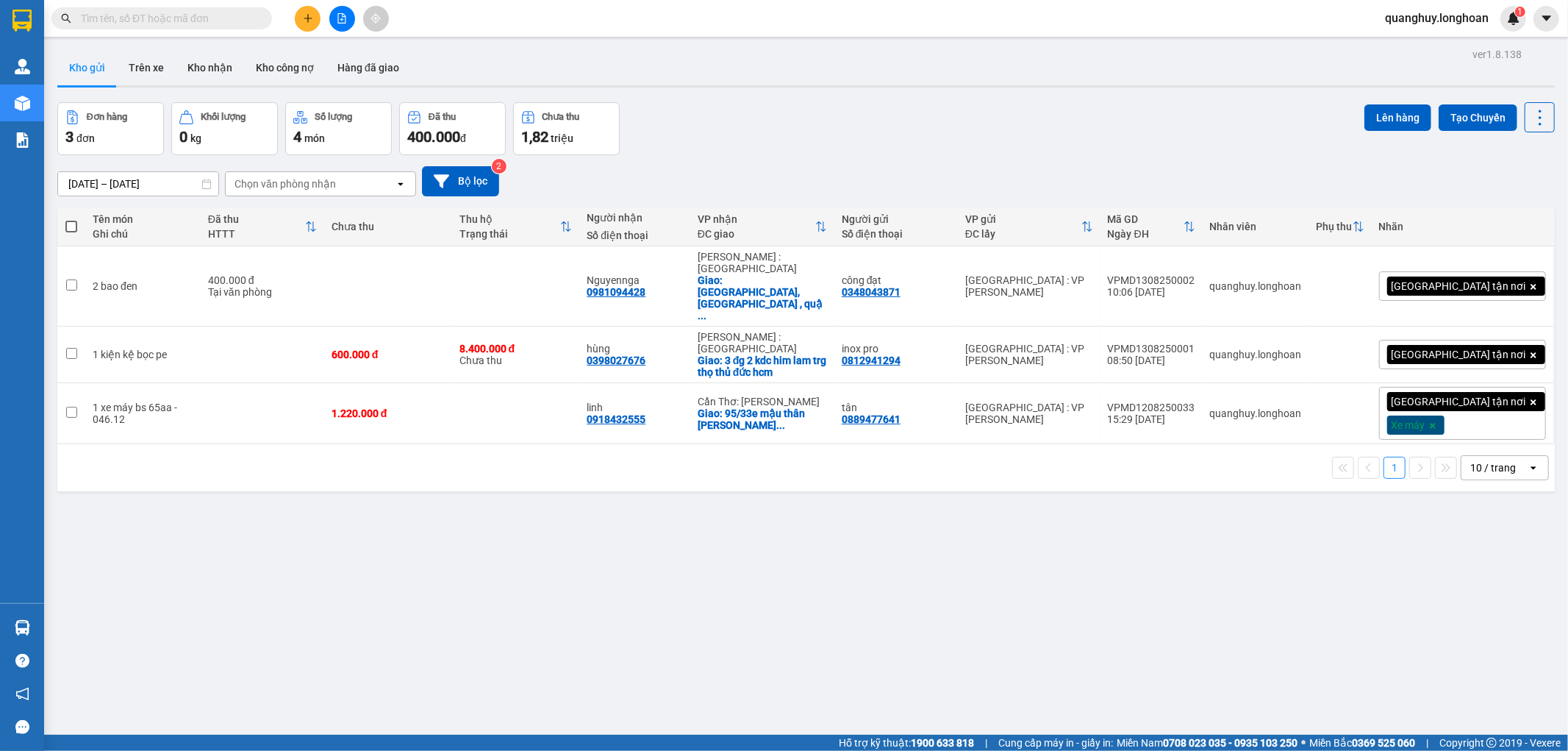
click at [241, 25] on input "text" at bounding box center [167, 18] width 174 height 16
paste input "0967199915"
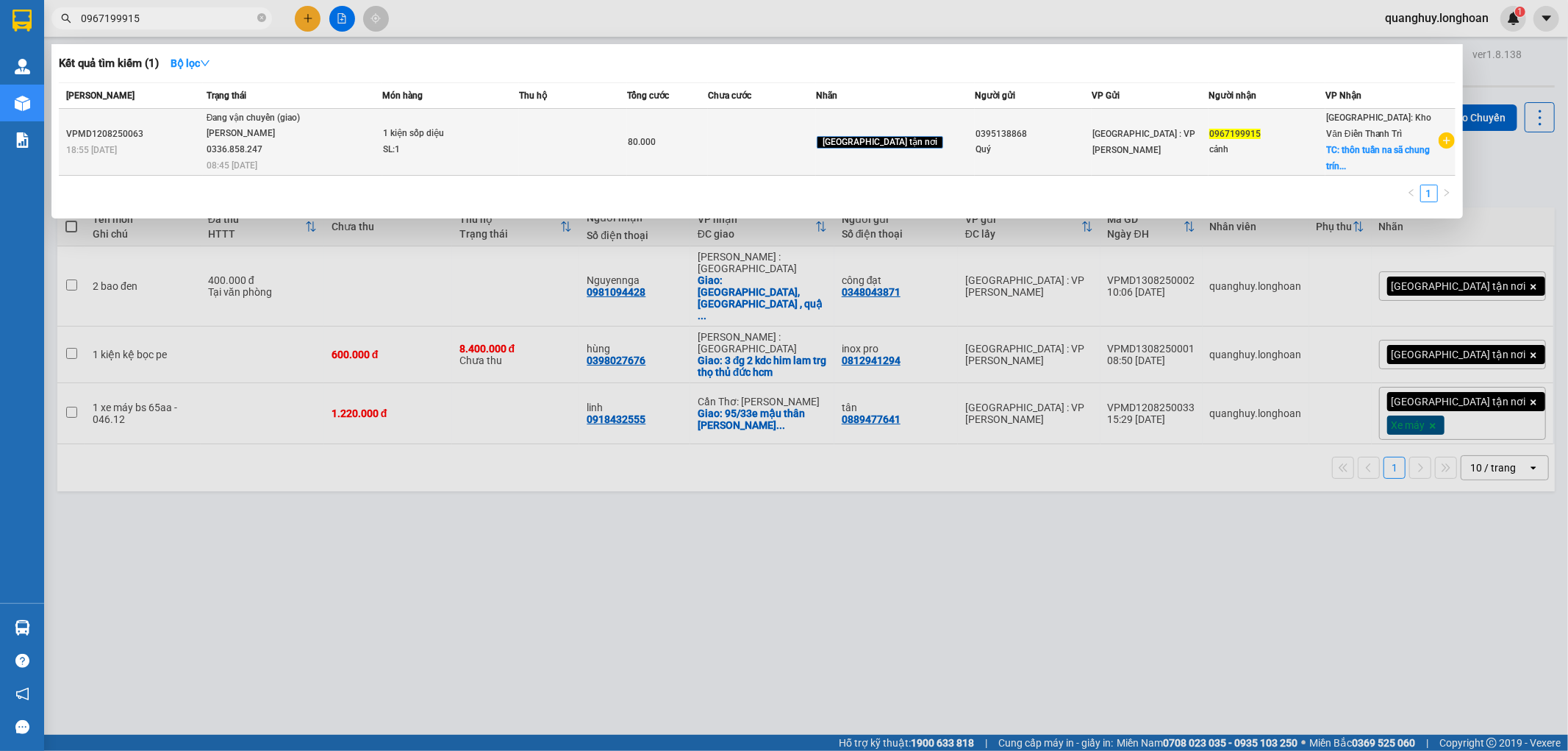
type input "0967199915"
click at [363, 142] on span "Đang vận chuyển (giao) [PERSON_NAME] 0336.858.247 08:45 [DATE]" at bounding box center [295, 141] width 176 height 61
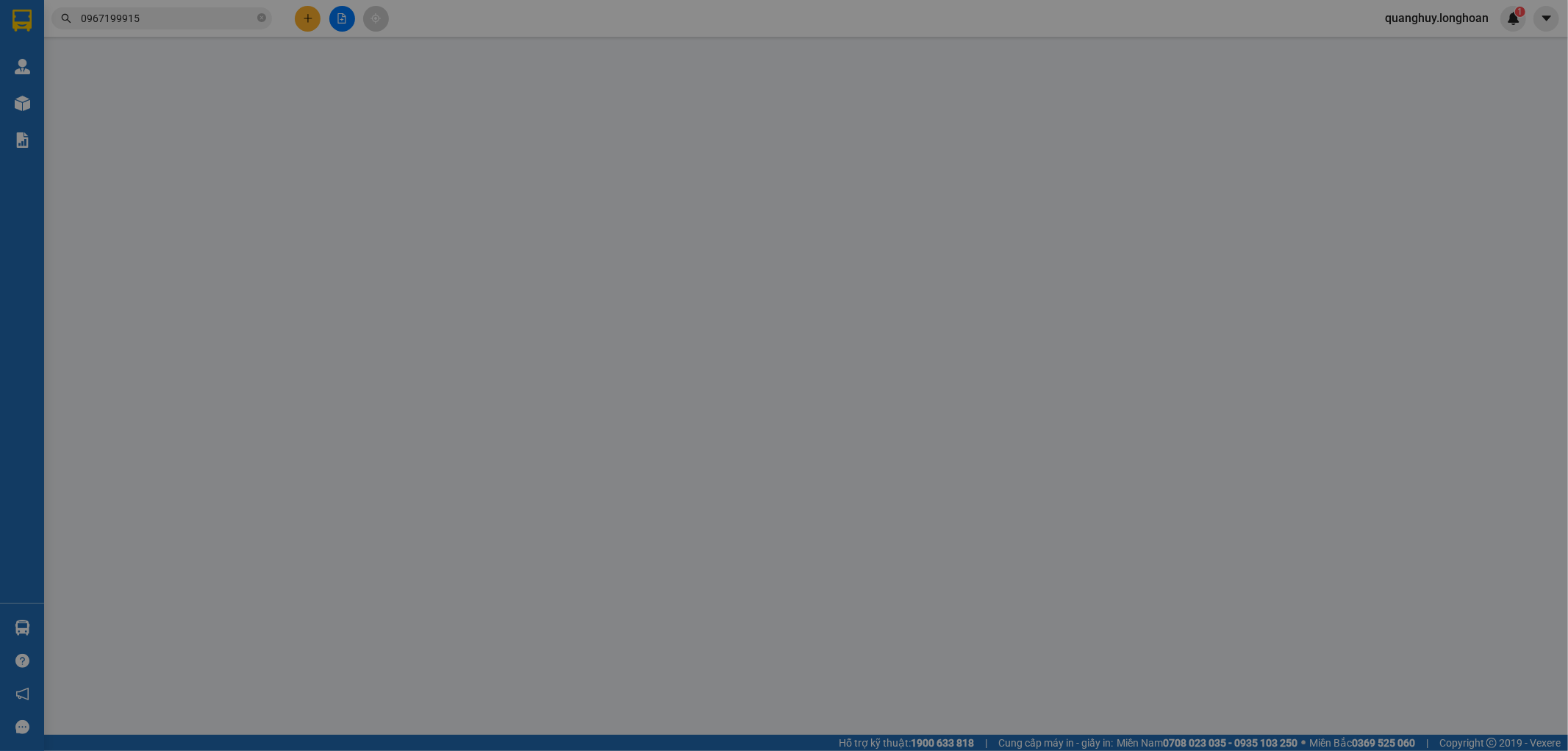
type input "0395138868"
type input "Quý"
type input "0967199915"
type input "cảnh"
checkbox input "true"
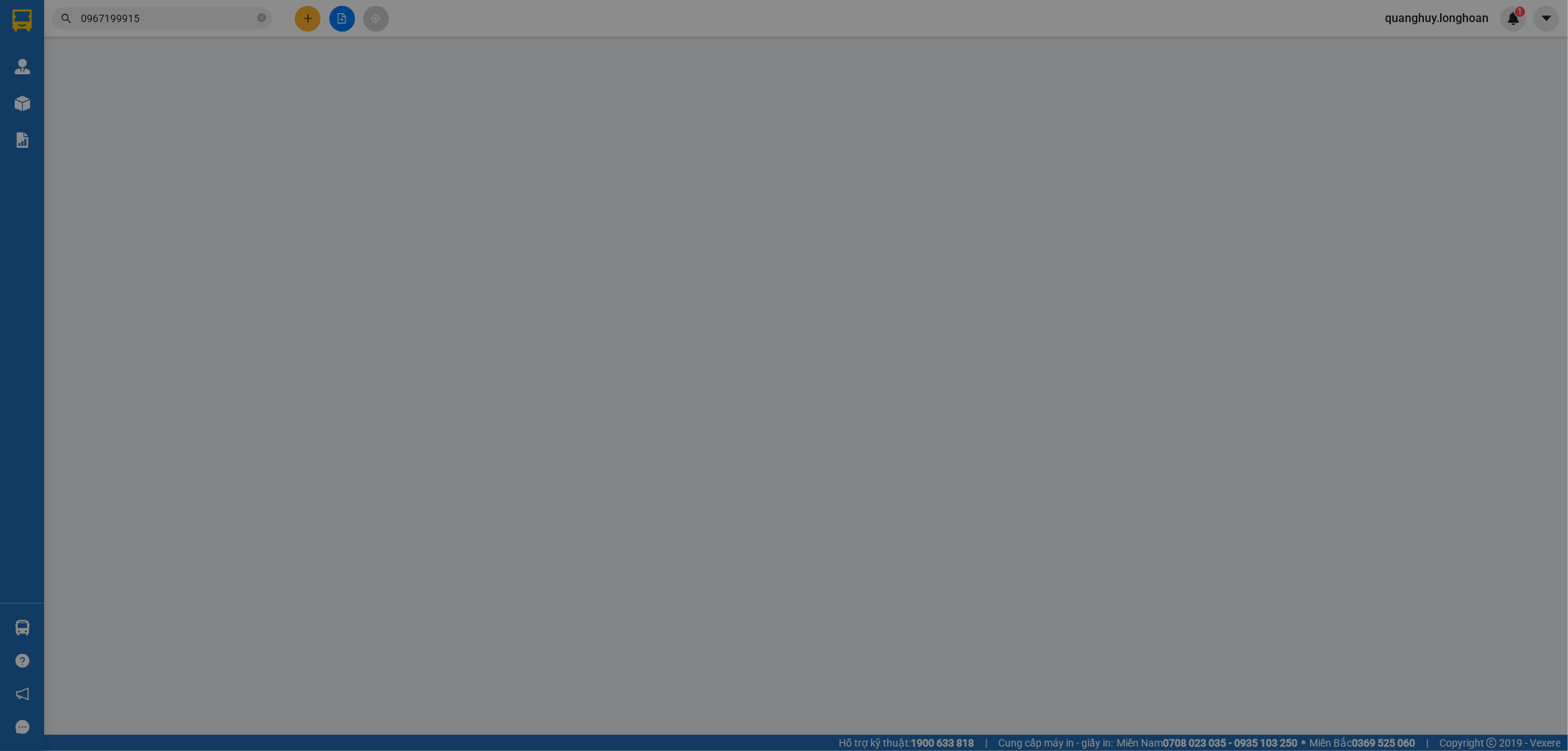
type input "thôn tuần na sã chung trính huyện nương tài [GEOGRAPHIC_DATA]"
type input "80.000"
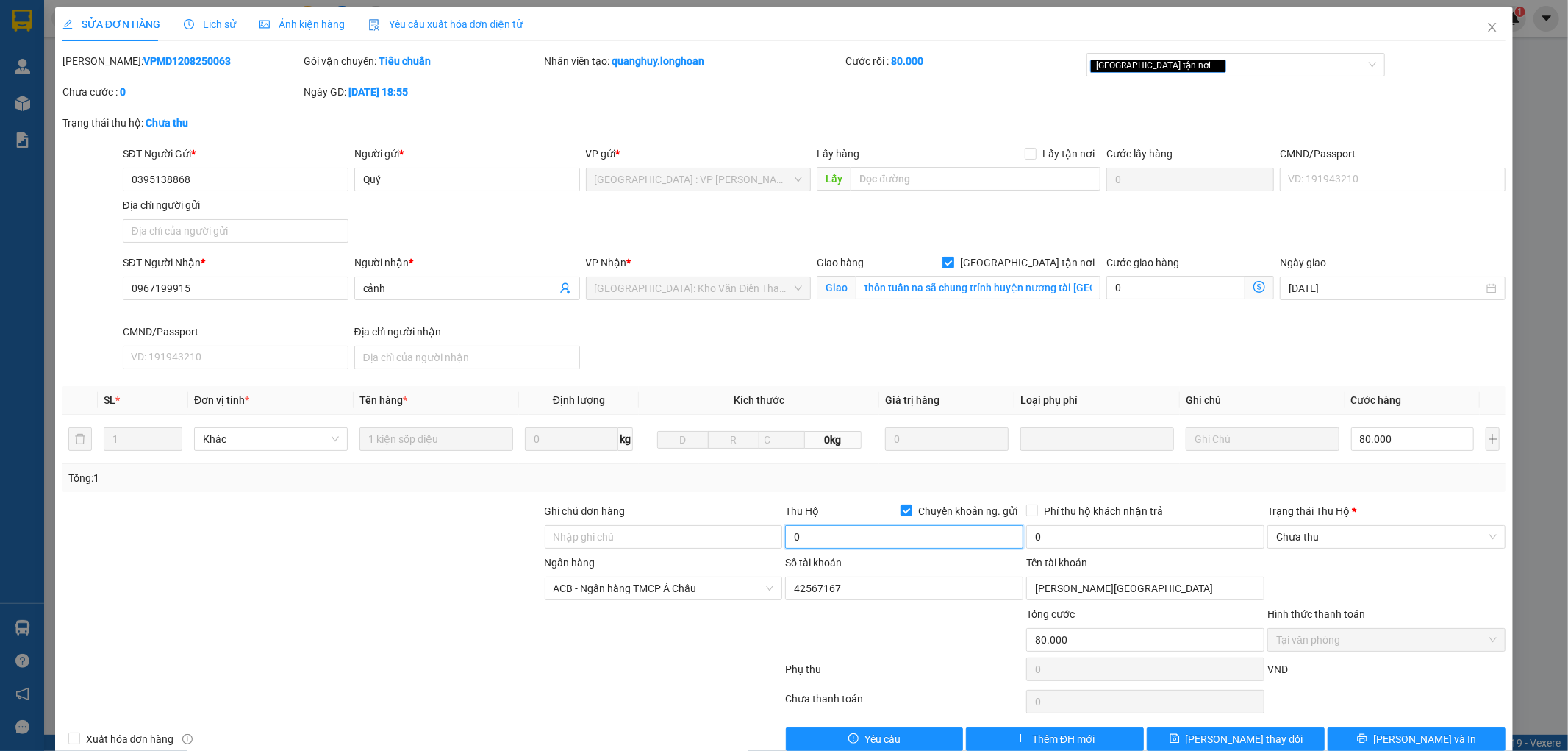
click at [831, 541] on input "0" at bounding box center [904, 537] width 239 height 23
click at [804, 534] on input "0" at bounding box center [904, 537] width 239 height 23
type input "0"
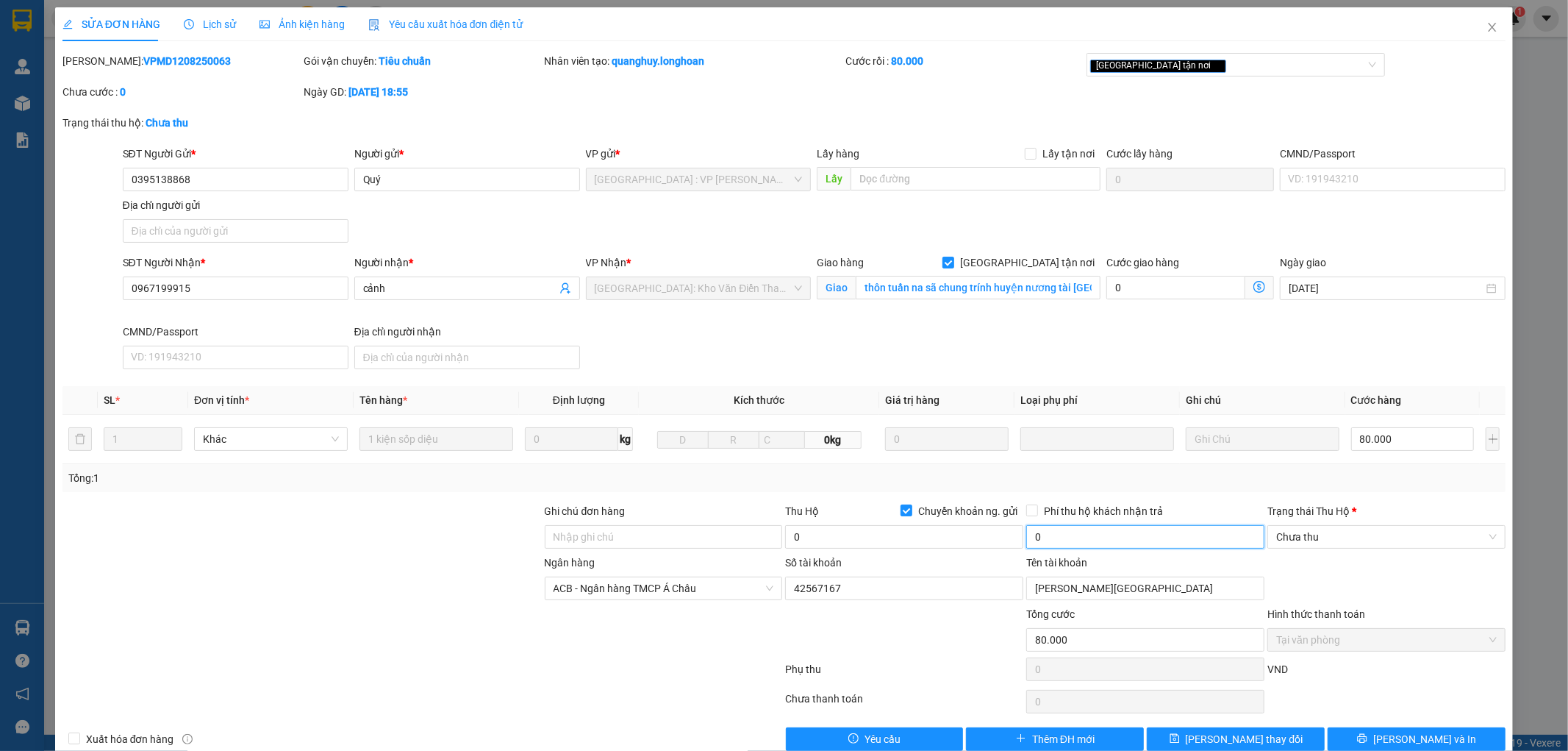
click at [1068, 531] on input "0" at bounding box center [1145, 537] width 239 height 23
type input "0"
click at [916, 662] on div "Phụ thu" at bounding box center [904, 673] width 241 height 26
click at [222, 30] on span "Lịch sử" at bounding box center [209, 24] width 52 height 12
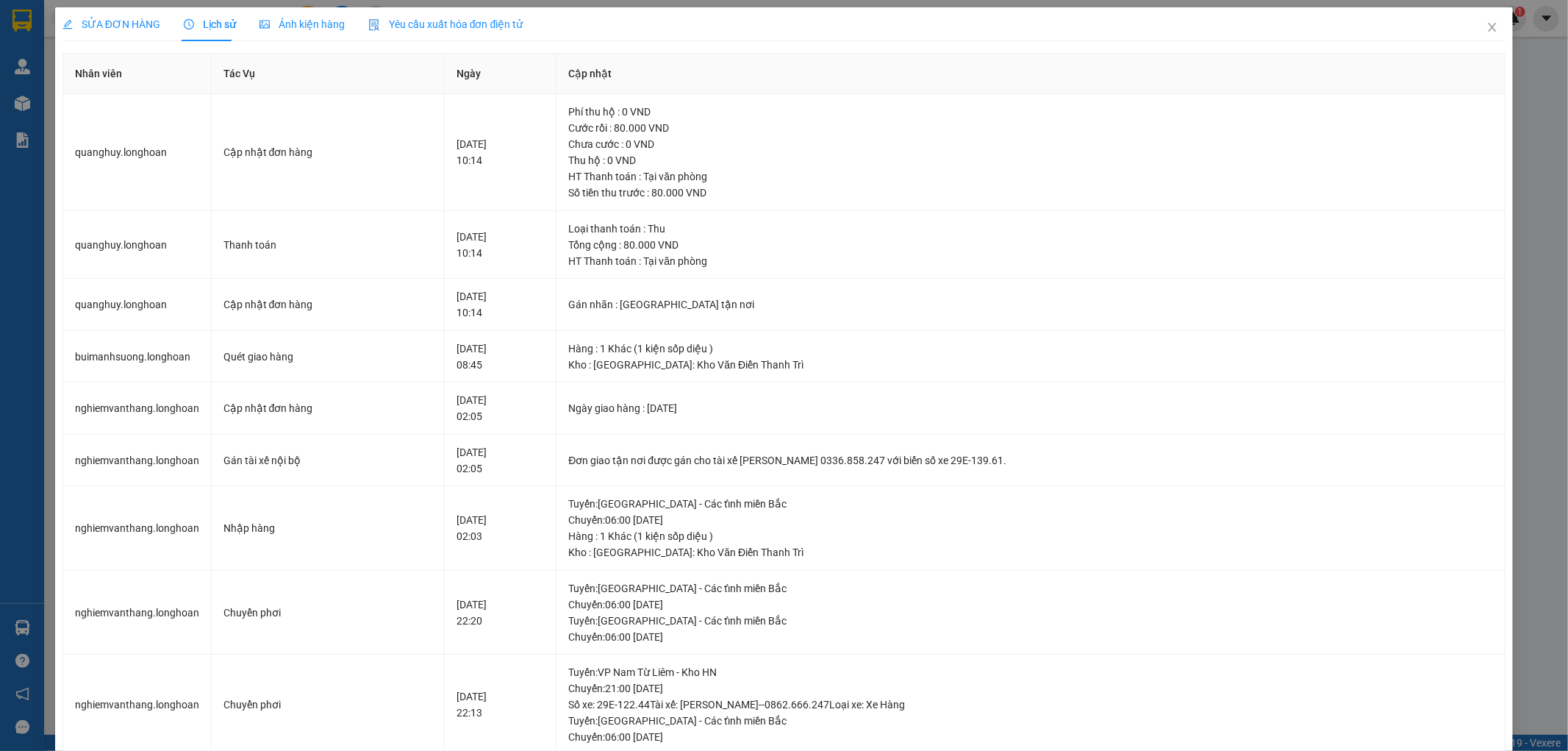
click at [122, 27] on span "SỬA ĐƠN HÀNG" at bounding box center [111, 24] width 98 height 12
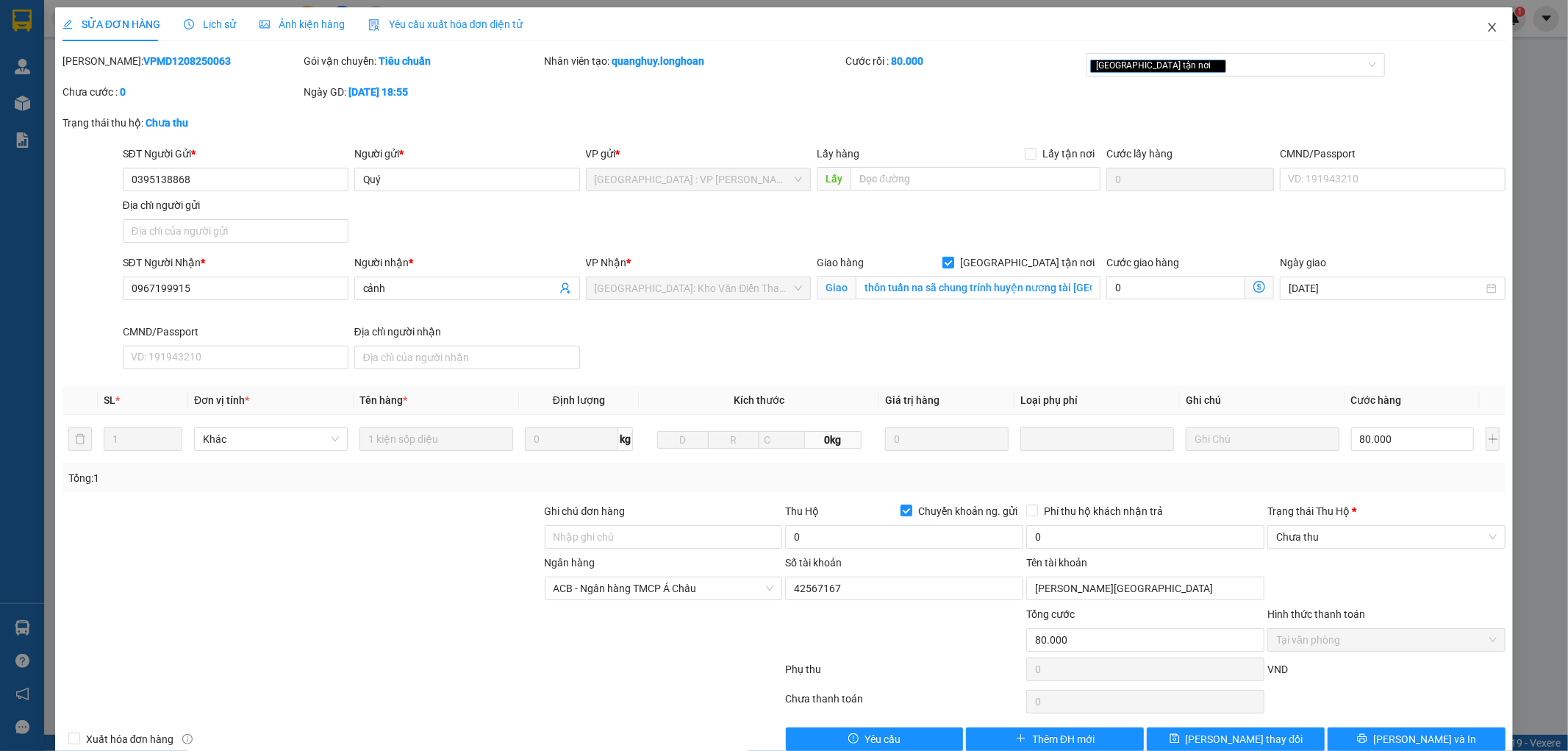
click at [1486, 29] on icon "close" at bounding box center [1492, 27] width 12 height 12
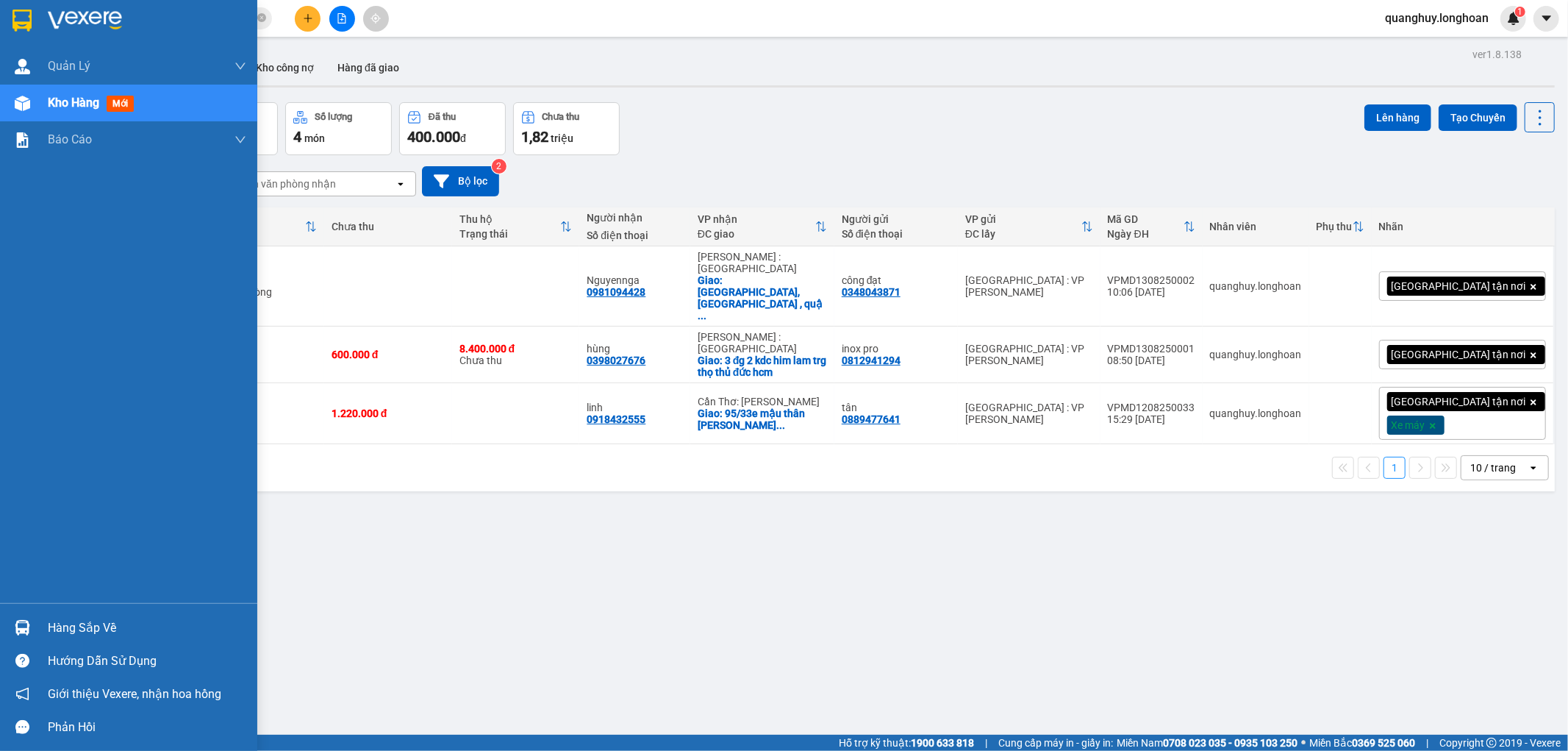
click at [11, 14] on div at bounding box center [23, 20] width 26 height 26
click at [28, 26] on img at bounding box center [22, 20] width 19 height 22
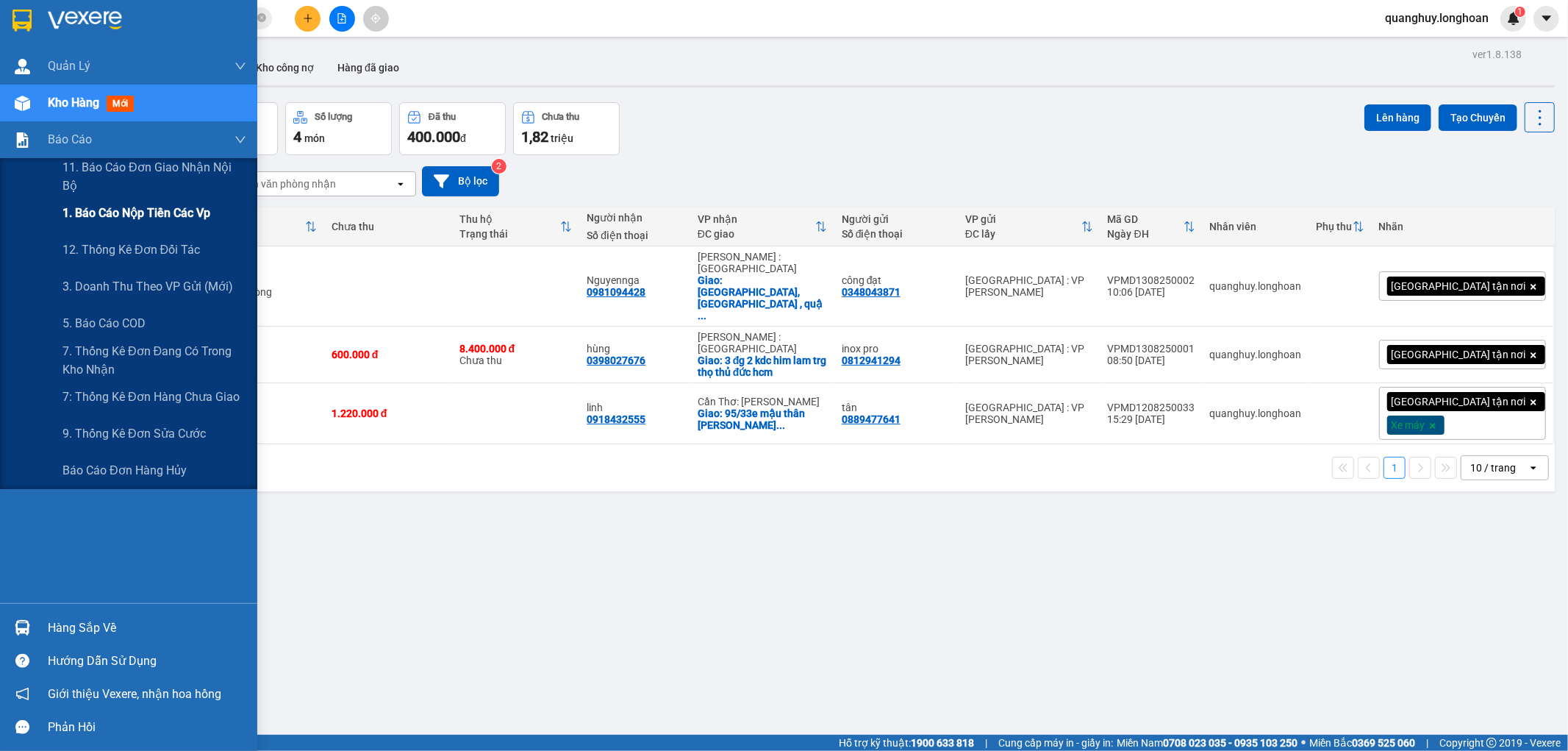
click at [106, 204] on span "1. Báo cáo nộp tiền các vp" at bounding box center [136, 213] width 147 height 18
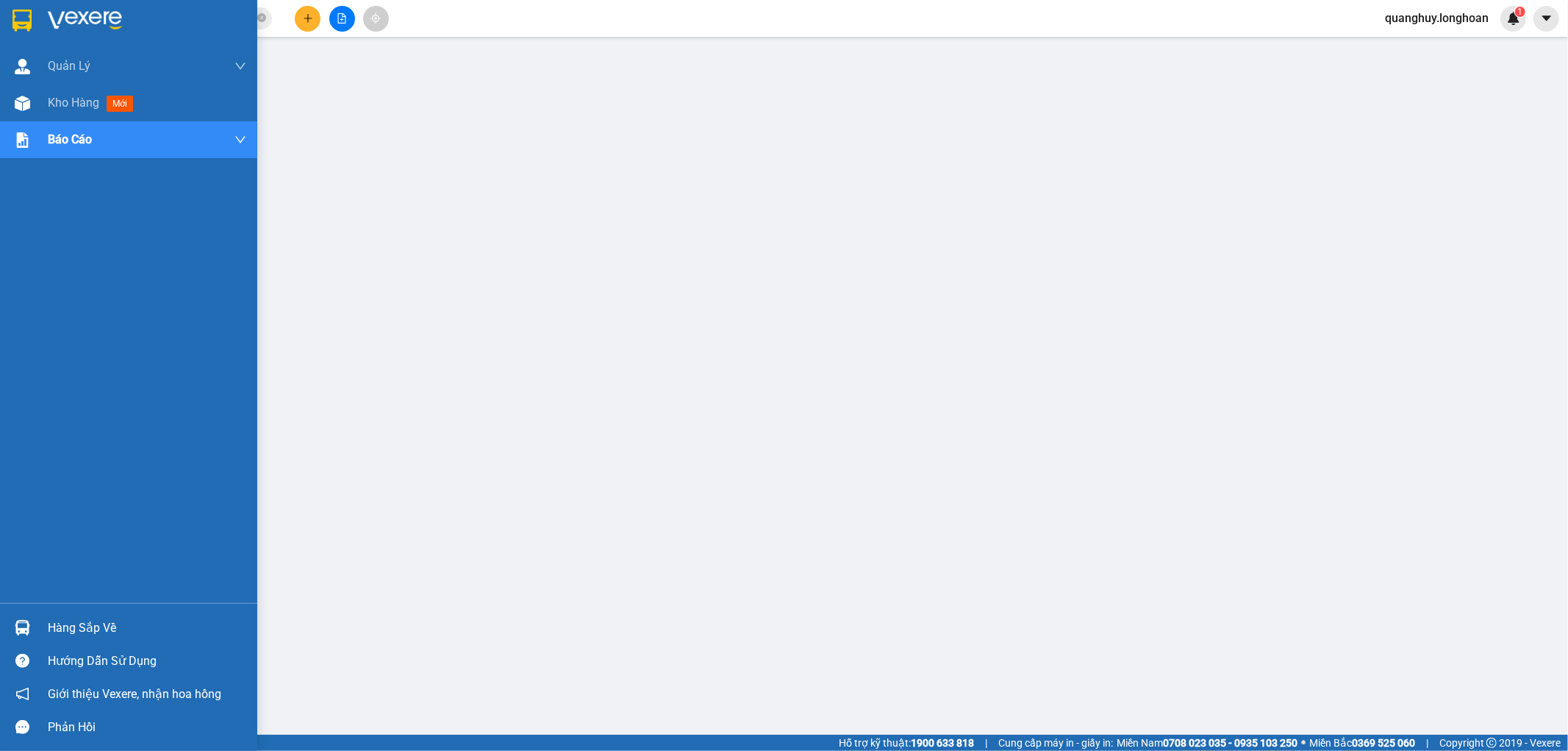
click at [3, 35] on div at bounding box center [129, 24] width 257 height 48
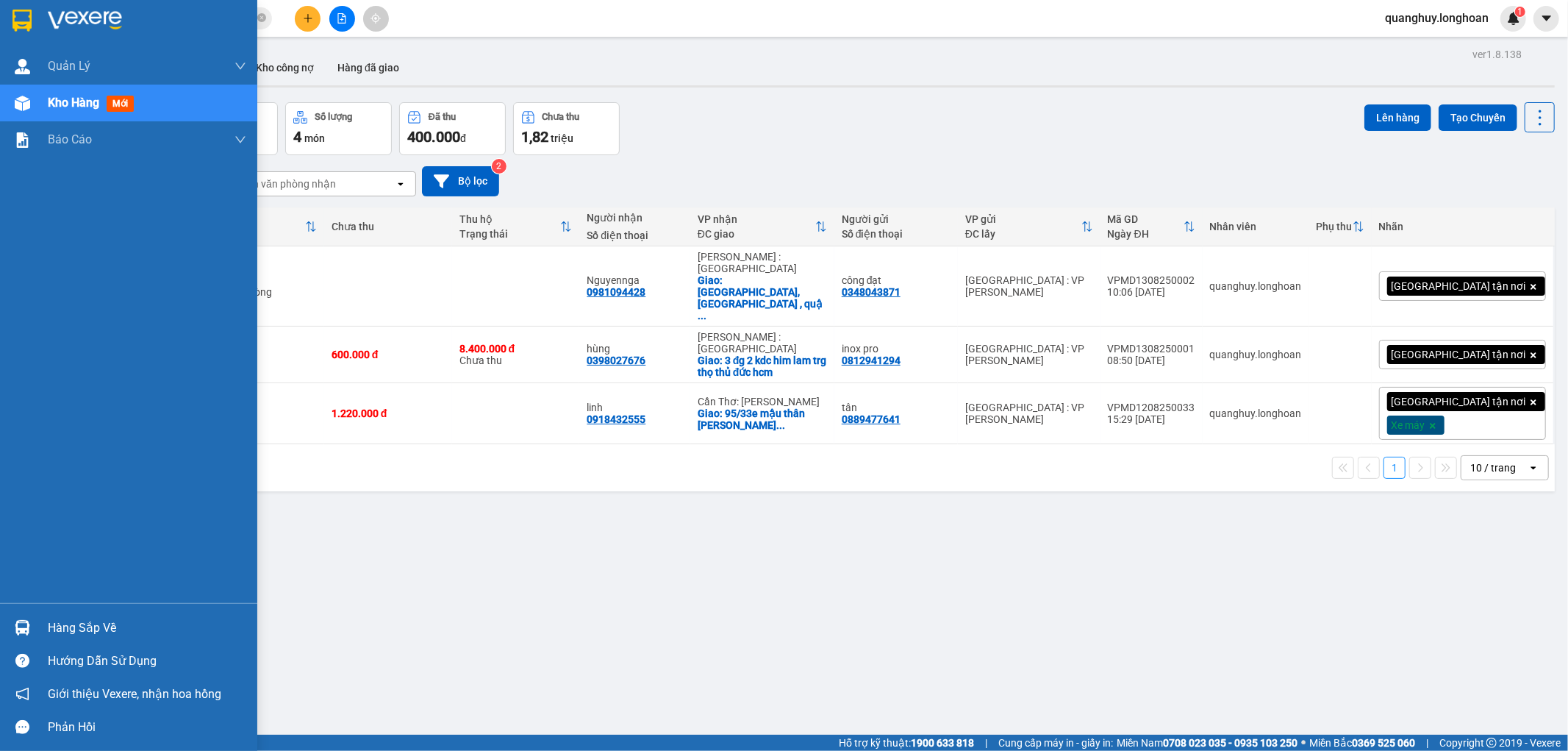
click at [26, 11] on img at bounding box center [22, 20] width 19 height 22
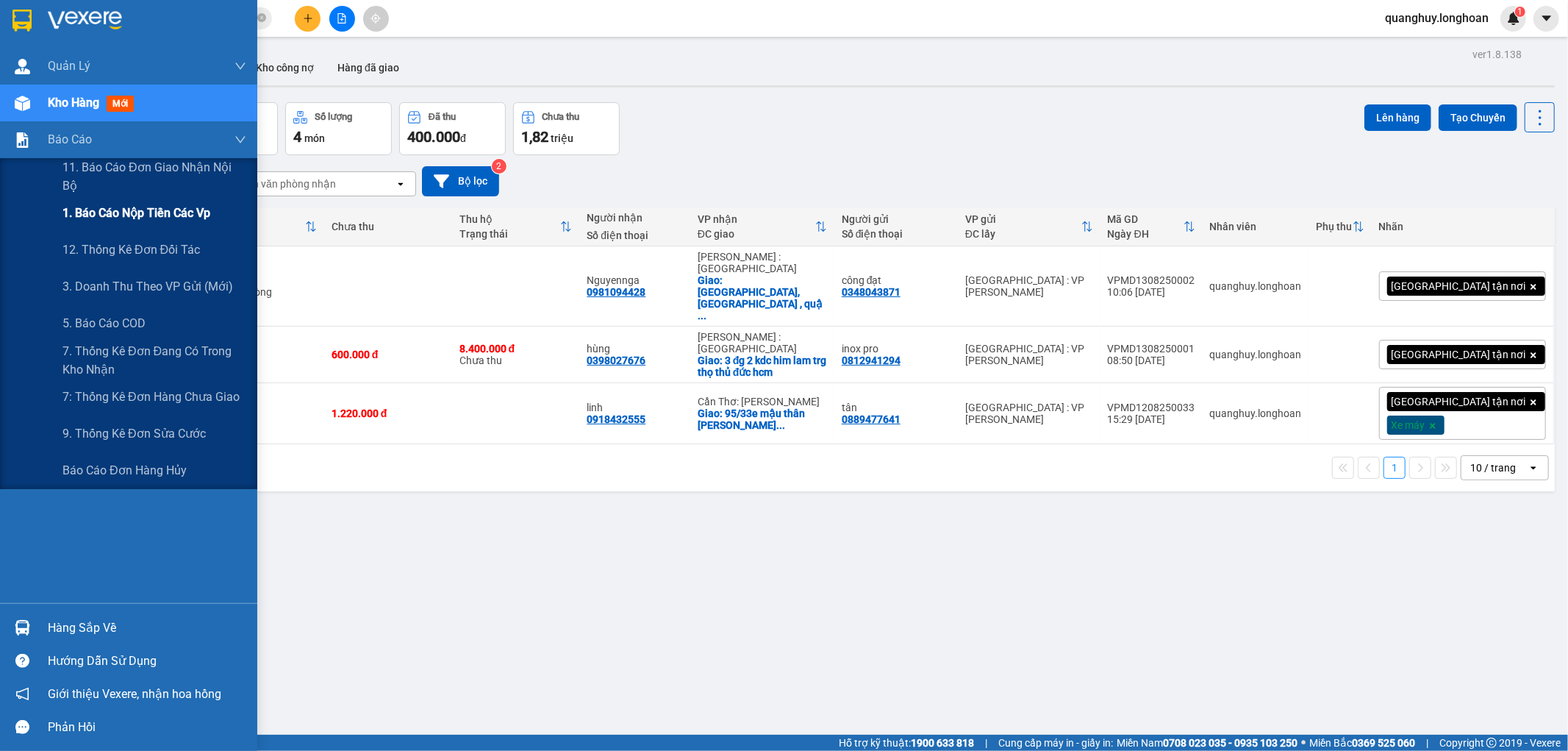
click at [123, 205] on span "1. Báo cáo nộp tiền các vp" at bounding box center [136, 213] width 147 height 18
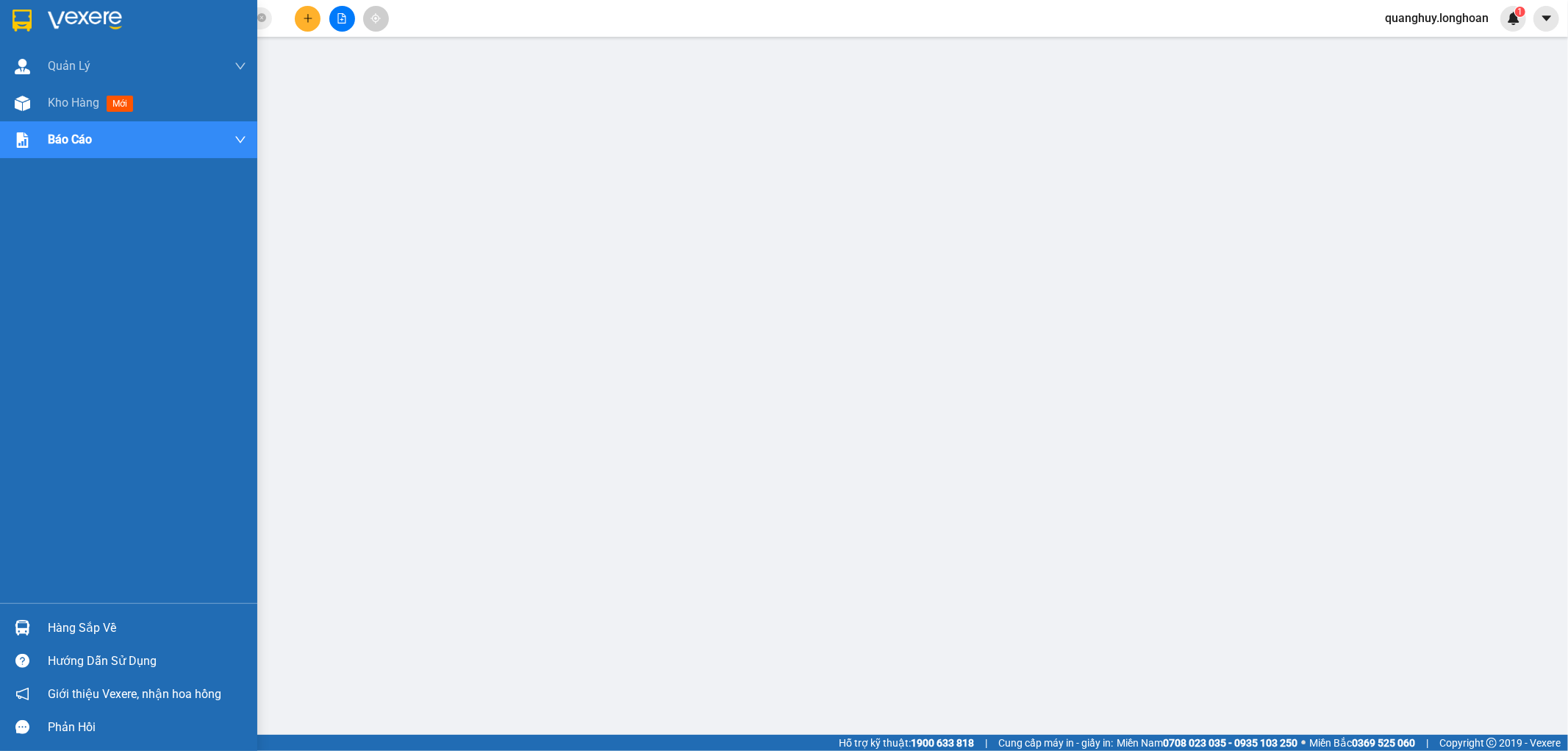
click at [20, 18] on img at bounding box center [22, 20] width 19 height 22
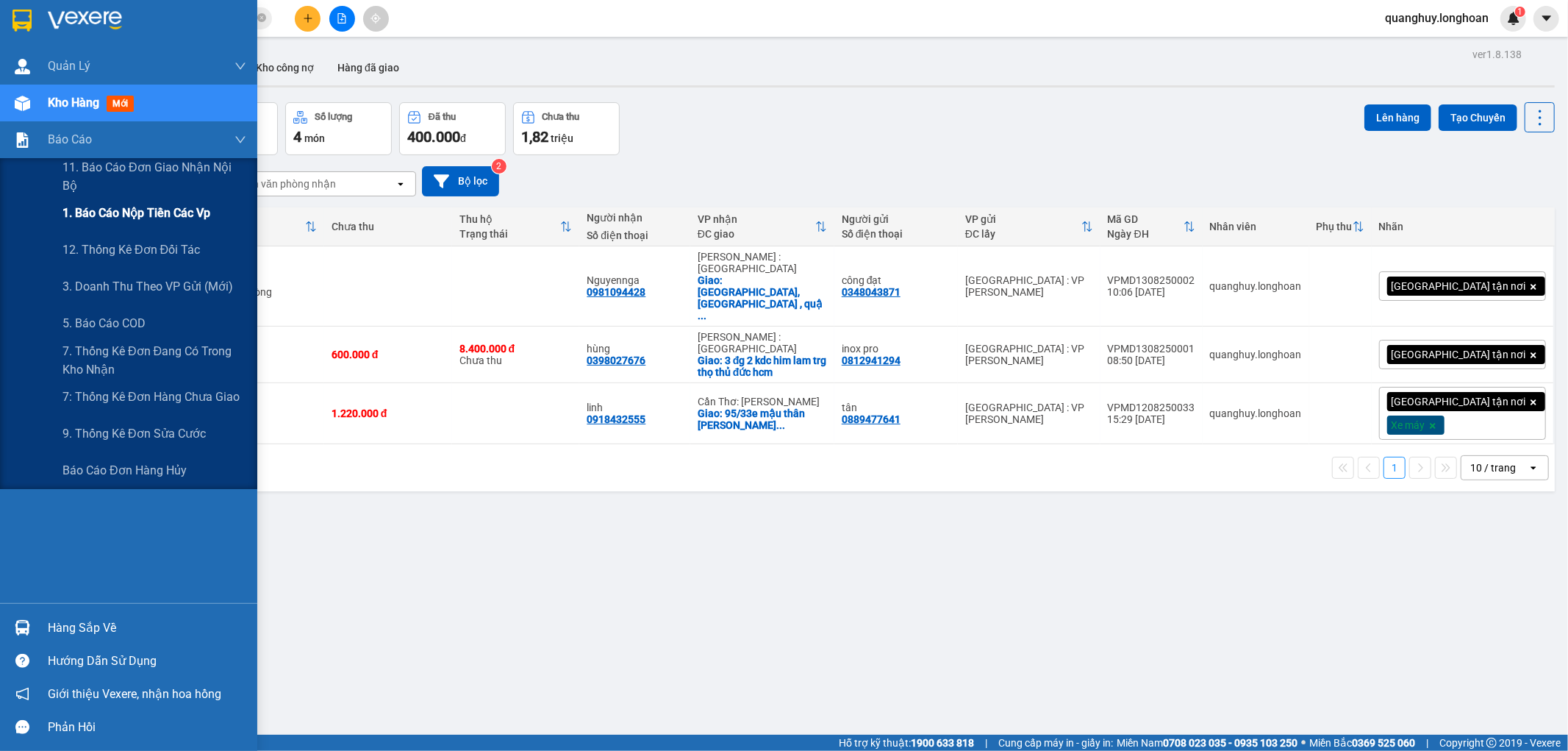
click at [140, 211] on span "1. Báo cáo nộp tiền các vp" at bounding box center [136, 213] width 147 height 18
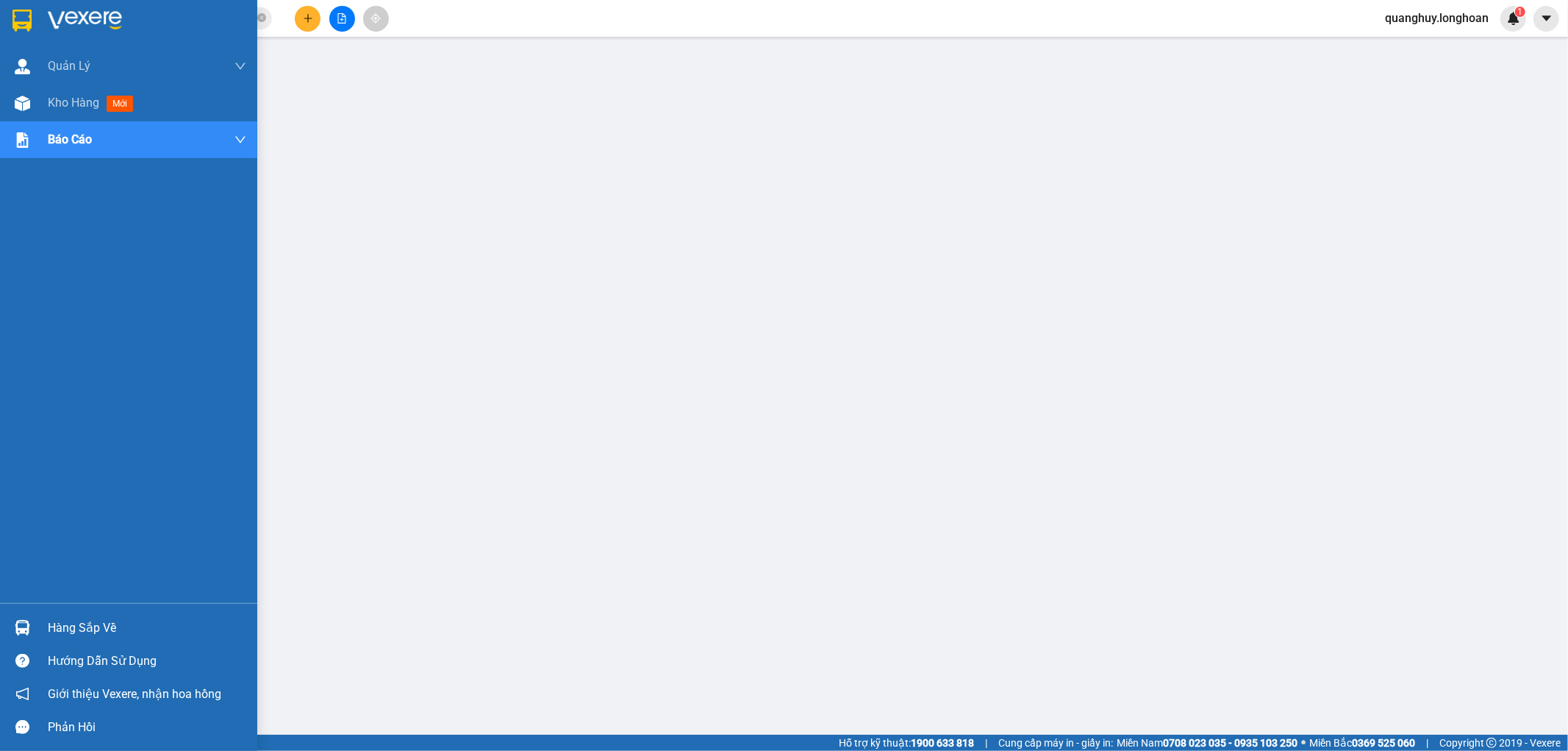
click at [26, 28] on img at bounding box center [22, 20] width 19 height 22
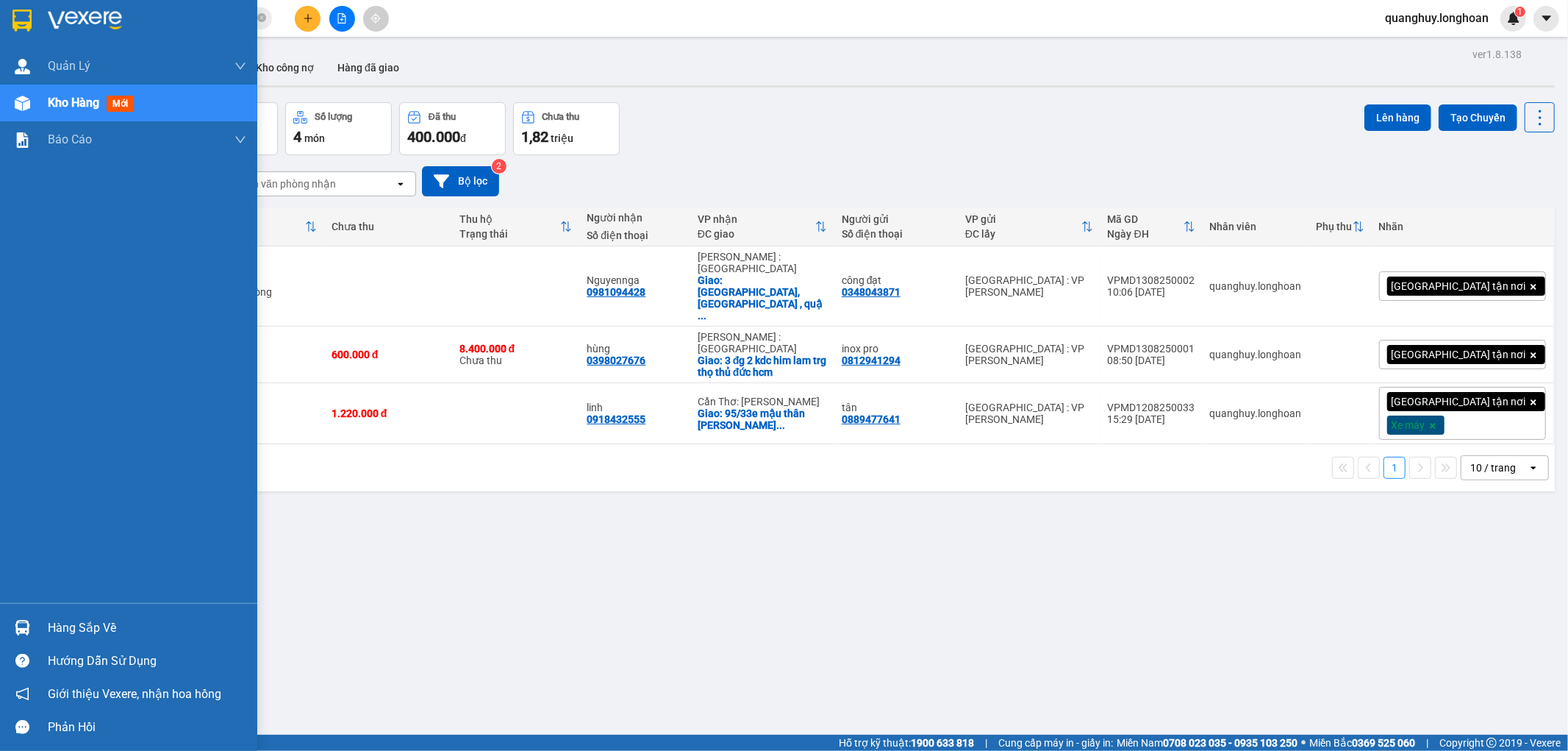
click at [8, 27] on div at bounding box center [129, 24] width 257 height 48
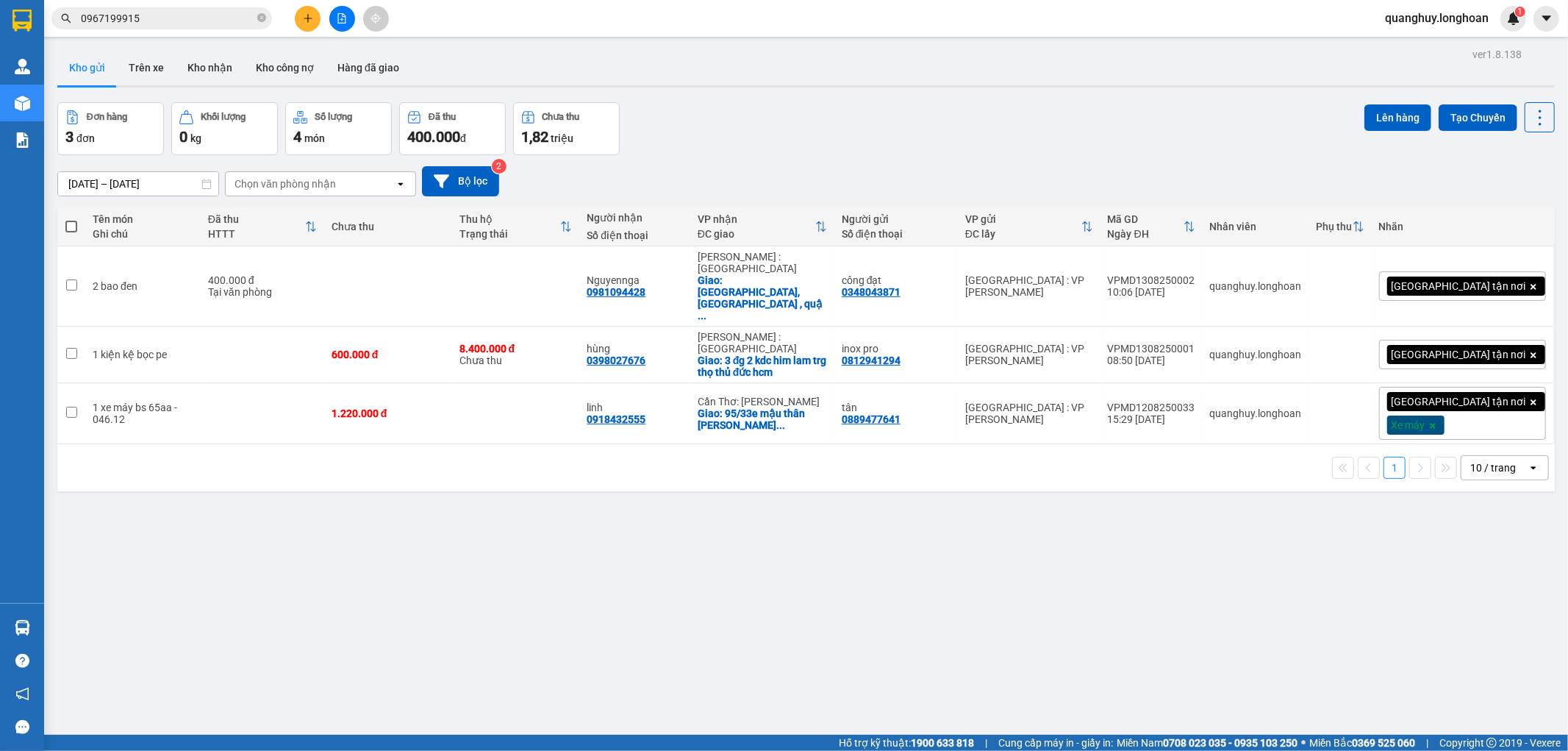
click at [120, 208] on th "Tên món Ghi chú" at bounding box center [142, 227] width 115 height 39
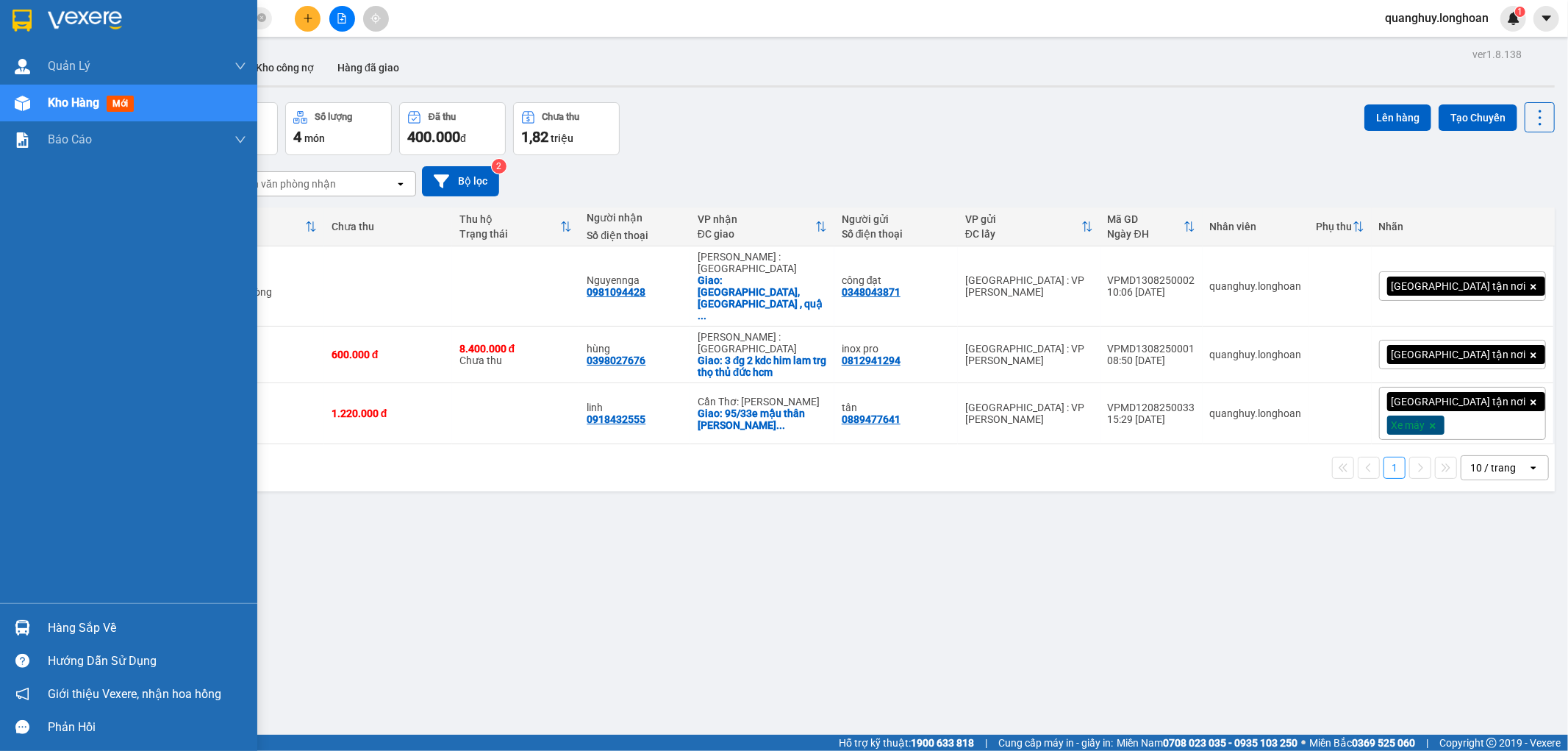
click at [16, 17] on img at bounding box center [22, 20] width 19 height 22
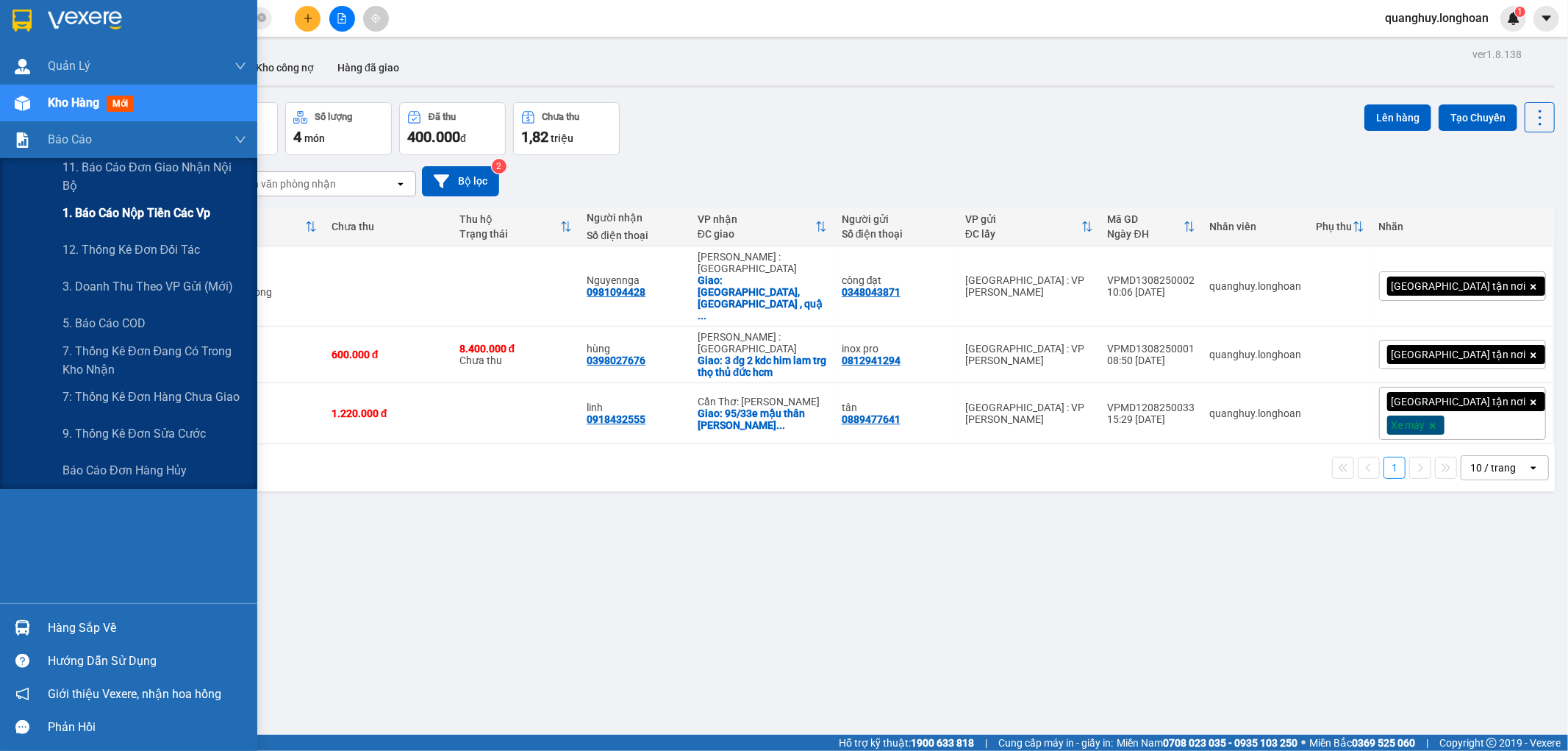
click at [115, 210] on span "1. Báo cáo nộp tiền các vp" at bounding box center [136, 213] width 147 height 18
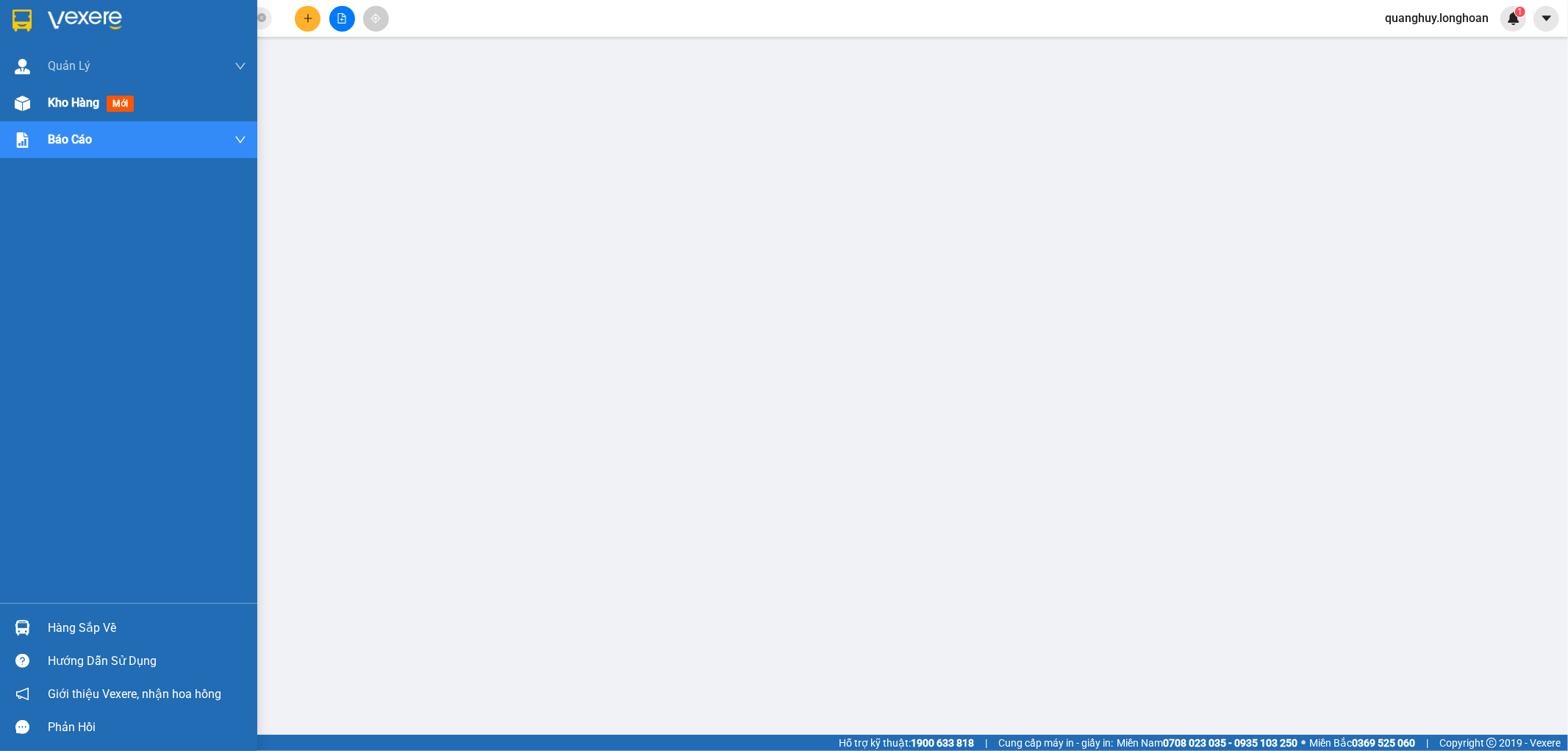
click at [33, 14] on div at bounding box center [23, 20] width 26 height 26
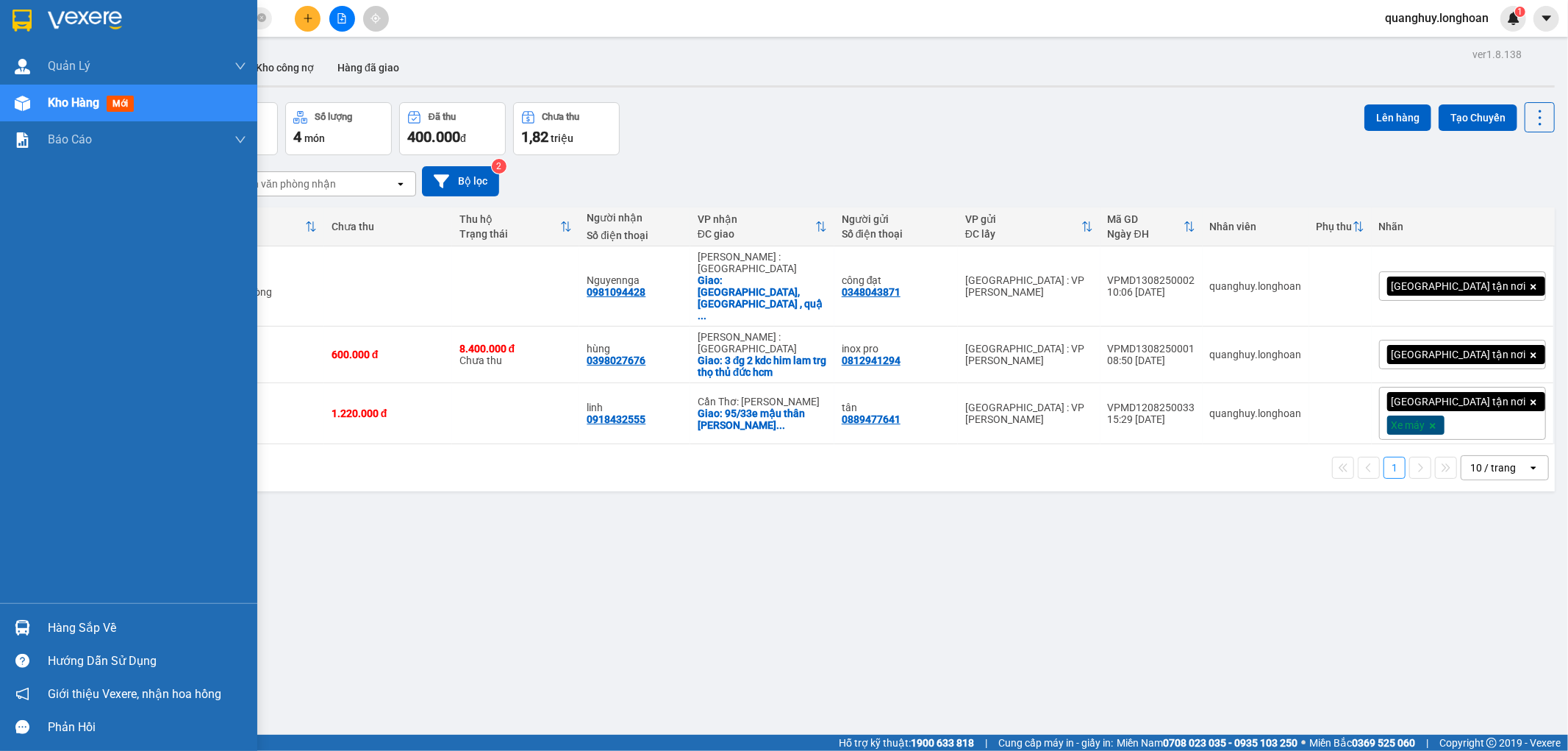
click at [26, 17] on img at bounding box center [22, 20] width 19 height 22
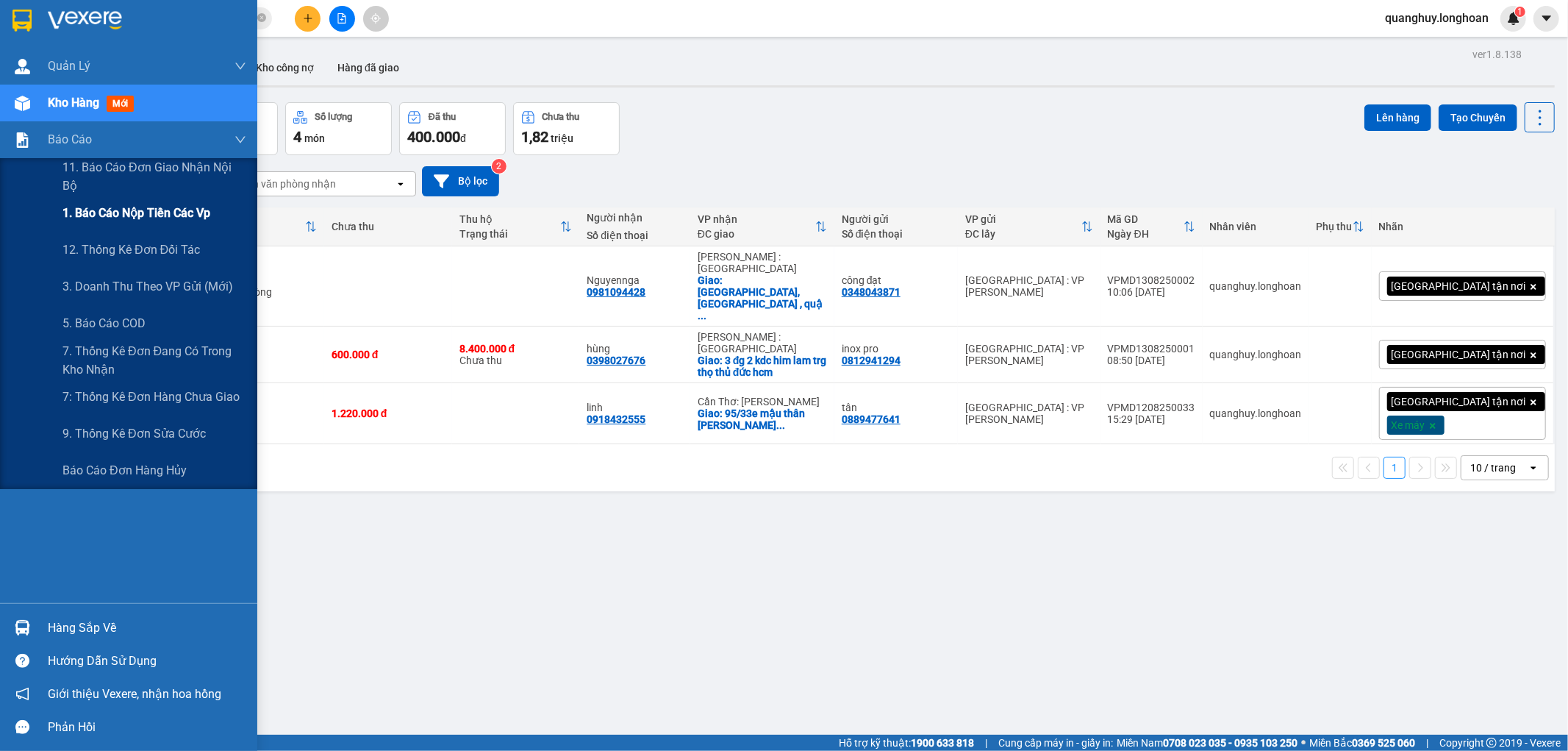
click at [104, 211] on span "1. Báo cáo nộp tiền các vp" at bounding box center [136, 213] width 147 height 18
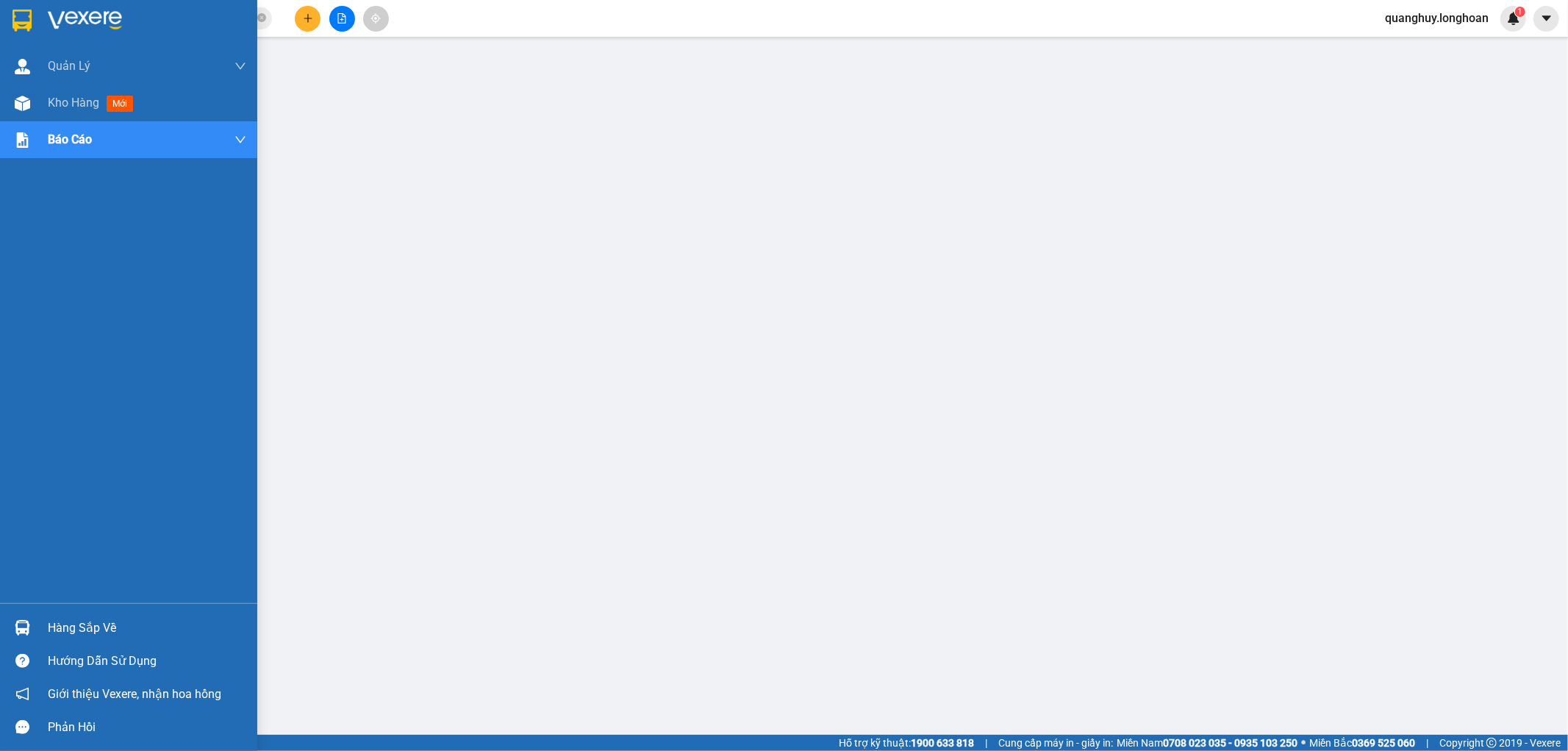
click at [5, 22] on div at bounding box center [129, 24] width 257 height 48
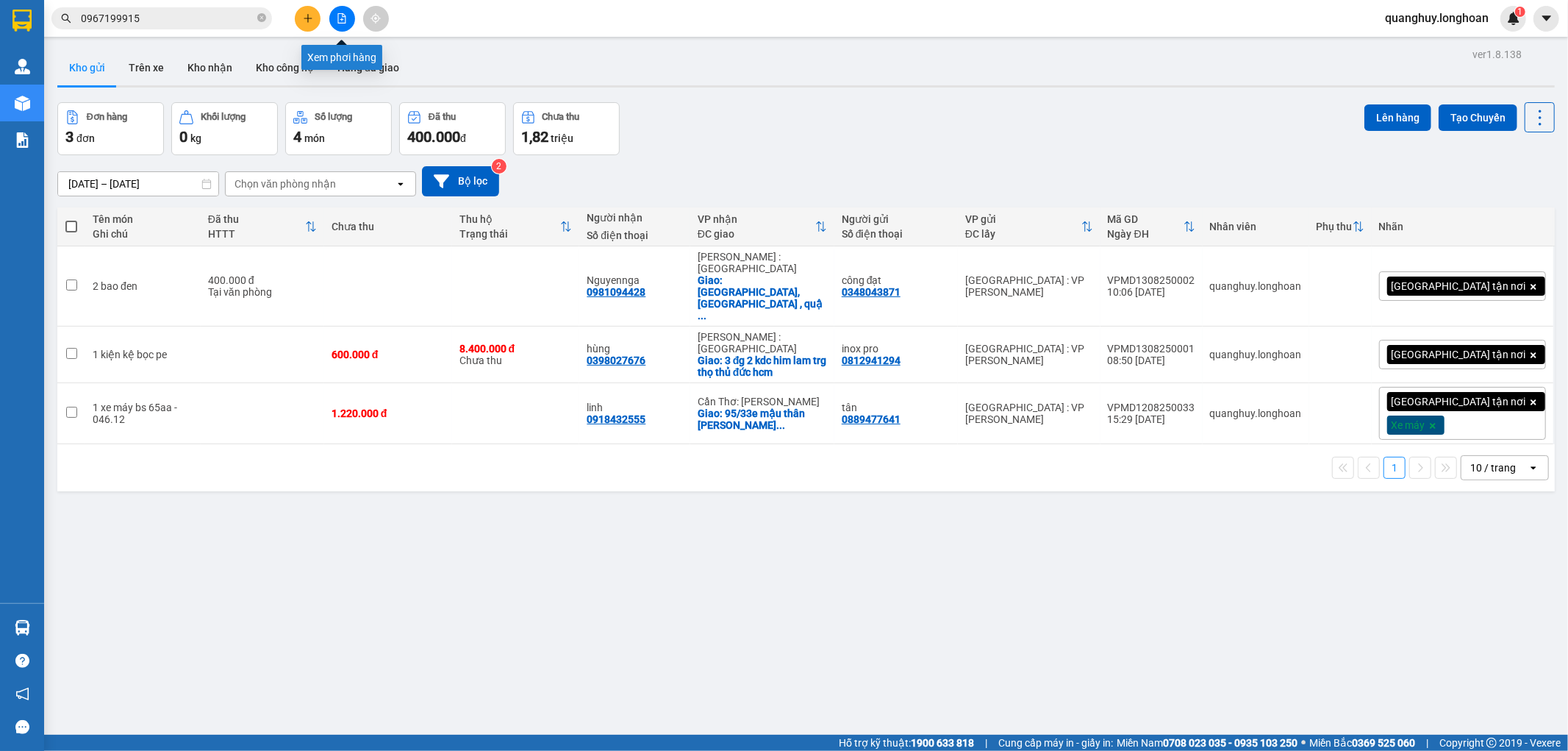
click at [305, 14] on icon "plus" at bounding box center [308, 19] width 11 height 11
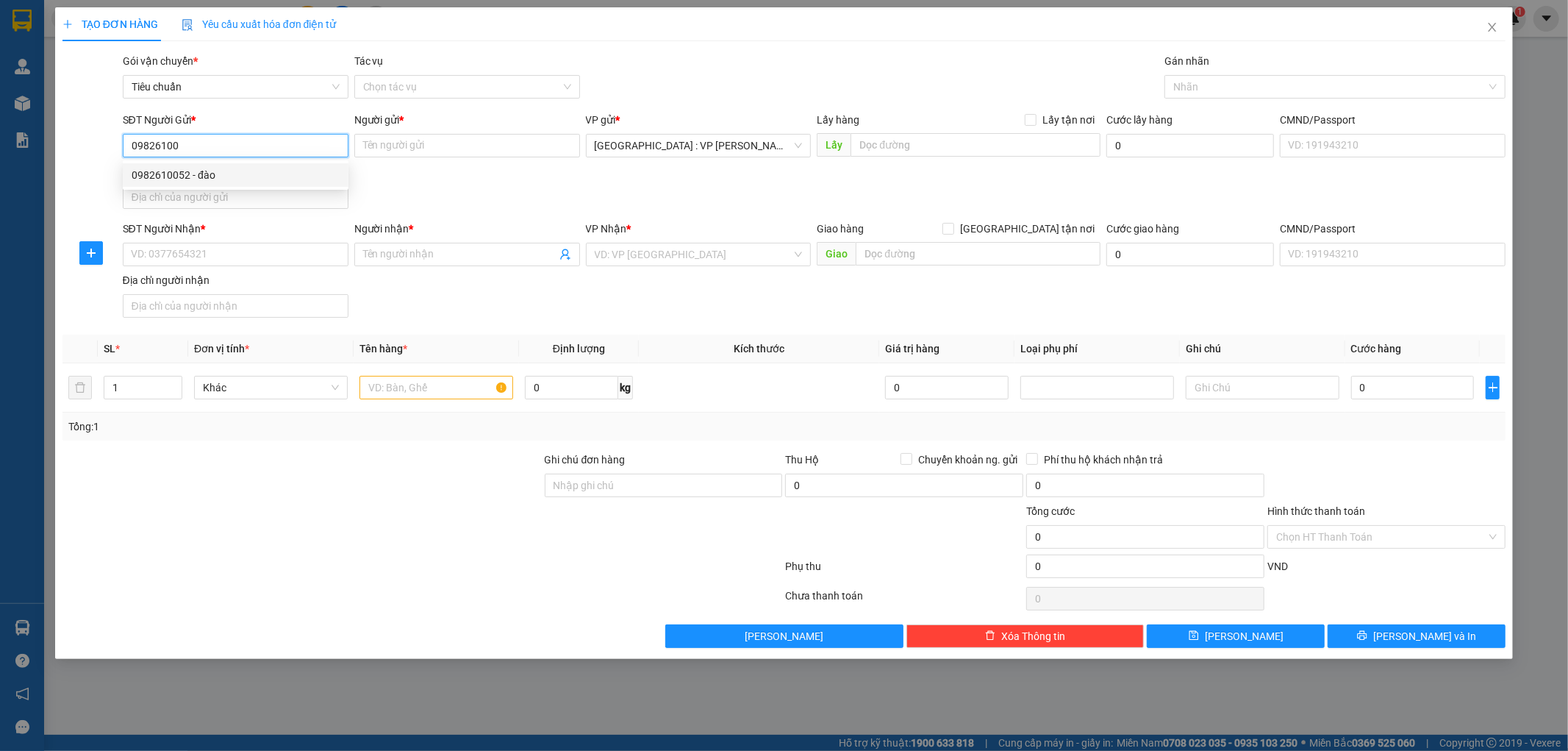
click at [188, 171] on div "0982610052 - đào" at bounding box center [236, 175] width 208 height 16
type input "0982610052"
type input "đào"
type input "0982610052"
click at [195, 265] on input "SĐT Người Nhận *" at bounding box center [236, 254] width 226 height 23
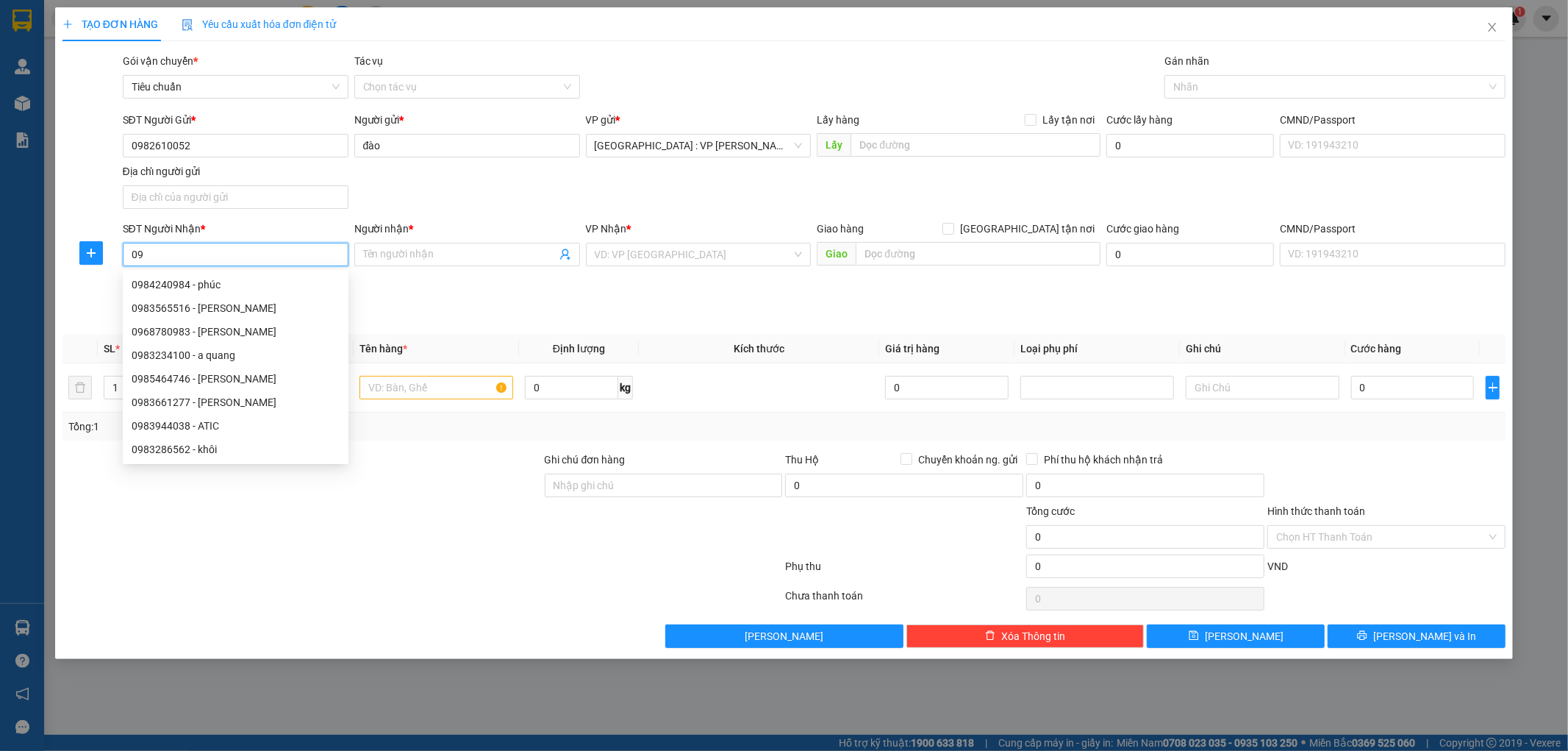
type input "0"
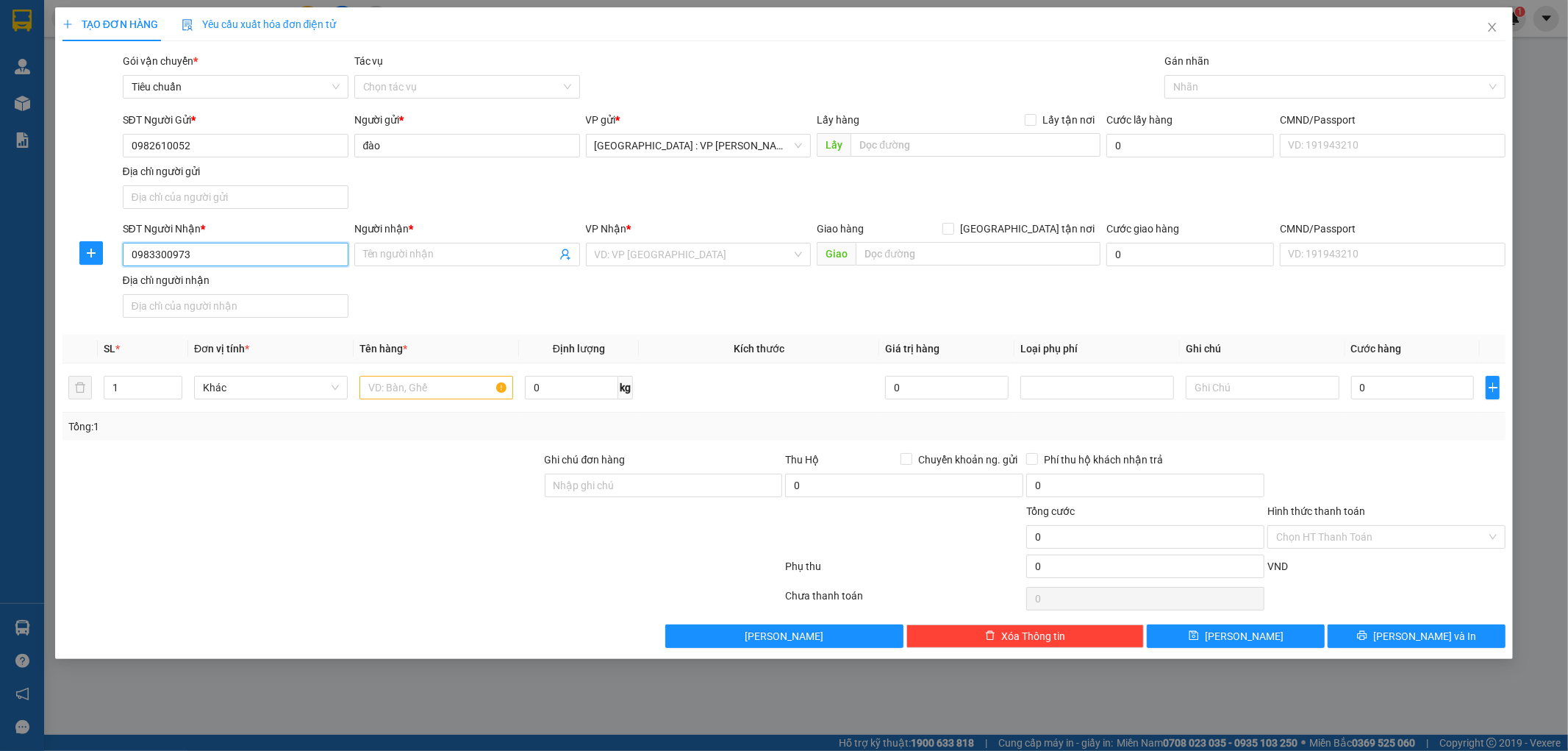
click at [225, 250] on input "0983300973" at bounding box center [236, 254] width 226 height 23
type input "0983300973"
click at [439, 260] on input "Người nhận *" at bounding box center [460, 254] width 193 height 16
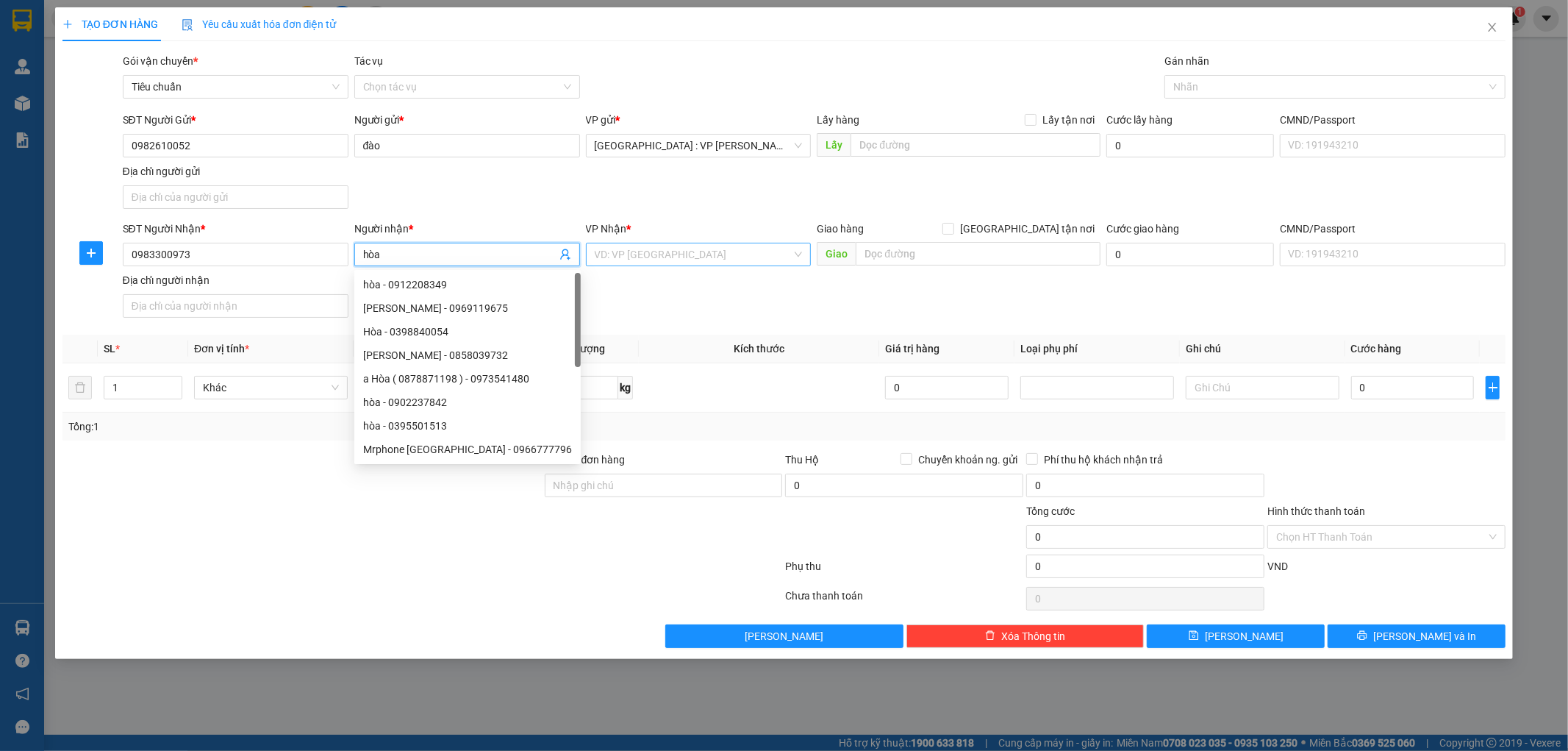
type input "hòa"
click at [767, 251] on input "search" at bounding box center [693, 254] width 198 height 22
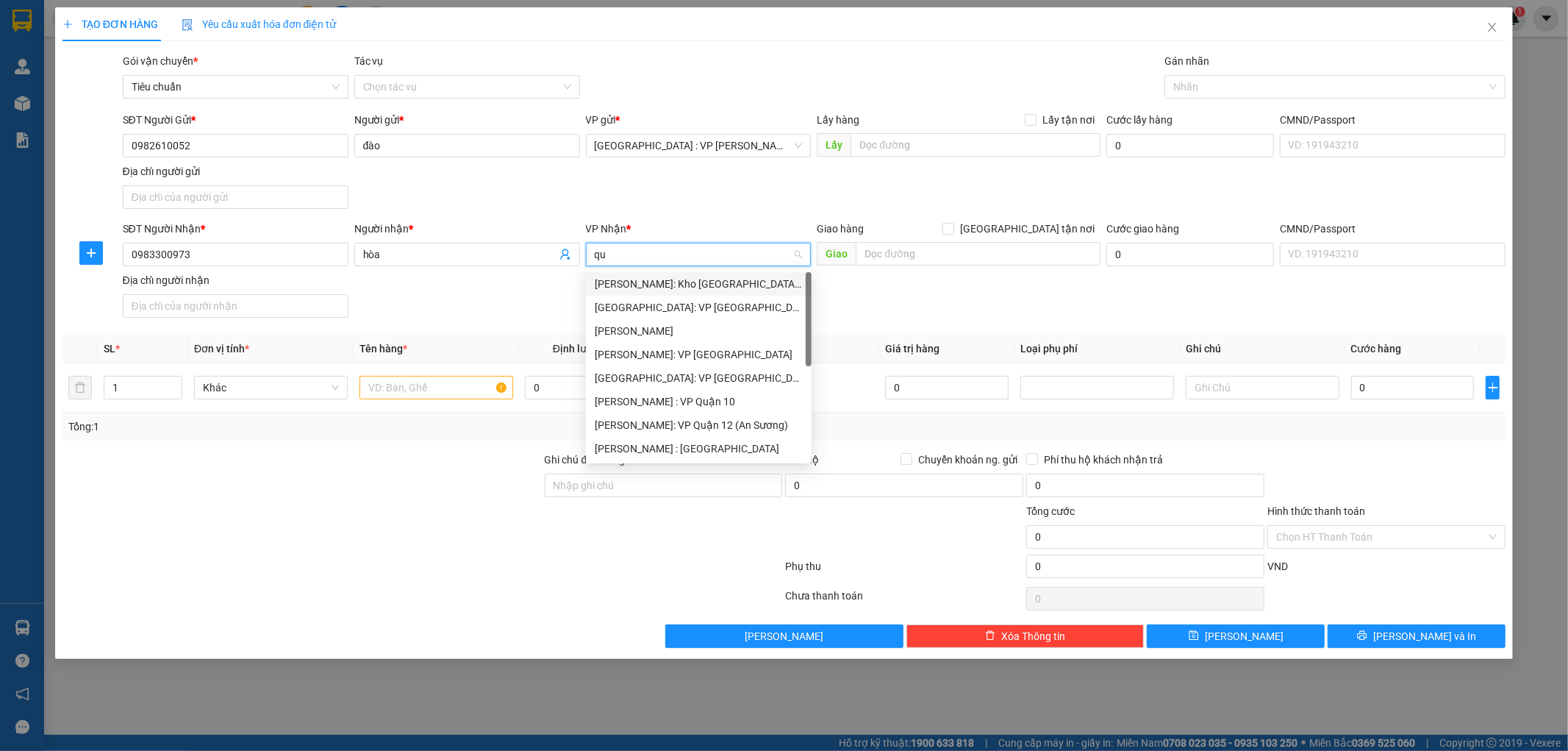
type input "quy"
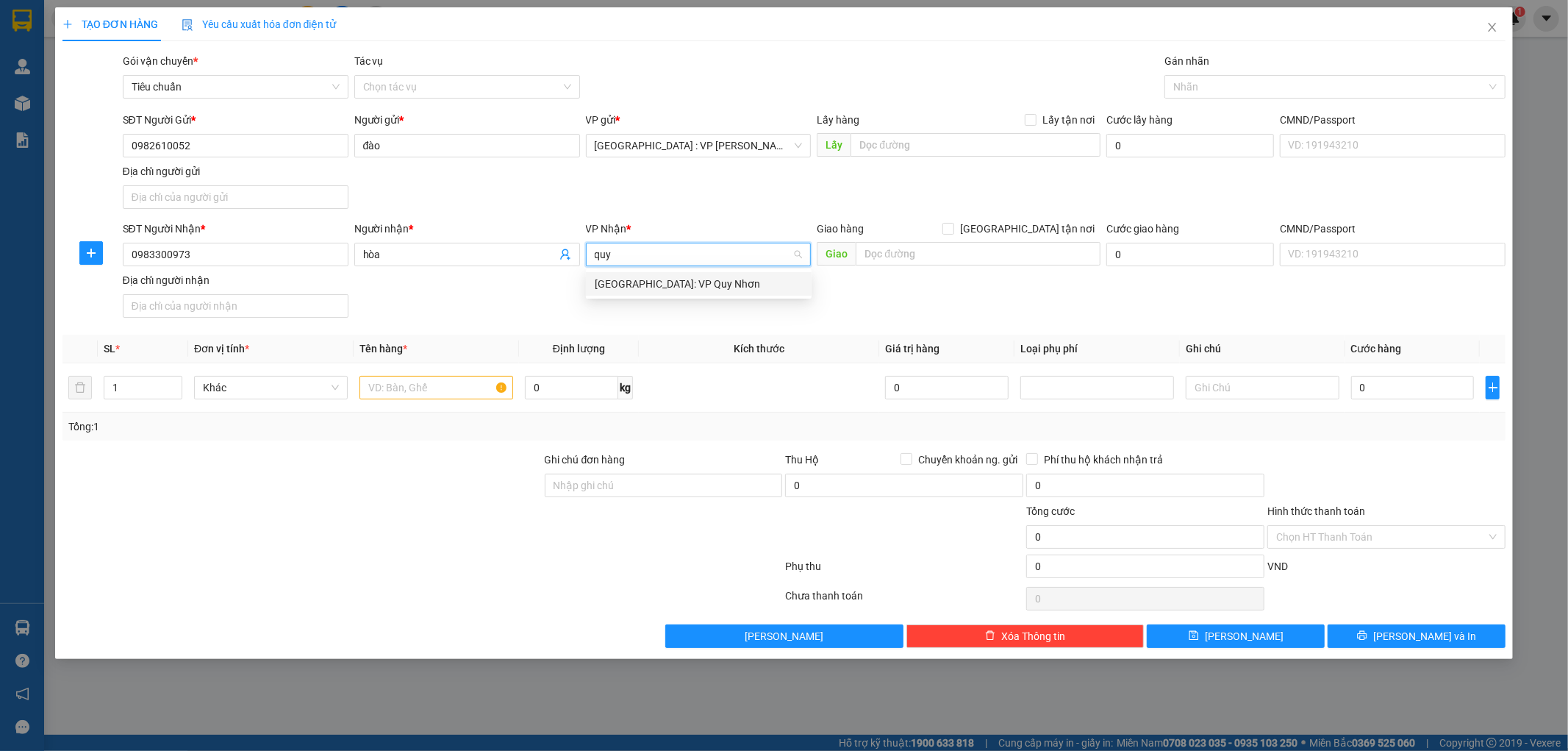
click at [680, 290] on div "[GEOGRAPHIC_DATA]: VP Quy Nhơn" at bounding box center [698, 283] width 208 height 16
click at [959, 257] on input "text" at bounding box center [977, 253] width 245 height 23
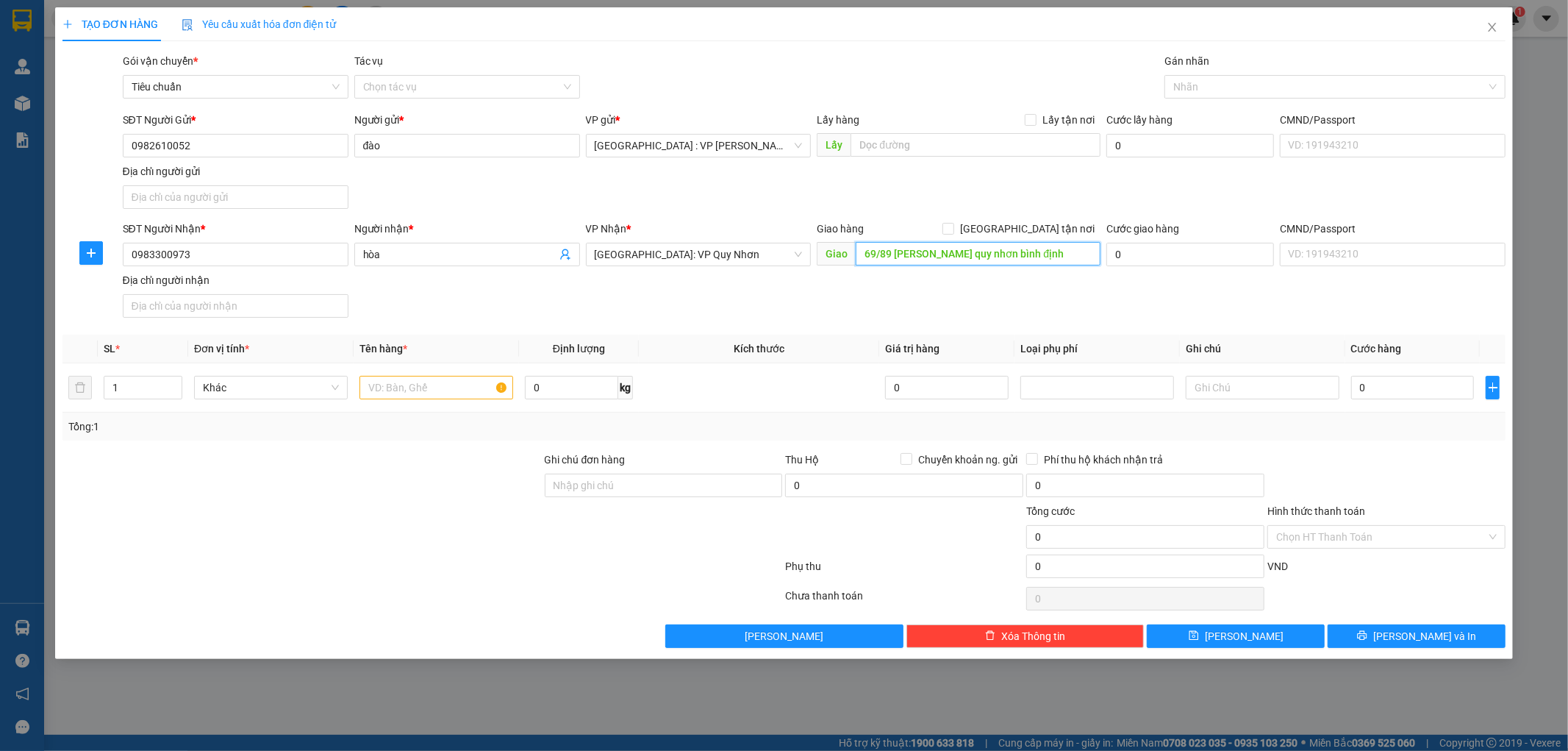
type input "69/89 ngô mây quy nhơn bình định"
click at [987, 284] on div "SĐT Người Nhận * 0983300973 Người nhận * hòa VP Nhận * Bình Định: VP Quy Nhơn G…" at bounding box center [814, 272] width 1390 height 103
click at [953, 224] on input "[GEOGRAPHIC_DATA] tận nơi" at bounding box center [948, 228] width 11 height 11
checkbox input "true"
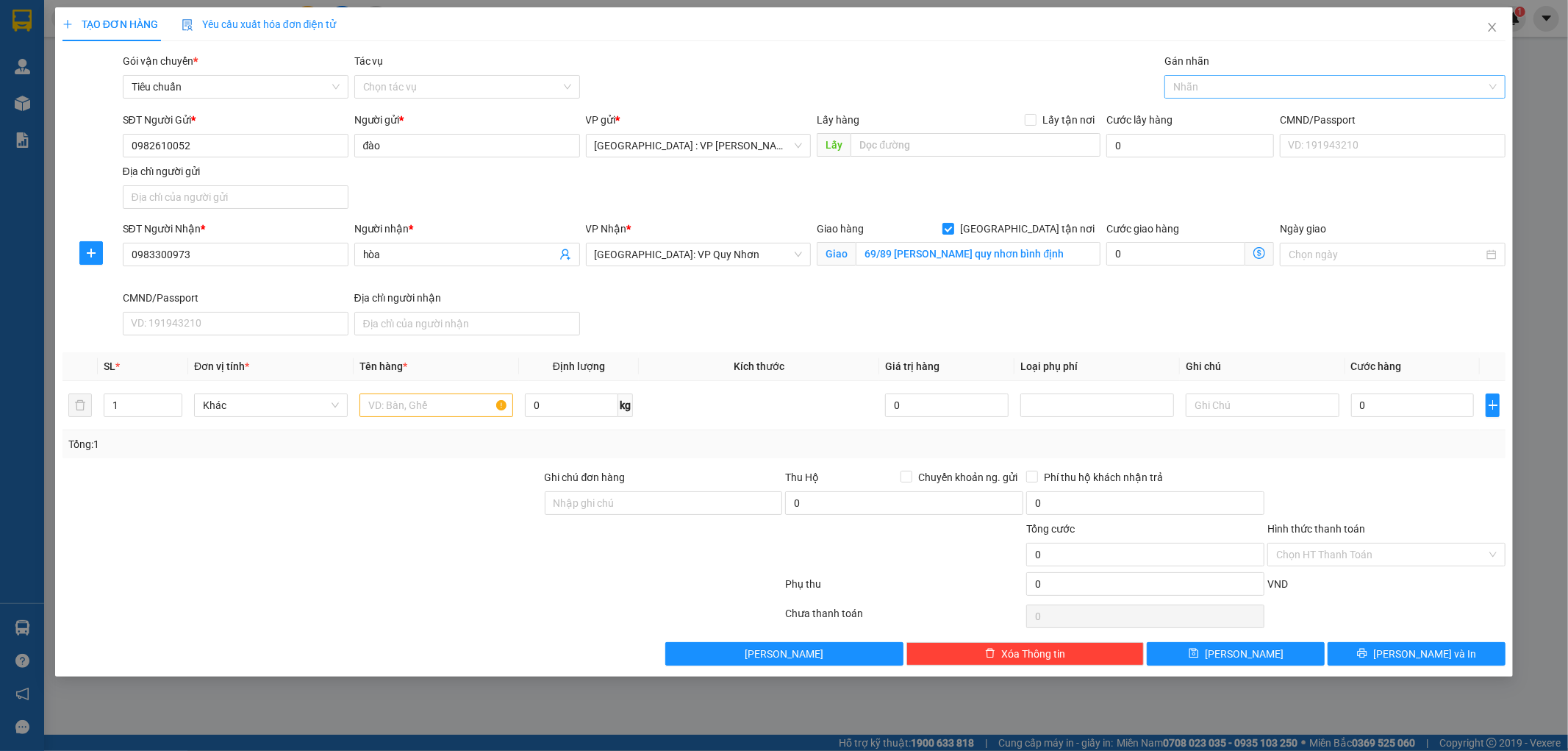
click at [1214, 85] on div at bounding box center [1327, 87] width 319 height 17
type input "gt"
click at [1202, 111] on div "[GEOGRAPHIC_DATA] tận nơi" at bounding box center [1335, 116] width 324 height 16
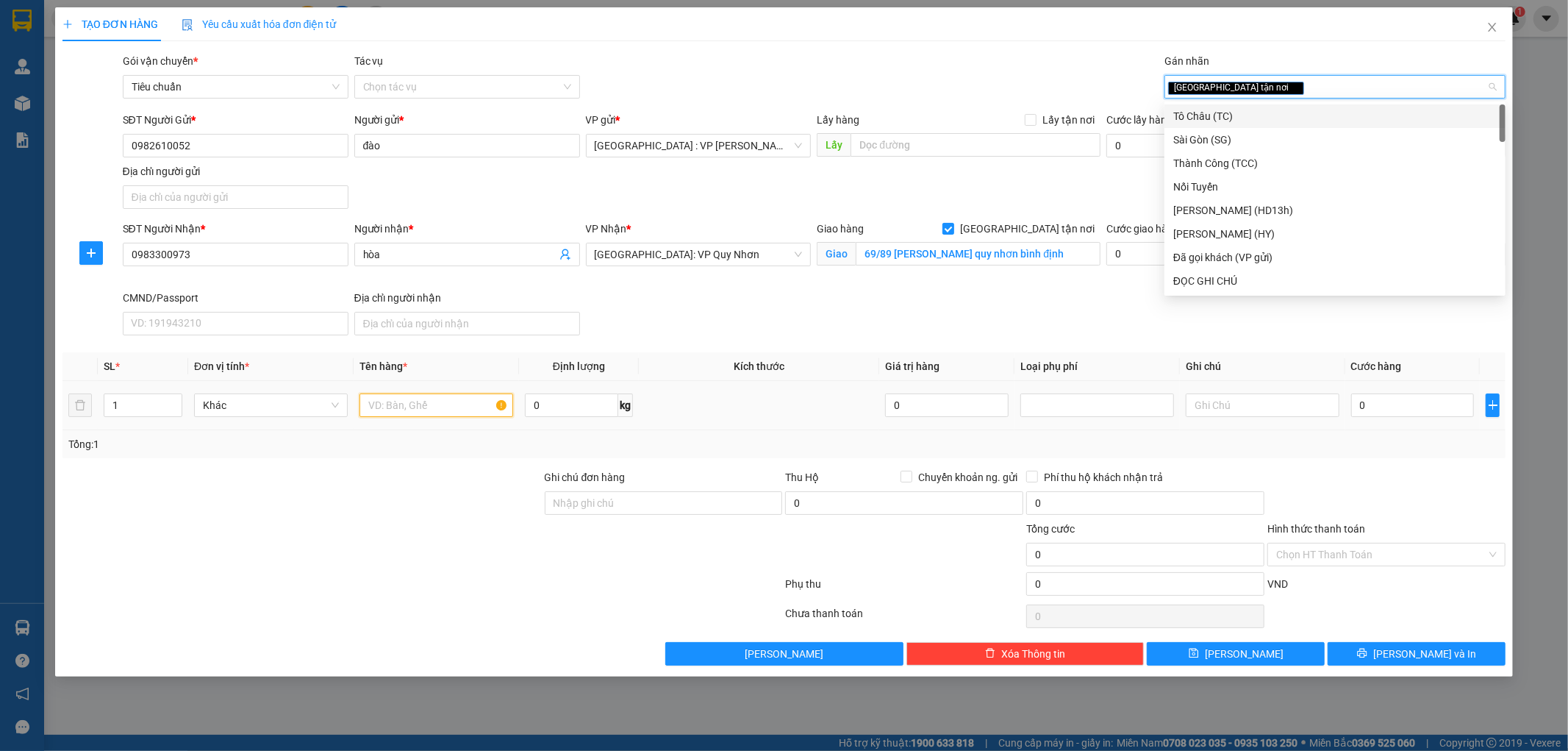
click at [415, 396] on input "text" at bounding box center [436, 405] width 153 height 23
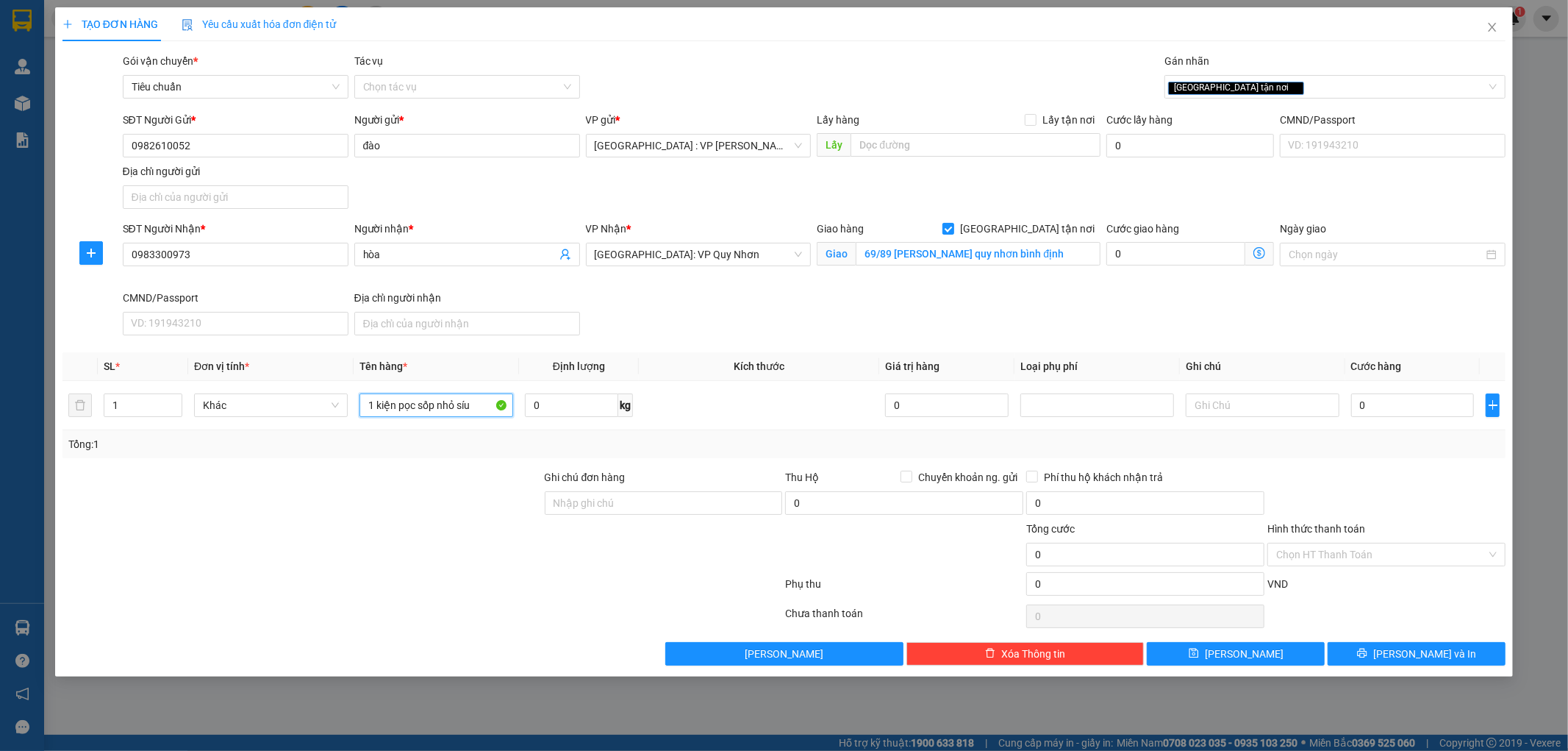
type input "1 kiện pọc sốp nhỏ síu"
click at [461, 512] on div at bounding box center [302, 494] width 482 height 51
click at [579, 497] on input "Ghi chú đơn hàng" at bounding box center [664, 503] width 239 height 23
type input "hư vỡ ko đền đã báo khách gửi"
click at [603, 574] on div at bounding box center [422, 586] width 723 height 29
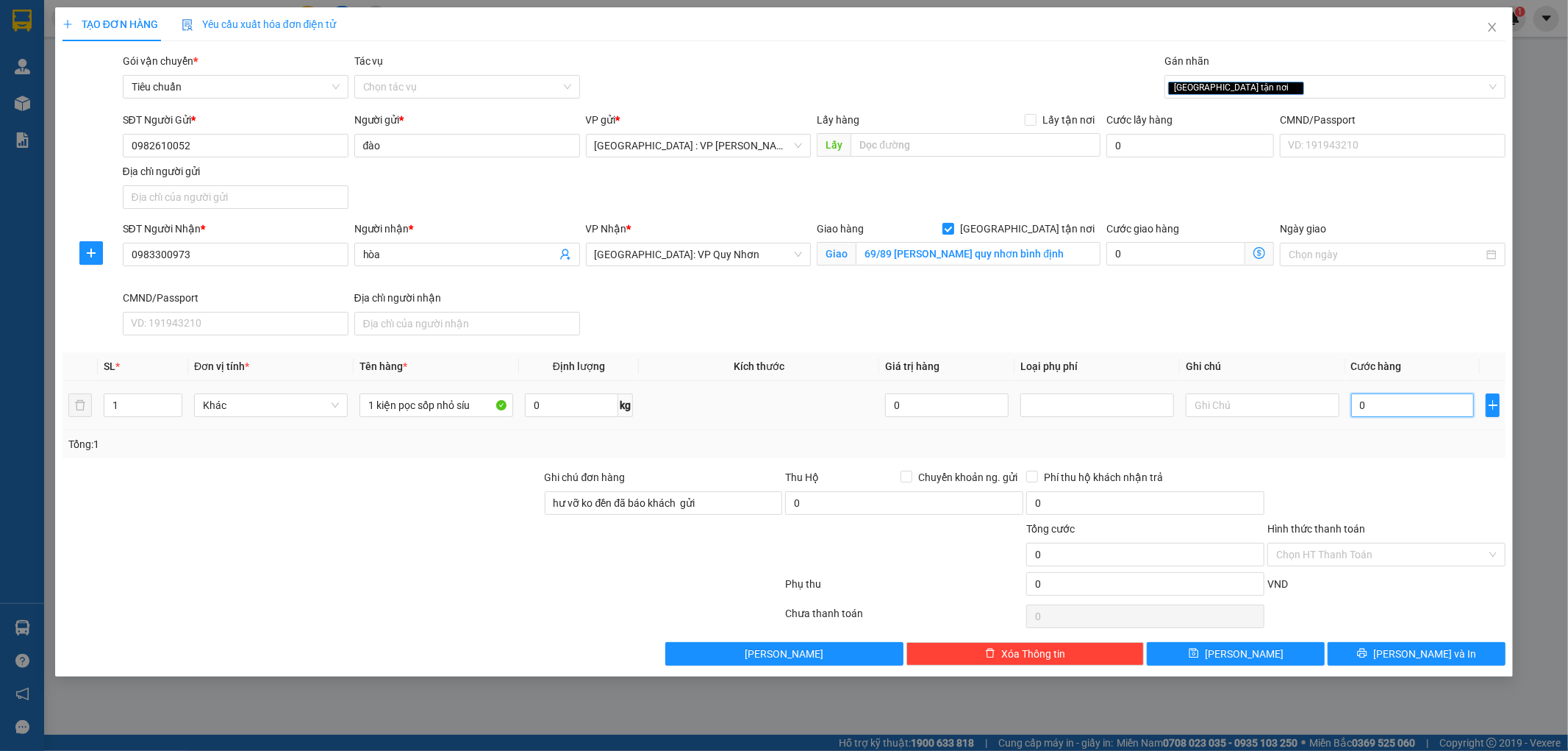
click at [1405, 415] on input "0" at bounding box center [1413, 405] width 123 height 23
type input "1"
type input "10"
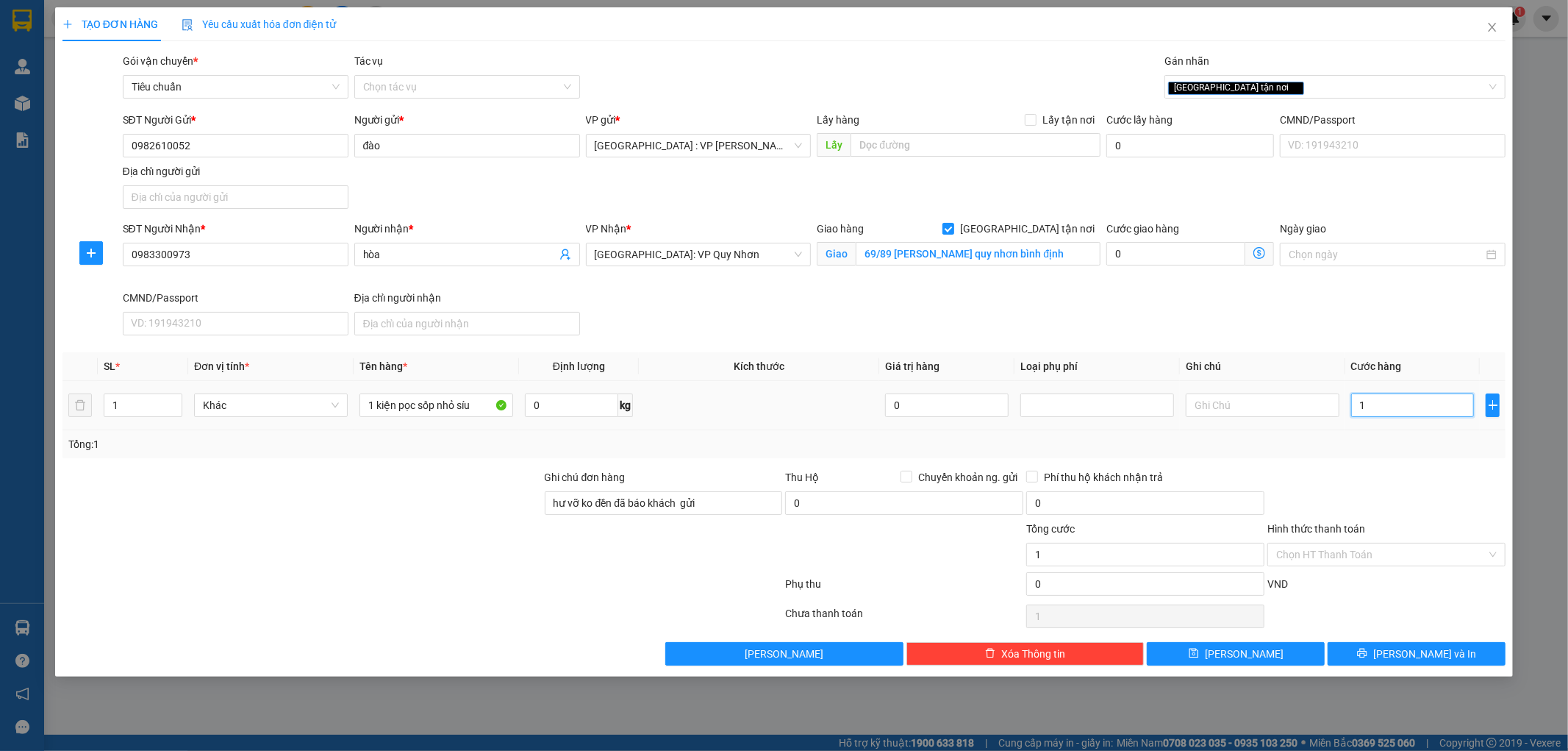
type input "10"
type input "100"
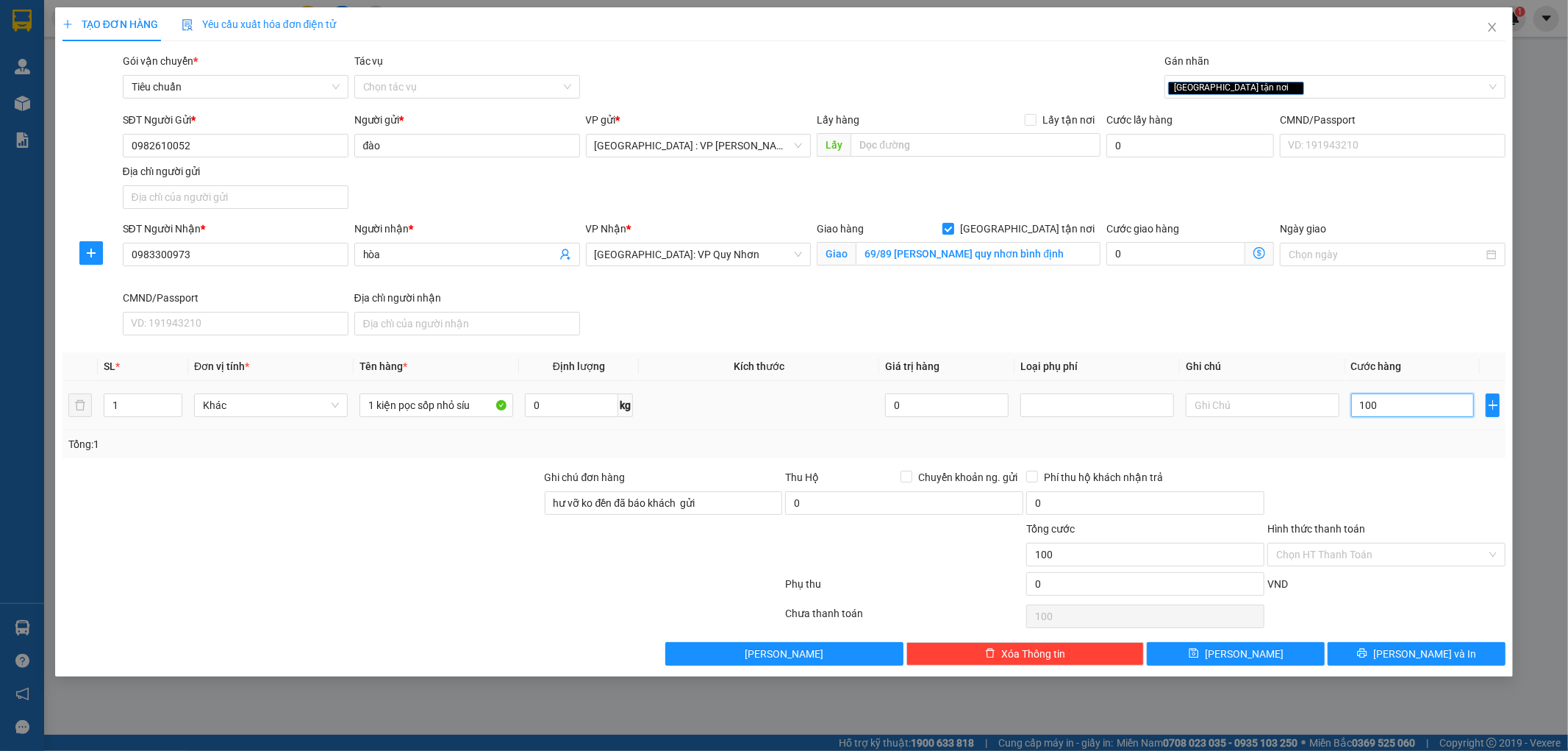
type input "1.000"
type input "10.000"
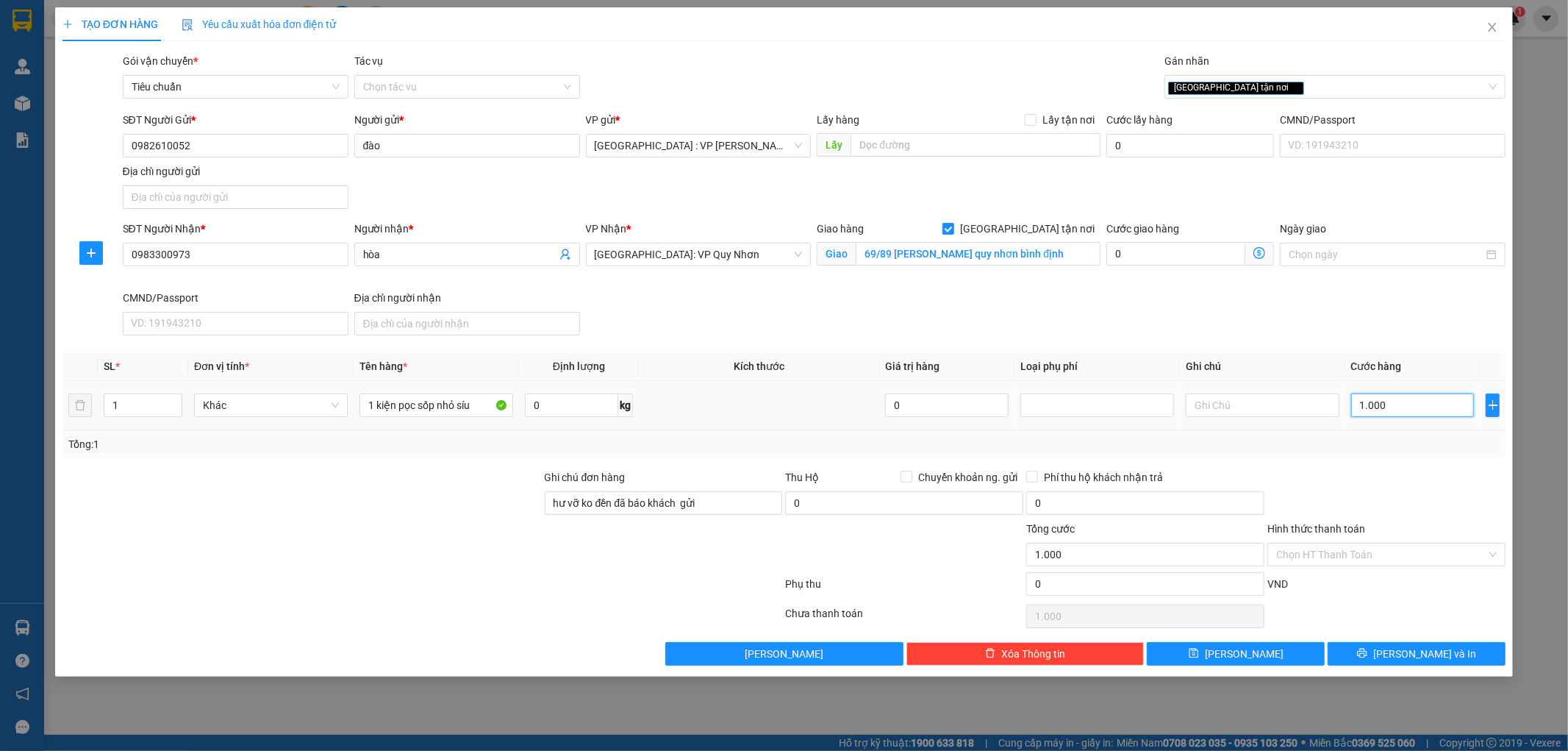
type input "10.000"
type input "100.000"
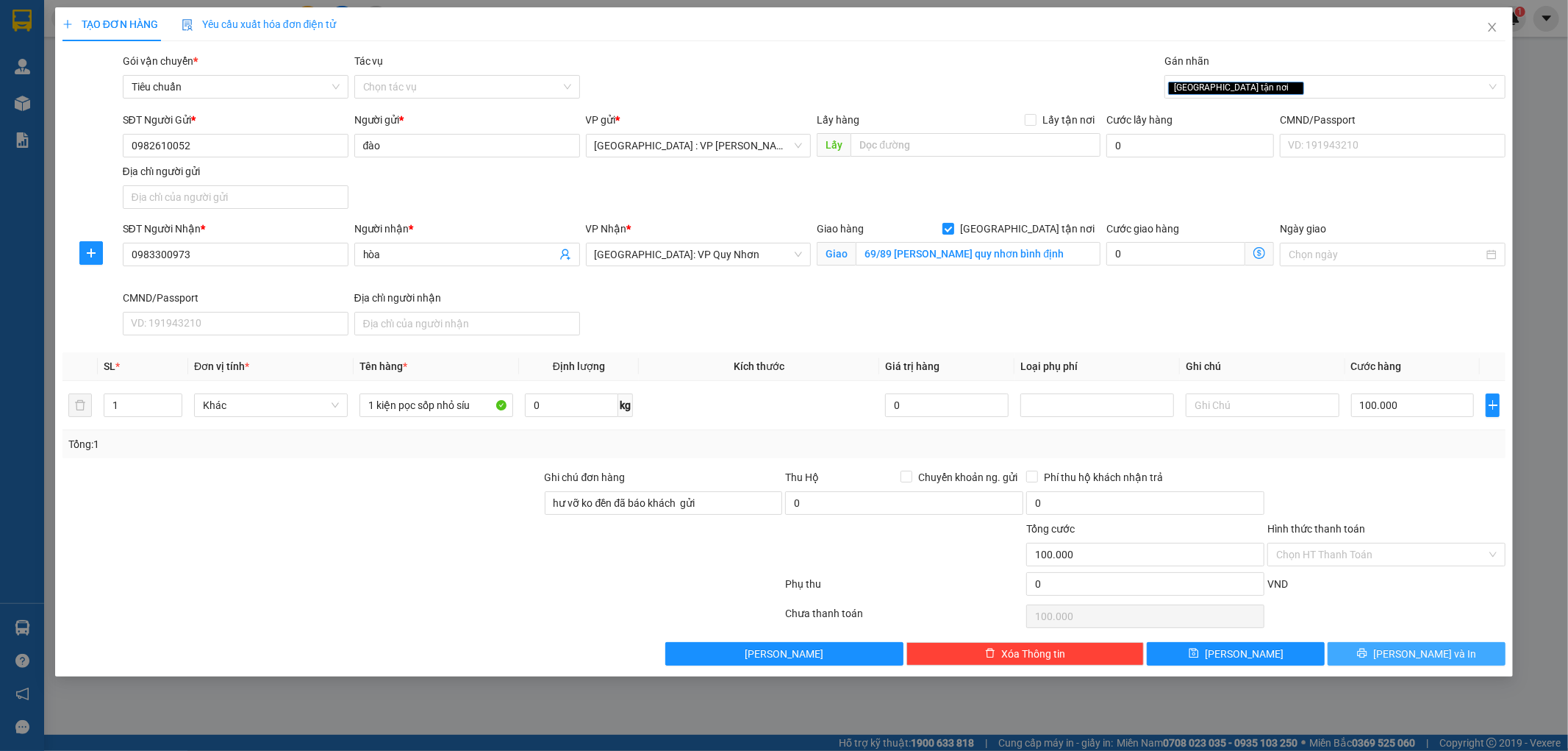
click at [1390, 644] on button "[PERSON_NAME] và In" at bounding box center [1416, 653] width 178 height 23
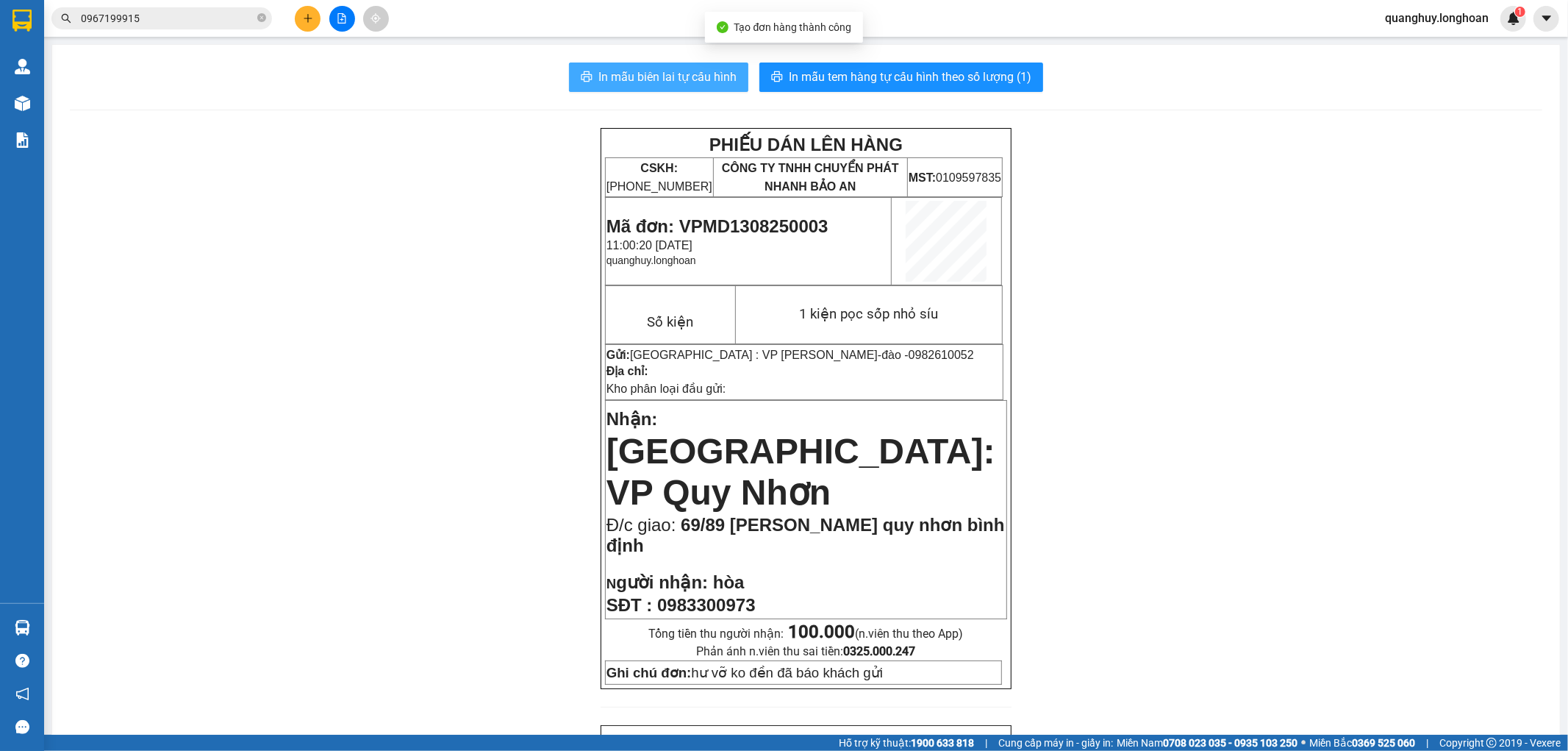
click at [685, 85] on button "In mẫu biên lai tự cấu hình" at bounding box center [658, 77] width 179 height 29
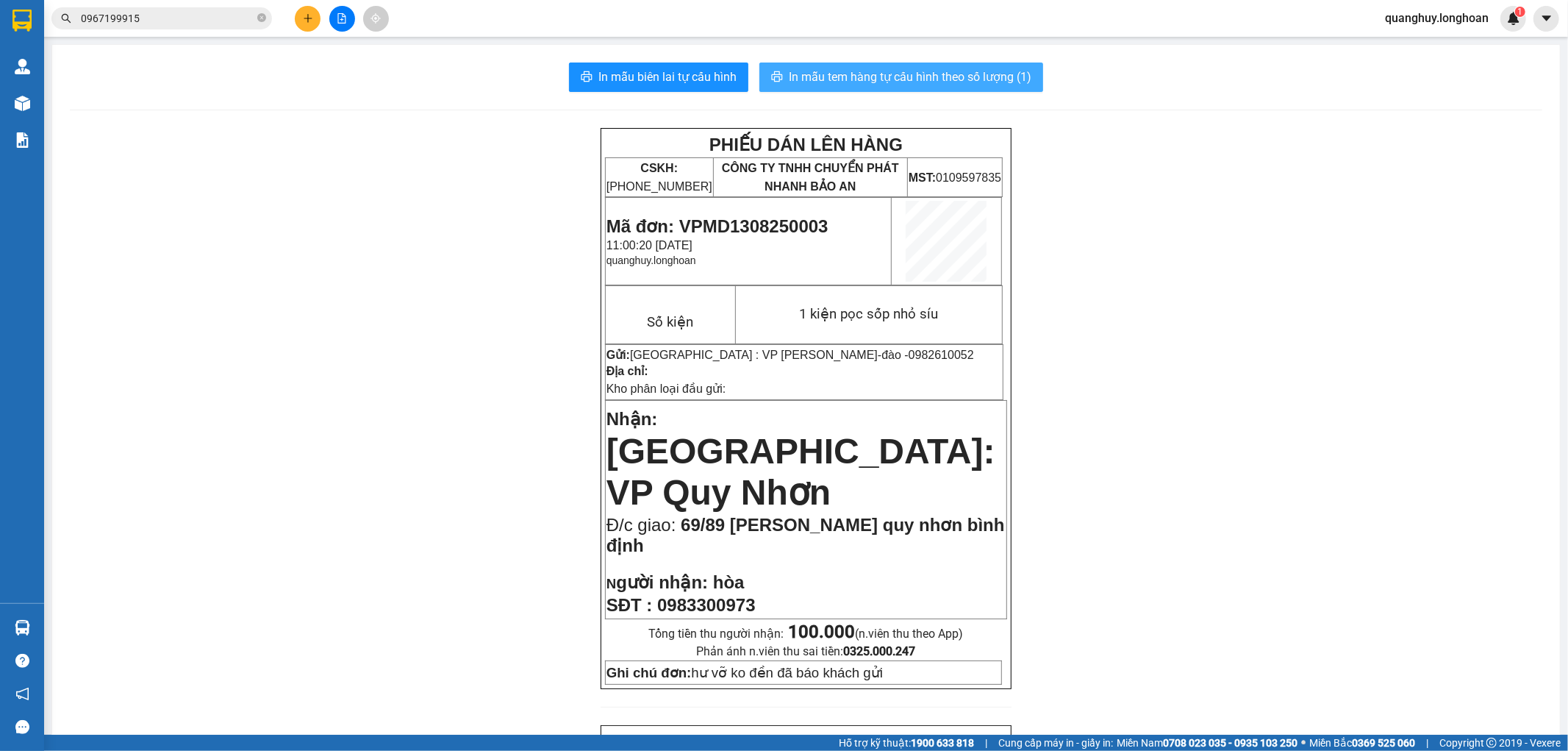
click at [966, 78] on span "In mẫu tem hàng tự cấu hình theo số lượng (1)" at bounding box center [910, 77] width 242 height 18
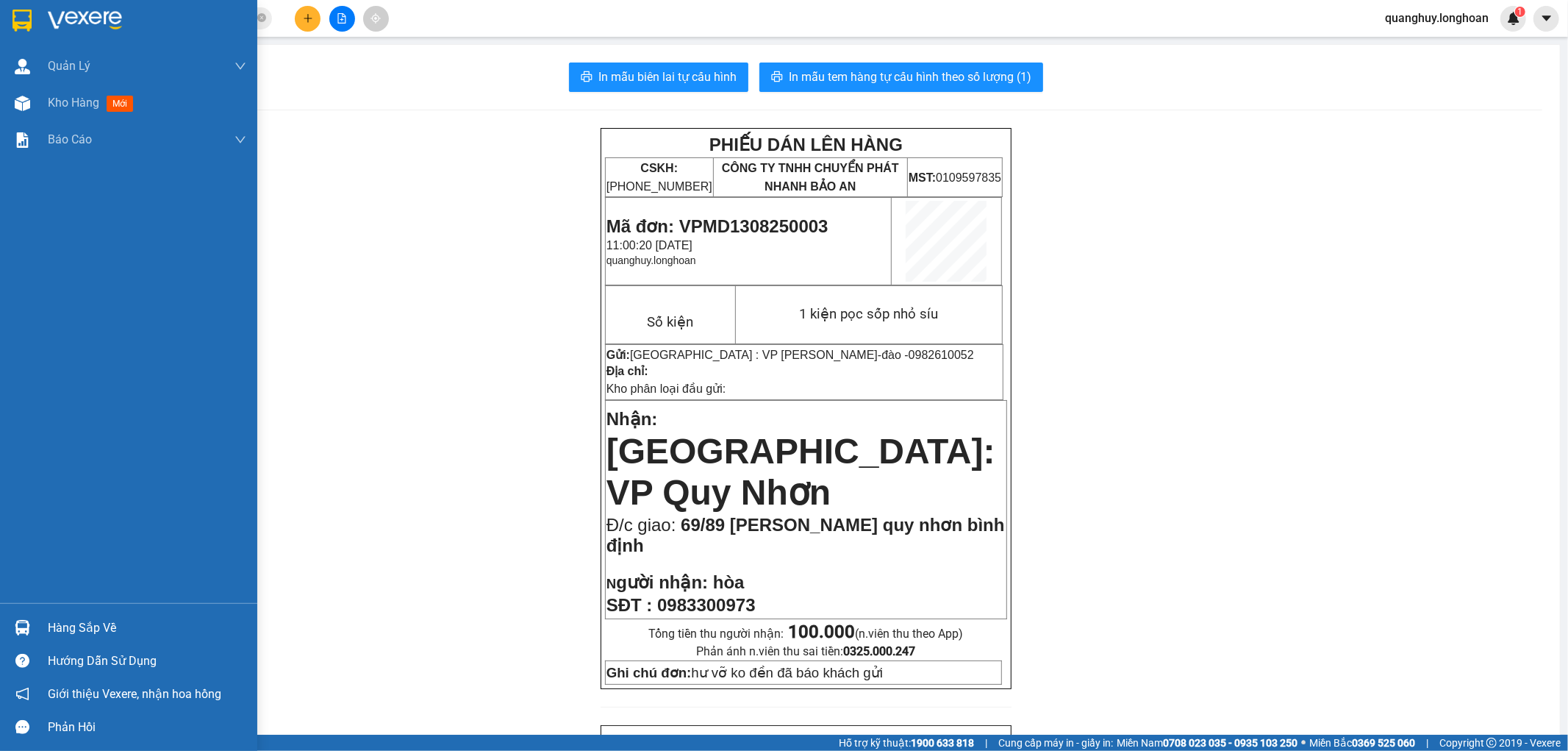
click at [17, 13] on img at bounding box center [22, 20] width 19 height 22
